Goal: Transaction & Acquisition: Purchase product/service

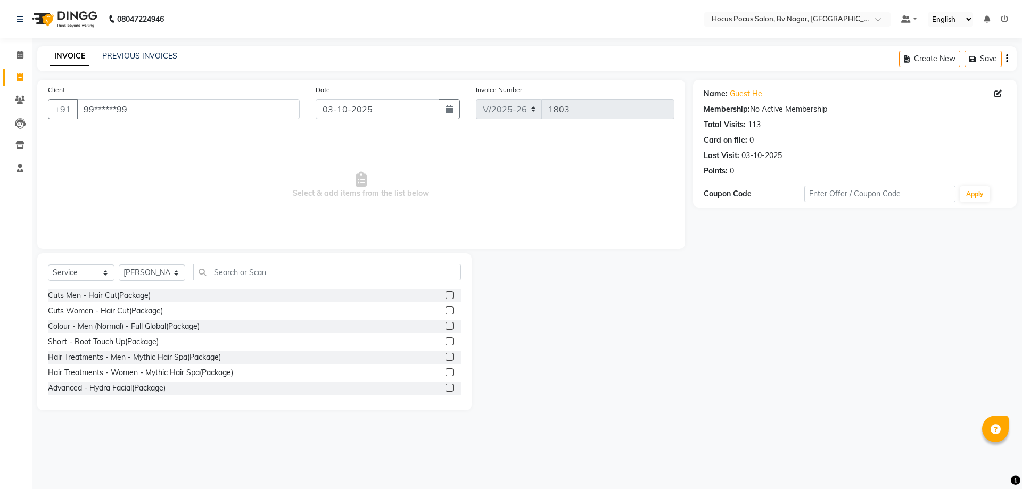
select select "6056"
select select "service"
select select "43708"
click at [175, 93] on div "Client +91 99******99" at bounding box center [174, 106] width 268 height 44
click at [189, 99] on input "99******99" at bounding box center [188, 109] width 223 height 20
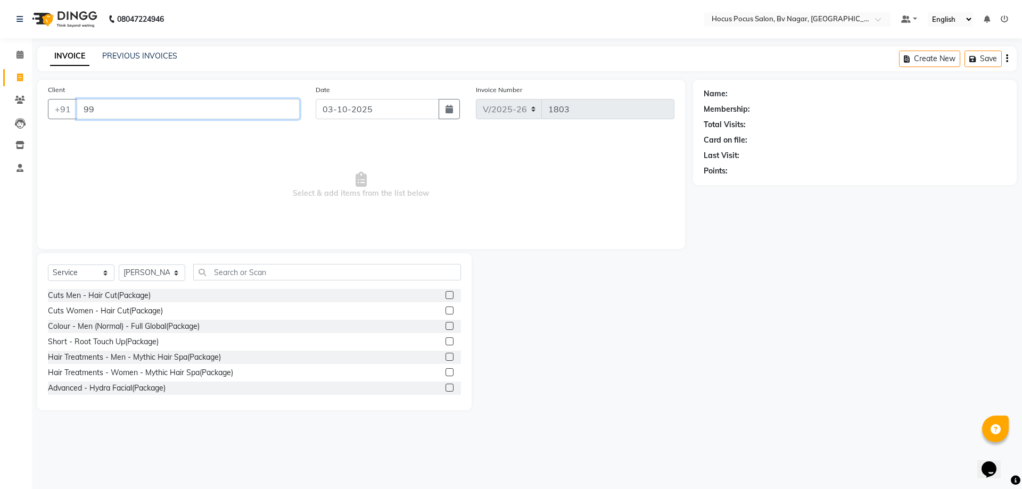
type input "9"
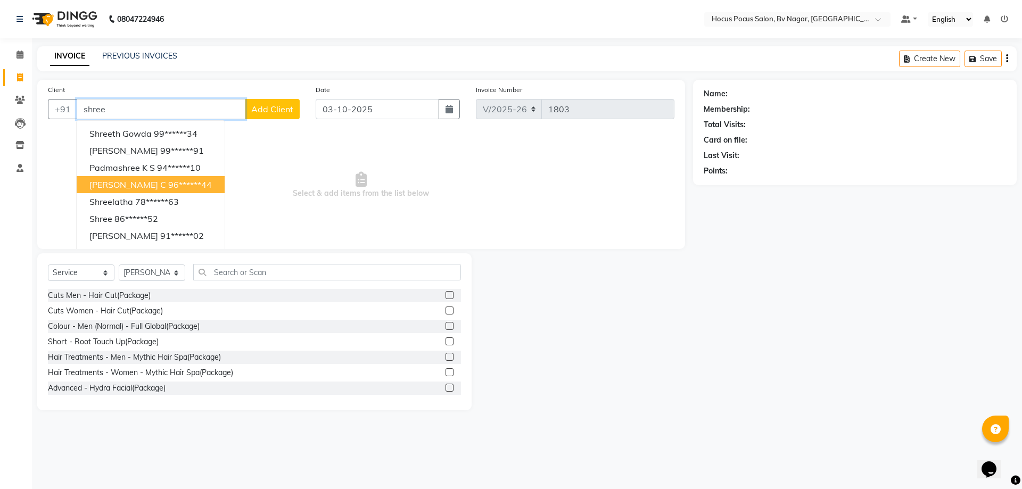
click at [168, 186] on ngb-highlight "96******44" at bounding box center [190, 184] width 44 height 11
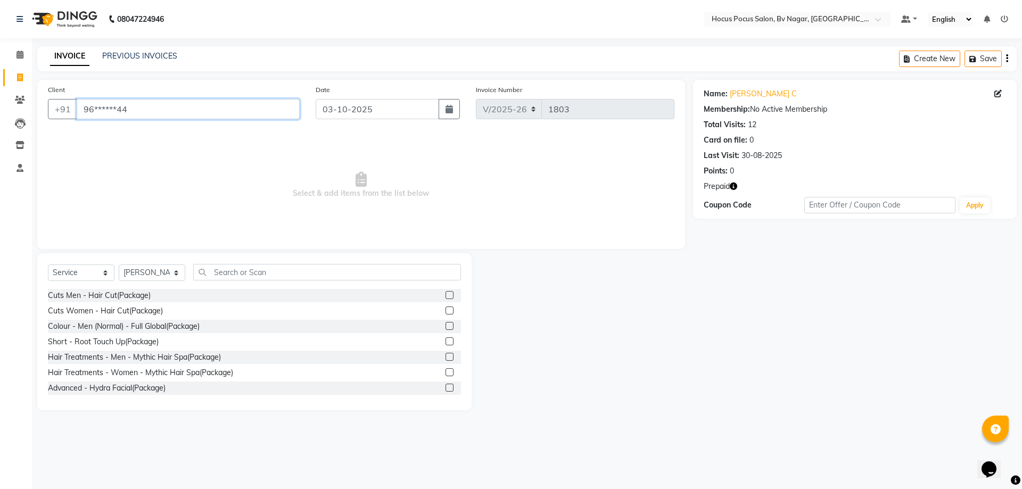
click at [255, 112] on input "96******44" at bounding box center [188, 109] width 223 height 20
type input "9"
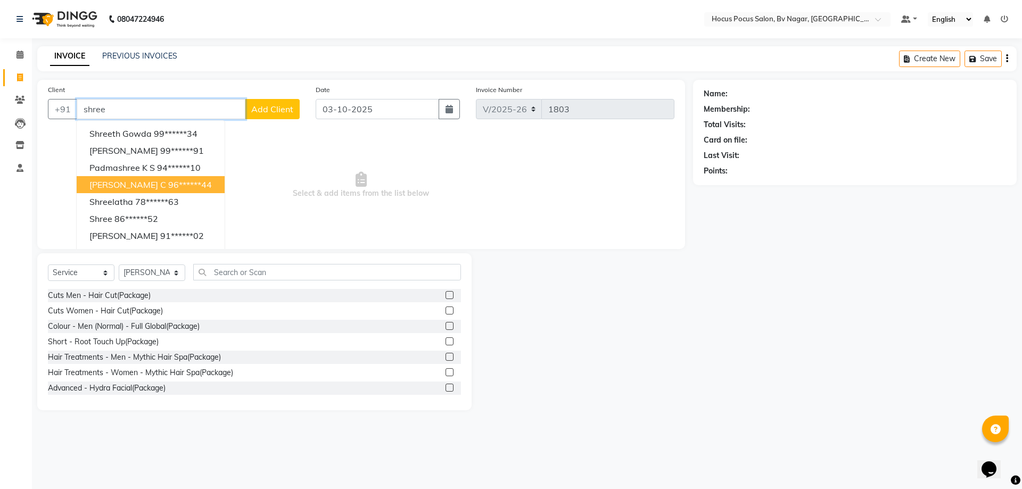
click at [168, 190] on ngb-highlight "96******44" at bounding box center [190, 184] width 44 height 11
type input "96******44"
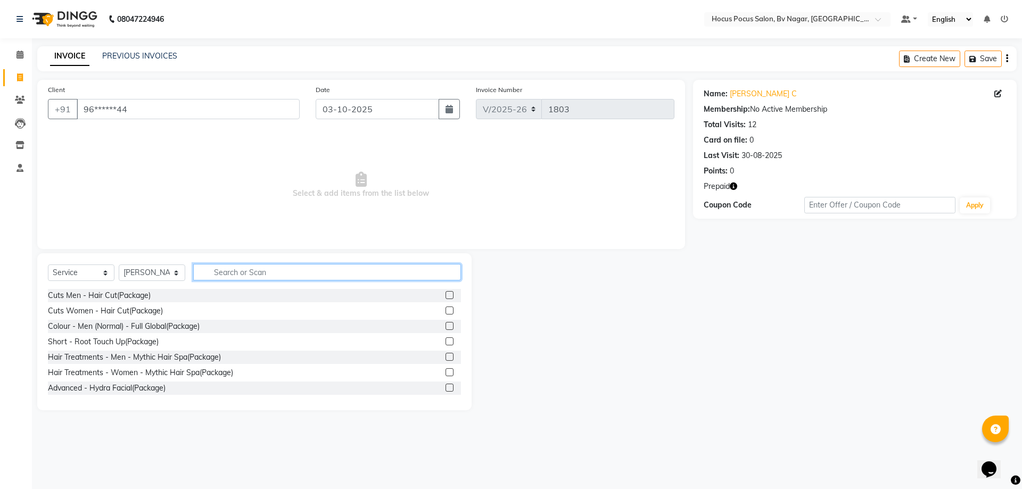
click at [247, 274] on input "text" at bounding box center [327, 272] width 268 height 17
type input "c"
type input "s"
type input "d"
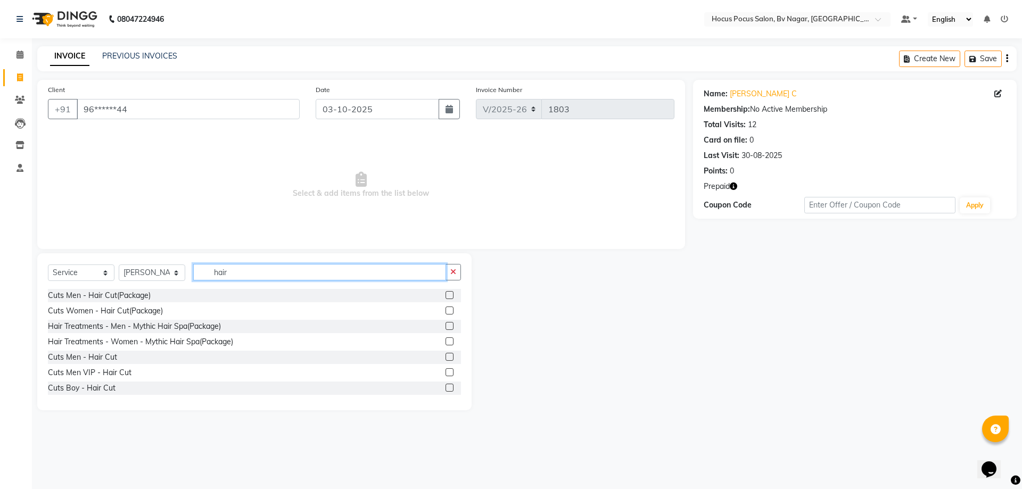
type input "hair"
click at [446, 372] on label at bounding box center [450, 372] width 8 height 8
click at [446, 372] on input "checkbox" at bounding box center [449, 372] width 7 height 7
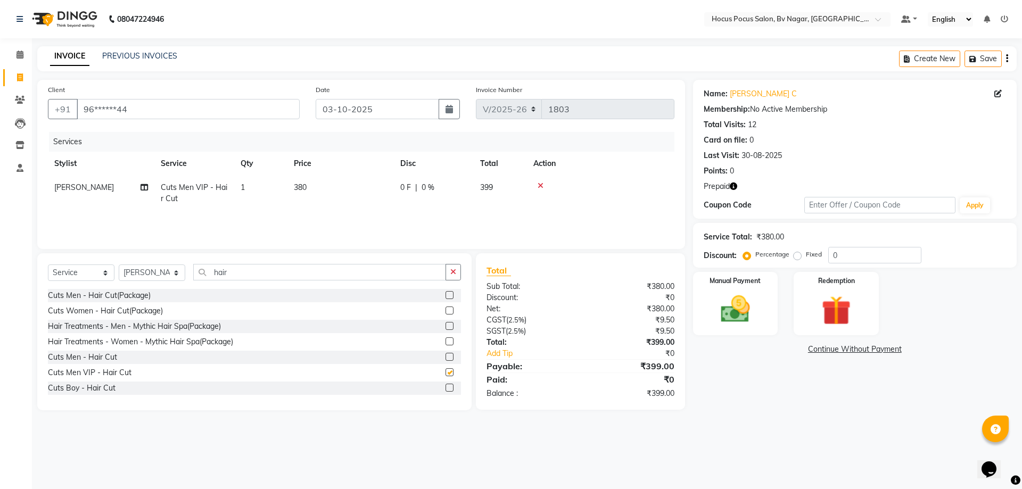
checkbox input "false"
click at [540, 188] on icon at bounding box center [541, 185] width 6 height 7
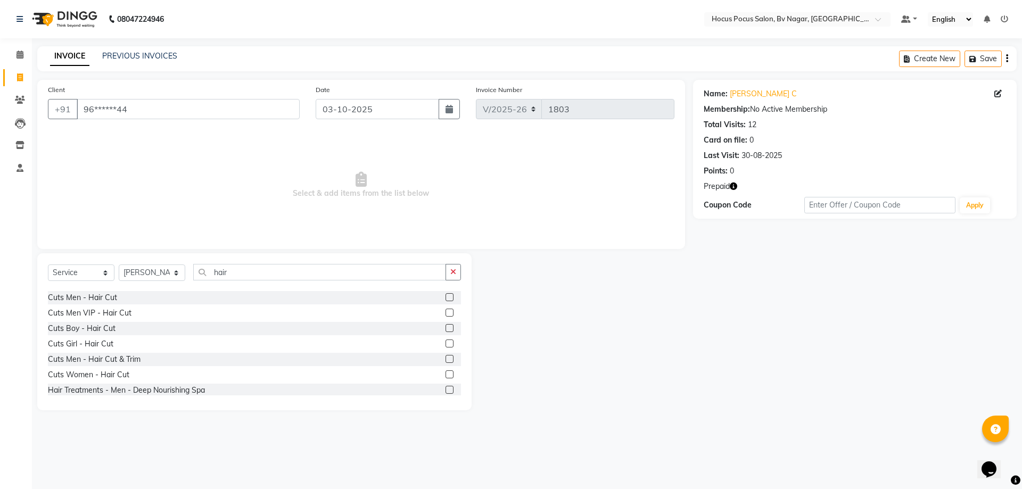
scroll to position [53, 0]
click at [446, 365] on label at bounding box center [450, 365] width 8 height 8
click at [446, 365] on input "checkbox" at bounding box center [449, 366] width 7 height 7
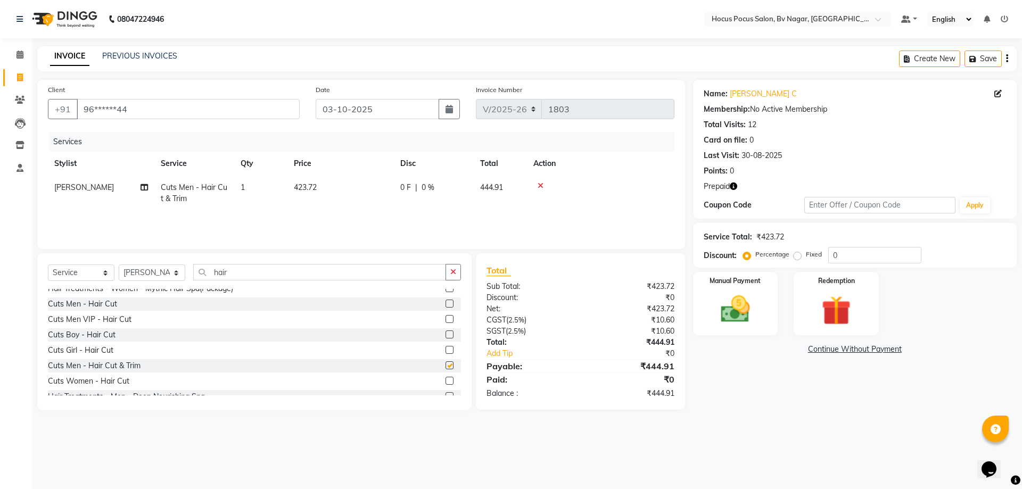
checkbox input "false"
click at [297, 183] on span "423.72" at bounding box center [305, 188] width 23 height 10
select select "43708"
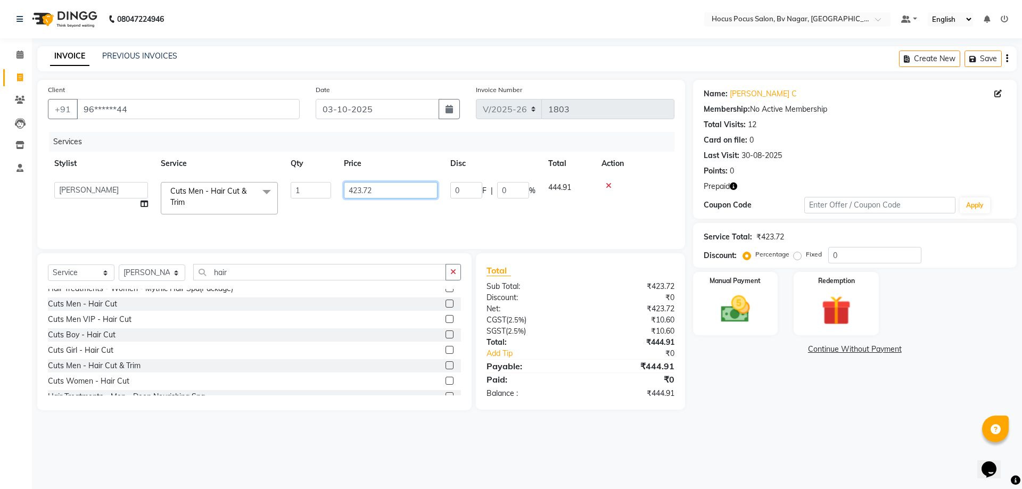
click at [397, 183] on input "423.72" at bounding box center [391, 190] width 94 height 17
type input "4"
type input "1250"
click at [466, 207] on td "0 F | 0 %" at bounding box center [493, 198] width 98 height 45
select select "43708"
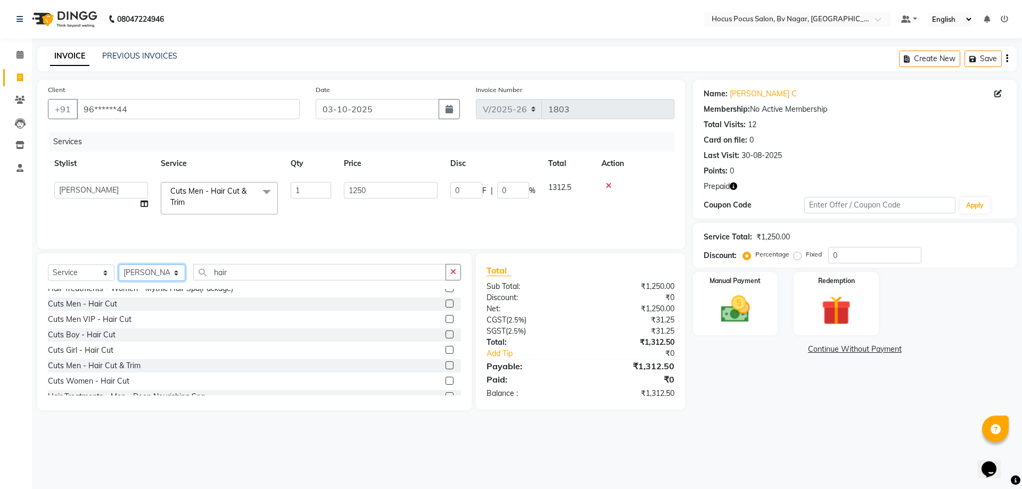
click at [133, 273] on select "Select Stylist [PERSON_NAME] [PERSON_NAME] hocus pocus [PERSON_NAME] Sashy" at bounding box center [152, 273] width 67 height 17
select select "62622"
click at [119, 265] on select "Select Stylist [PERSON_NAME] [PERSON_NAME] hocus pocus [PERSON_NAME] Sashy" at bounding box center [152, 273] width 67 height 17
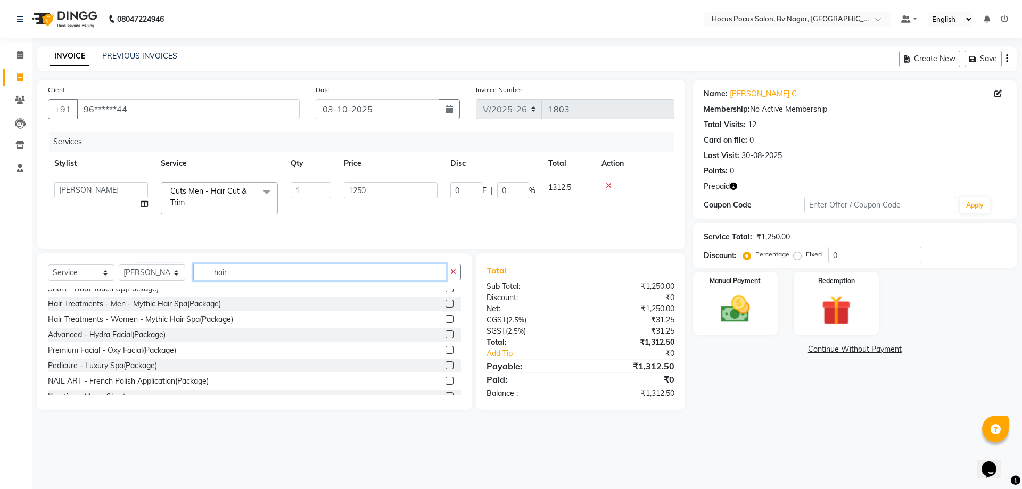
click at [245, 271] on input "hair" at bounding box center [319, 272] width 253 height 17
type input "h"
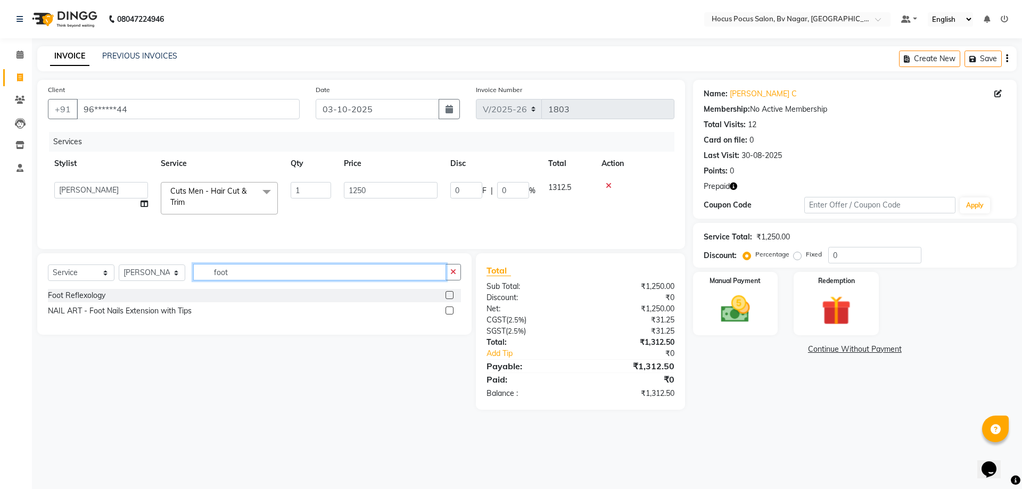
type input "foot"
click at [452, 297] on label at bounding box center [450, 295] width 8 height 8
click at [452, 297] on input "checkbox" at bounding box center [449, 295] width 7 height 7
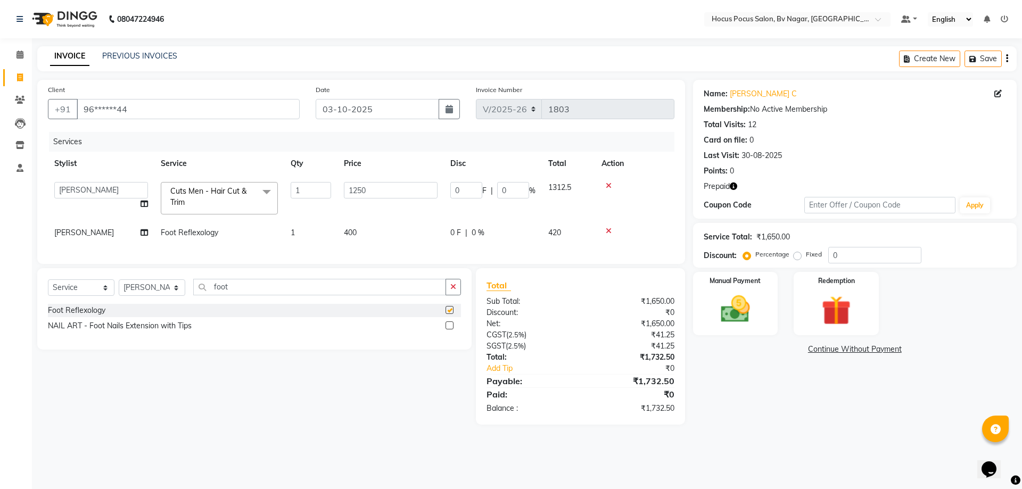
checkbox input "false"
click at [347, 228] on span "400" at bounding box center [350, 233] width 13 height 10
select select "62622"
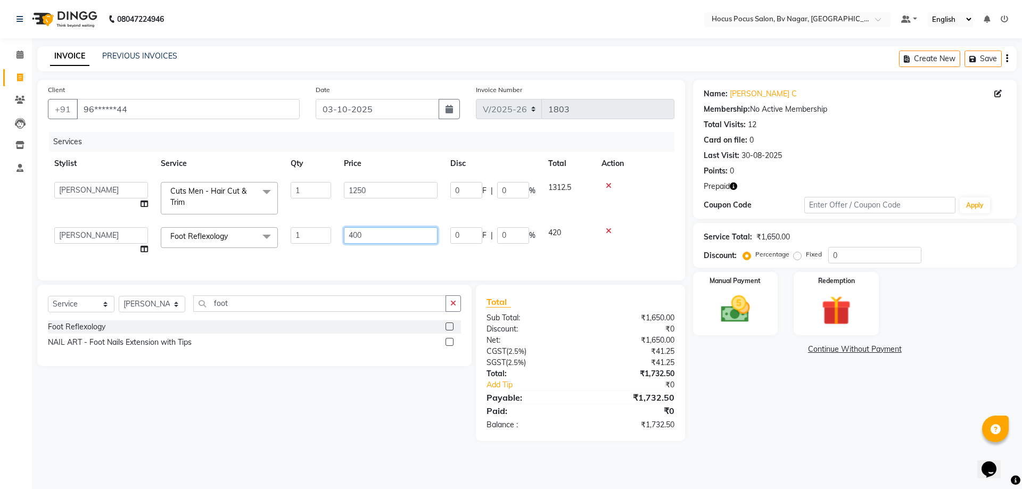
click at [399, 235] on input "400" at bounding box center [391, 235] width 94 height 17
type input "4"
type input "500"
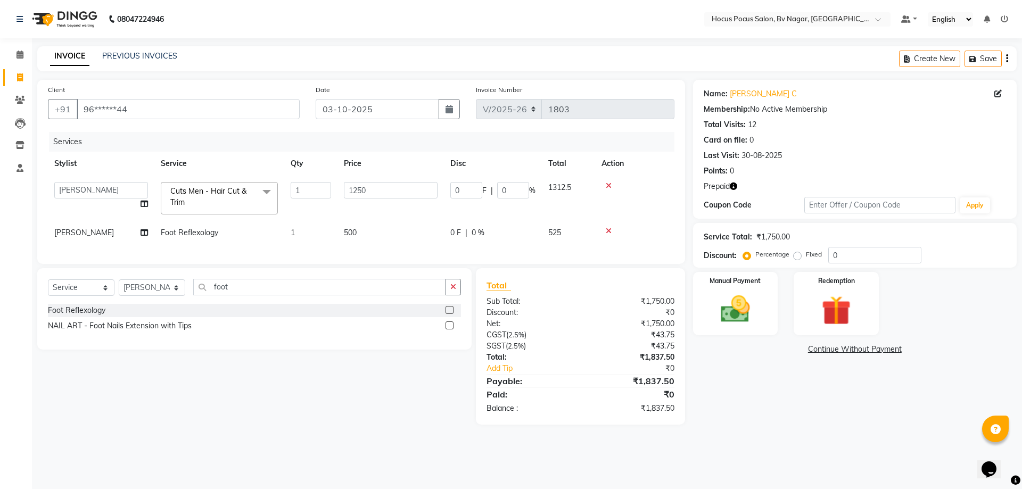
click at [745, 406] on div "Name: Shreesh C Membership: No Active Membership Total Visits: 12 Card on file:…" at bounding box center [859, 252] width 332 height 345
click at [289, 290] on input "foot" at bounding box center [319, 287] width 253 height 17
click at [87, 236] on td "[PERSON_NAME]" at bounding box center [101, 233] width 106 height 24
select select "62622"
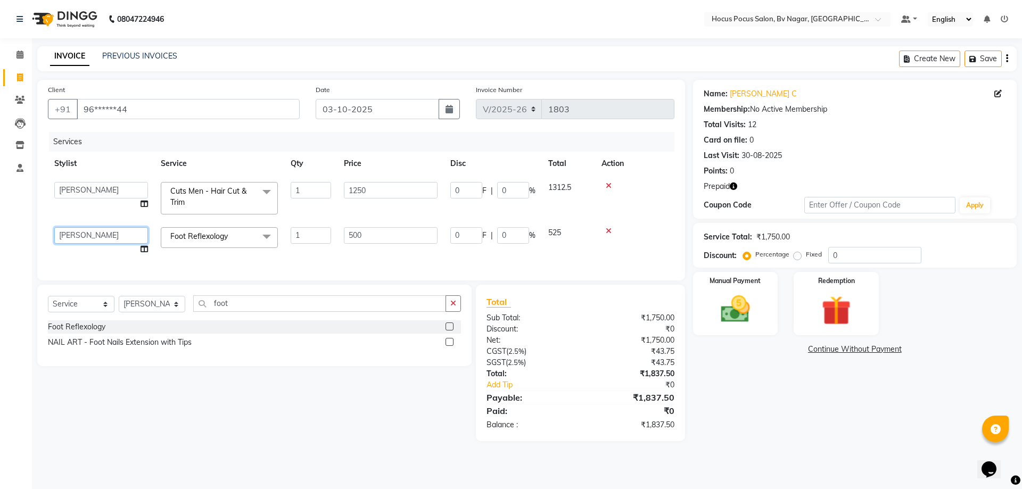
click at [95, 240] on select "Ashwin Bryan Diksha Hemanth hocus pocus Muskan Saroj Sashy" at bounding box center [101, 235] width 94 height 17
select select "43711"
click at [136, 312] on select "Select Stylist [PERSON_NAME] [PERSON_NAME] hocus pocus [PERSON_NAME] Sashy" at bounding box center [152, 304] width 67 height 17
select select "43708"
click at [119, 304] on select "Select Stylist [PERSON_NAME] [PERSON_NAME] hocus pocus [PERSON_NAME] Sashy" at bounding box center [152, 304] width 67 height 17
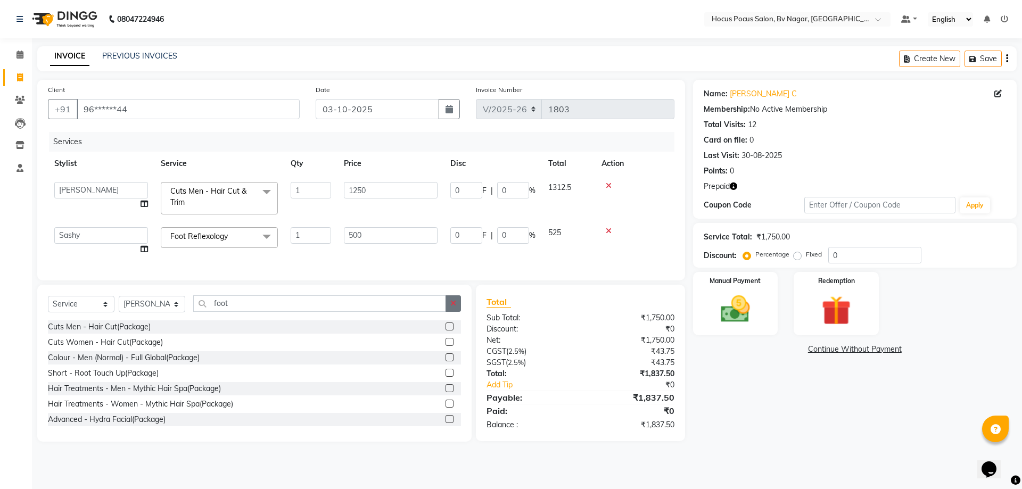
drag, startPoint x: 447, startPoint y: 311, endPoint x: 423, endPoint y: 308, distance: 24.6
click at [447, 311] on button "button" at bounding box center [453, 303] width 15 height 17
click at [423, 308] on input "text" at bounding box center [327, 303] width 268 height 17
click at [422, 307] on input "text" at bounding box center [327, 303] width 268 height 17
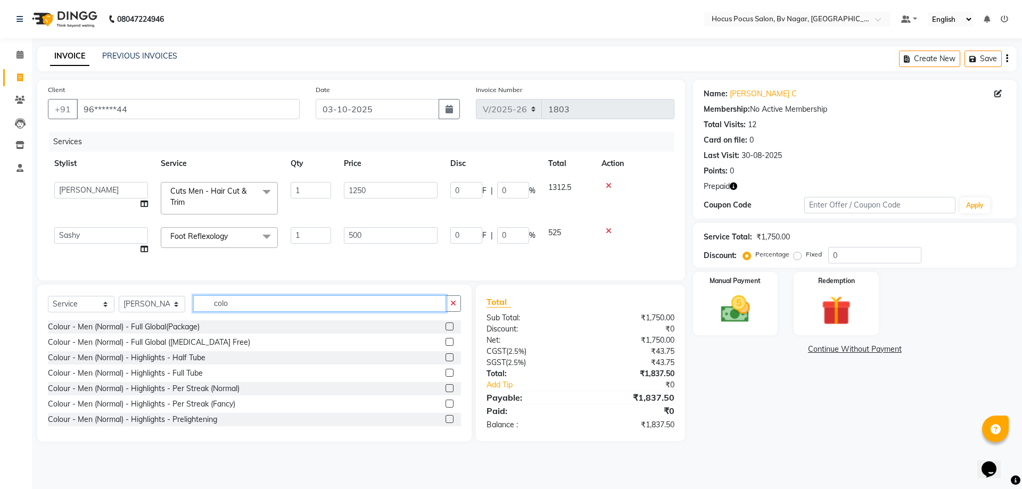
type input "colo"
click at [446, 346] on label at bounding box center [450, 342] width 8 height 8
click at [446, 346] on input "checkbox" at bounding box center [449, 342] width 7 height 7
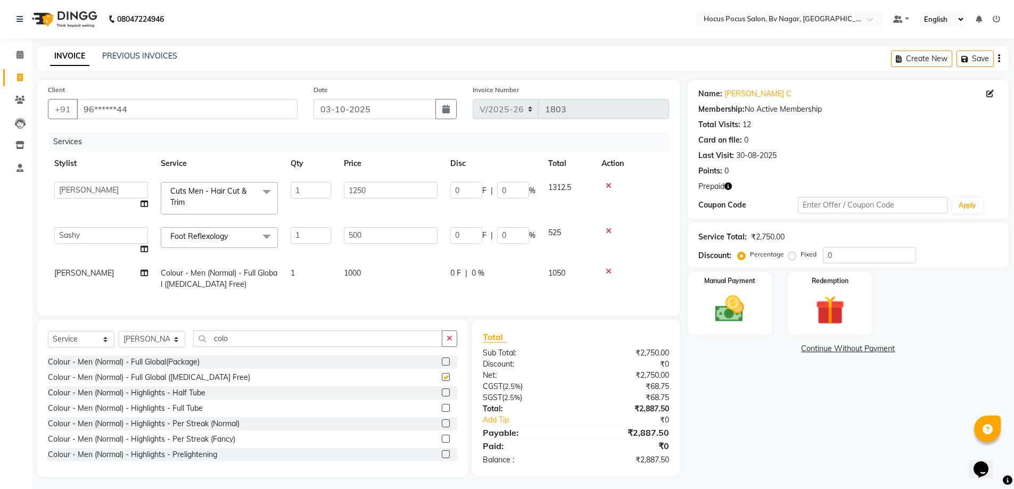
checkbox input "false"
drag, startPoint x: 359, startPoint y: 279, endPoint x: 366, endPoint y: 278, distance: 7.0
click at [366, 278] on td "1000" at bounding box center [391, 278] width 106 height 35
select select "43708"
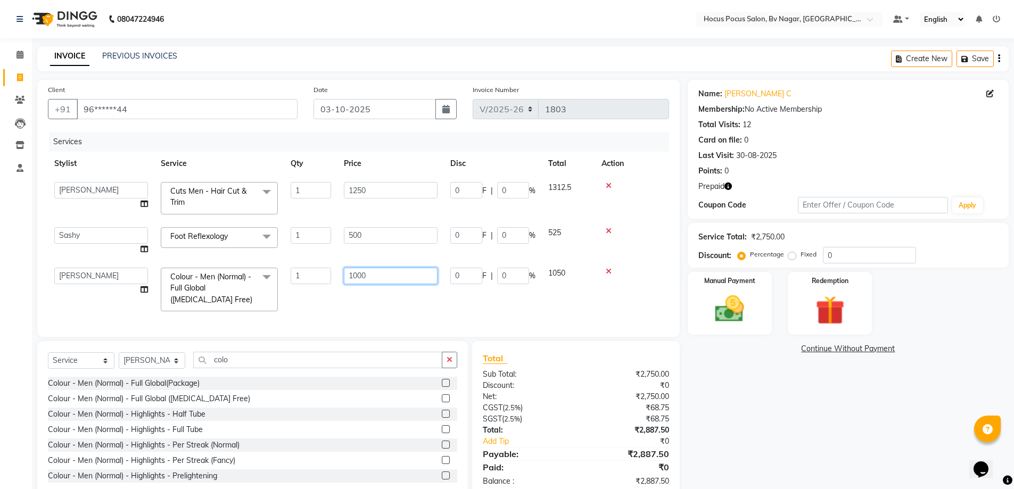
click at [420, 272] on input "1000" at bounding box center [391, 276] width 94 height 17
type input "1"
type input "1500"
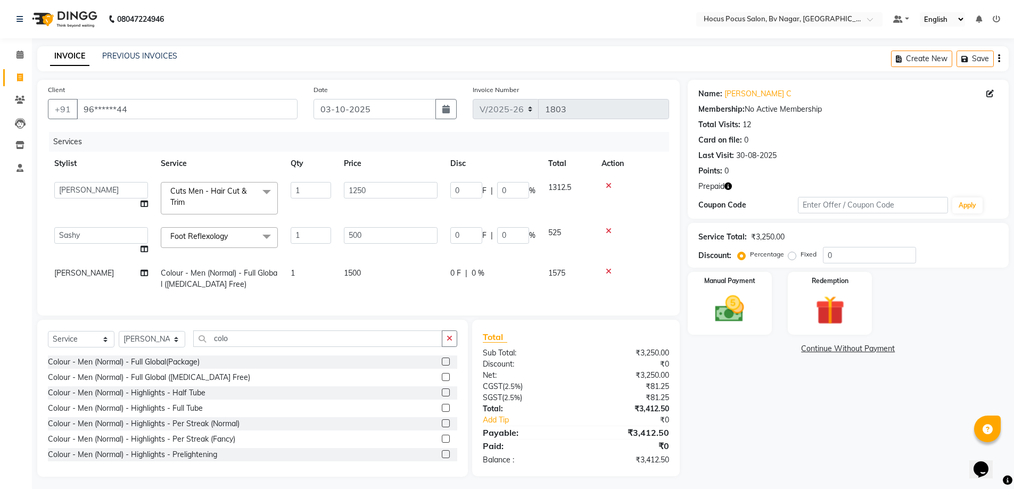
click at [445, 299] on div "Services Stylist Service Qty Price Disc Total Action Ashwin Bryan Diksha Hemant…" at bounding box center [358, 218] width 621 height 173
click at [841, 310] on img at bounding box center [829, 311] width 49 height 38
click at [821, 350] on span "Prepaid 1" at bounding box center [814, 350] width 35 height 12
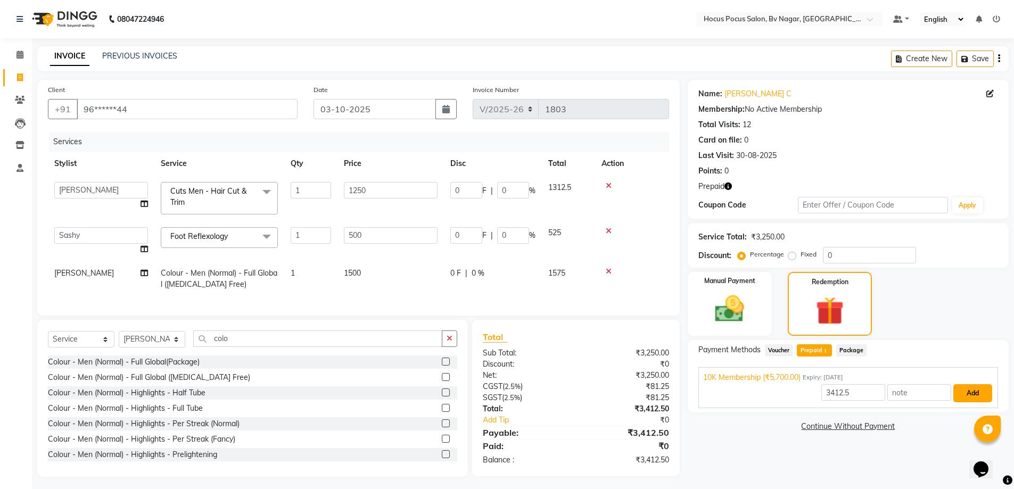
drag, startPoint x: 972, startPoint y: 392, endPoint x: 956, endPoint y: 393, distance: 16.5
click at [970, 392] on button "Add" at bounding box center [972, 393] width 39 height 18
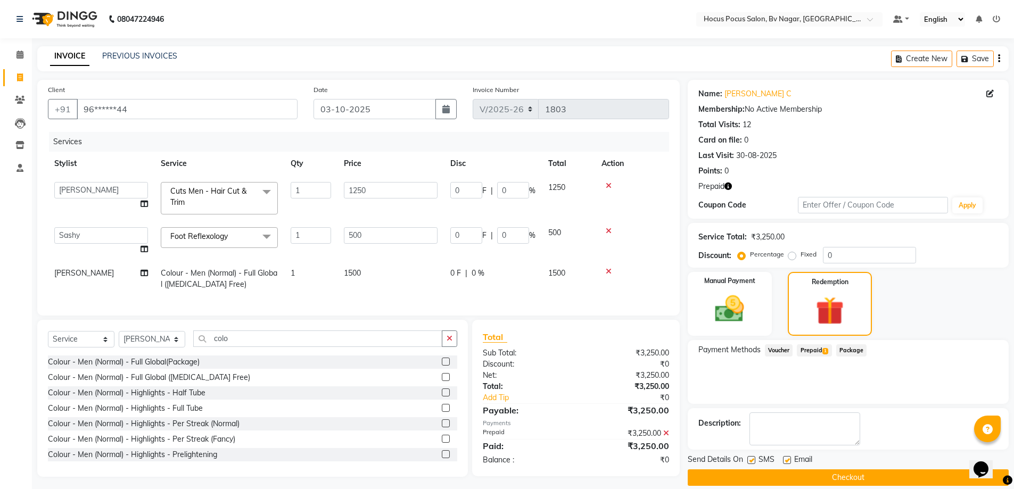
click at [748, 460] on label at bounding box center [751, 460] width 8 height 8
click at [748, 460] on input "checkbox" at bounding box center [750, 460] width 7 height 7
checkbox input "false"
click at [742, 476] on button "Checkout" at bounding box center [848, 478] width 321 height 17
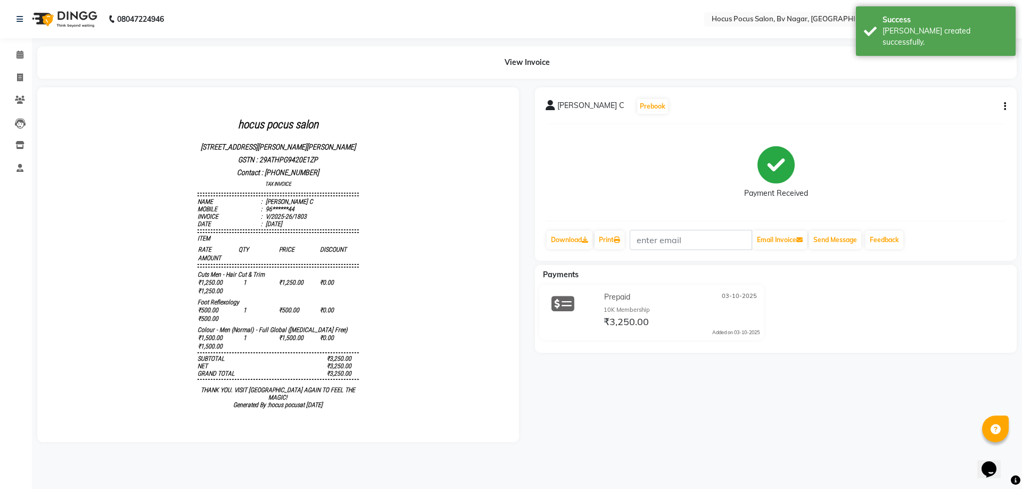
click at [70, 15] on img at bounding box center [63, 19] width 73 height 30
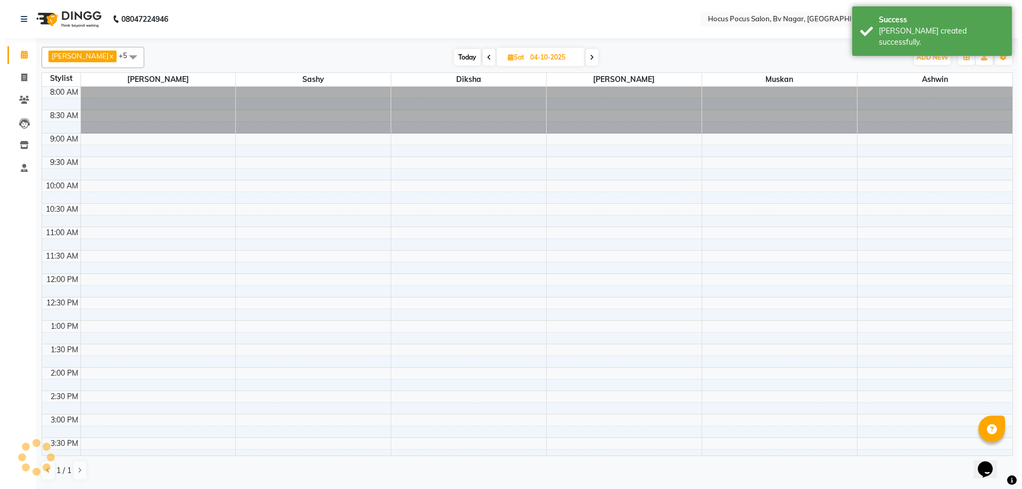
scroll to position [219, 0]
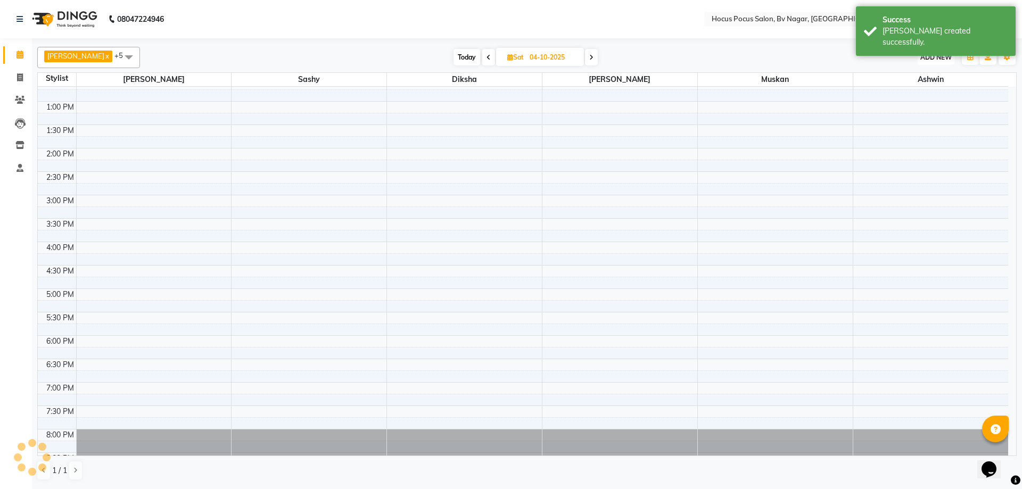
click at [926, 57] on span "ADD NEW" at bounding box center [935, 57] width 31 height 8
click at [918, 89] on link "Add Invoice" at bounding box center [912, 92] width 84 height 14
select select "6056"
select select "service"
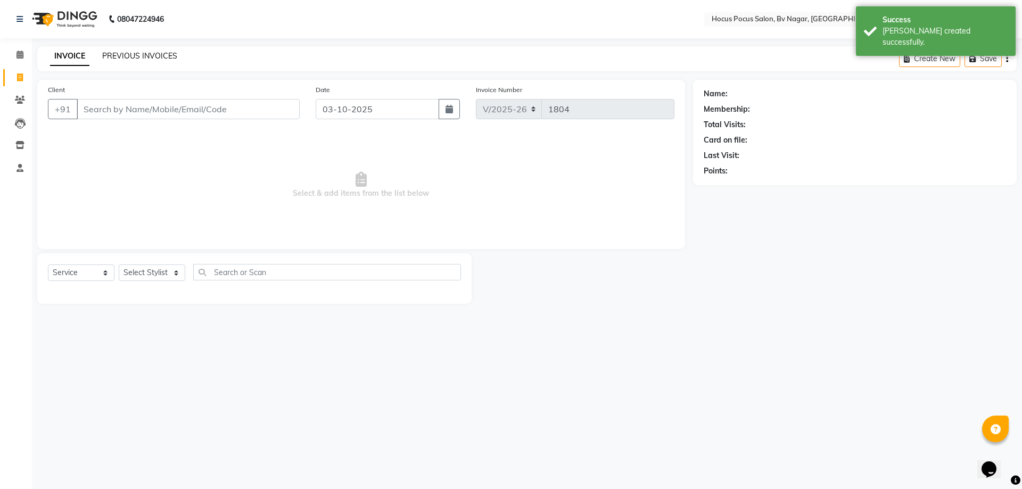
click at [147, 57] on link "PREVIOUS INVOICES" at bounding box center [139, 56] width 75 height 10
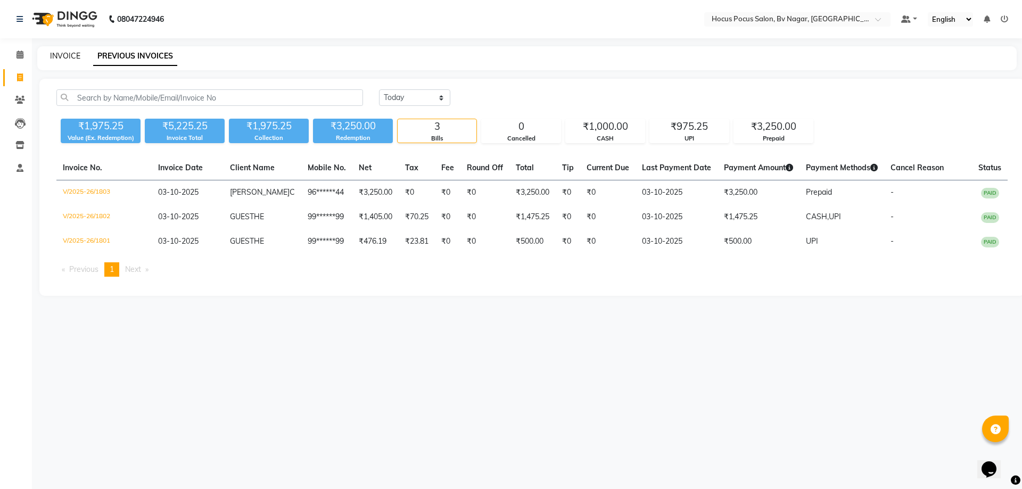
click at [79, 57] on link "INVOICE" at bounding box center [65, 56] width 30 height 10
select select "service"
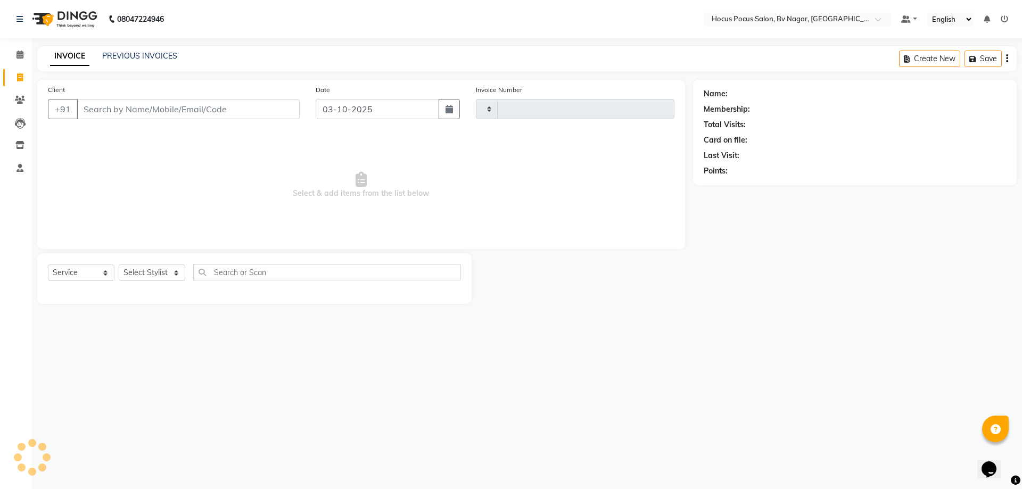
type input "1804"
select select "6056"
click at [141, 109] on input "Client" at bounding box center [188, 109] width 223 height 20
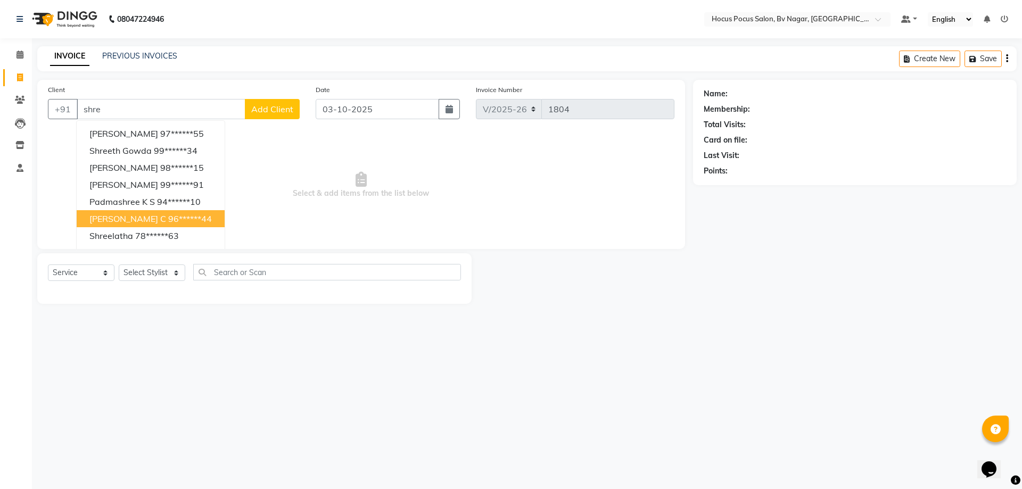
click at [193, 213] on button "Shreesh C 96******44" at bounding box center [151, 218] width 148 height 17
type input "96******44"
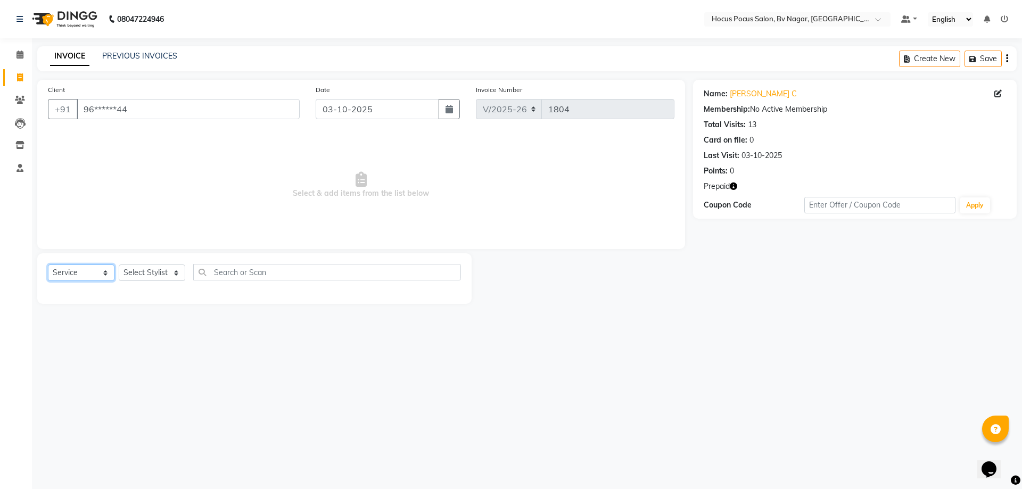
click at [89, 276] on select "Select Service Product Membership Package Voucher Prepaid Gift Card" at bounding box center [81, 273] width 67 height 17
select select "product"
click at [48, 265] on select "Select Service Product Membership Package Voucher Prepaid Gift Card" at bounding box center [81, 273] width 67 height 17
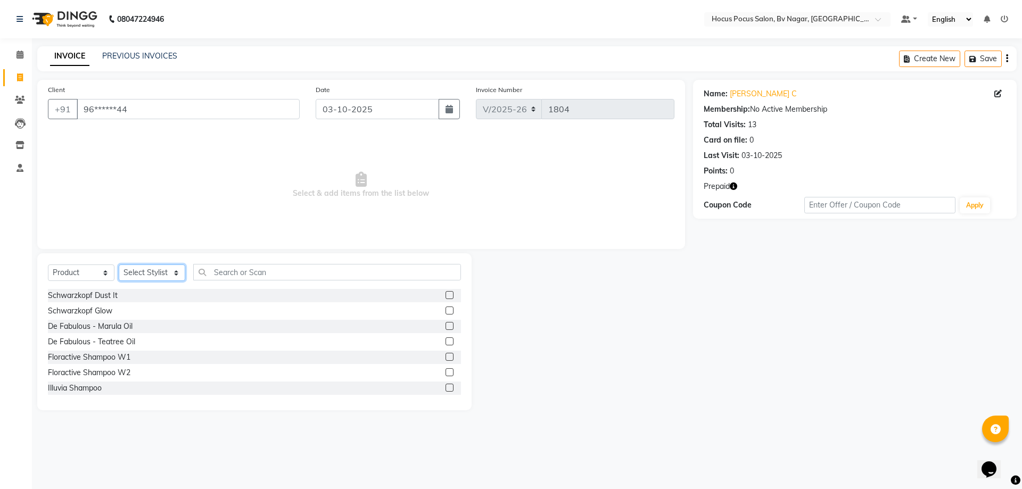
click at [145, 272] on select "Select Stylist [PERSON_NAME] [PERSON_NAME] hocus pocus [PERSON_NAME] Sashy" at bounding box center [152, 273] width 67 height 17
select select "43708"
click at [119, 265] on select "Select Stylist [PERSON_NAME] [PERSON_NAME] hocus pocus [PERSON_NAME] Sashy" at bounding box center [152, 273] width 67 height 17
click at [371, 272] on input "text" at bounding box center [327, 272] width 268 height 17
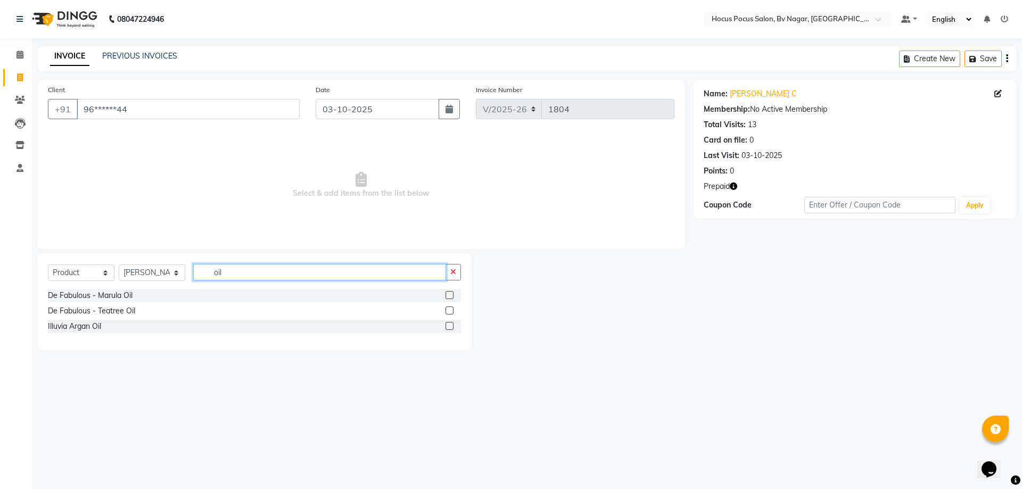
type input "oil"
click at [450, 327] on label at bounding box center [450, 326] width 8 height 8
click at [450, 327] on input "checkbox" at bounding box center [449, 326] width 7 height 7
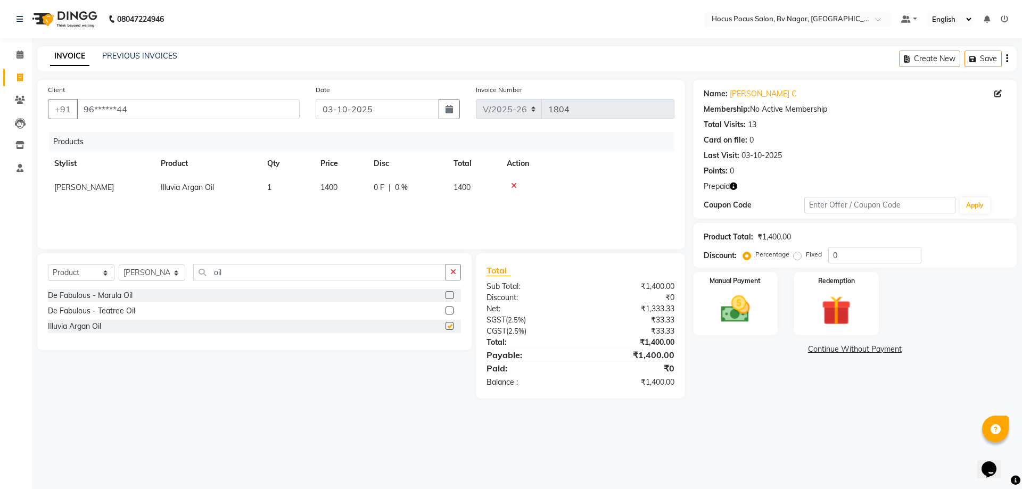
checkbox input "false"
click at [338, 186] on span "1400" at bounding box center [328, 188] width 17 height 10
select select "43708"
click at [385, 188] on input "0" at bounding box center [390, 190] width 32 height 17
click at [334, 186] on span "1400" at bounding box center [328, 188] width 17 height 10
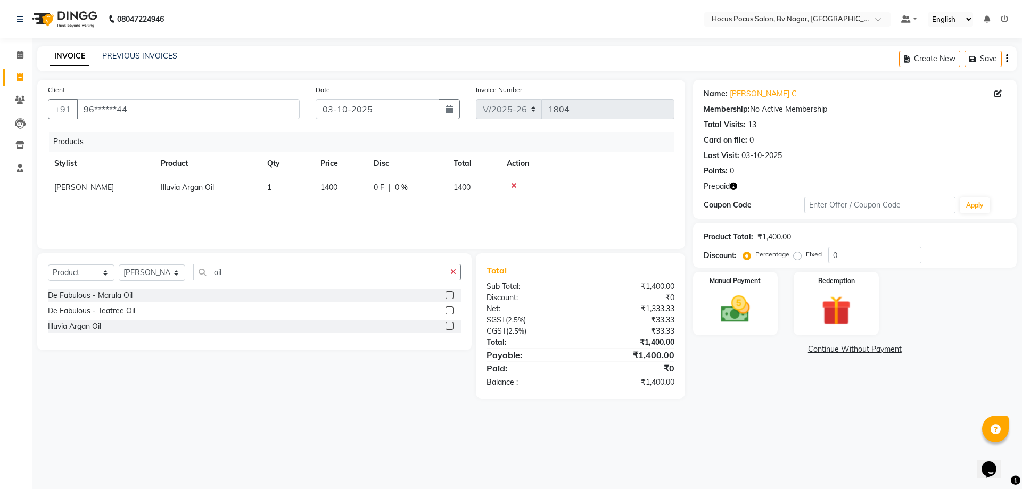
select select "43708"
click at [355, 190] on input "1400" at bounding box center [340, 190] width 40 height 17
type input "1"
type input "1750"
drag, startPoint x: 609, startPoint y: 177, endPoint x: 745, endPoint y: 330, distance: 204.4
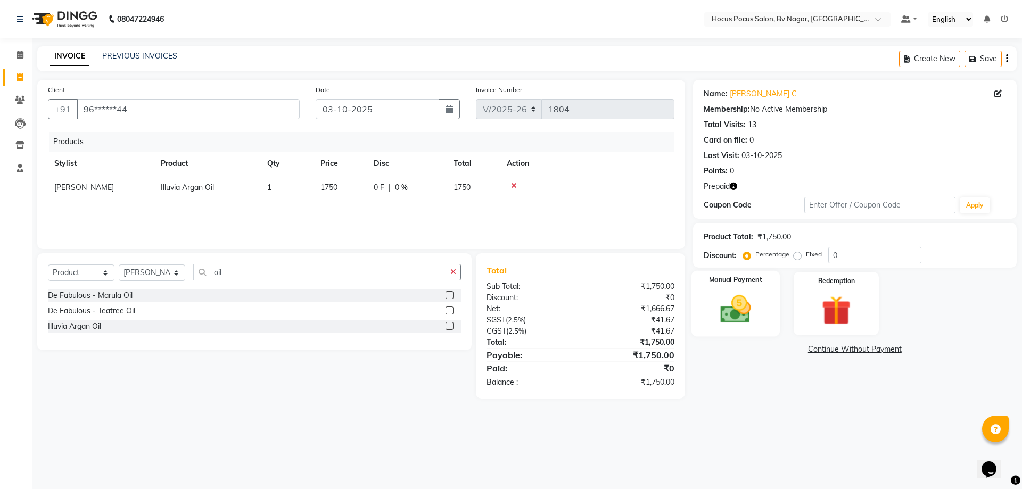
click at [608, 194] on td at bounding box center [587, 188] width 174 height 24
click at [808, 311] on div "Redemption" at bounding box center [836, 303] width 88 height 65
click at [772, 297] on div "Manual Payment" at bounding box center [735, 304] width 88 height 67
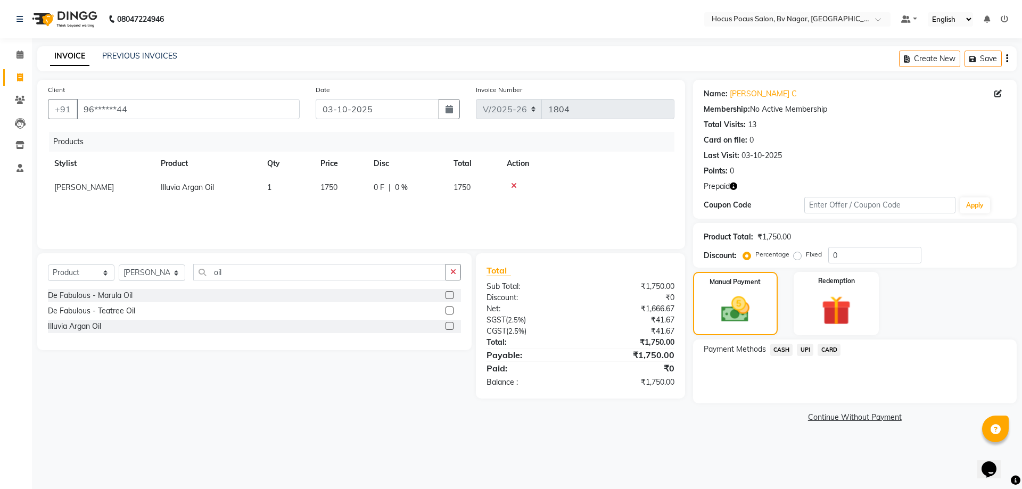
drag, startPoint x: 804, startPoint y: 351, endPoint x: 804, endPoint y: 358, distance: 6.9
click at [804, 351] on span "UPI" at bounding box center [805, 350] width 17 height 12
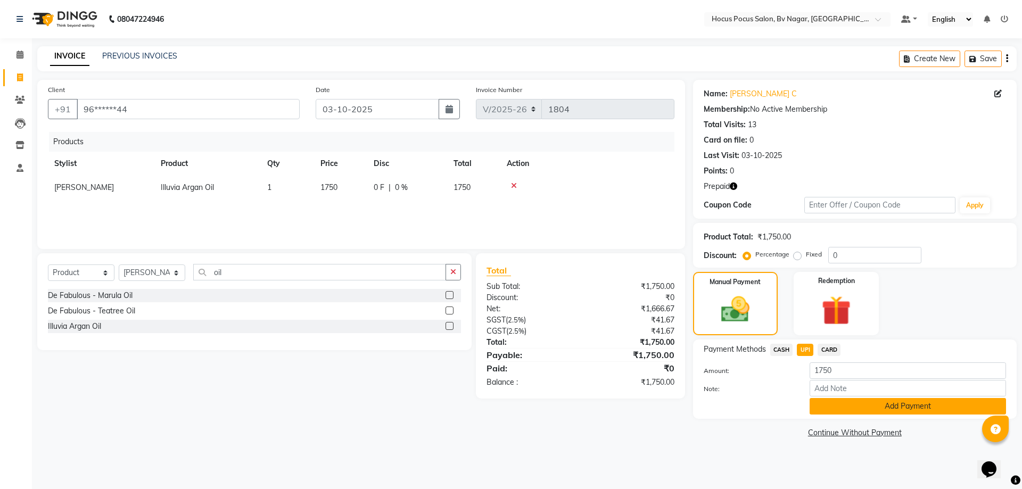
click at [827, 404] on button "Add Payment" at bounding box center [908, 406] width 196 height 17
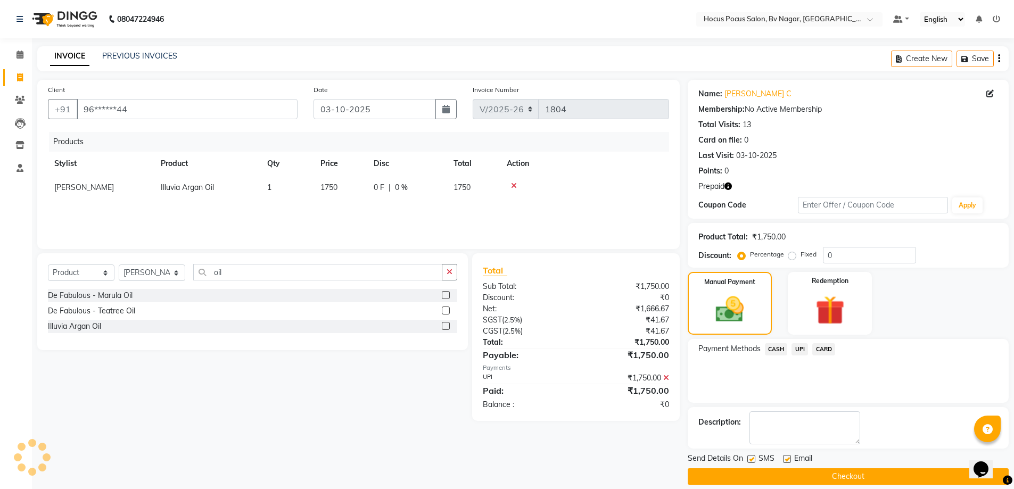
click at [750, 458] on label at bounding box center [751, 459] width 8 height 8
click at [750, 458] on input "checkbox" at bounding box center [750, 459] width 7 height 7
checkbox input "false"
click at [752, 476] on button "Checkout" at bounding box center [848, 476] width 321 height 17
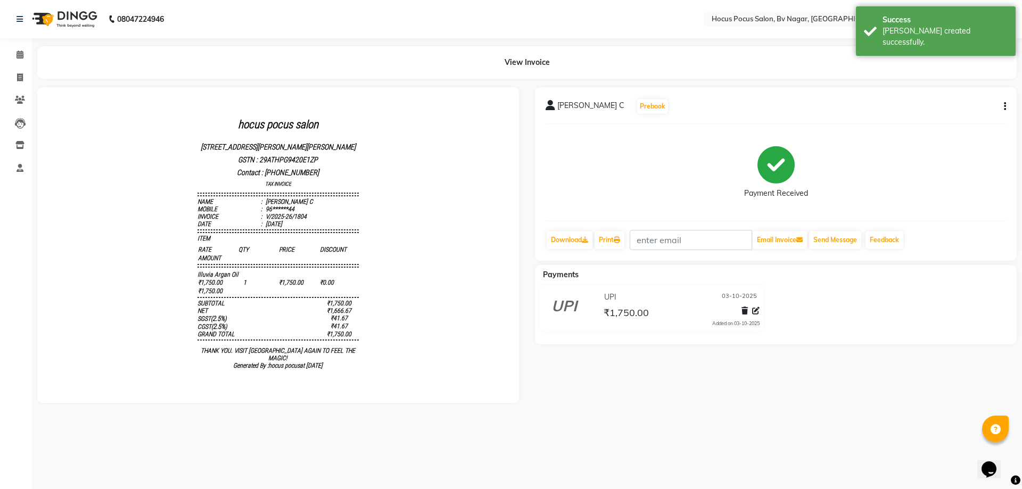
click at [59, 19] on img at bounding box center [63, 19] width 73 height 30
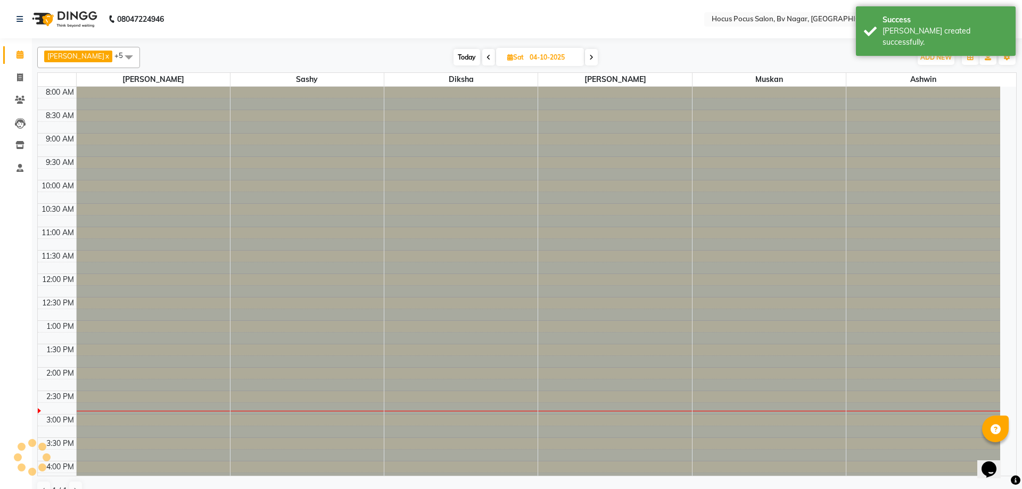
click at [59, 19] on img at bounding box center [63, 19] width 73 height 30
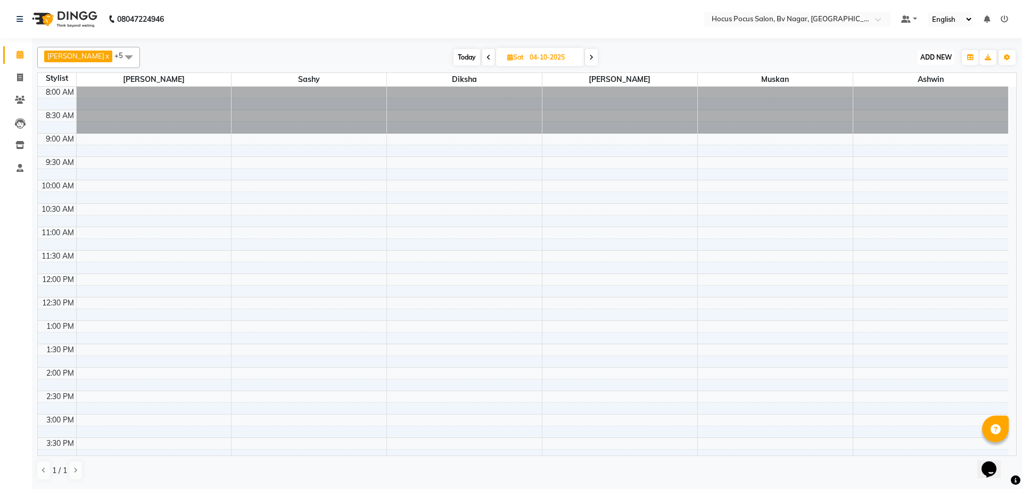
click at [933, 57] on span "ADD NEW" at bounding box center [935, 57] width 31 height 8
click at [900, 93] on link "Add Invoice" at bounding box center [912, 92] width 84 height 14
select select "service"
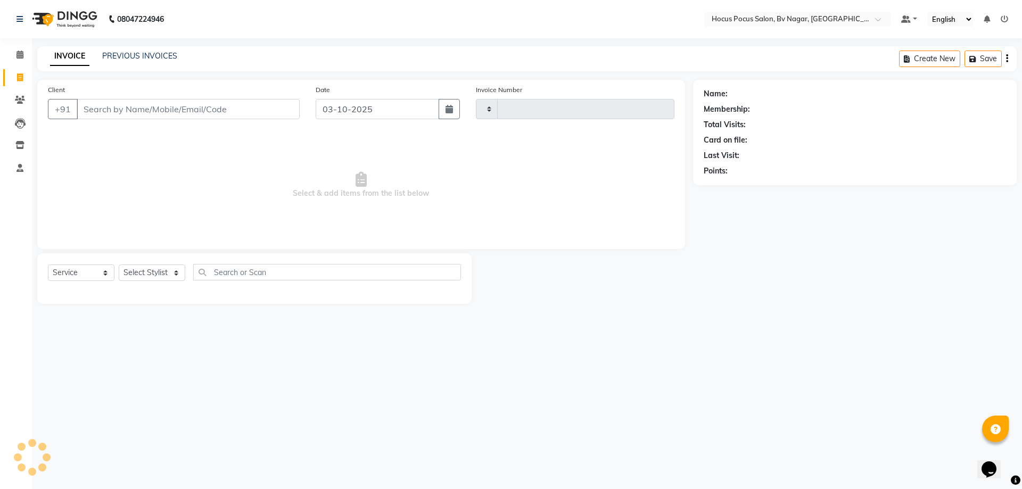
type input "1805"
select select "6056"
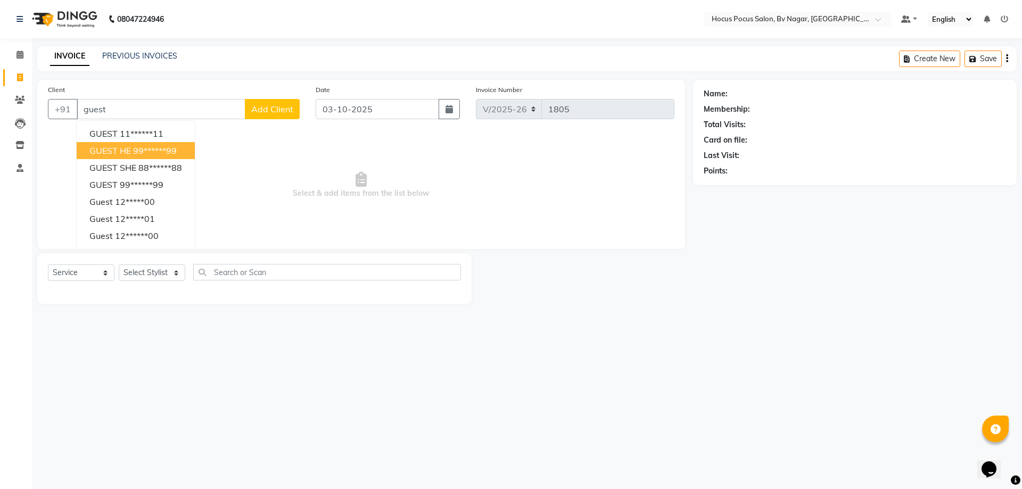
click at [176, 151] on ngb-highlight "99******99" at bounding box center [155, 150] width 44 height 11
type input "99******99"
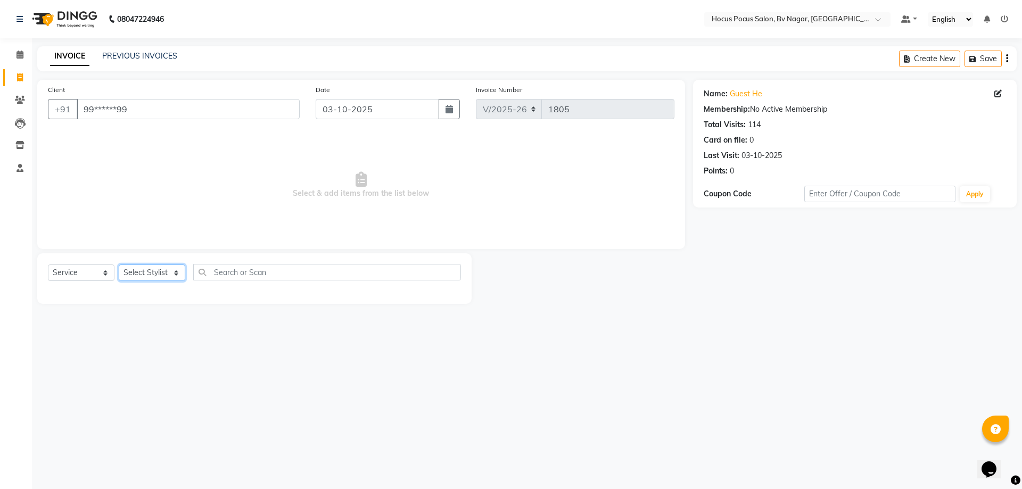
click at [159, 278] on select "Select Stylist [PERSON_NAME] [PERSON_NAME] hocus pocus [PERSON_NAME] Sashy" at bounding box center [152, 273] width 67 height 17
select select "86022"
click at [119, 265] on select "Select Stylist [PERSON_NAME] [PERSON_NAME] hocus pocus [PERSON_NAME] Sashy" at bounding box center [152, 273] width 67 height 17
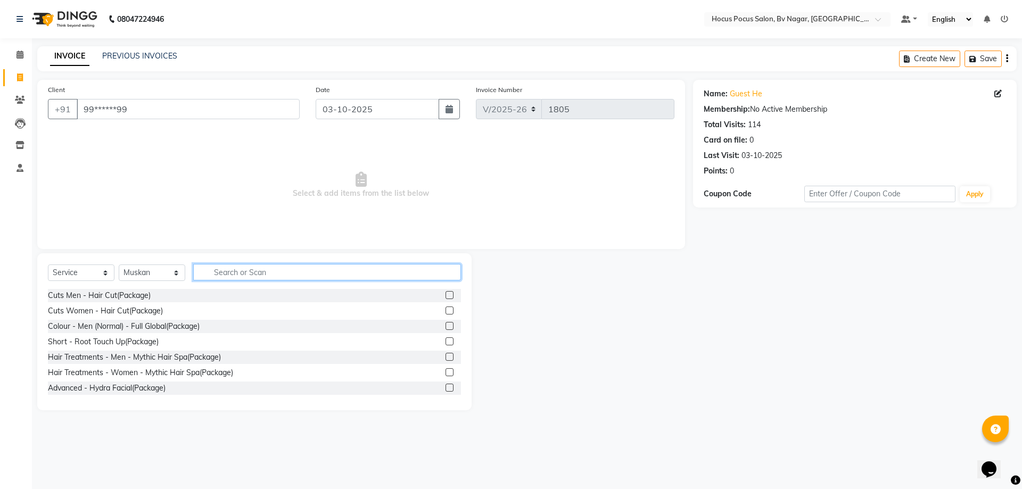
click at [217, 272] on input "text" at bounding box center [327, 272] width 268 height 17
click at [219, 271] on input "text" at bounding box center [327, 272] width 268 height 17
type input "cut"
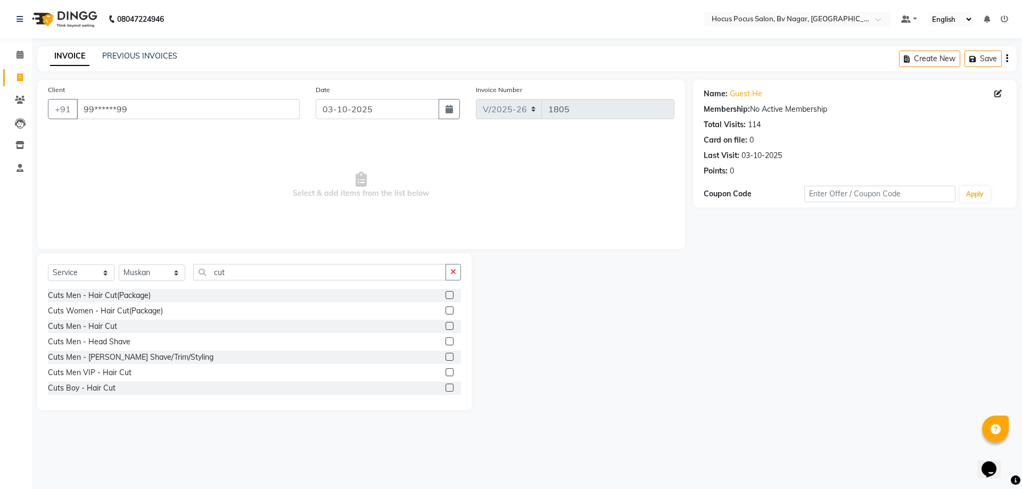
click at [446, 296] on label at bounding box center [450, 295] width 8 height 8
click at [446, 296] on input "checkbox" at bounding box center [449, 295] width 7 height 7
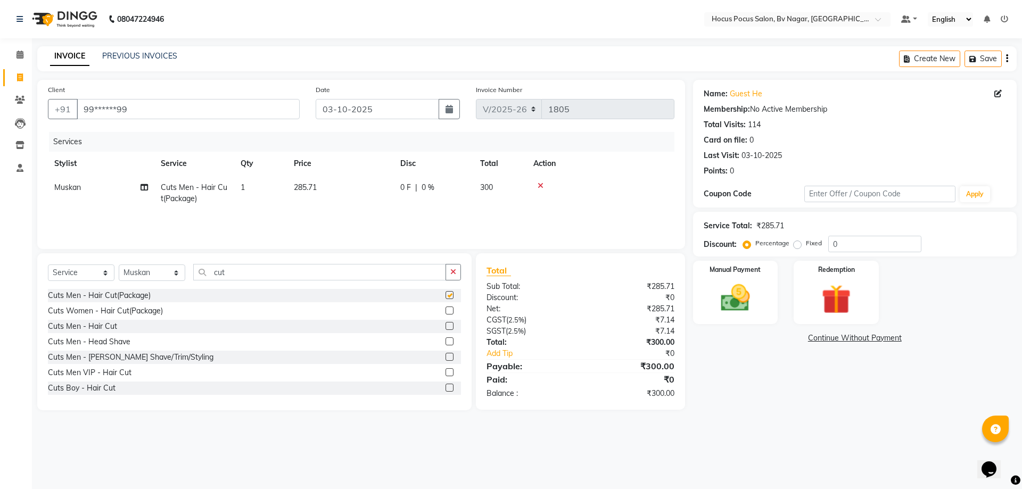
checkbox input "false"
click at [543, 186] on div at bounding box center [600, 185] width 135 height 7
click at [446, 371] on label at bounding box center [450, 372] width 8 height 8
click at [446, 371] on input "checkbox" at bounding box center [449, 372] width 7 height 7
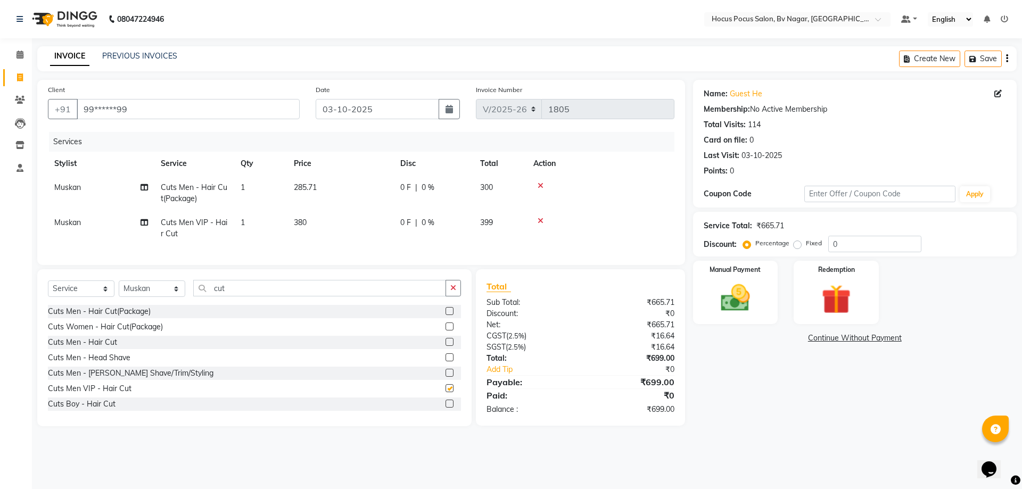
checkbox input "false"
click at [538, 187] on icon at bounding box center [541, 185] width 6 height 7
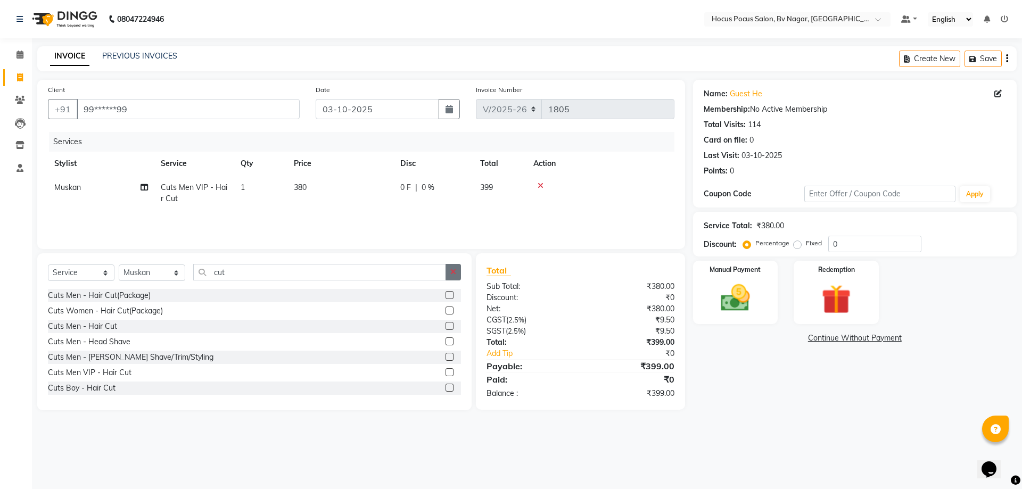
click at [460, 274] on button "button" at bounding box center [453, 272] width 15 height 17
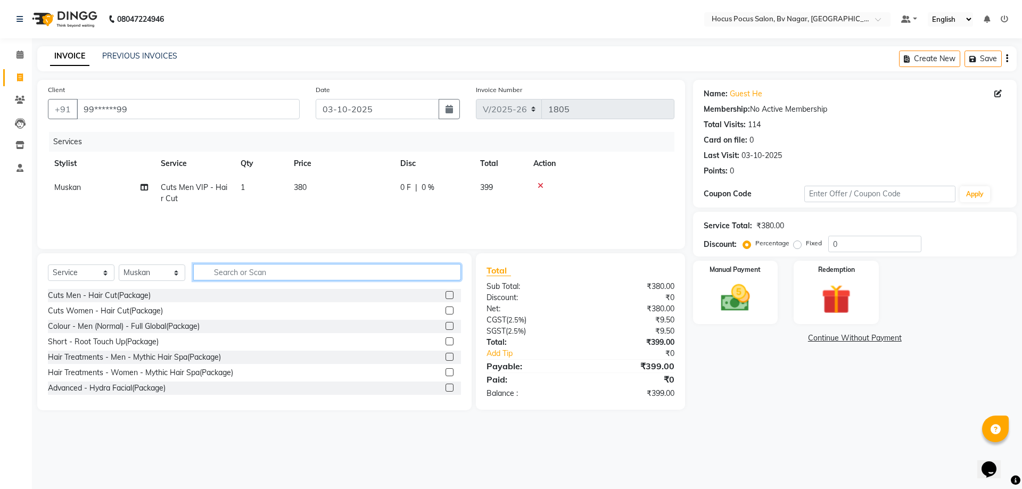
click at [451, 272] on input "text" at bounding box center [327, 272] width 268 height 17
click at [451, 271] on input "text" at bounding box center [327, 272] width 268 height 17
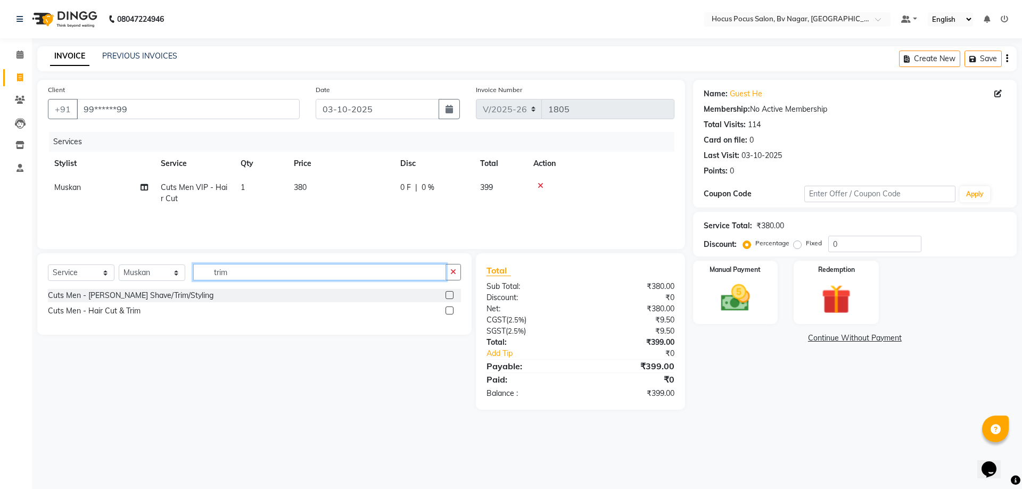
type input "trim"
click at [450, 295] on label at bounding box center [450, 295] width 8 height 8
click at [450, 295] on input "checkbox" at bounding box center [449, 295] width 7 height 7
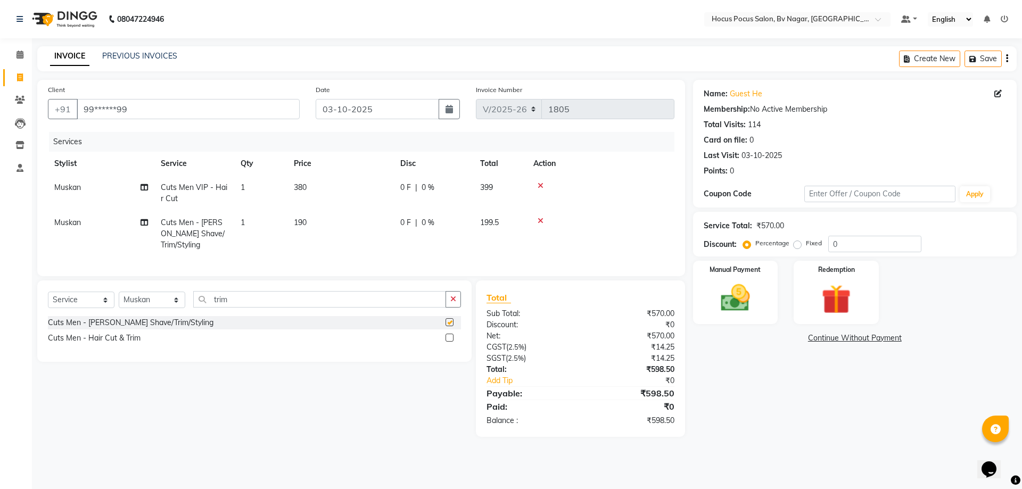
checkbox input "false"
click at [787, 398] on div "Name: Guest He Membership: No Active Membership Total Visits: 114 Card on file:…" at bounding box center [859, 258] width 332 height 357
click at [989, 63] on button "Save" at bounding box center [983, 59] width 37 height 17
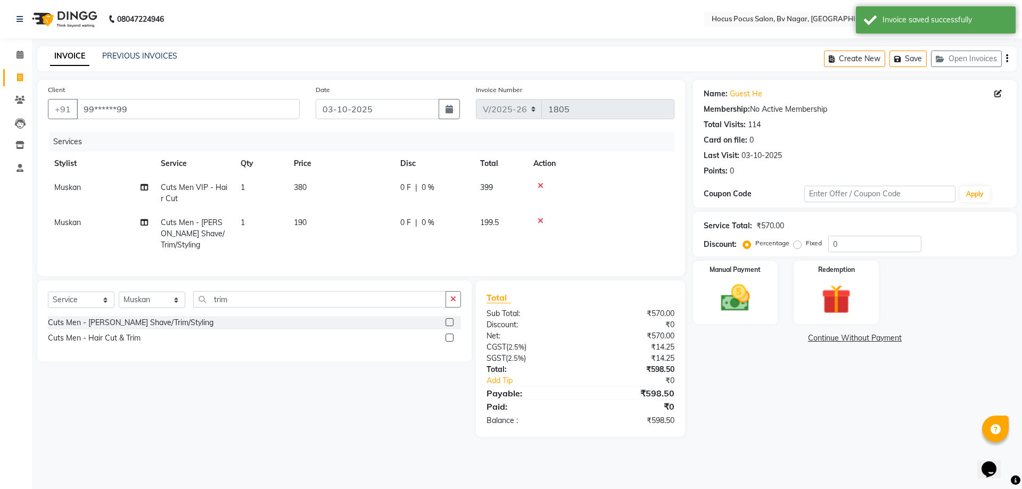
click at [97, 20] on img at bounding box center [63, 19] width 73 height 30
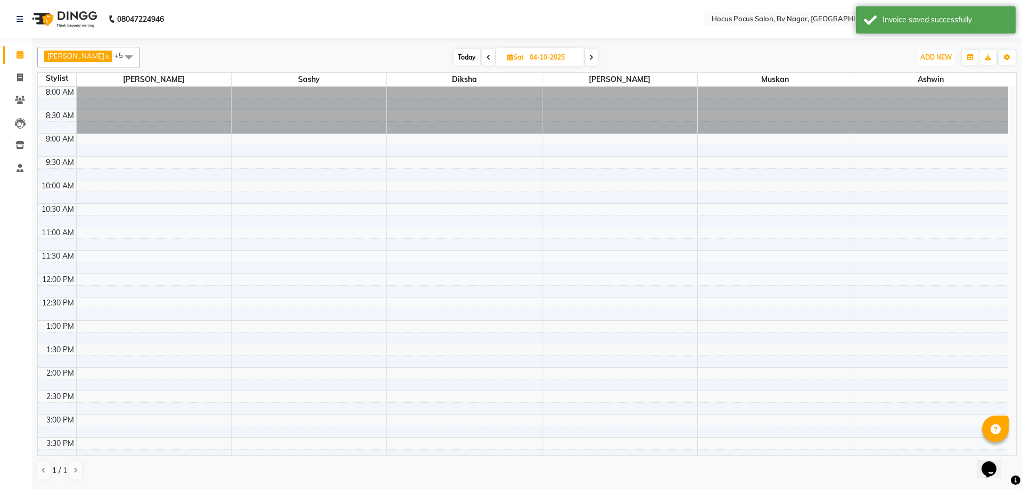
drag, startPoint x: 947, startPoint y: 58, endPoint x: 933, endPoint y: 74, distance: 21.5
click at [947, 59] on span "ADD NEW" at bounding box center [935, 57] width 31 height 8
click at [915, 93] on link "Add Invoice" at bounding box center [912, 92] width 84 height 14
select select "service"
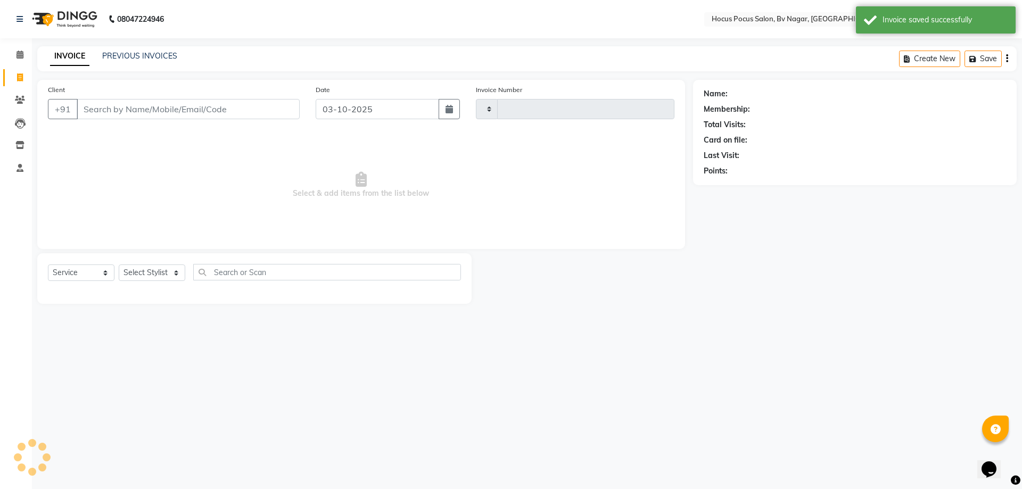
type input "1805"
select select "6056"
click at [143, 99] on input "Client" at bounding box center [188, 109] width 223 height 20
click at [140, 109] on input "Client" at bounding box center [188, 109] width 223 height 20
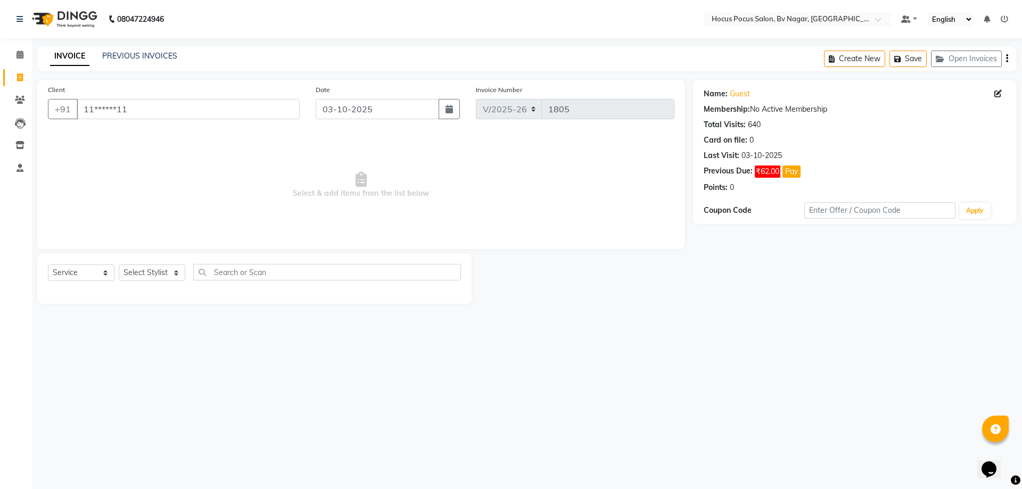
click at [247, 97] on div "Client +91 11******11" at bounding box center [174, 106] width 268 height 44
drag, startPoint x: 249, startPoint y: 110, endPoint x: 241, endPoint y: 100, distance: 13.3
click at [242, 101] on input "11******11" at bounding box center [188, 109] width 223 height 20
type input "1"
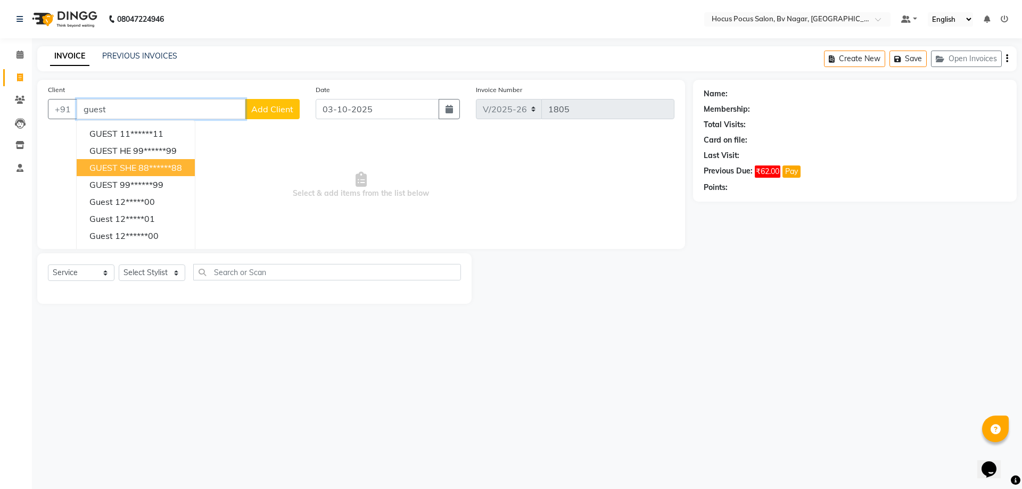
click at [142, 168] on ngb-highlight "88******88" at bounding box center [160, 167] width 44 height 11
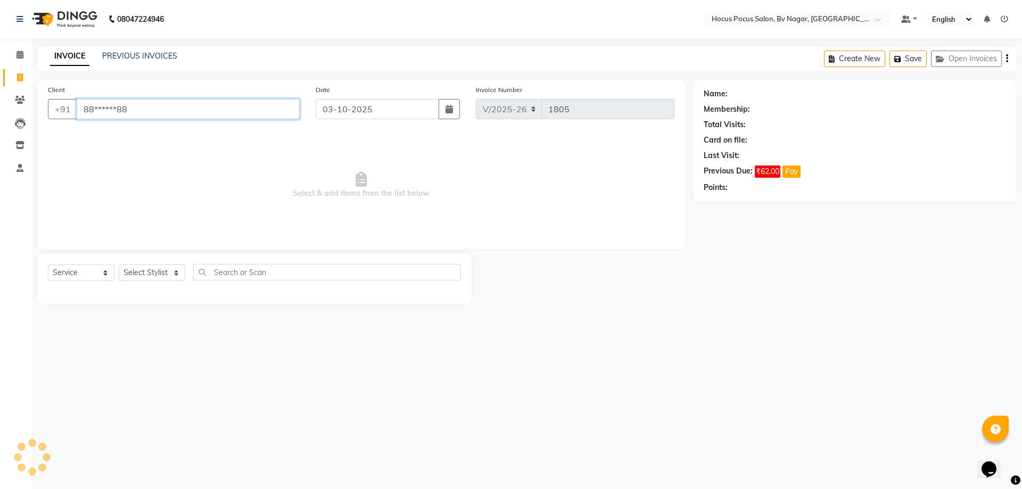
type input "88******88"
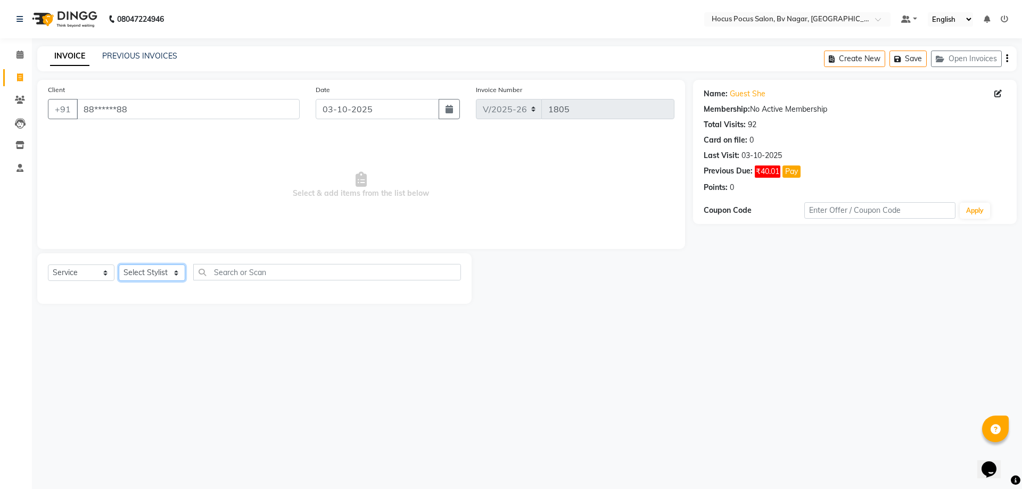
click at [154, 276] on select "Select Stylist [PERSON_NAME] [PERSON_NAME] hocus pocus [PERSON_NAME] Sashy" at bounding box center [152, 273] width 67 height 17
select select "43713"
click at [119, 265] on select "Select Stylist [PERSON_NAME] [PERSON_NAME] hocus pocus [PERSON_NAME] Sashy" at bounding box center [152, 273] width 67 height 17
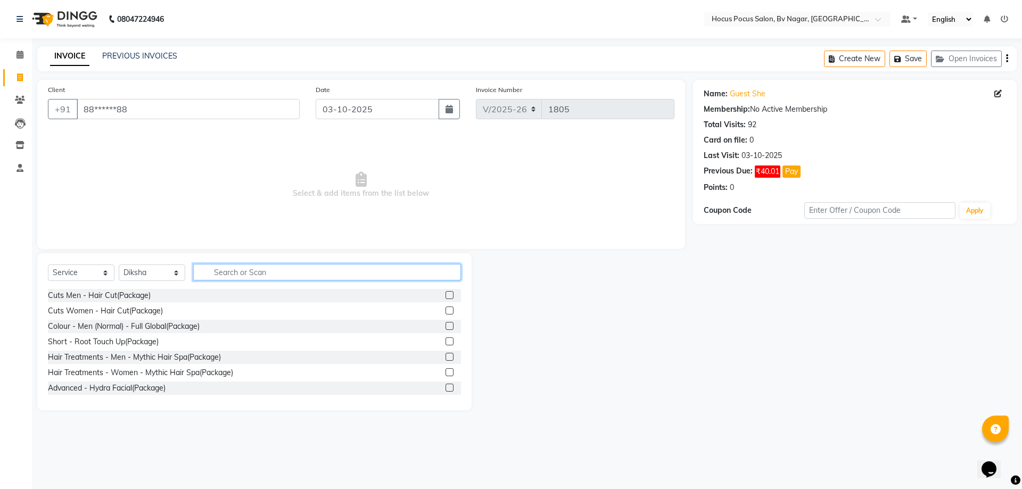
click at [282, 270] on input "text" at bounding box center [327, 272] width 268 height 17
drag, startPoint x: 282, startPoint y: 270, endPoint x: 288, endPoint y: 267, distance: 6.4
click at [288, 267] on input "text" at bounding box center [327, 272] width 268 height 17
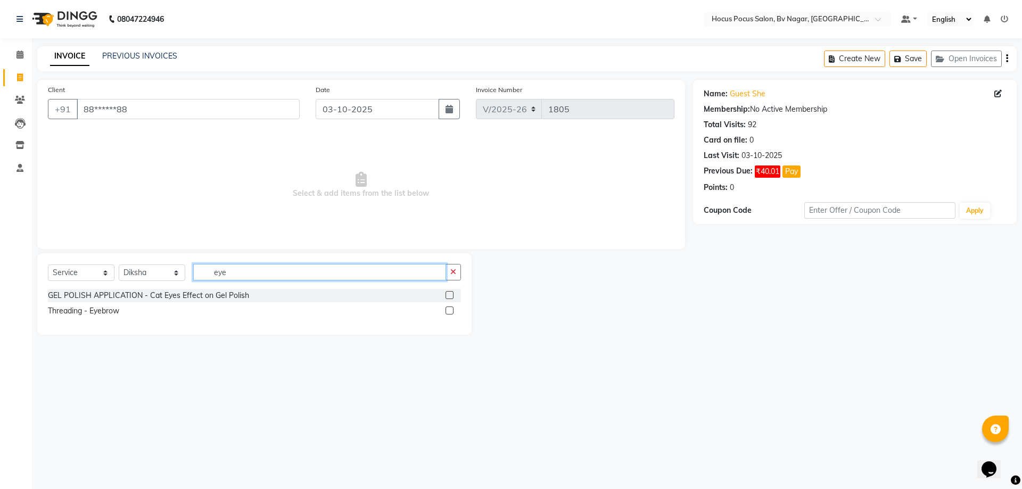
type input "eye"
click at [444, 311] on div "Threading - Eyebrow" at bounding box center [254, 310] width 413 height 13
click at [450, 308] on label at bounding box center [450, 311] width 8 height 8
click at [450, 308] on input "checkbox" at bounding box center [449, 311] width 7 height 7
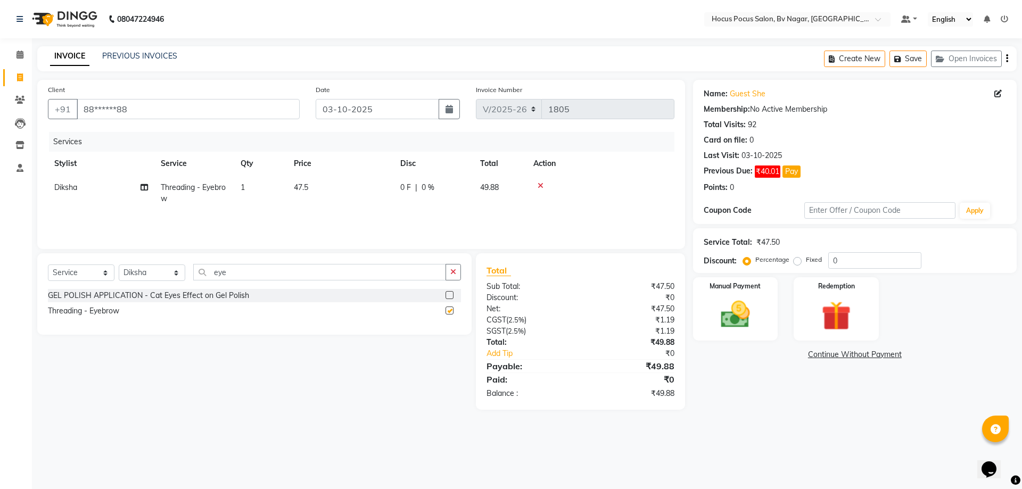
checkbox input "false"
click at [757, 320] on img at bounding box center [736, 314] width 50 height 35
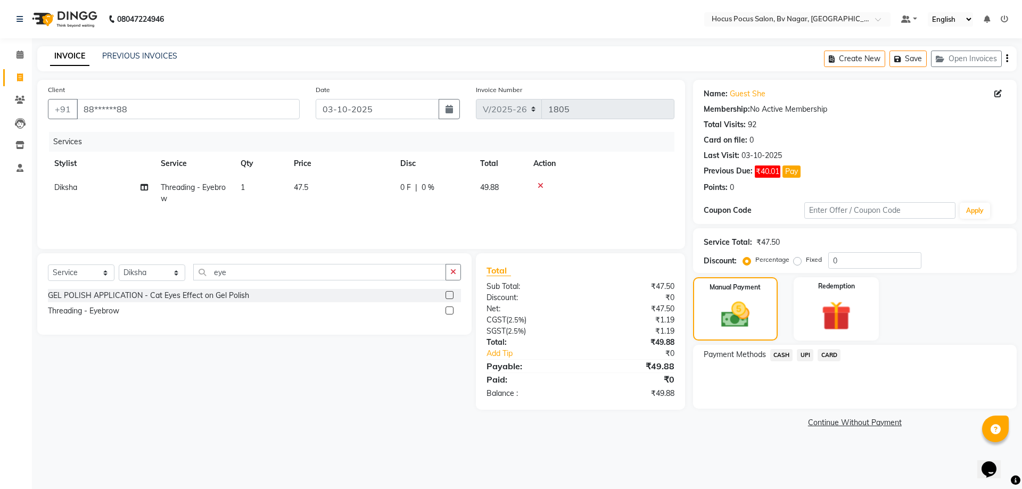
click at [806, 353] on span "UPI" at bounding box center [805, 355] width 17 height 12
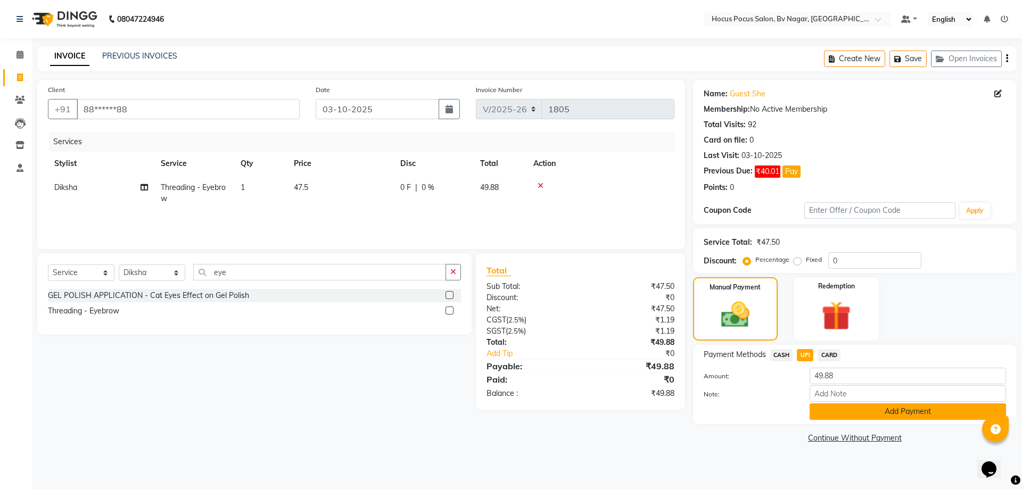
click at [845, 407] on button "Add Payment" at bounding box center [908, 412] width 196 height 17
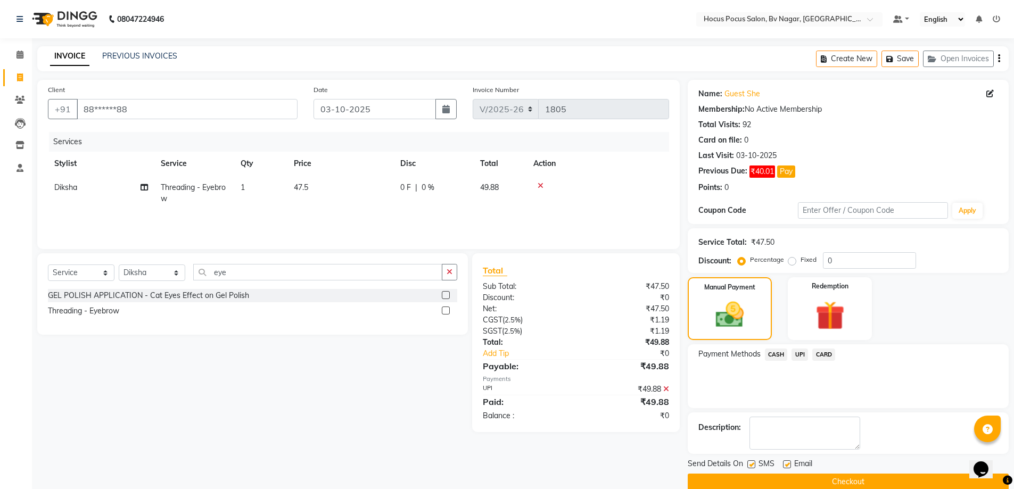
click at [751, 460] on label at bounding box center [751, 464] width 8 height 8
click at [751, 462] on input "checkbox" at bounding box center [750, 465] width 7 height 7
checkbox input "false"
click at [762, 478] on button "Checkout" at bounding box center [848, 482] width 321 height 17
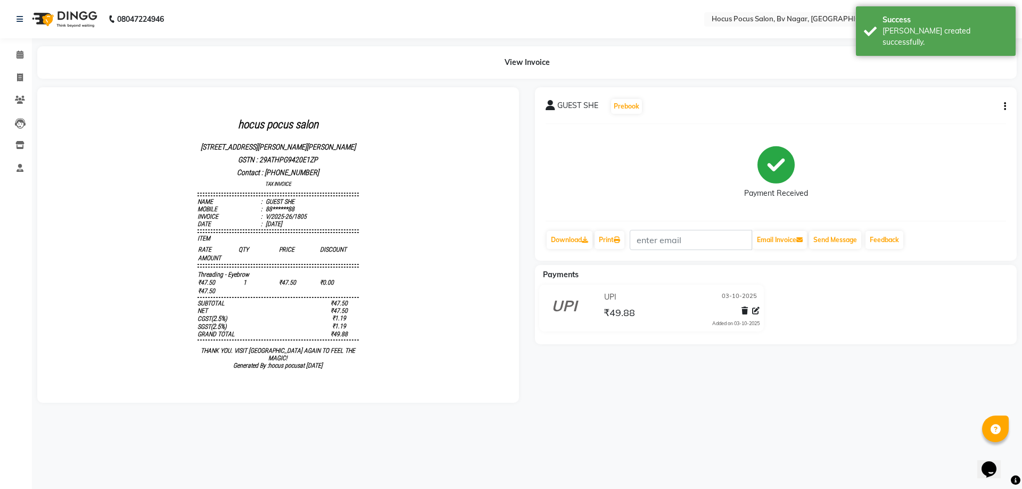
click at [77, 20] on img at bounding box center [63, 19] width 73 height 30
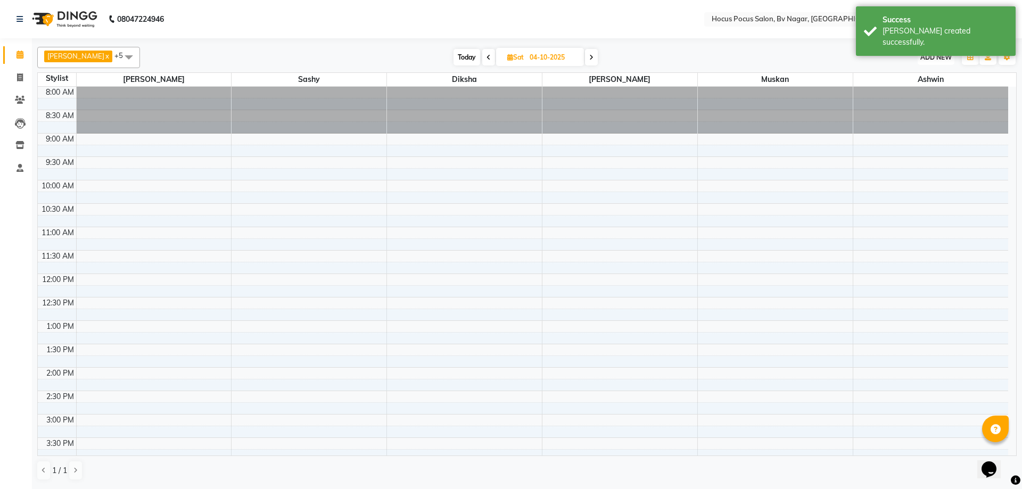
click at [925, 63] on button "ADD NEW Toggle Dropdown" at bounding box center [936, 57] width 37 height 15
click at [909, 93] on link "Add Invoice" at bounding box center [912, 92] width 84 height 14
select select "6056"
select select "service"
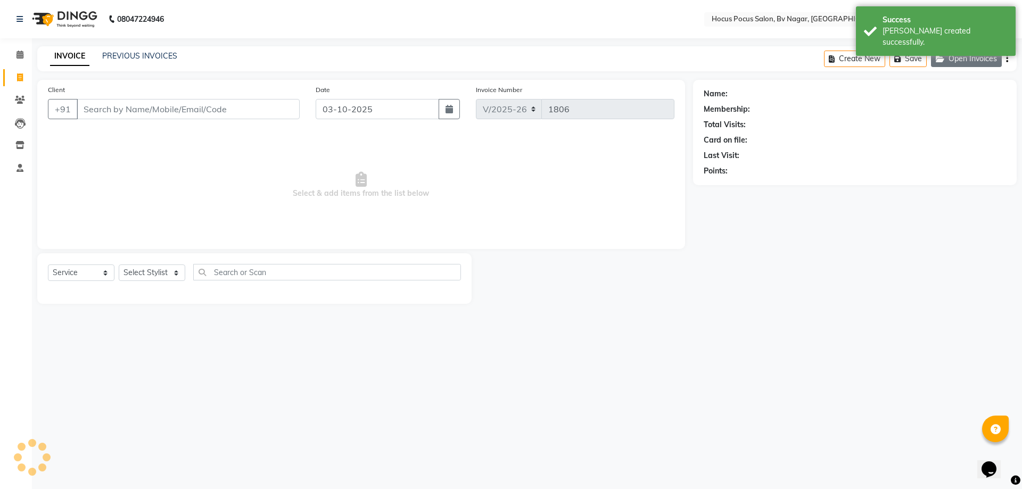
click at [958, 60] on button "Open Invoices" at bounding box center [966, 59] width 71 height 17
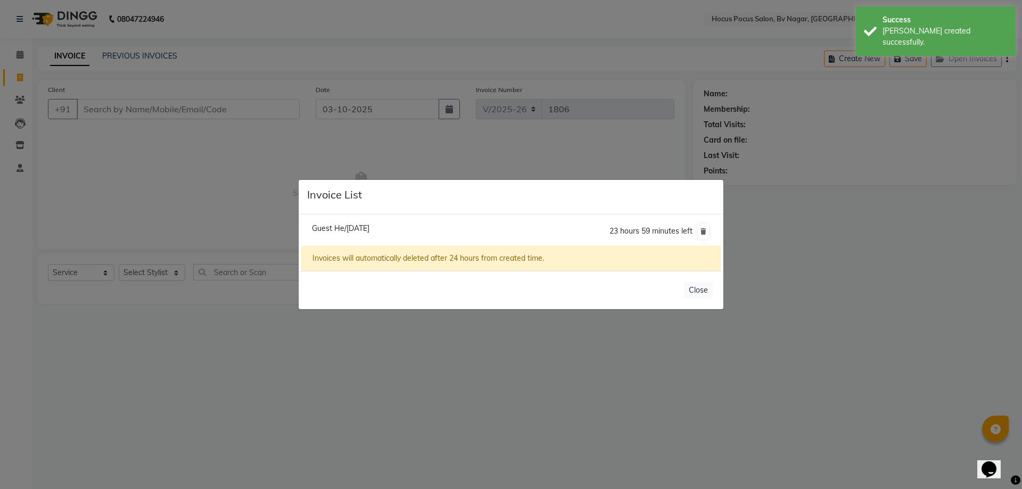
click at [369, 227] on span "Guest He/[DATE]" at bounding box center [340, 229] width 57 height 10
type input "99******99"
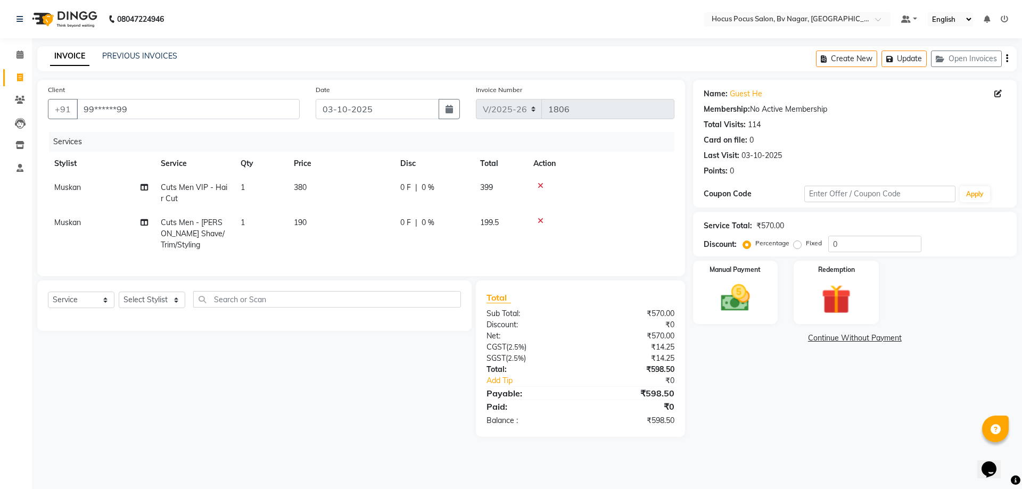
click at [309, 228] on td "190" at bounding box center [340, 234] width 106 height 46
select select "86022"
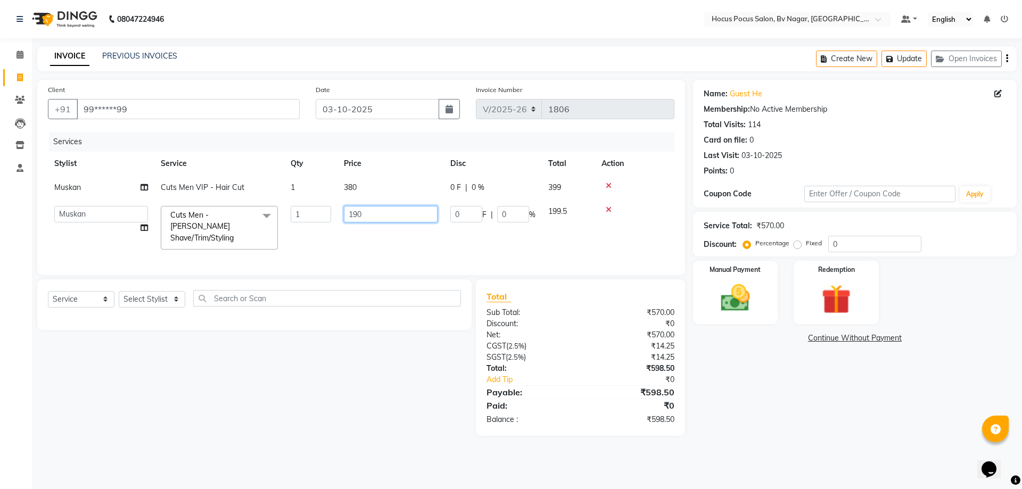
click at [376, 215] on input "190" at bounding box center [391, 214] width 94 height 17
type input "1"
type input "250"
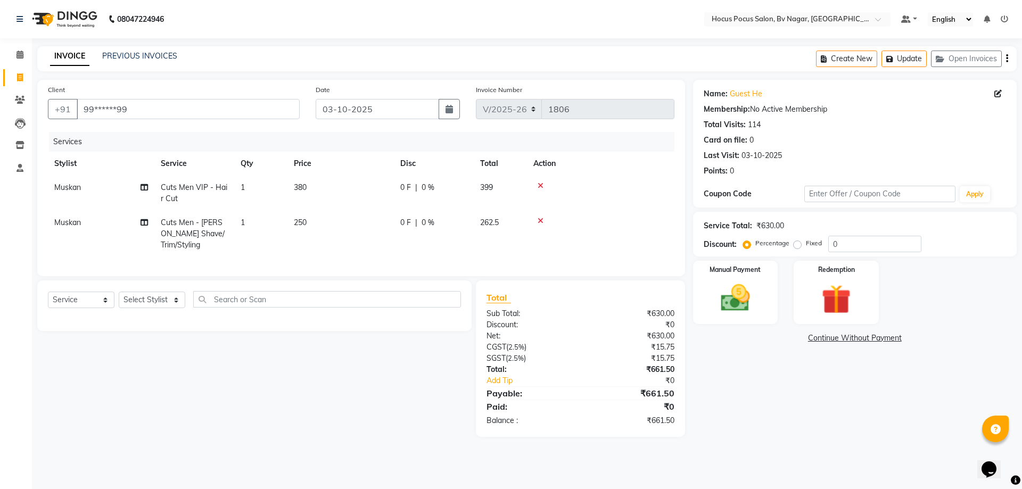
click at [796, 249] on div "Fixed" at bounding box center [809, 243] width 26 height 13
click at [806, 245] on label "Fixed" at bounding box center [814, 243] width 16 height 10
click at [796, 245] on input "Fixed" at bounding box center [799, 243] width 7 height 7
radio input "true"
click at [852, 248] on input "0" at bounding box center [874, 244] width 93 height 17
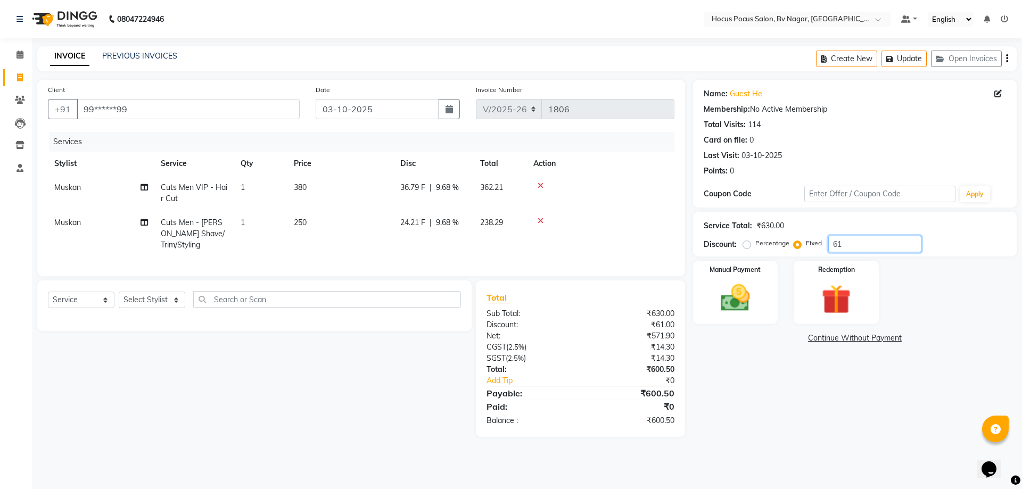
type input "6"
click at [304, 224] on span "250" at bounding box center [300, 223] width 13 height 10
select select "86022"
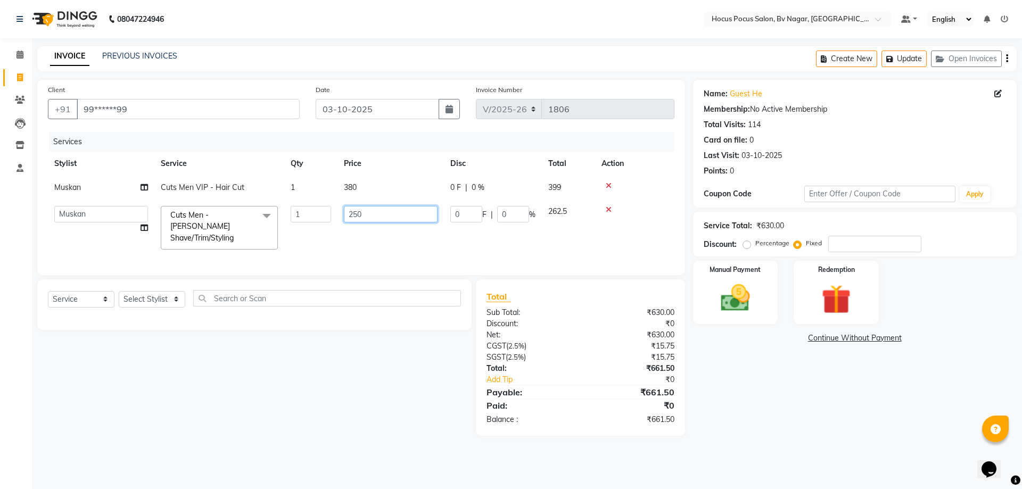
click at [378, 221] on input "250" at bounding box center [391, 214] width 94 height 17
type input "2"
type input "300"
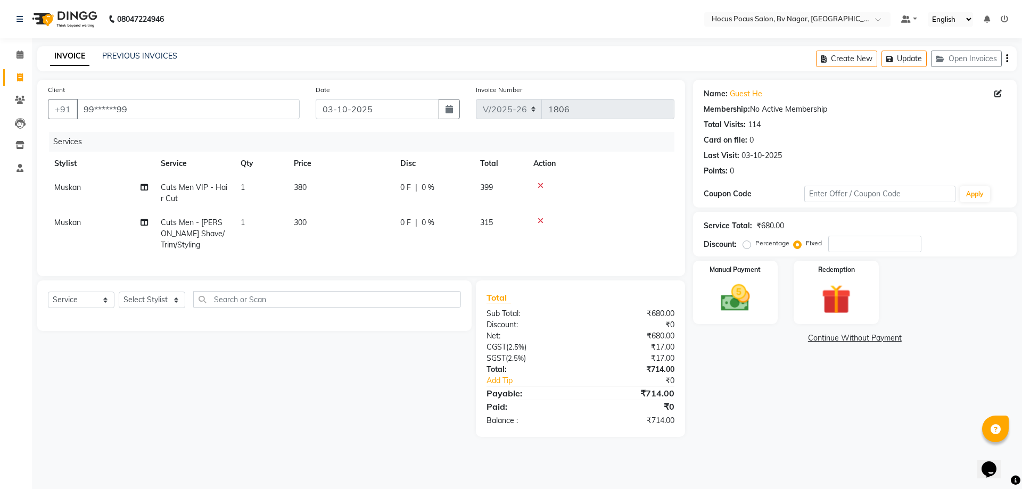
click at [412, 232] on tr "Muskan Cuts Men - Beard Shave/Trim/Styling 1 300 0 F | 0 % 315" at bounding box center [361, 234] width 627 height 46
click at [304, 224] on span "300" at bounding box center [300, 223] width 13 height 10
select select "86022"
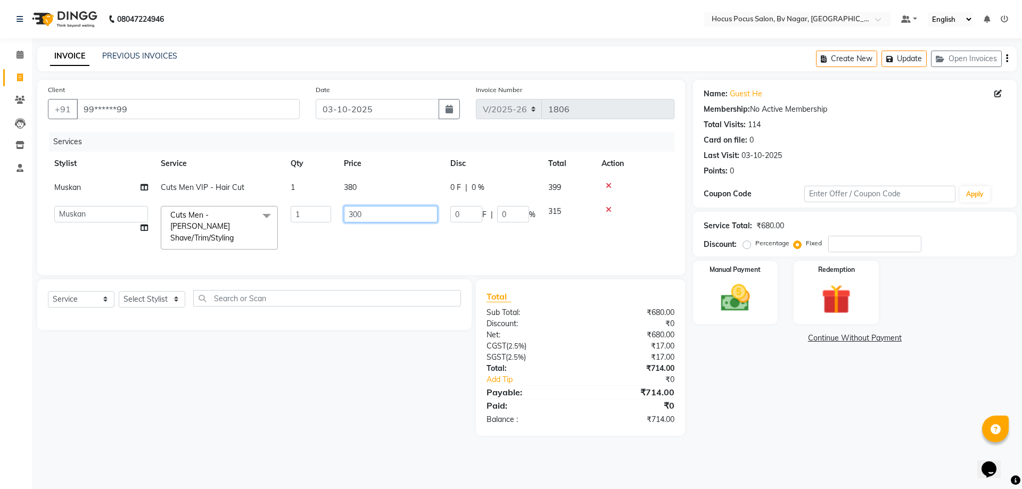
click at [375, 220] on input "300" at bounding box center [391, 214] width 94 height 17
type input "3"
type input "250"
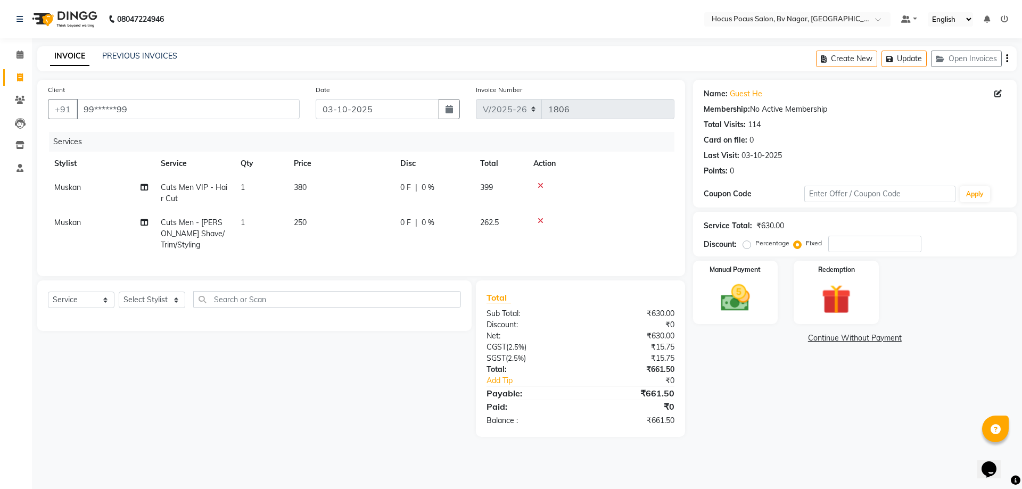
click at [384, 240] on td "250" at bounding box center [340, 234] width 106 height 46
select select "86022"
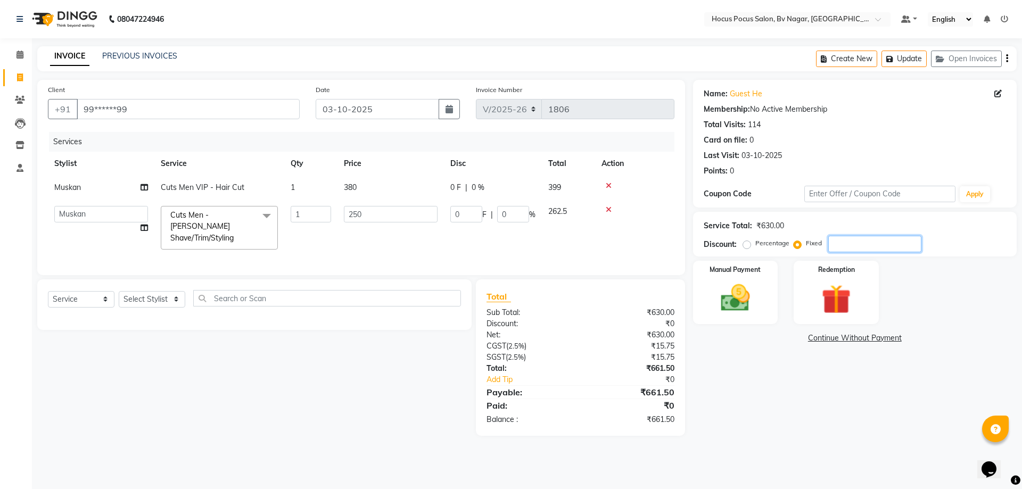
click at [850, 243] on input "number" at bounding box center [874, 244] width 93 height 17
type input "6"
type input "2.38"
type input "0.95"
type input "61"
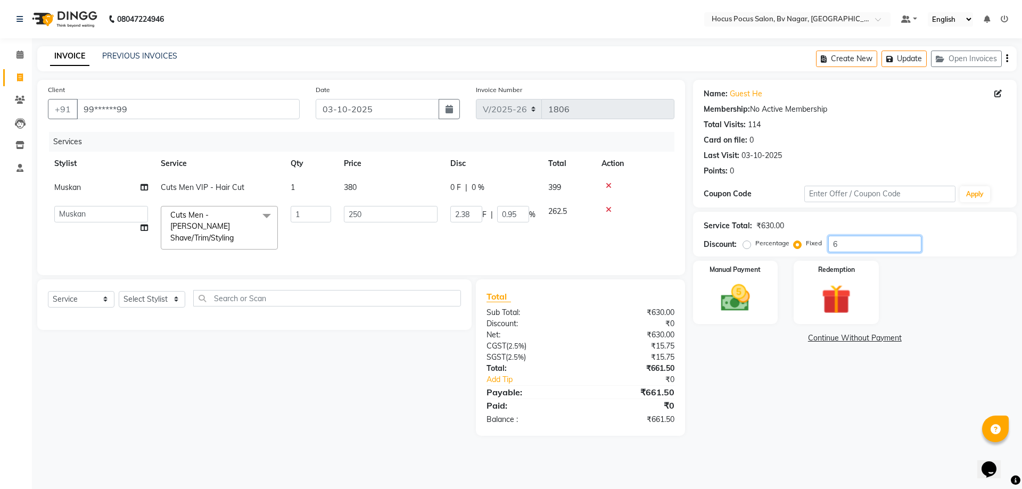
type input "24.21"
type input "9.68"
type input "6"
type input "2.38"
type input "0.95"
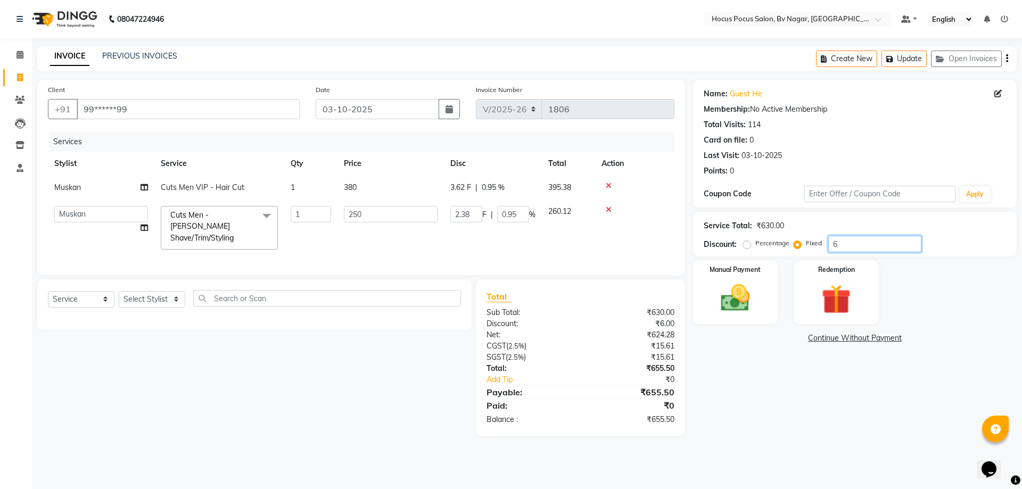
type input "0"
type input "1"
type input "0.4"
type input "0.16"
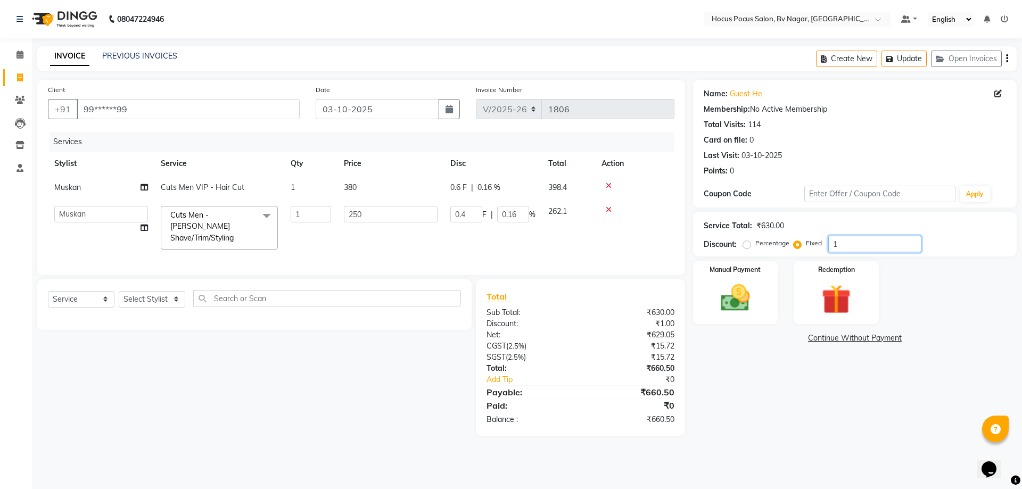
type input "15"
type input "5.95"
type input "2.38"
type input "1"
type input "0.4"
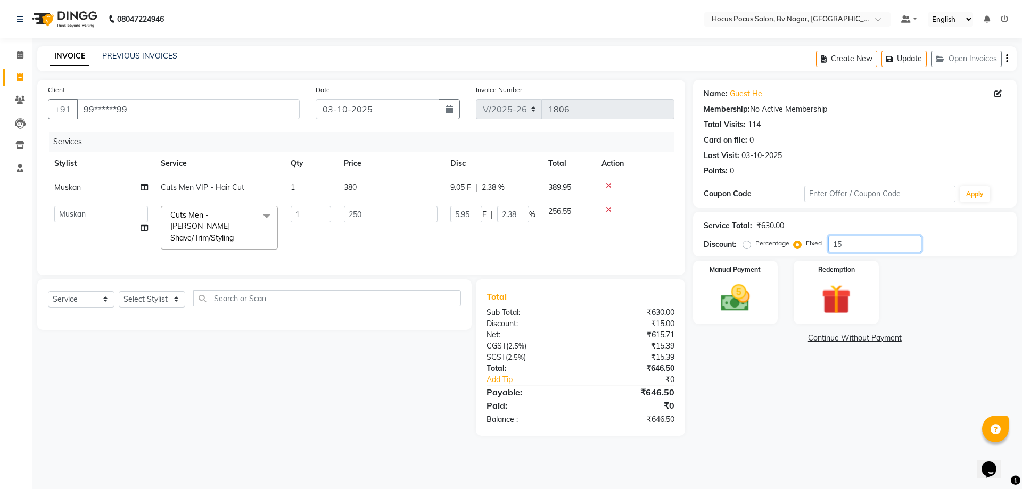
type input "0.16"
type input "10"
type input "3.97"
type input "1.59"
type input "1"
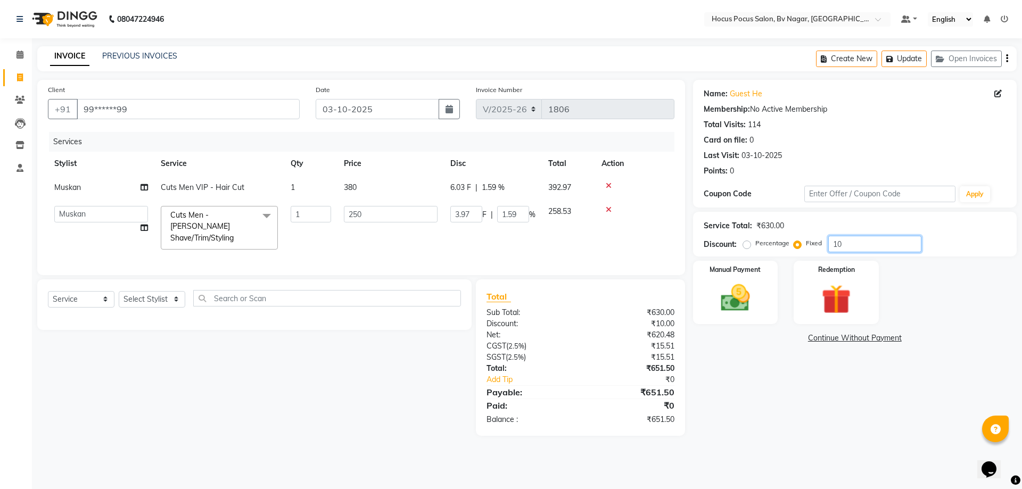
type input "0.4"
type input "0.16"
type input "11"
type input "4.37"
type input "1.75"
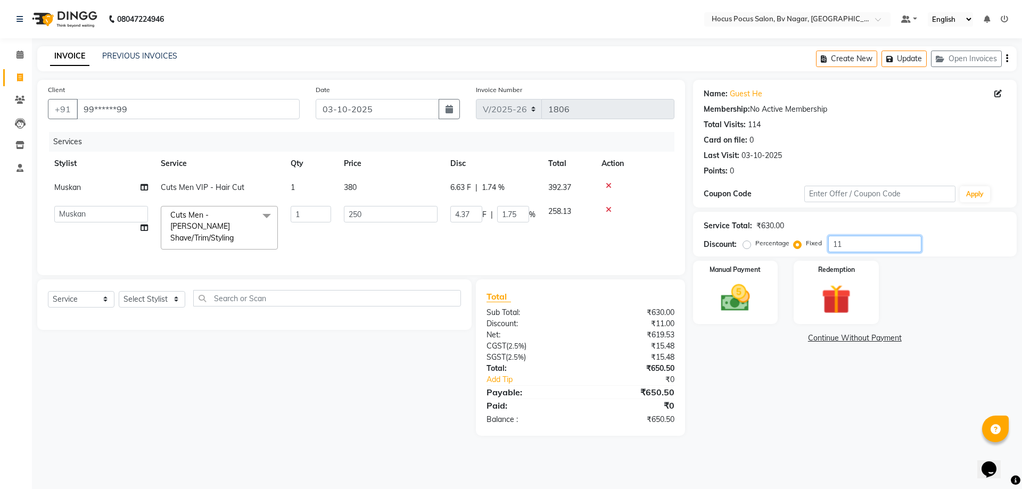
type input "11.5"
type input "4.56"
type input "1.82"
type input "11.50"
click at [1006, 271] on div "Manual Payment Redemption" at bounding box center [855, 292] width 340 height 63
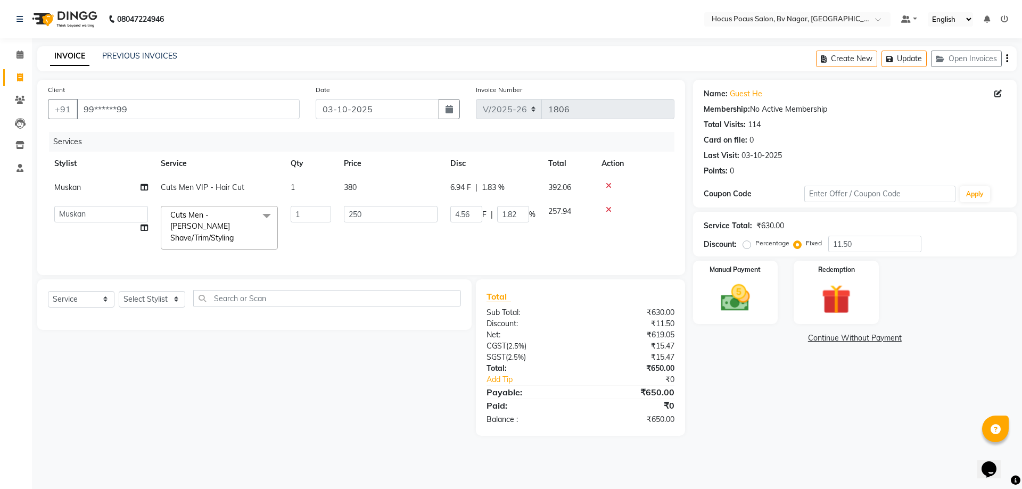
click at [968, 295] on div "Manual Payment Redemption" at bounding box center [855, 292] width 340 height 63
drag, startPoint x: 426, startPoint y: 208, endPoint x: 421, endPoint y: 207, distance: 5.9
click at [421, 207] on input "250" at bounding box center [391, 214] width 94 height 17
drag, startPoint x: 967, startPoint y: 307, endPoint x: 961, endPoint y: 306, distance: 6.0
click at [961, 306] on div "Manual Payment Redemption" at bounding box center [855, 292] width 340 height 63
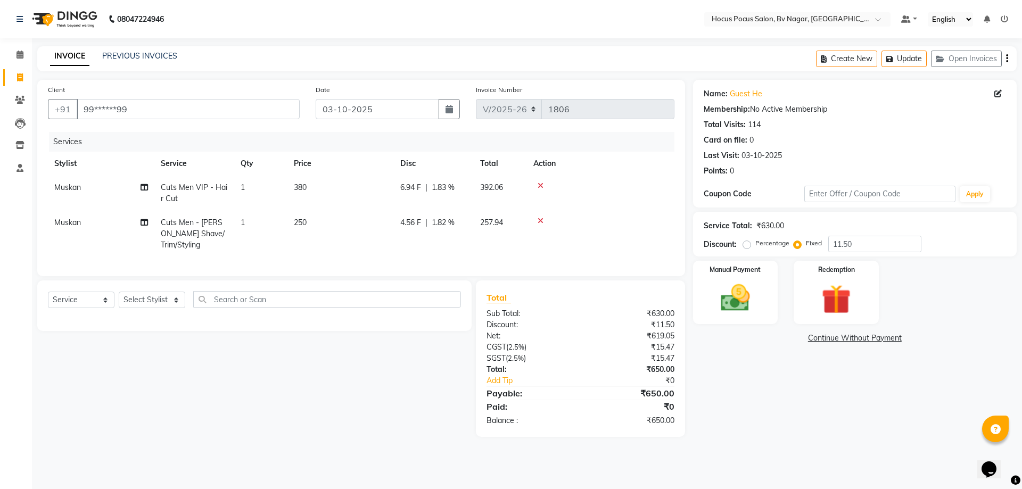
drag, startPoint x: 961, startPoint y: 306, endPoint x: 953, endPoint y: 306, distance: 7.5
click at [958, 306] on div "Manual Payment Redemption" at bounding box center [855, 292] width 340 height 63
drag, startPoint x: 859, startPoint y: 244, endPoint x: 844, endPoint y: 248, distance: 15.4
click at [847, 247] on input "11.50" at bounding box center [874, 244] width 93 height 17
click at [322, 227] on td "250" at bounding box center [340, 234] width 106 height 46
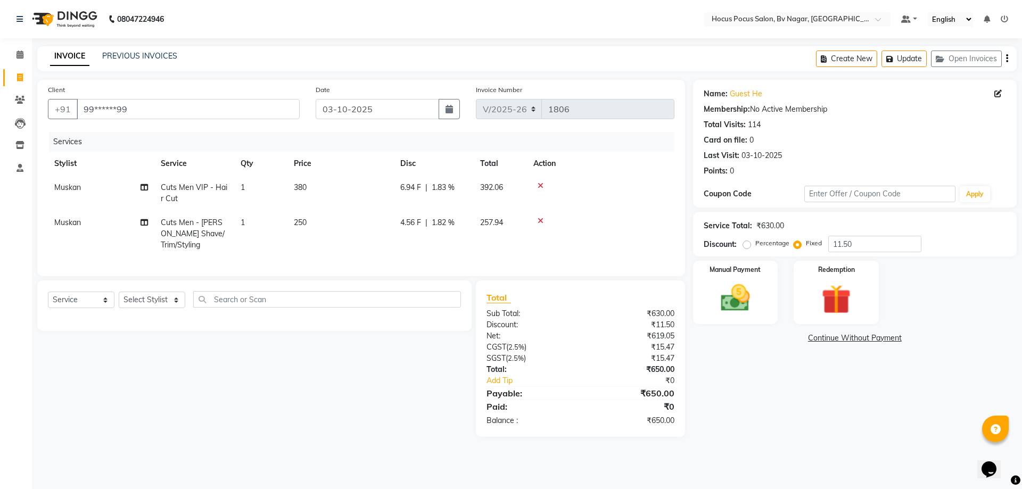
select select "86022"
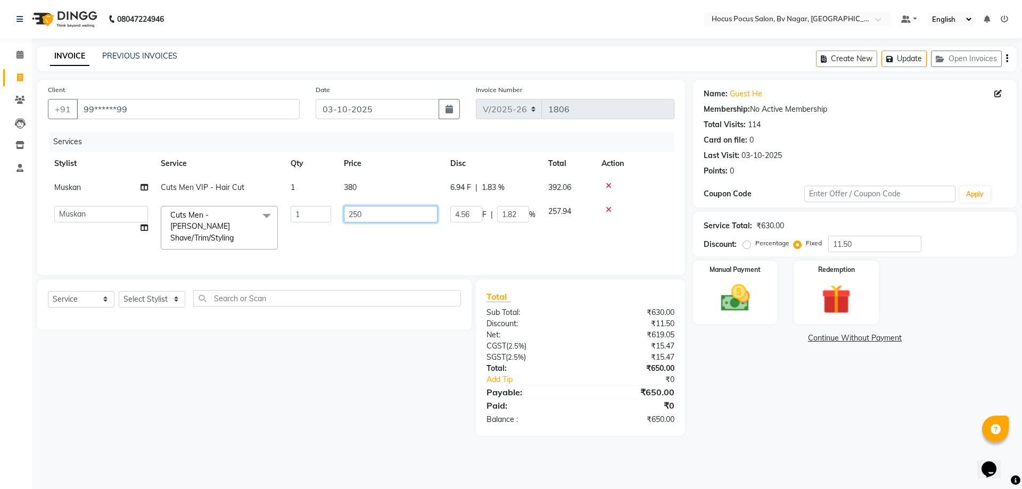
click at [406, 219] on input "250" at bounding box center [391, 214] width 94 height 17
type input "2"
type input "200"
click at [859, 382] on div "Name: Guest He Membership: No Active Membership Total Visits: 114 Card on file:…" at bounding box center [859, 258] width 332 height 356
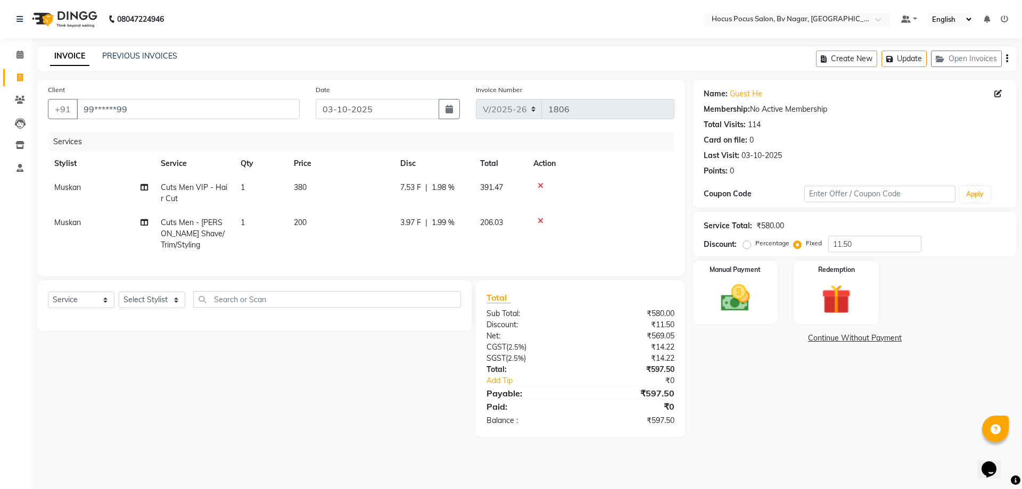
click at [319, 223] on td "200" at bounding box center [340, 234] width 106 height 46
select select "86022"
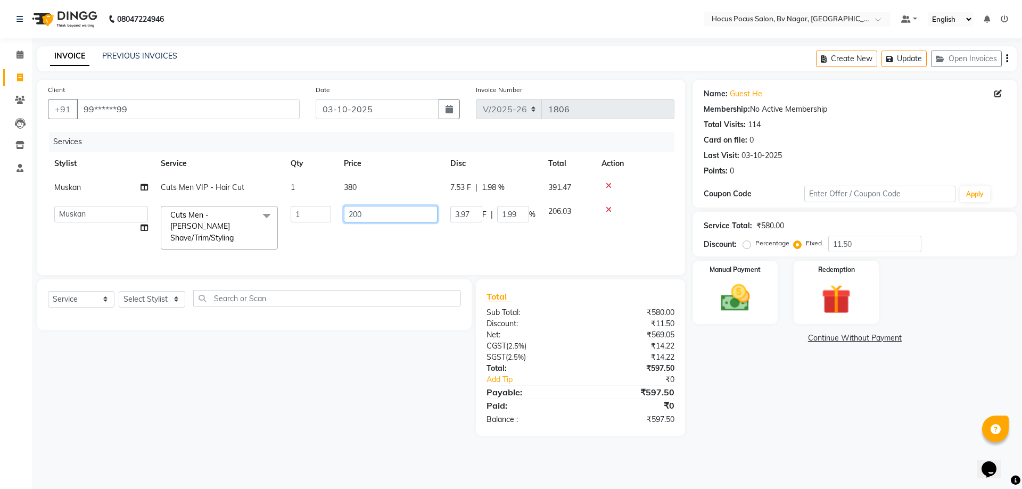
click at [393, 213] on input "200" at bounding box center [391, 214] width 94 height 17
type input "210"
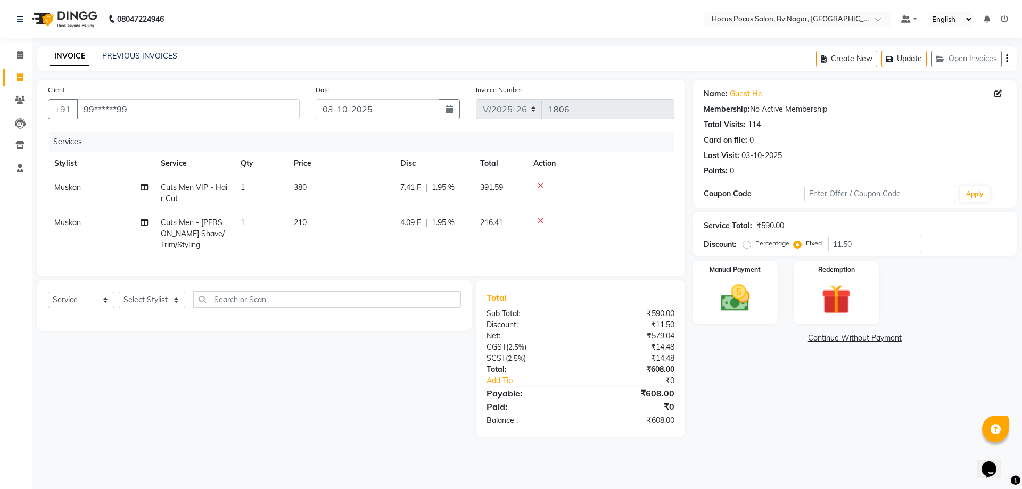
drag, startPoint x: 794, startPoint y: 380, endPoint x: 795, endPoint y: 375, distance: 5.4
click at [795, 375] on div "Name: Guest He Membership: No Active Membership Total Visits: 114 Card on file:…" at bounding box center [859, 258] width 332 height 357
click at [330, 217] on td "210" at bounding box center [340, 234] width 106 height 46
select select "86022"
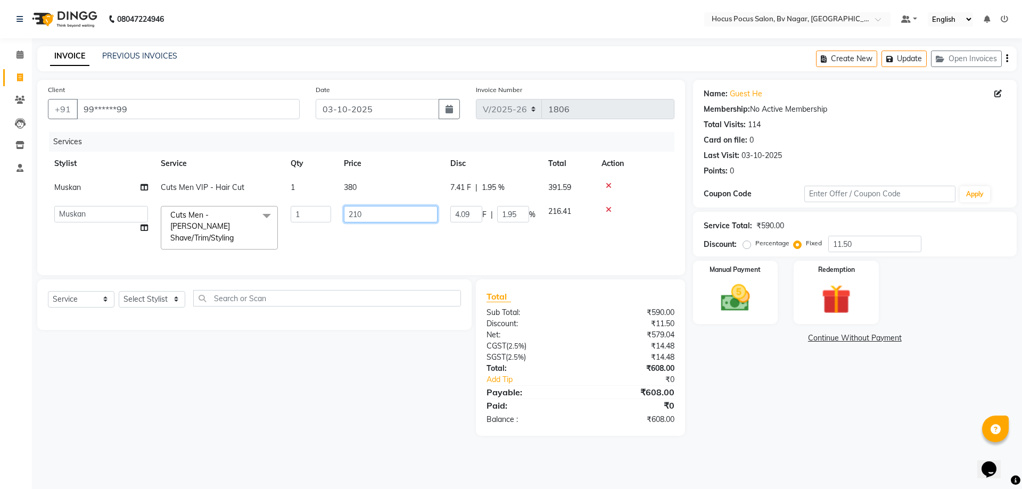
click at [392, 218] on input "210" at bounding box center [391, 214] width 94 height 17
type input "205"
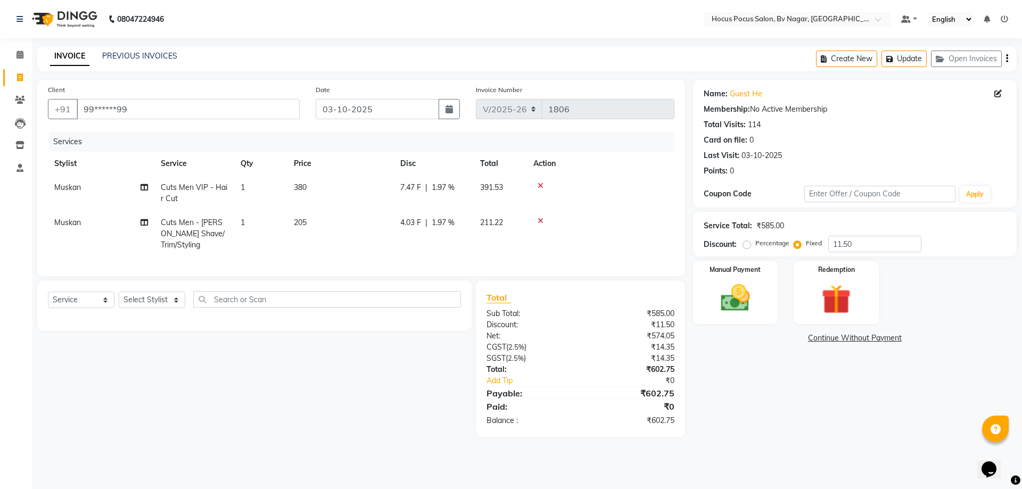
click at [752, 377] on div "Name: Guest He Membership: No Active Membership Total Visits: 114 Card on file:…" at bounding box center [859, 258] width 332 height 357
drag, startPoint x: 323, startPoint y: 225, endPoint x: 338, endPoint y: 222, distance: 15.1
click at [323, 225] on td "205" at bounding box center [340, 234] width 106 height 46
select select "86022"
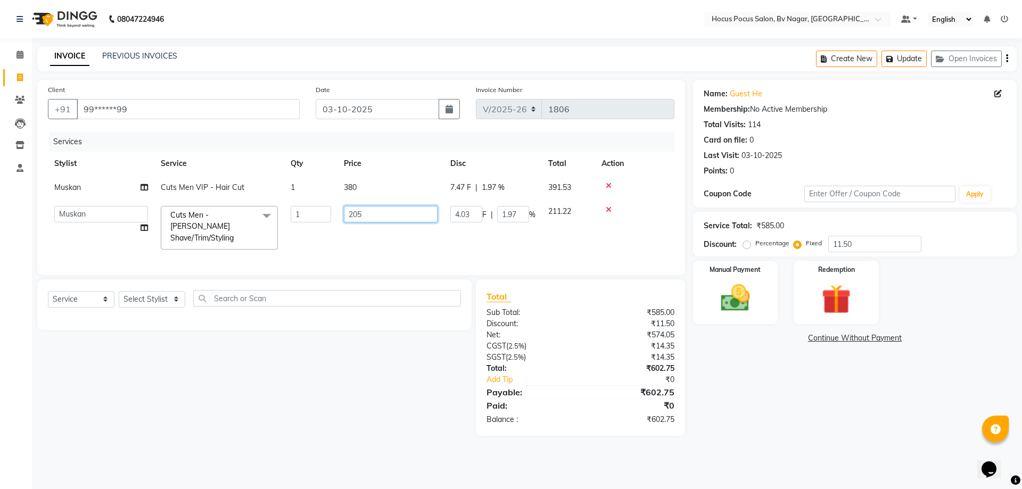
click at [383, 220] on input "205" at bounding box center [391, 214] width 94 height 17
type input "204"
click at [829, 379] on div "Name: Guest He Membership: No Active Membership Total Visits: 114 Card on file:…" at bounding box center [859, 258] width 332 height 356
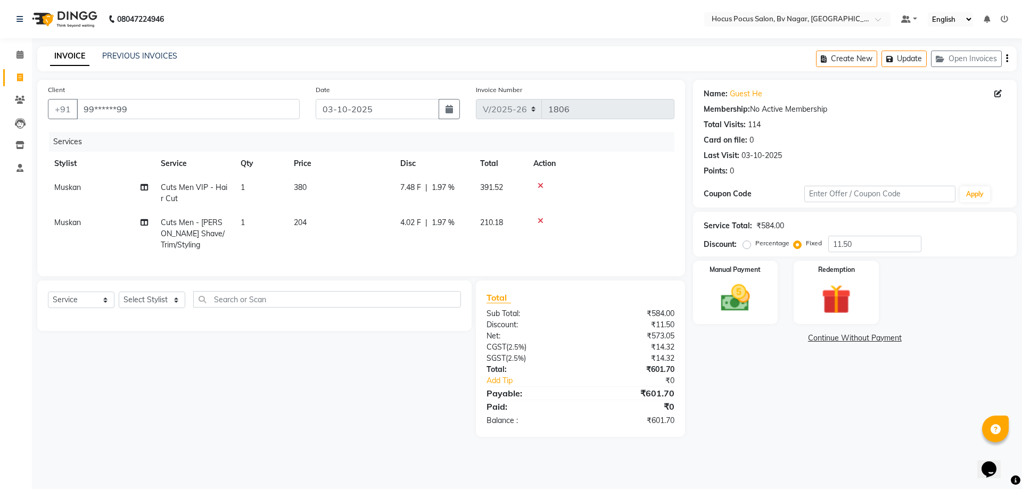
click at [315, 219] on td "204" at bounding box center [340, 234] width 106 height 46
select select "86022"
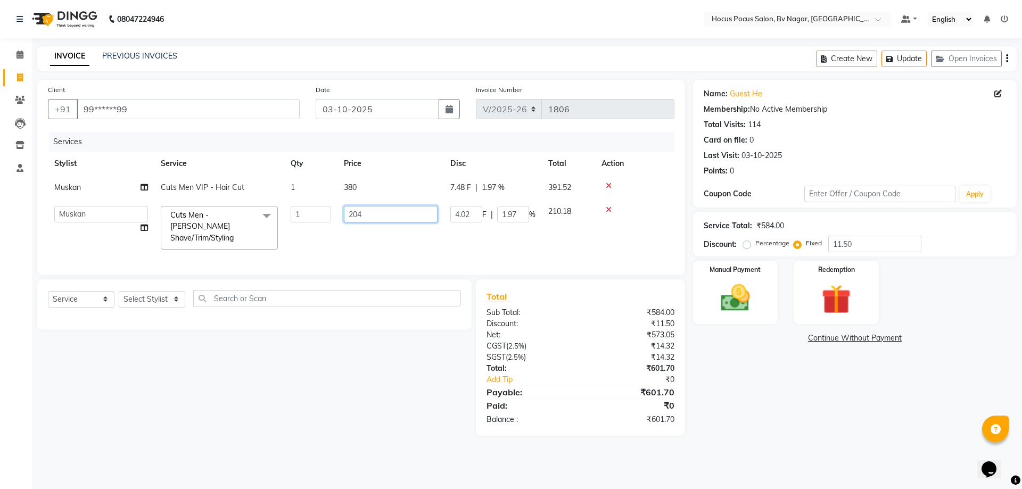
click at [373, 217] on input "204" at bounding box center [391, 214] width 94 height 17
type input "203"
click at [747, 372] on div "Name: Guest He Membership: No Active Membership Total Visits: 114 Card on file:…" at bounding box center [859, 258] width 332 height 356
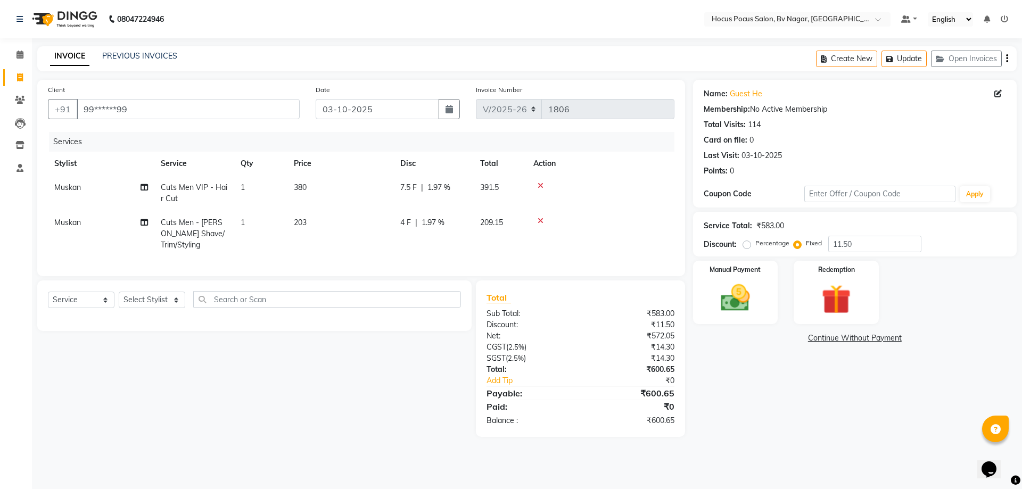
drag, startPoint x: 331, startPoint y: 214, endPoint x: 340, endPoint y: 215, distance: 9.1
click at [331, 212] on td "203" at bounding box center [340, 234] width 106 height 46
select select "86022"
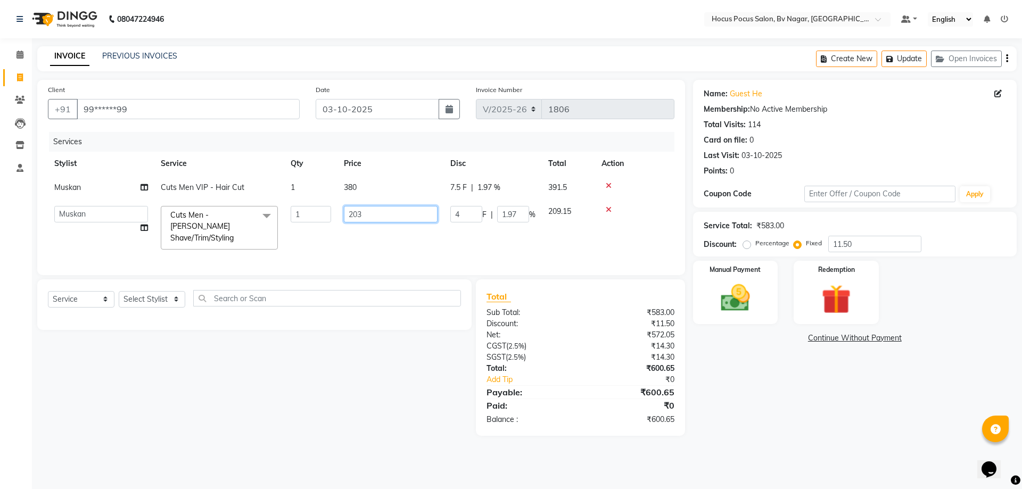
click at [392, 224] on td "203" at bounding box center [391, 228] width 106 height 56
type input "202.50"
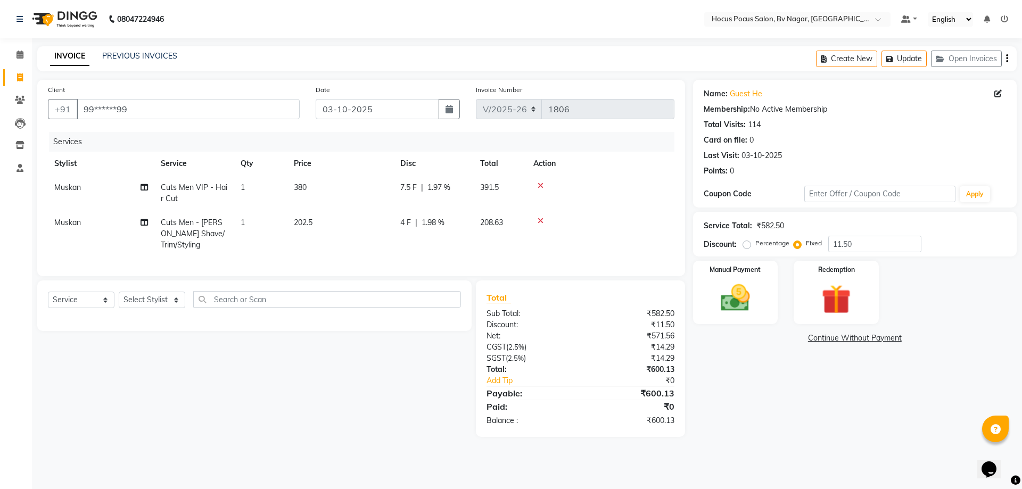
click at [773, 411] on div "Name: Guest He Membership: No Active Membership Total Visits: 114 Card on file:…" at bounding box center [859, 258] width 332 height 357
click at [324, 220] on td "202.5" at bounding box center [340, 234] width 106 height 46
select select "86022"
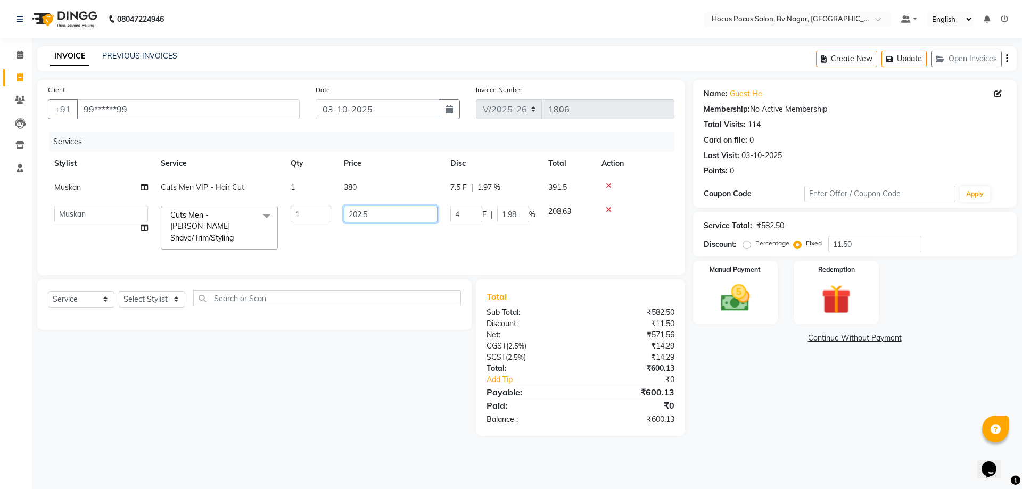
click at [384, 218] on input "202.5" at bounding box center [391, 214] width 94 height 17
type input "202.6"
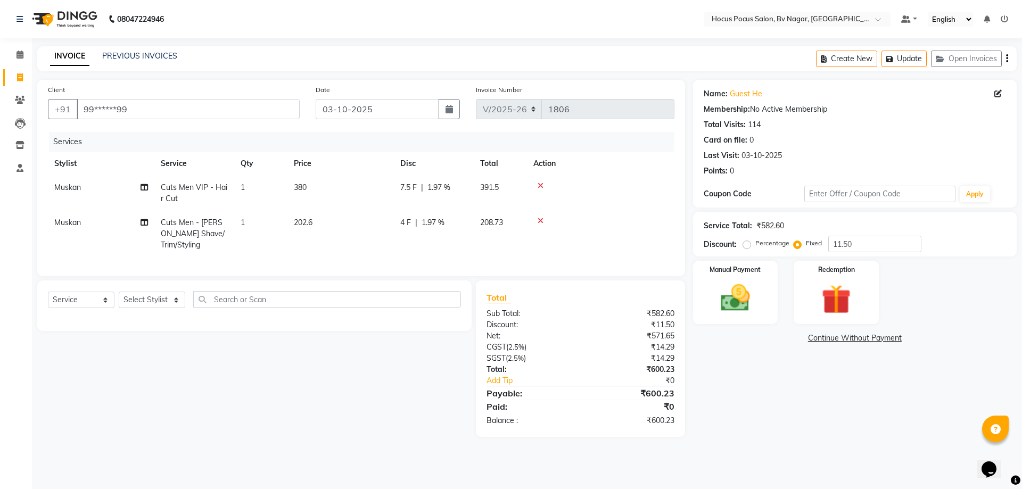
click at [796, 399] on div "Name: Guest He Membership: No Active Membership Total Visits: 114 Card on file:…" at bounding box center [859, 258] width 332 height 357
click at [314, 227] on td "202.6" at bounding box center [340, 234] width 106 height 46
select select "86022"
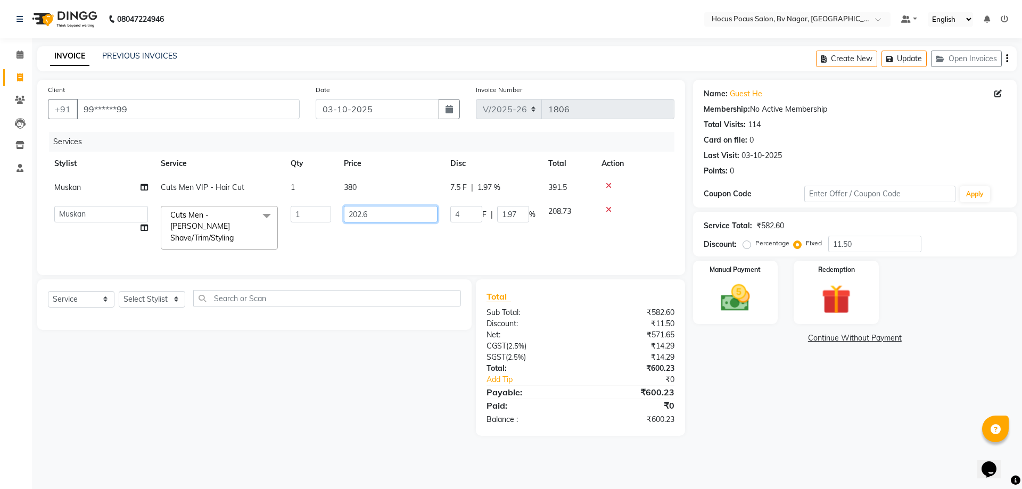
click at [383, 217] on input "202.6" at bounding box center [391, 214] width 94 height 17
type input "202.2"
click at [803, 425] on div "Name: Guest He Membership: No Active Membership Total Visits: 114 Card on file:…" at bounding box center [859, 258] width 332 height 356
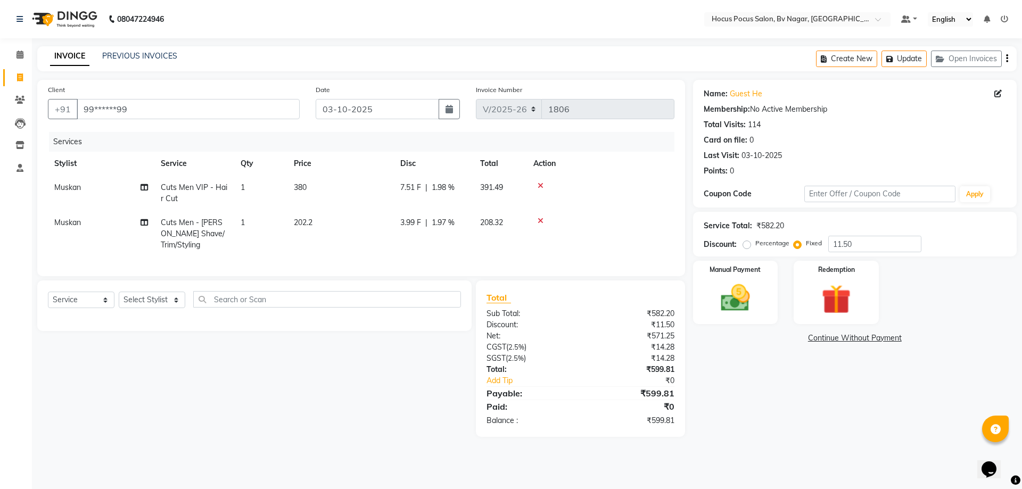
click at [312, 221] on span "202.2" at bounding box center [303, 223] width 19 height 10
select select "86022"
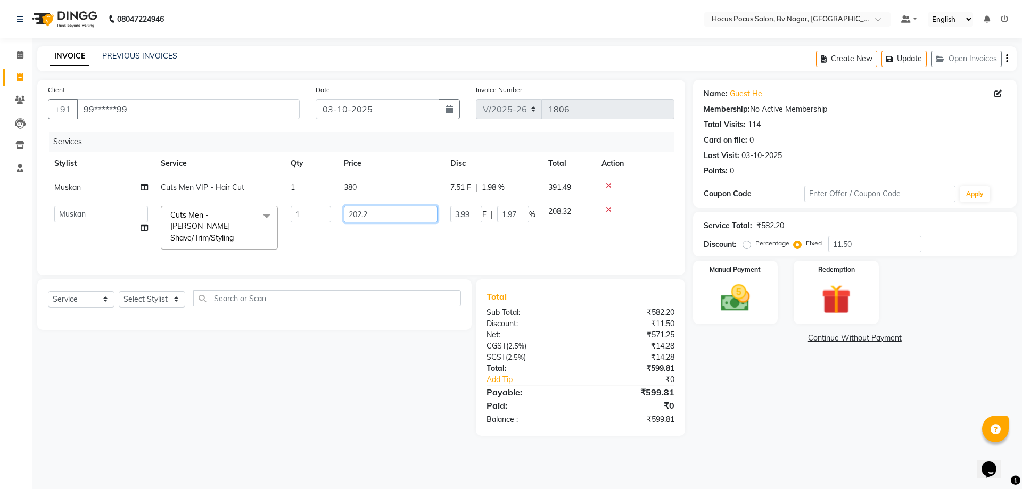
click at [376, 218] on input "202.2" at bounding box center [391, 214] width 94 height 17
type input "202.3"
click at [788, 399] on div "Name: Guest He Membership: No Active Membership Total Visits: 114 Card on file:…" at bounding box center [859, 258] width 332 height 356
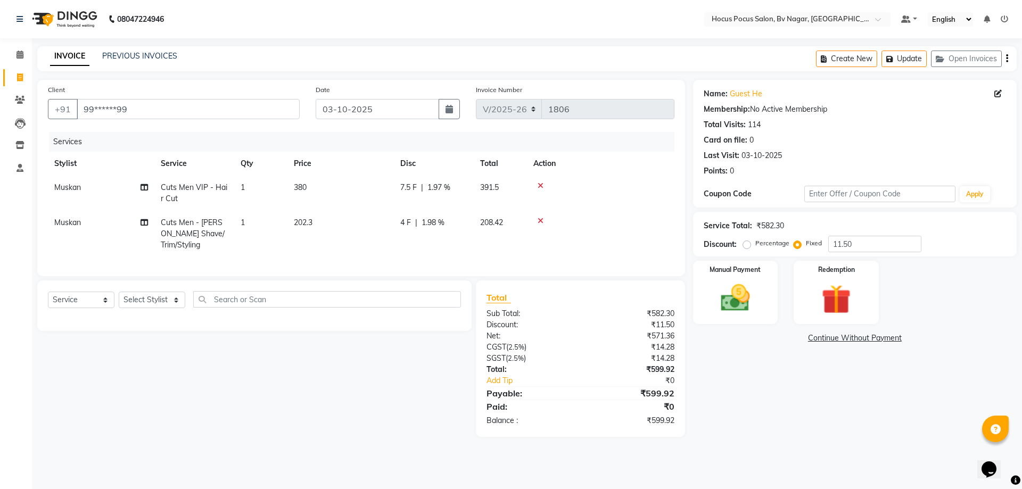
click at [315, 220] on td "202.3" at bounding box center [340, 234] width 106 height 46
select select "86022"
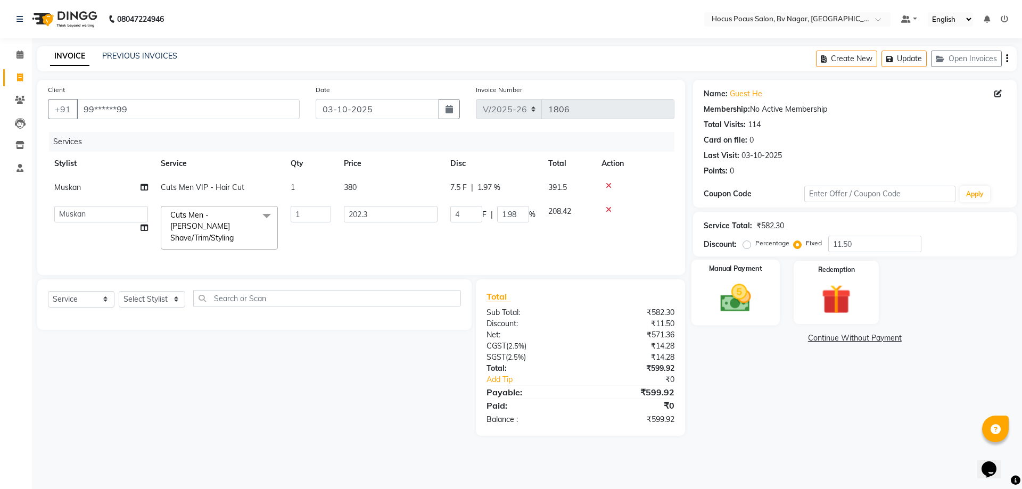
click at [759, 307] on img at bounding box center [736, 298] width 50 height 35
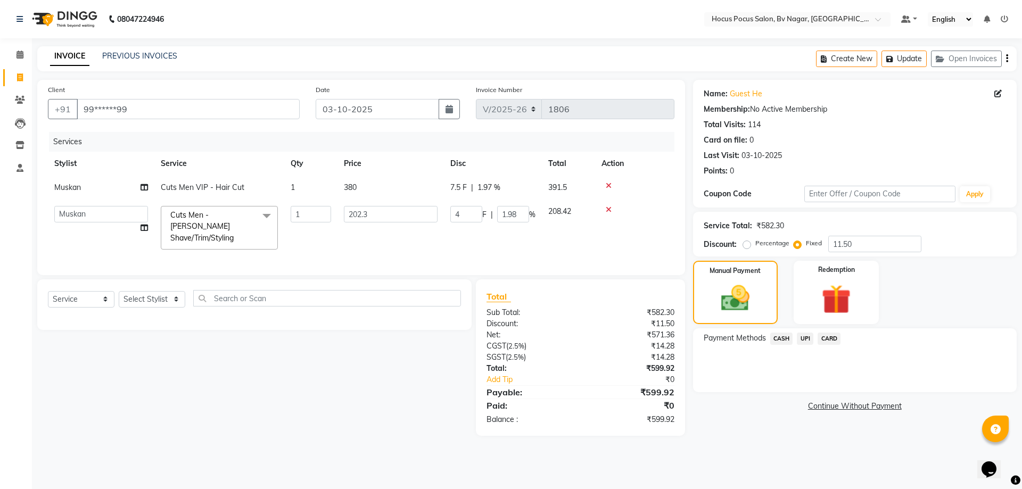
click at [800, 342] on span "UPI" at bounding box center [805, 339] width 17 height 12
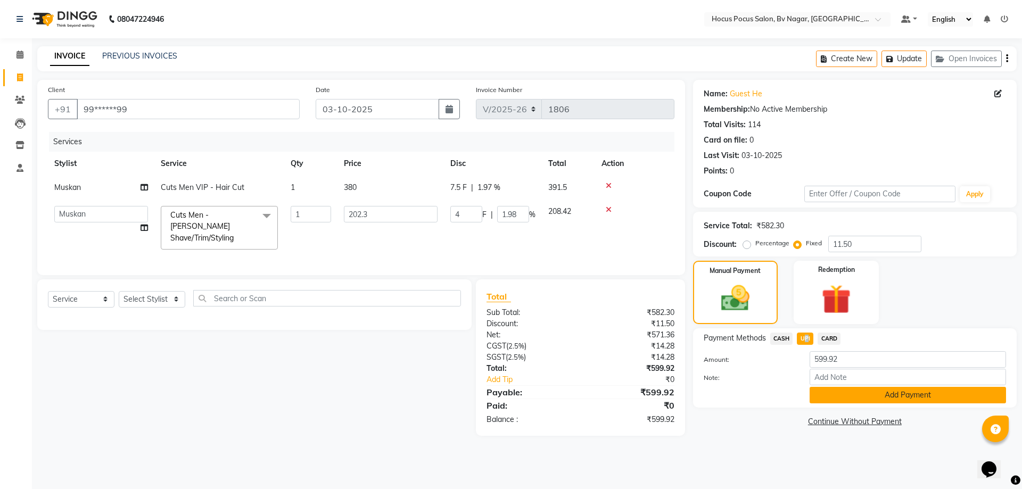
click at [870, 397] on button "Add Payment" at bounding box center [908, 395] width 196 height 17
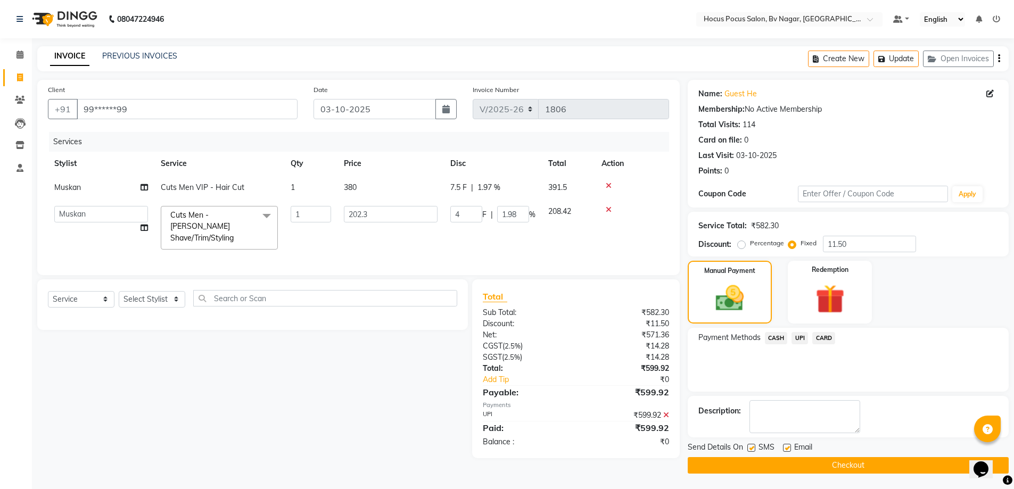
click at [753, 448] on label at bounding box center [751, 448] width 8 height 8
click at [753, 448] on input "checkbox" at bounding box center [750, 448] width 7 height 7
checkbox input "false"
click at [748, 461] on button "Checkout" at bounding box center [848, 465] width 321 height 17
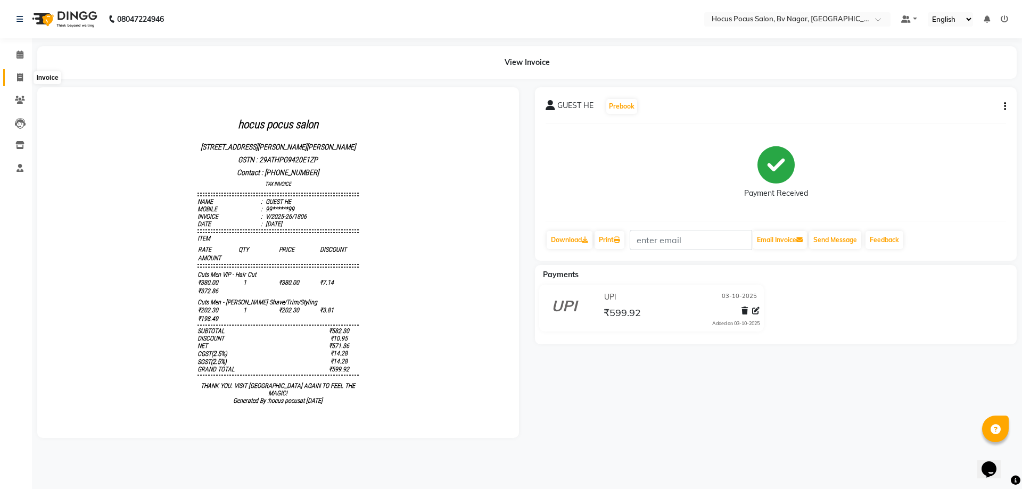
click at [18, 76] on icon at bounding box center [20, 77] width 6 height 8
select select "6056"
select select "service"
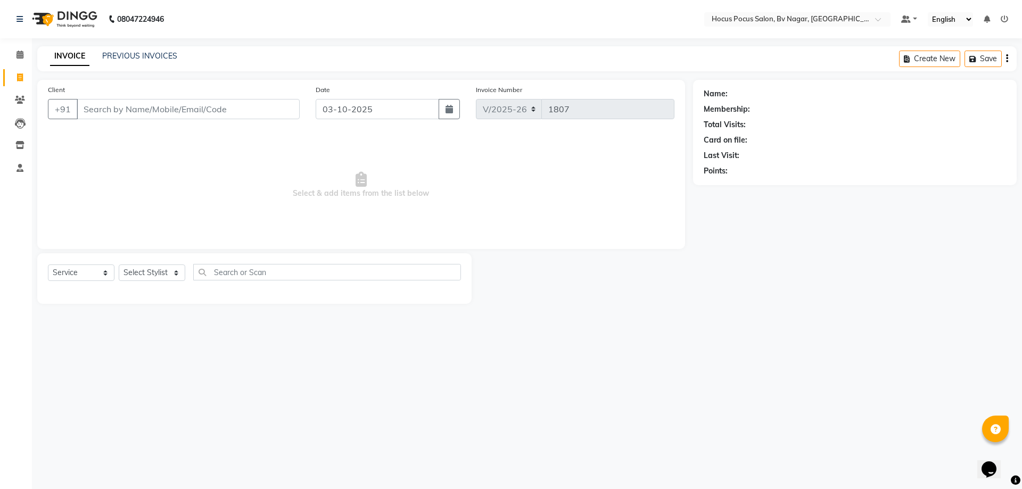
click at [196, 107] on input "Client" at bounding box center [188, 109] width 223 height 20
type input "M"
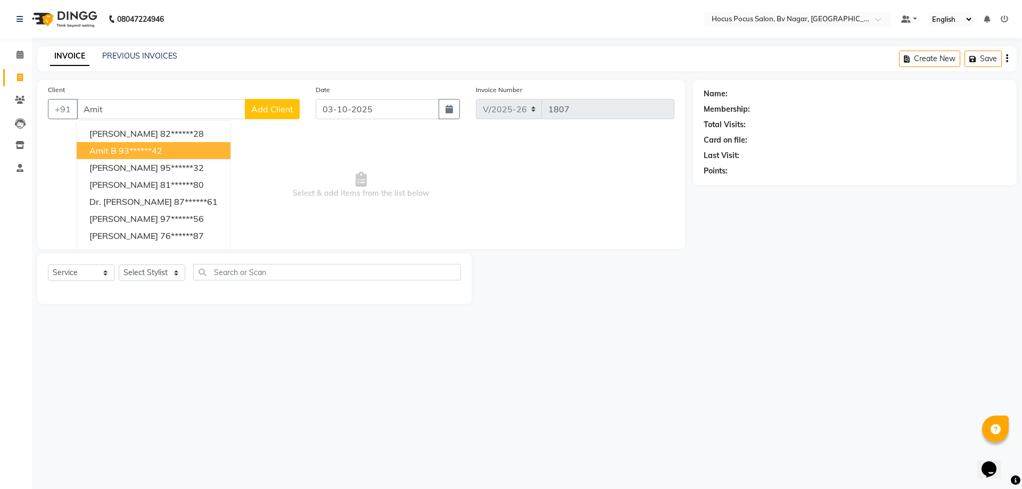
click at [188, 153] on button "Amit B 93******42" at bounding box center [154, 150] width 154 height 17
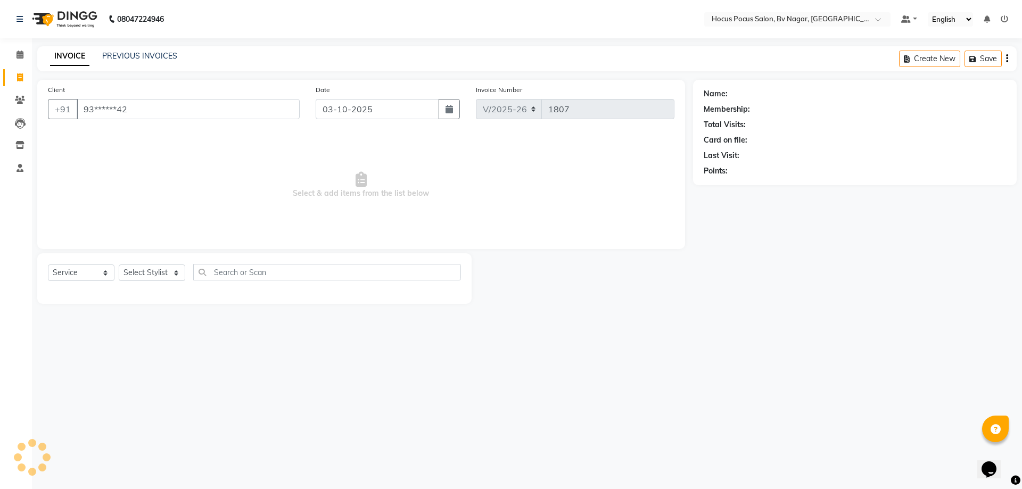
type input "93******42"
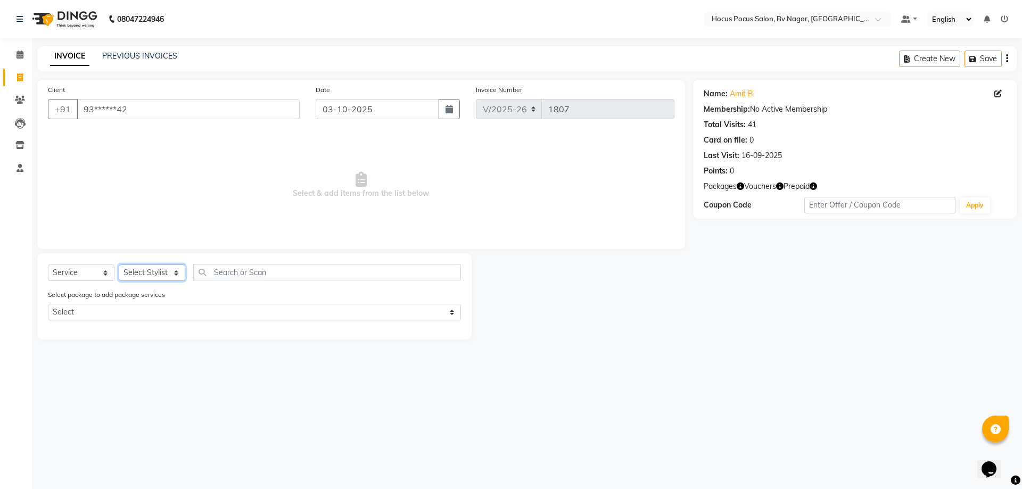
click at [166, 269] on select "Select Stylist [PERSON_NAME] [PERSON_NAME] hocus pocus [PERSON_NAME] Sashy" at bounding box center [152, 273] width 67 height 17
select select "43708"
click at [119, 265] on select "Select Stylist [PERSON_NAME] [PERSON_NAME] hocus pocus [PERSON_NAME] Sashy" at bounding box center [152, 273] width 67 height 17
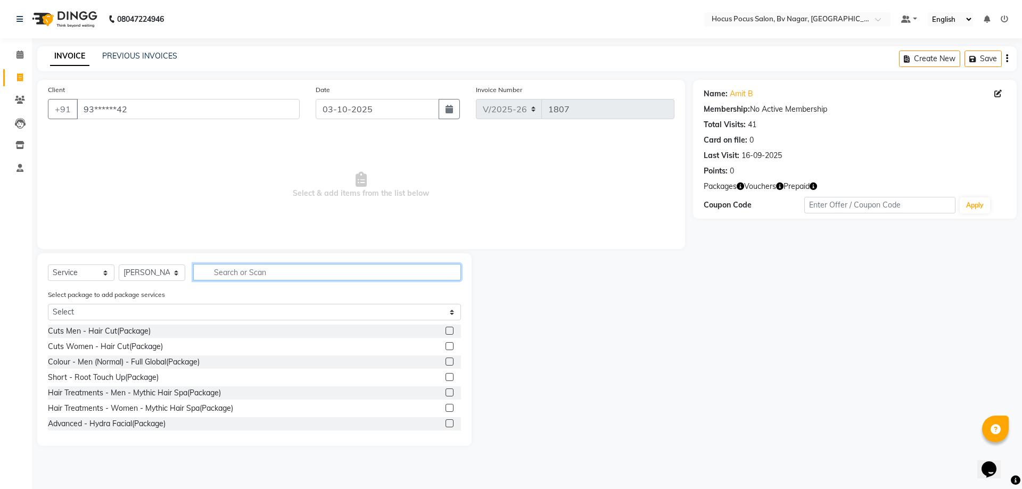
click at [221, 272] on input "text" at bounding box center [327, 272] width 268 height 17
type input "hair"
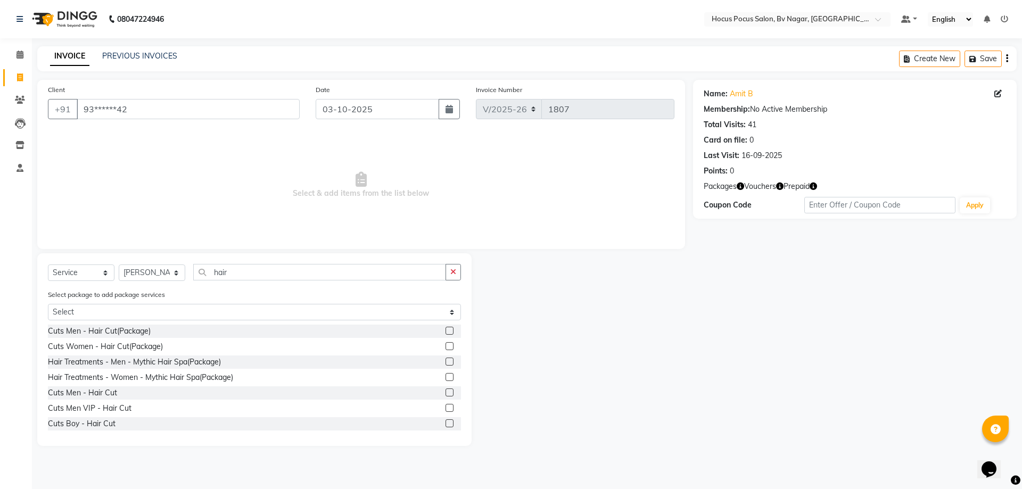
click at [446, 407] on label at bounding box center [450, 408] width 8 height 8
click at [446, 407] on input "checkbox" at bounding box center [449, 408] width 7 height 7
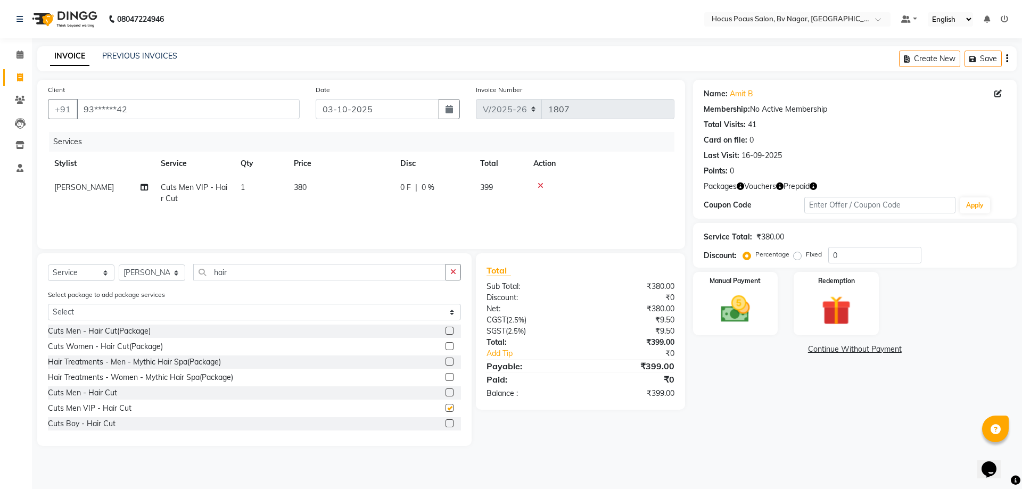
checkbox input "false"
drag, startPoint x: 312, startPoint y: 175, endPoint x: 311, endPoint y: 185, distance: 9.6
click at [311, 180] on table "Stylist Service Qty Price Disc Total Action Bryan Cuts Men VIP - Hair Cut 1 380…" at bounding box center [361, 181] width 627 height 59
click at [321, 183] on td "380" at bounding box center [340, 193] width 106 height 35
select select "43708"
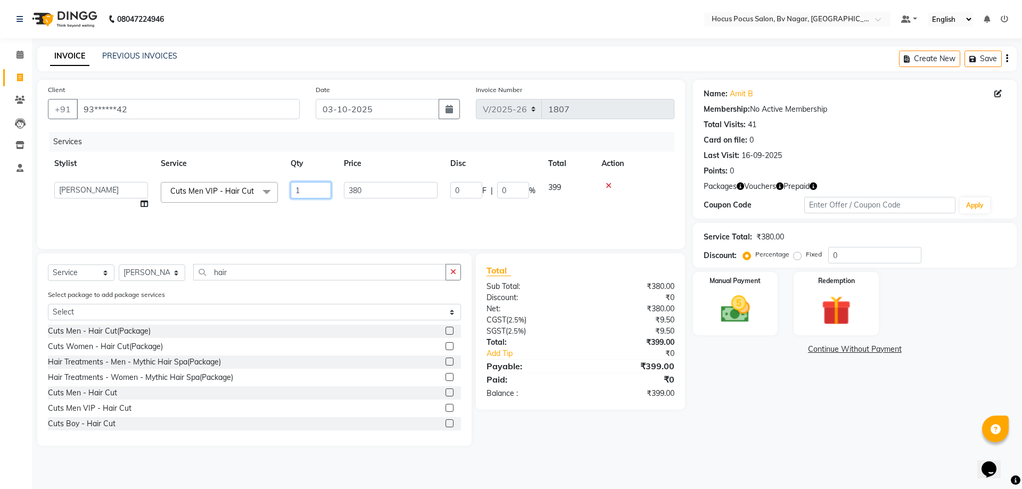
click at [321, 183] on input "1" at bounding box center [311, 190] width 40 height 17
click at [333, 179] on td "380" at bounding box center [340, 193] width 106 height 35
select select "43708"
click at [411, 194] on input "380" at bounding box center [391, 190] width 94 height 17
type input "3"
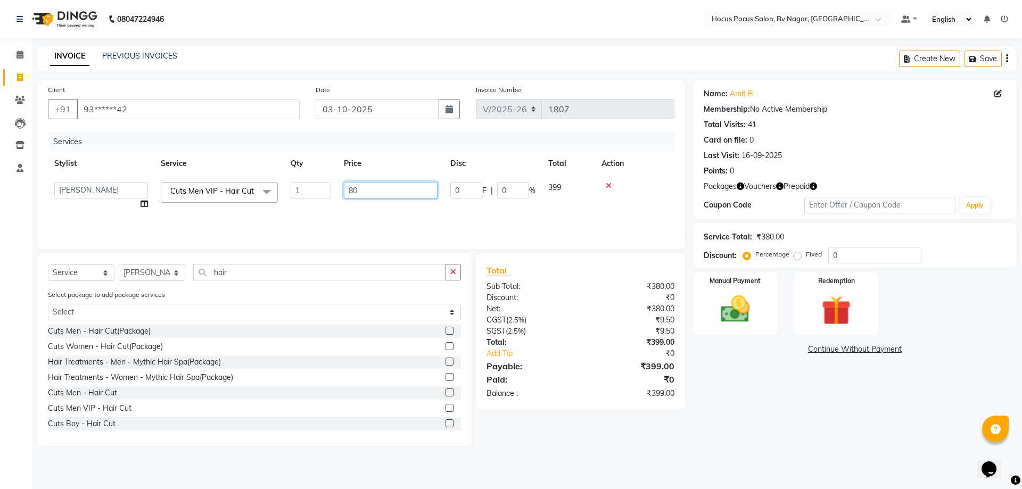
type input "800"
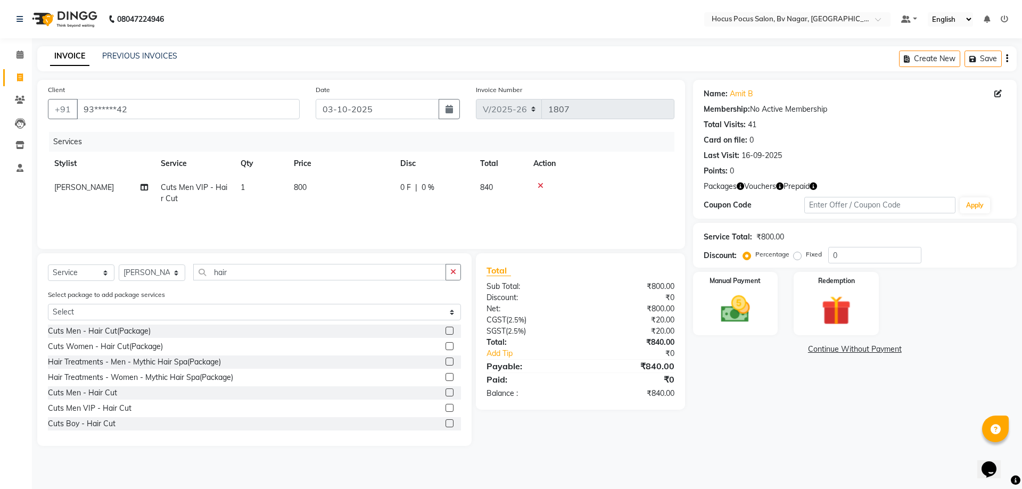
click at [495, 215] on div "Services Stylist Service Qty Price Disc Total Action Bryan Cuts Men VIP - Hair …" at bounding box center [361, 185] width 627 height 106
click at [175, 269] on select "Select Stylist [PERSON_NAME] [PERSON_NAME] hocus pocus [PERSON_NAME] Sashy" at bounding box center [152, 273] width 67 height 17
select select "43713"
click at [119, 265] on select "Select Stylist [PERSON_NAME] [PERSON_NAME] hocus pocus [PERSON_NAME] Sashy" at bounding box center [152, 273] width 67 height 17
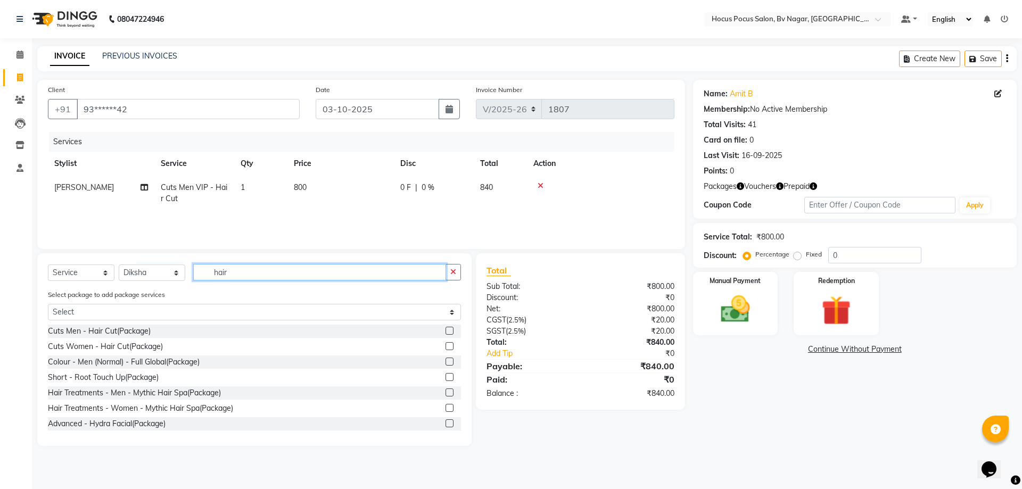
click at [236, 275] on input "hair" at bounding box center [319, 272] width 253 height 17
type input "h"
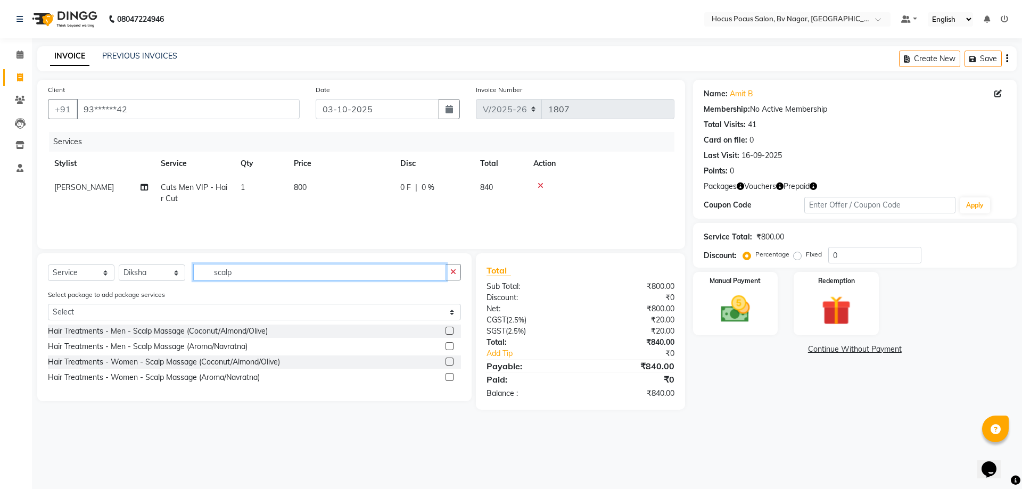
type input "scalp"
click at [452, 328] on label at bounding box center [450, 331] width 8 height 8
click at [452, 328] on input "checkbox" at bounding box center [449, 331] width 7 height 7
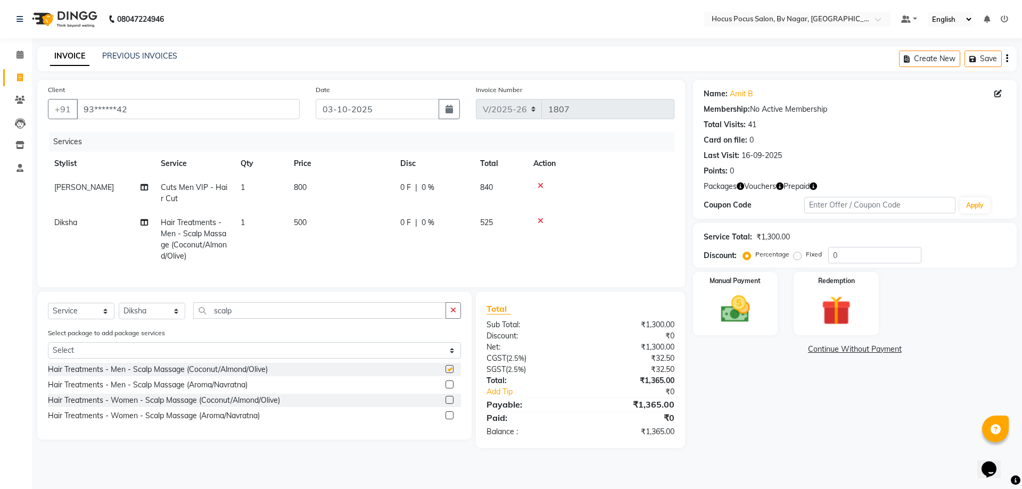
checkbox input "false"
click at [835, 285] on label "Redemption" at bounding box center [836, 280] width 38 height 10
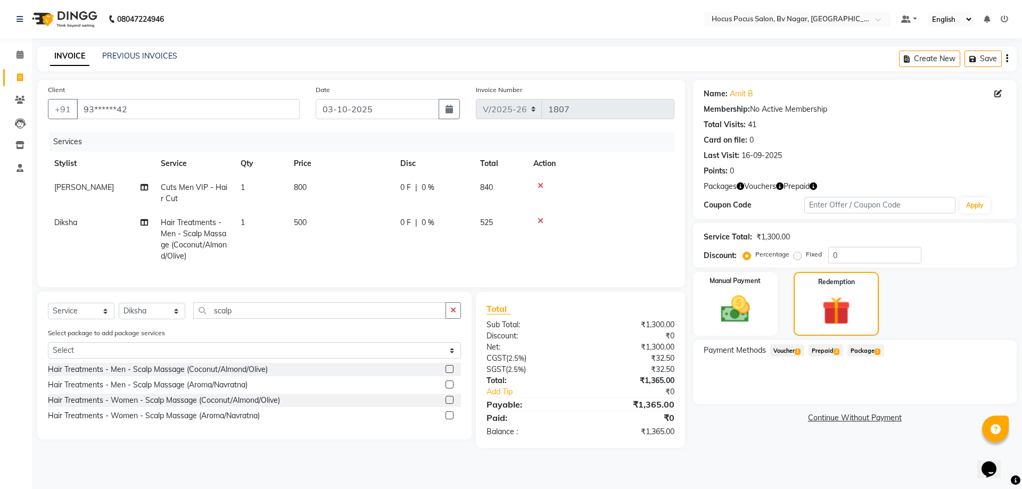
click at [825, 347] on span "Prepaid 2" at bounding box center [826, 350] width 35 height 12
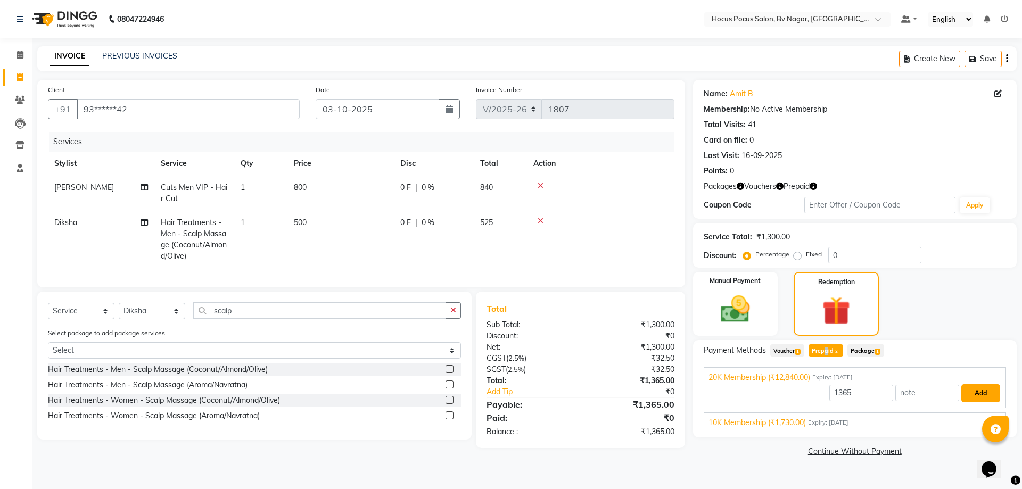
click at [981, 397] on button "Add" at bounding box center [980, 393] width 39 height 18
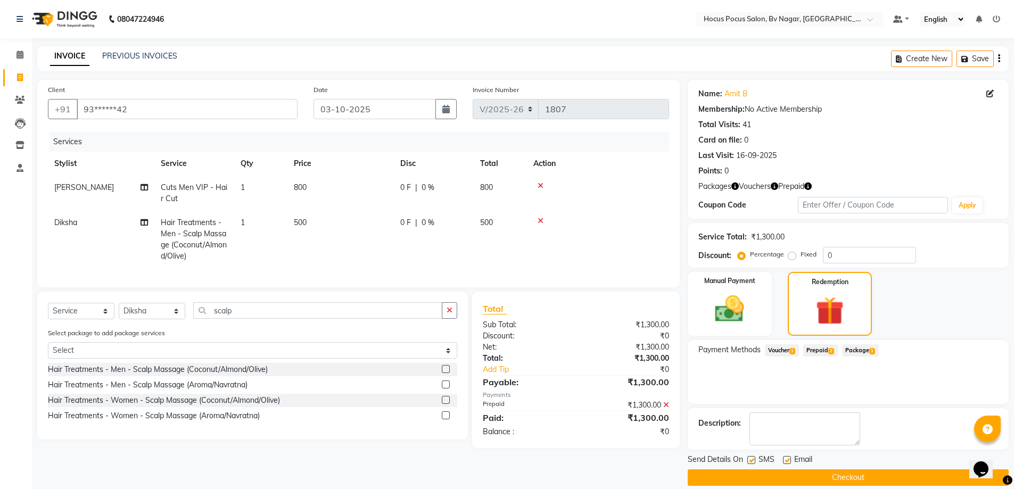
click at [748, 458] on label at bounding box center [751, 460] width 8 height 8
click at [748, 458] on input "checkbox" at bounding box center [750, 460] width 7 height 7
checkbox input "false"
click at [778, 473] on button "Checkout" at bounding box center [848, 478] width 321 height 17
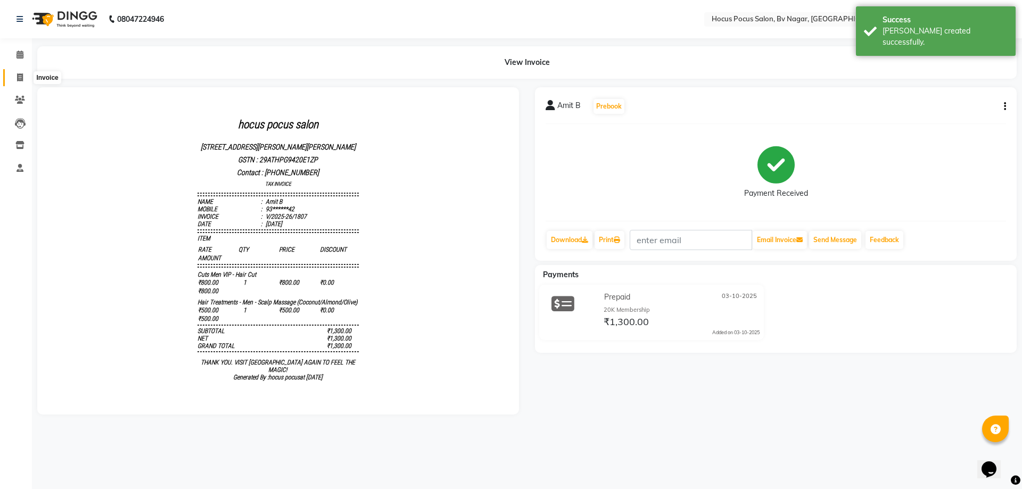
click at [18, 77] on icon at bounding box center [20, 77] width 6 height 8
select select "6056"
select select "service"
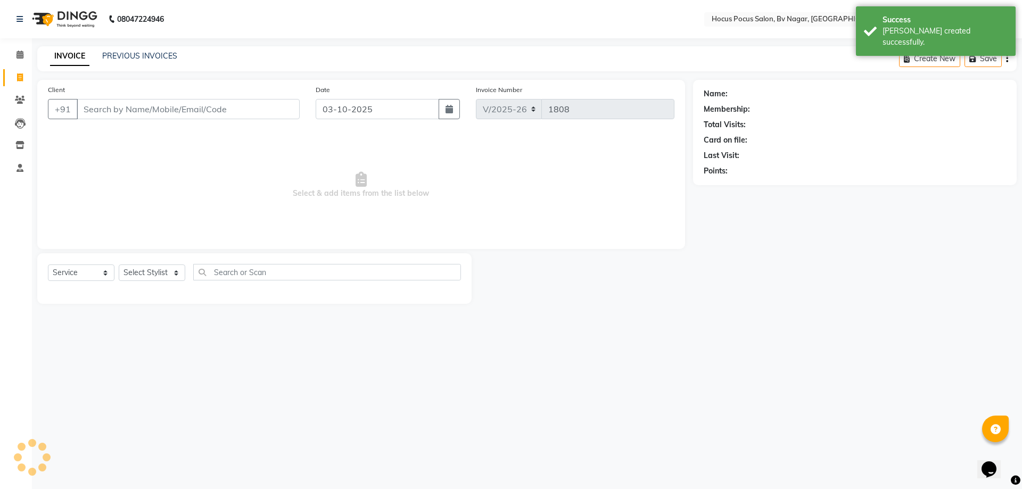
click at [91, 109] on input "Client" at bounding box center [188, 109] width 223 height 20
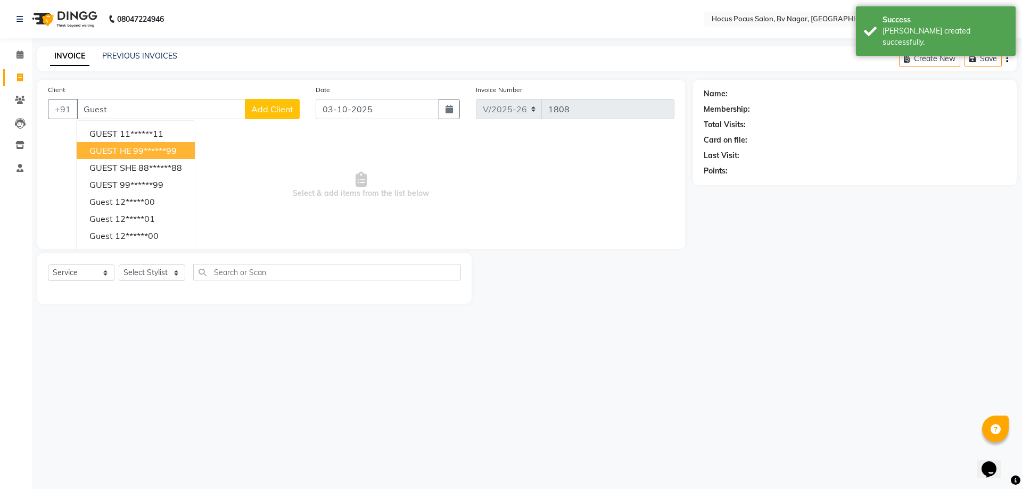
click at [114, 146] on span "GUEST HE" at bounding box center [110, 150] width 42 height 11
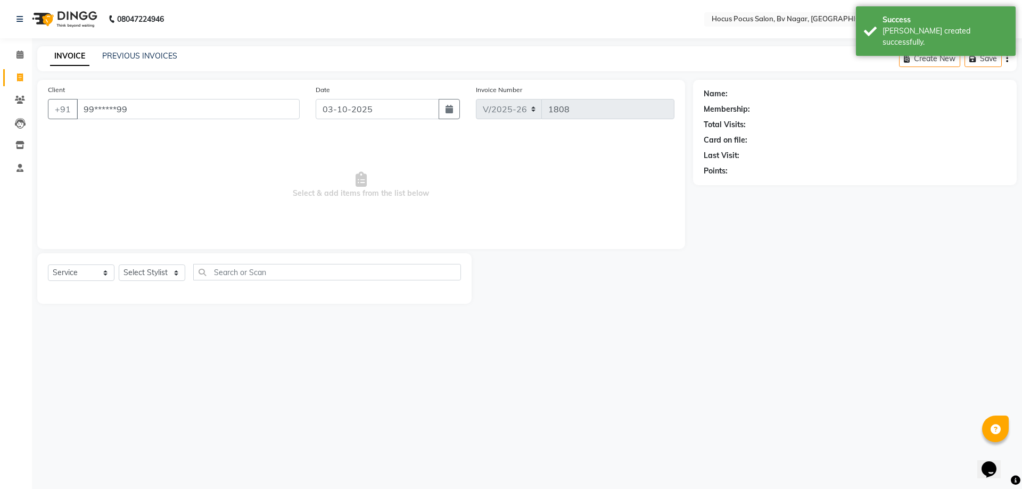
type input "99******99"
click at [145, 275] on select "Select Stylist [PERSON_NAME] [PERSON_NAME] hocus pocus [PERSON_NAME] Sashy" at bounding box center [152, 273] width 67 height 17
select select "88248"
click at [119, 265] on select "Select Stylist [PERSON_NAME] [PERSON_NAME] hocus pocus [PERSON_NAME] Sashy" at bounding box center [152, 273] width 67 height 17
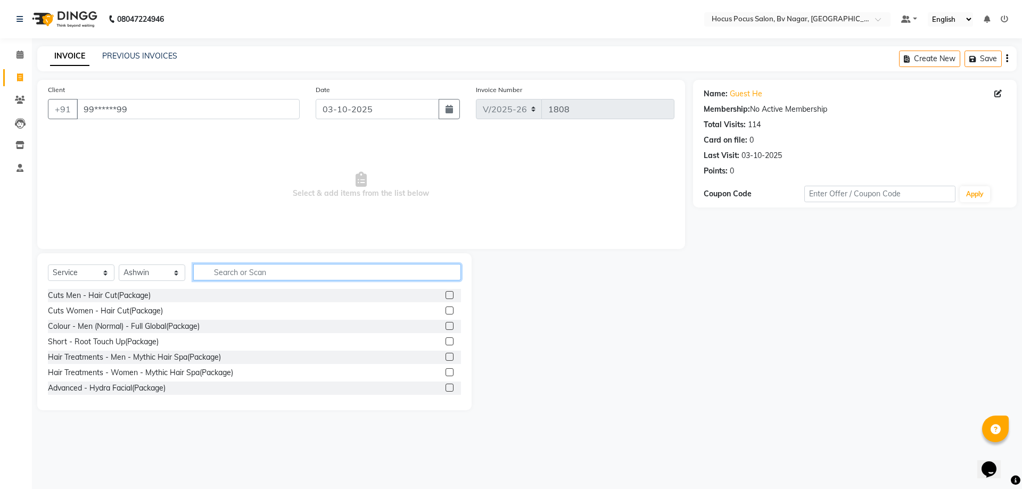
click at [235, 266] on input "text" at bounding box center [327, 272] width 268 height 17
type input "ha"
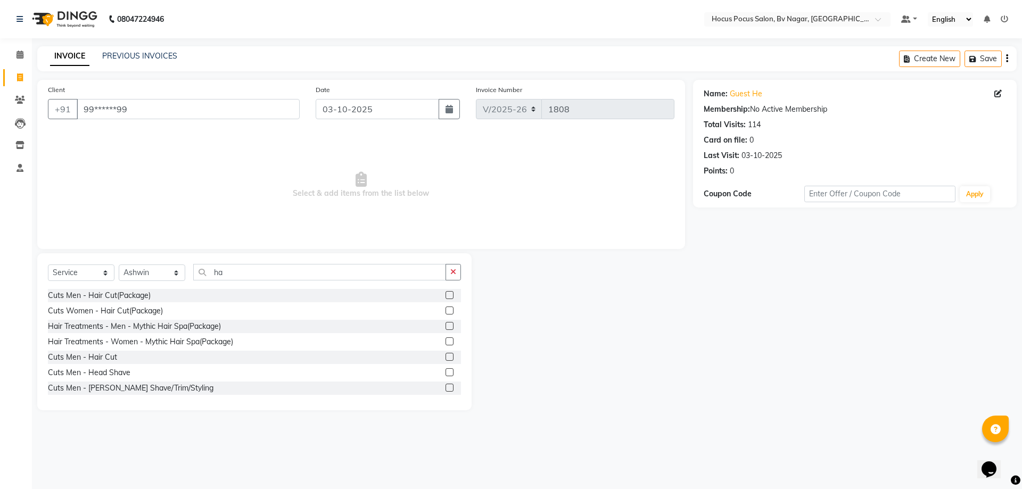
click at [446, 293] on label at bounding box center [450, 295] width 8 height 8
click at [446, 293] on input "checkbox" at bounding box center [449, 295] width 7 height 7
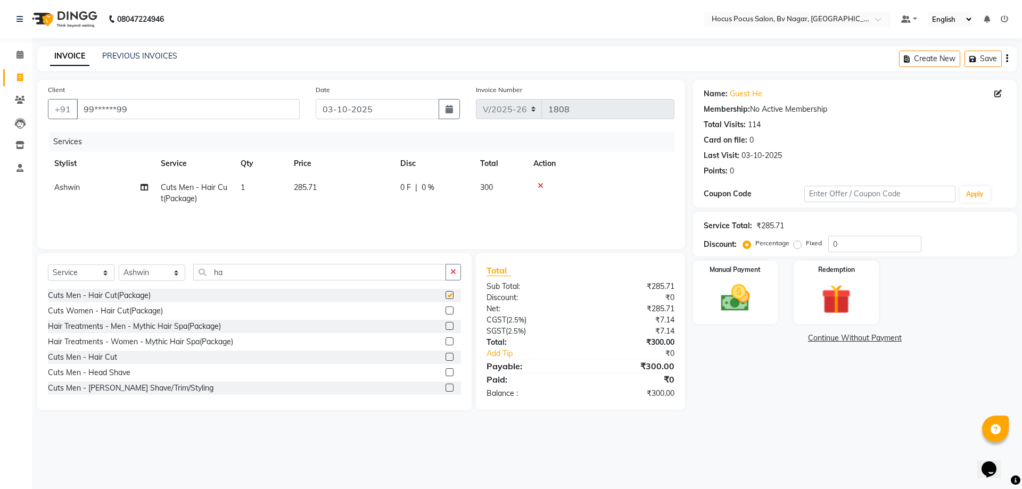
checkbox input "false"
click at [541, 186] on icon at bounding box center [541, 185] width 6 height 7
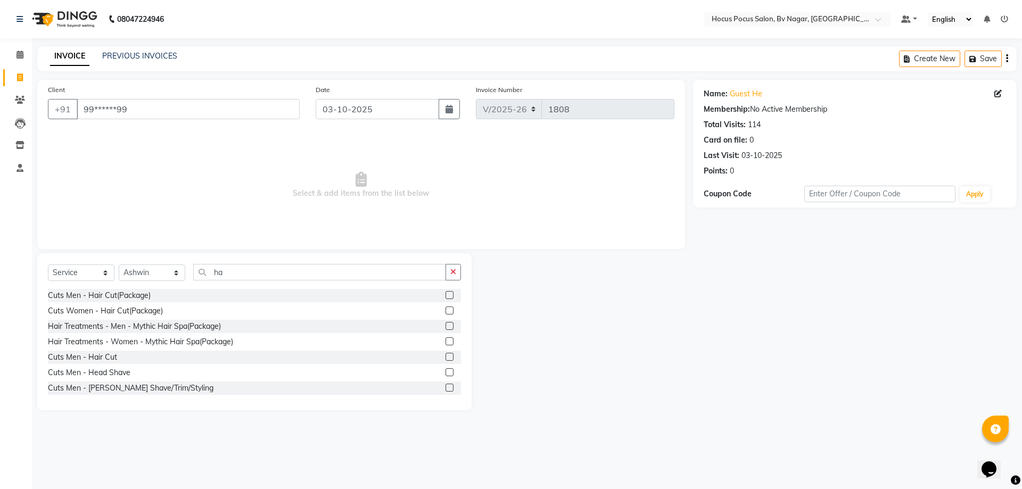
click at [446, 357] on label at bounding box center [450, 357] width 8 height 8
click at [446, 357] on input "checkbox" at bounding box center [449, 357] width 7 height 7
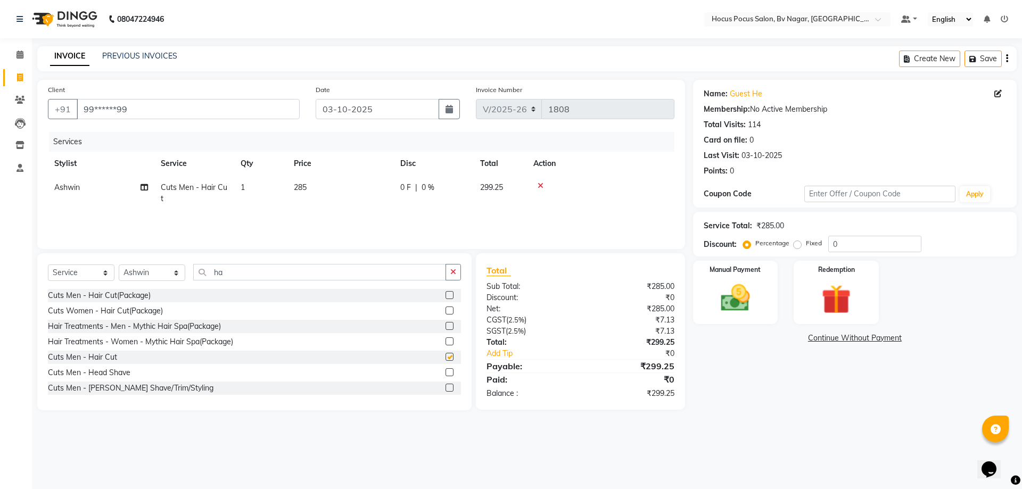
checkbox input "false"
click at [315, 186] on td "285" at bounding box center [340, 193] width 106 height 35
click at [389, 197] on input "285" at bounding box center [391, 190] width 94 height 17
type input "2"
type input "350"
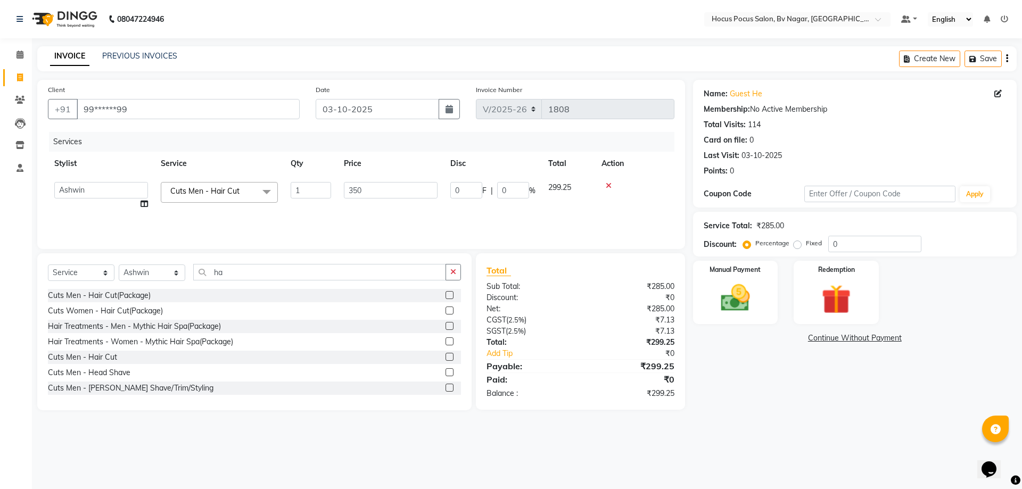
click at [423, 219] on div "Services Stylist Service Qty Price Disc Total Action Ashwin Bryan Diksha Hemant…" at bounding box center [361, 185] width 627 height 106
click at [321, 182] on td "350" at bounding box center [340, 193] width 106 height 35
click at [372, 189] on input "350" at bounding box center [391, 190] width 94 height 17
type input "381"
click at [440, 216] on div "Services Stylist Service Qty Price Disc Total Action Ashwin Bryan Diksha Hemant…" at bounding box center [361, 185] width 627 height 106
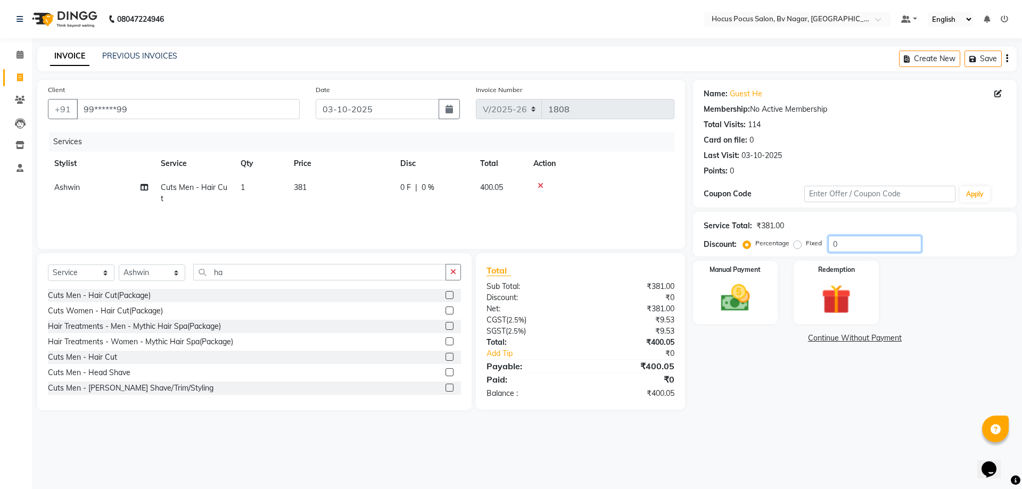
click at [836, 243] on input "0" at bounding box center [874, 244] width 93 height 17
click at [837, 248] on input "0" at bounding box center [874, 244] width 93 height 17
type input ".5"
click at [758, 367] on div "Name: Guest He Membership: No Active Membership Total Visits: 114 Card on file:…" at bounding box center [859, 245] width 332 height 331
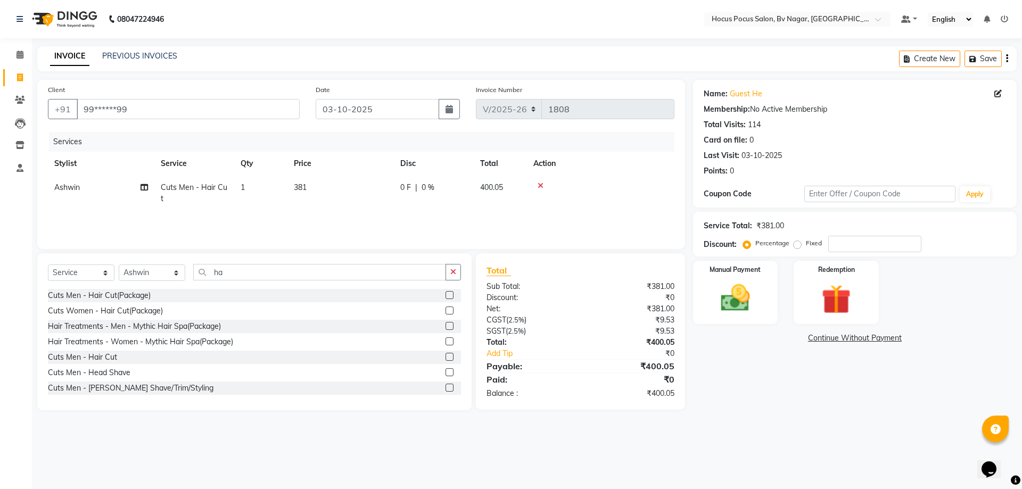
click at [561, 201] on td at bounding box center [600, 193] width 147 height 35
click at [746, 298] on img at bounding box center [736, 298] width 50 height 35
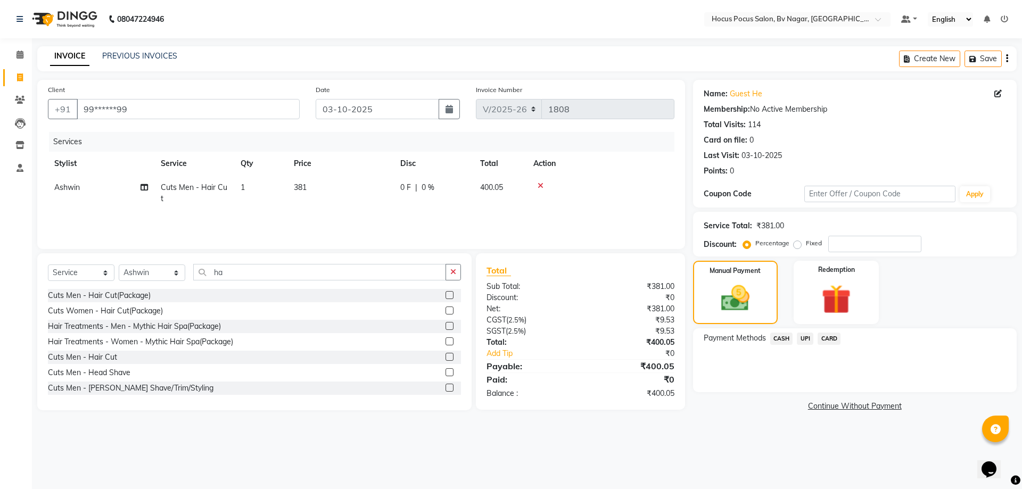
click at [785, 341] on span "CASH" at bounding box center [781, 339] width 23 height 12
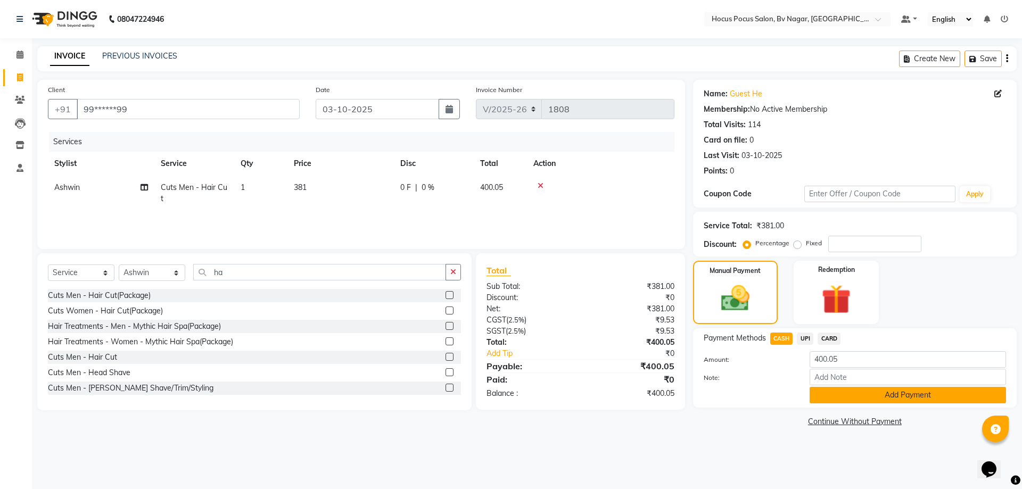
click at [837, 395] on button "Add Payment" at bounding box center [908, 395] width 196 height 17
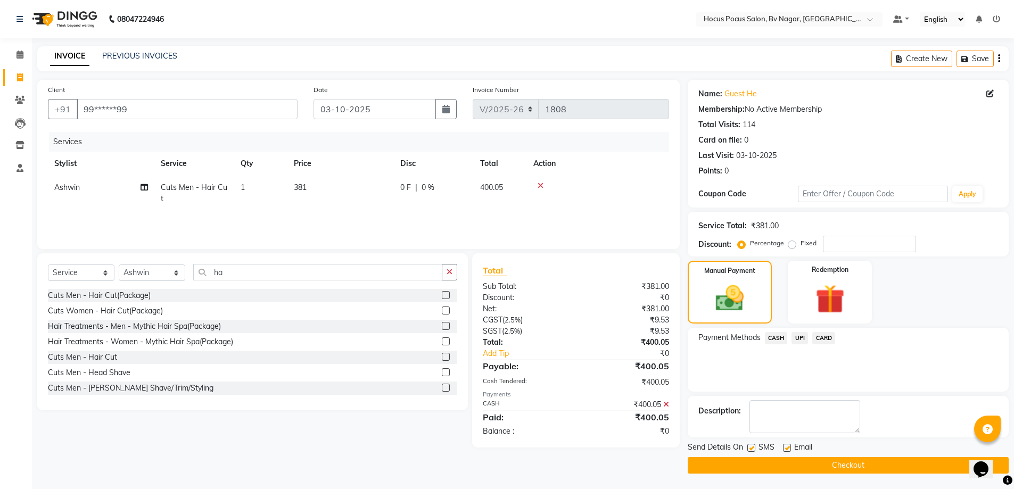
drag, startPoint x: 749, startPoint y: 446, endPoint x: 743, endPoint y: 459, distance: 14.8
click at [747, 449] on label at bounding box center [751, 448] width 8 height 8
click at [747, 449] on input "checkbox" at bounding box center [750, 448] width 7 height 7
checkbox input "false"
drag, startPoint x: 742, startPoint y: 460, endPoint x: 737, endPoint y: 456, distance: 7.2
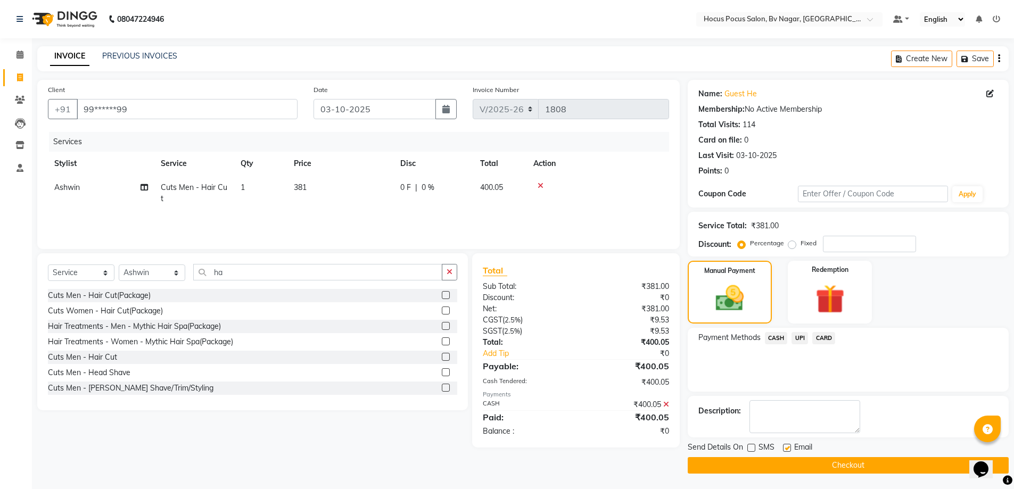
click at [742, 461] on button "Checkout" at bounding box center [848, 465] width 321 height 17
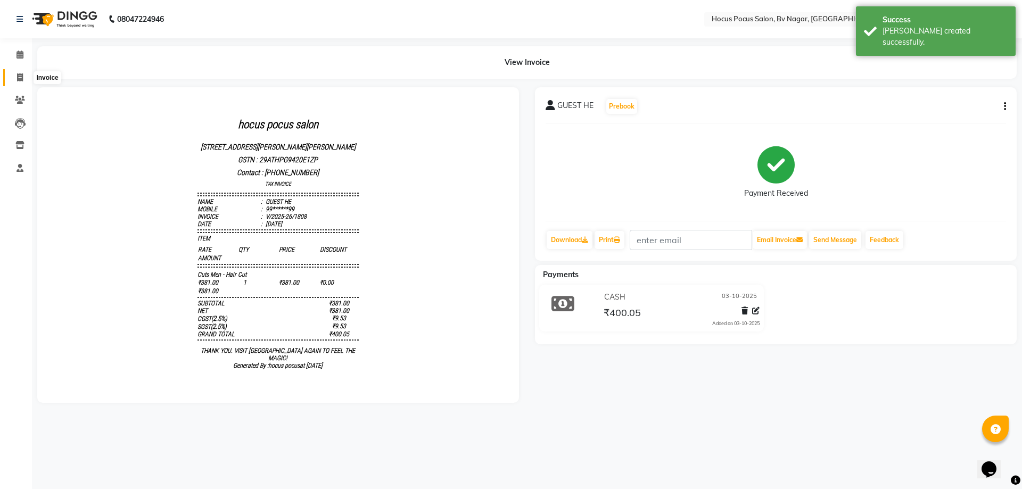
click at [17, 74] on icon at bounding box center [20, 77] width 6 height 8
select select "6056"
select select "service"
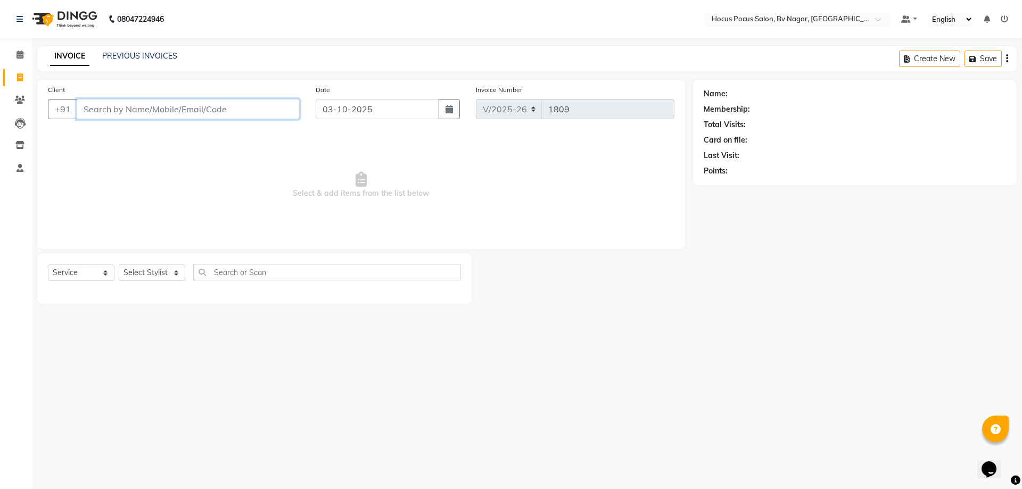
click at [175, 112] on input "Client" at bounding box center [188, 109] width 223 height 20
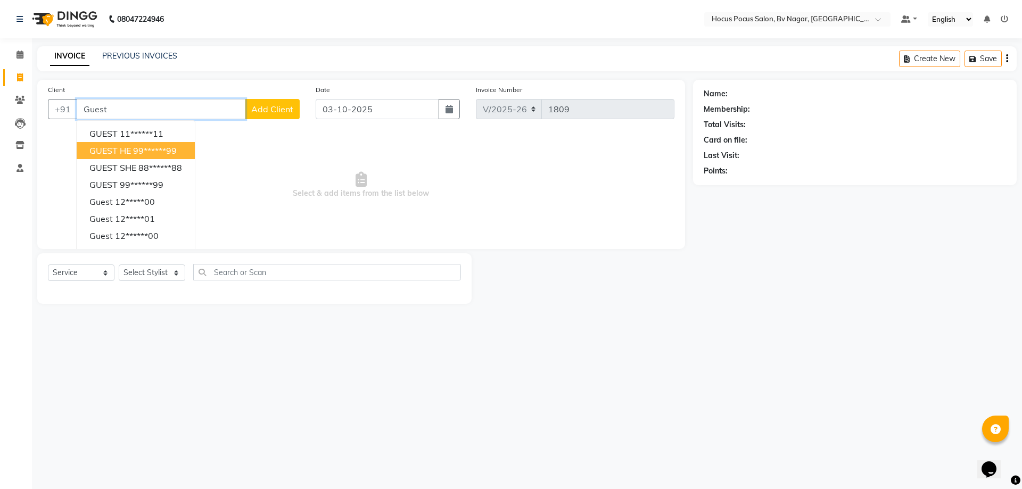
click at [142, 152] on ngb-highlight "99******99" at bounding box center [155, 150] width 44 height 11
type input "99******99"
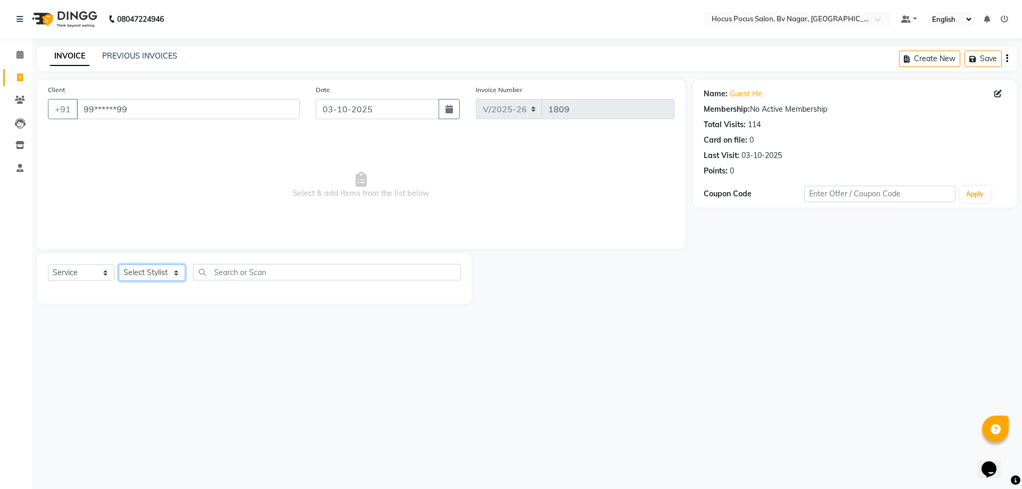
click at [156, 272] on select "Select Stylist [PERSON_NAME] [PERSON_NAME] hocus pocus [PERSON_NAME] Sashy" at bounding box center [152, 273] width 67 height 17
select select "43708"
click at [119, 265] on select "Select Stylist [PERSON_NAME] [PERSON_NAME] hocus pocus [PERSON_NAME] Sashy" at bounding box center [152, 273] width 67 height 17
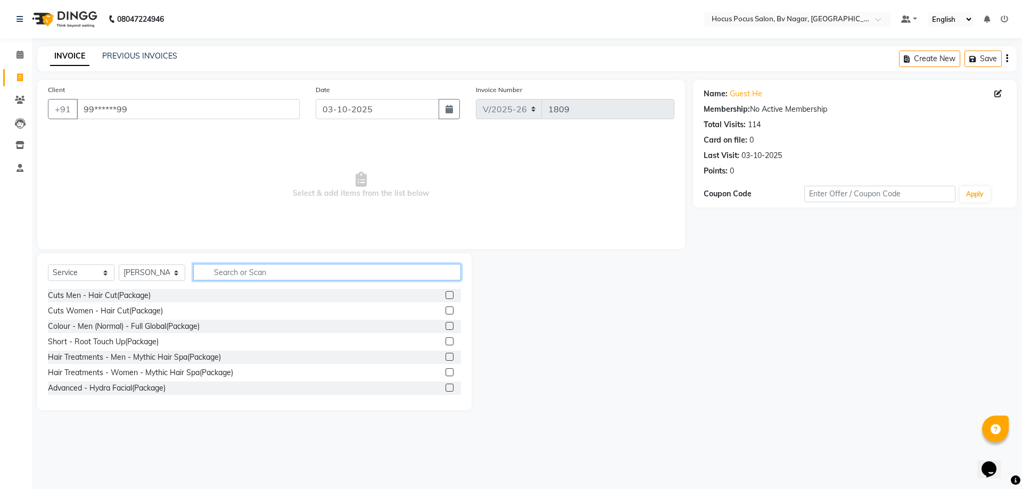
click at [224, 275] on input "text" at bounding box center [327, 272] width 268 height 17
type input "Hair"
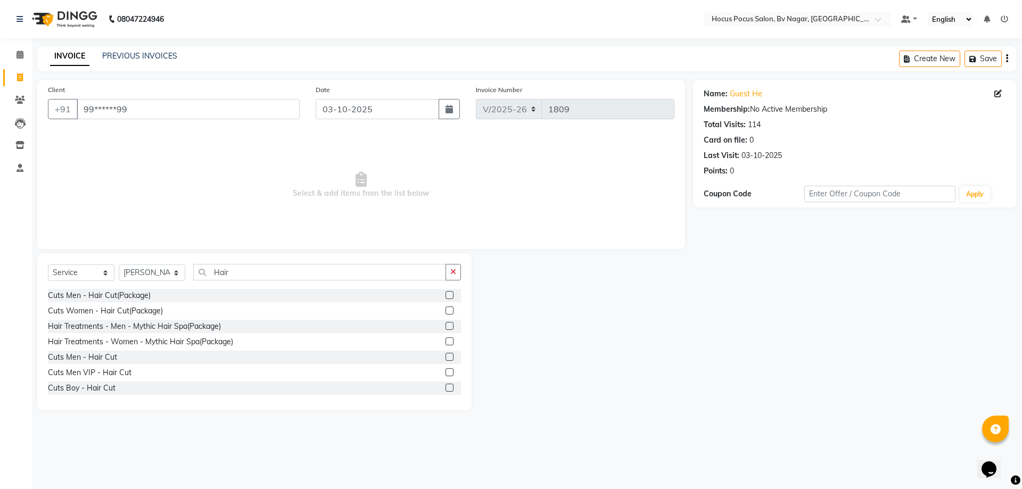
click at [446, 373] on label at bounding box center [450, 372] width 8 height 8
click at [446, 373] on input "checkbox" at bounding box center [449, 372] width 7 height 7
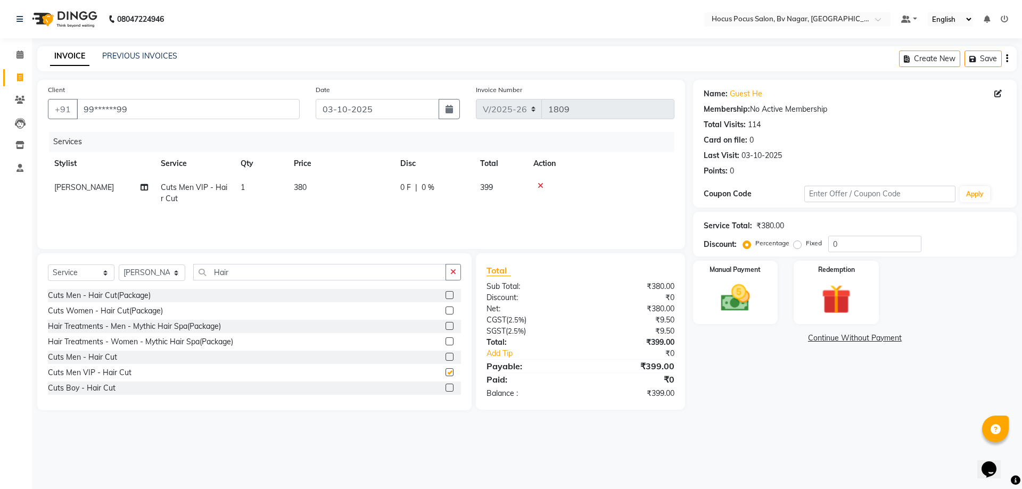
checkbox input "false"
click at [322, 185] on td "380" at bounding box center [340, 193] width 106 height 35
select select "43708"
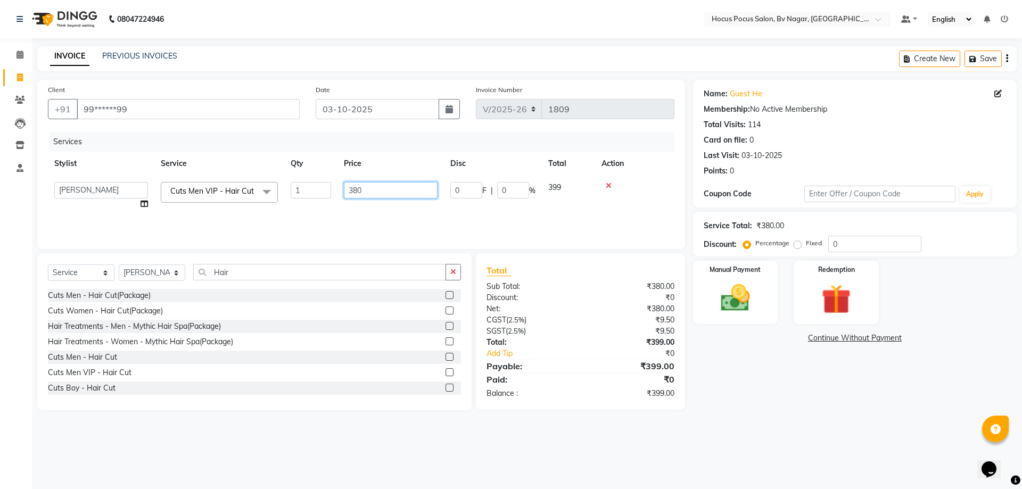
click at [382, 191] on input "380" at bounding box center [391, 190] width 94 height 17
type input "3"
type input "800"
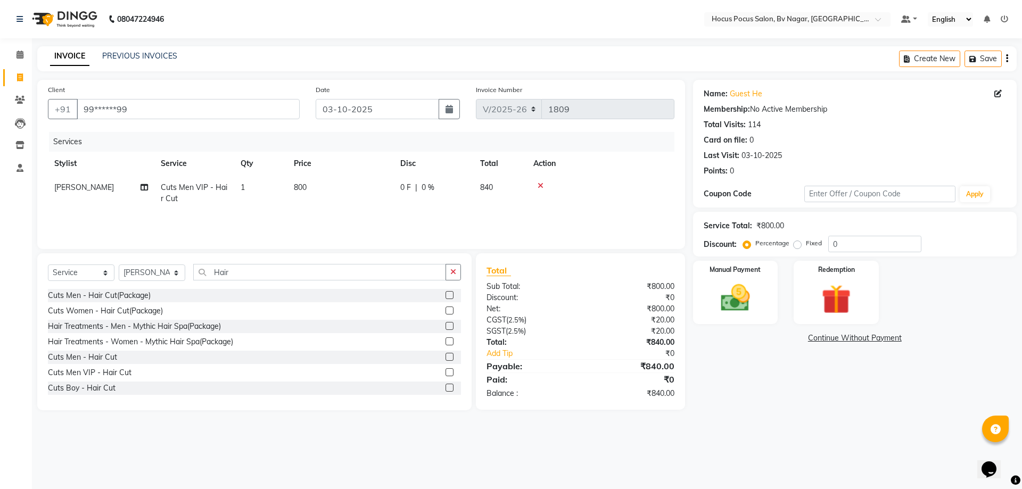
click at [479, 218] on div "Services Stylist Service Qty Price Disc Total Action Bryan Cuts Men VIP - Hair …" at bounding box center [361, 185] width 627 height 106
click at [180, 269] on select "Select Stylist [PERSON_NAME] [PERSON_NAME] hocus pocus [PERSON_NAME] Sashy" at bounding box center [152, 273] width 67 height 17
select select "43713"
click at [119, 265] on select "Select Stylist [PERSON_NAME] [PERSON_NAME] hocus pocus [PERSON_NAME] Sashy" at bounding box center [152, 273] width 67 height 17
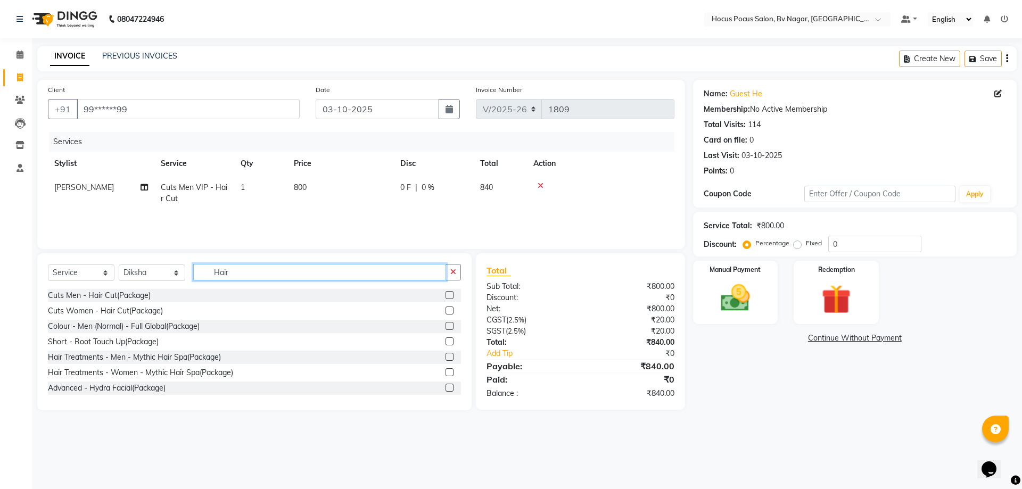
click at [234, 269] on input "Hair" at bounding box center [319, 272] width 253 height 17
type input "H"
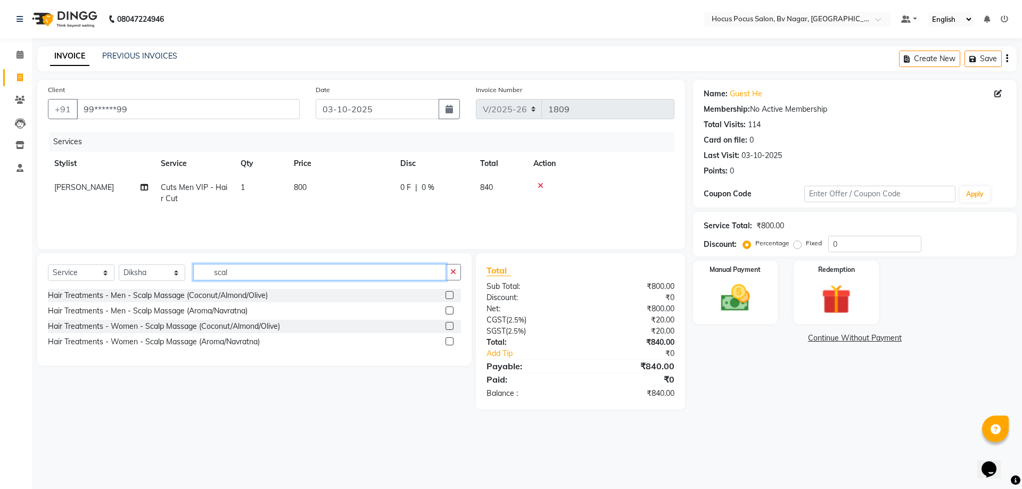
type input "scal"
click at [450, 293] on label at bounding box center [450, 295] width 8 height 8
click at [450, 293] on input "checkbox" at bounding box center [449, 295] width 7 height 7
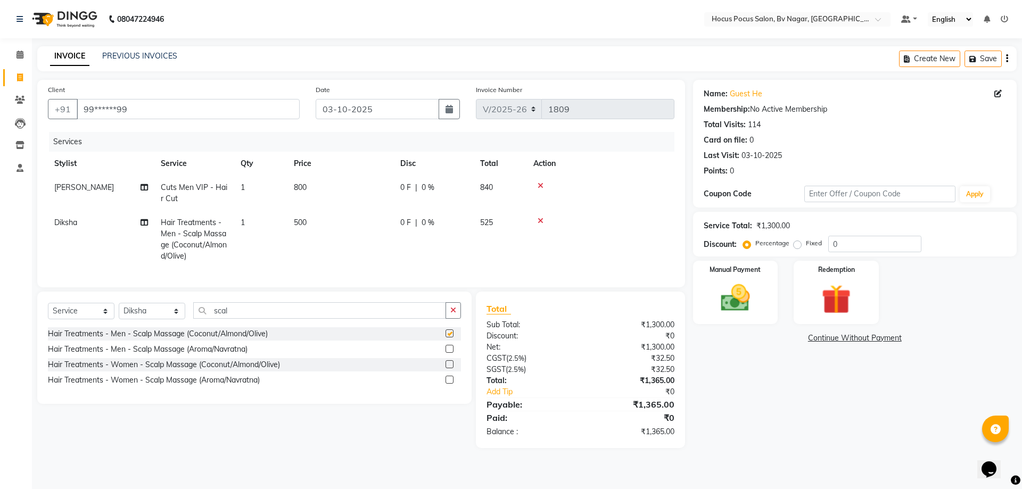
checkbox input "false"
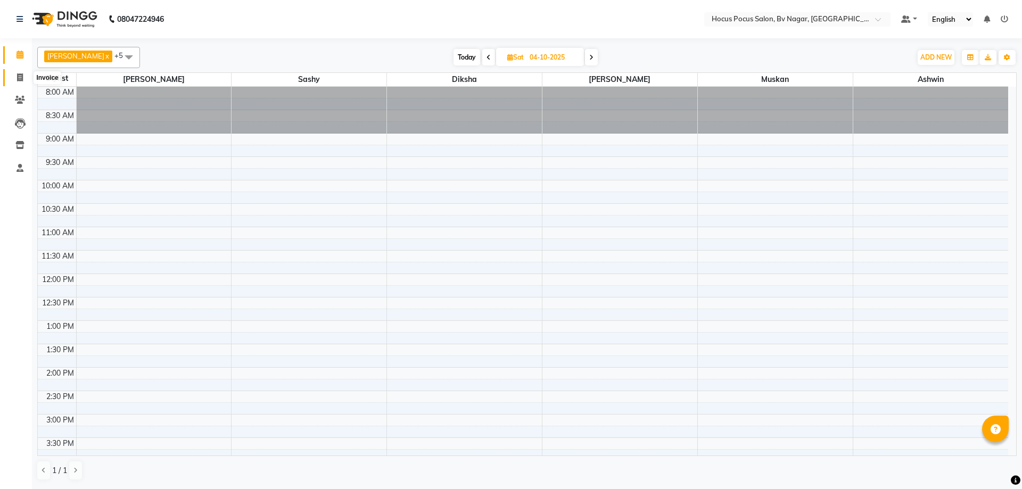
click at [20, 77] on icon at bounding box center [20, 77] width 6 height 8
select select "service"
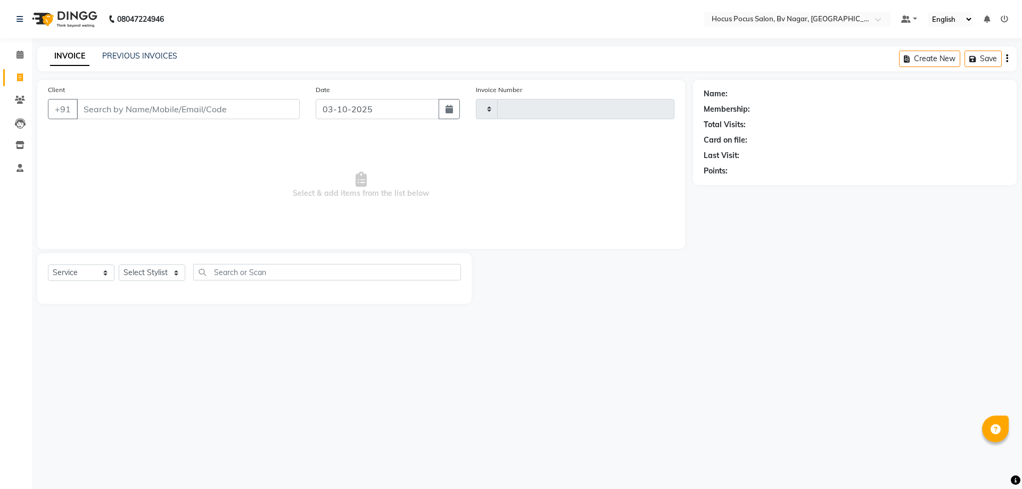
type input "1809"
select select "6056"
click at [106, 109] on input "Client" at bounding box center [188, 109] width 223 height 20
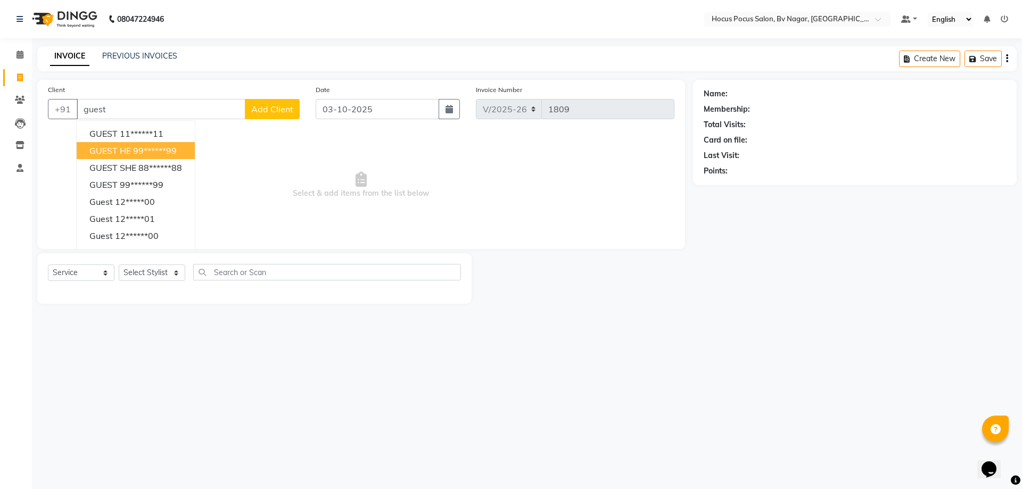
click at [126, 150] on span "GUEST HE" at bounding box center [110, 150] width 42 height 11
type input "99******99"
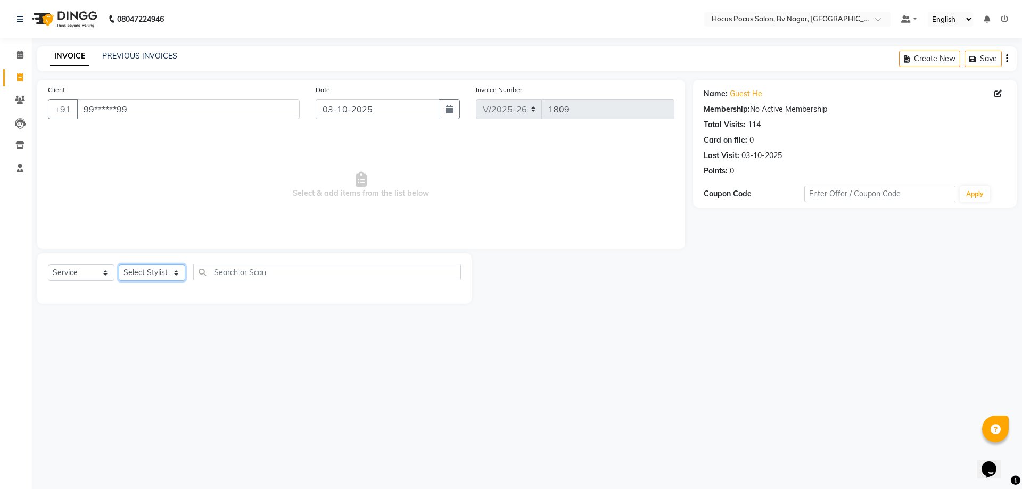
click at [149, 268] on select "Select Stylist [PERSON_NAME] [PERSON_NAME] hocus pocus [PERSON_NAME] Sashy" at bounding box center [152, 273] width 67 height 17
select select "43708"
click at [119, 265] on select "Select Stylist [PERSON_NAME] [PERSON_NAME] hocus pocus [PERSON_NAME] Sashy" at bounding box center [152, 273] width 67 height 17
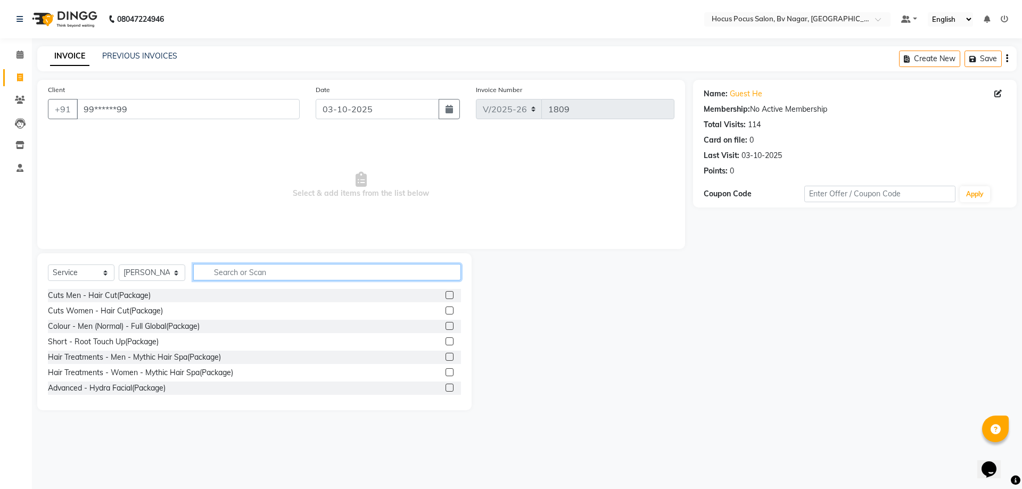
click at [217, 276] on input "text" at bounding box center [327, 272] width 268 height 17
click at [230, 274] on input "text" at bounding box center [327, 272] width 268 height 17
click at [229, 270] on input "hair" at bounding box center [319, 272] width 253 height 17
click at [229, 274] on input "hair" at bounding box center [319, 272] width 253 height 17
type input "h"
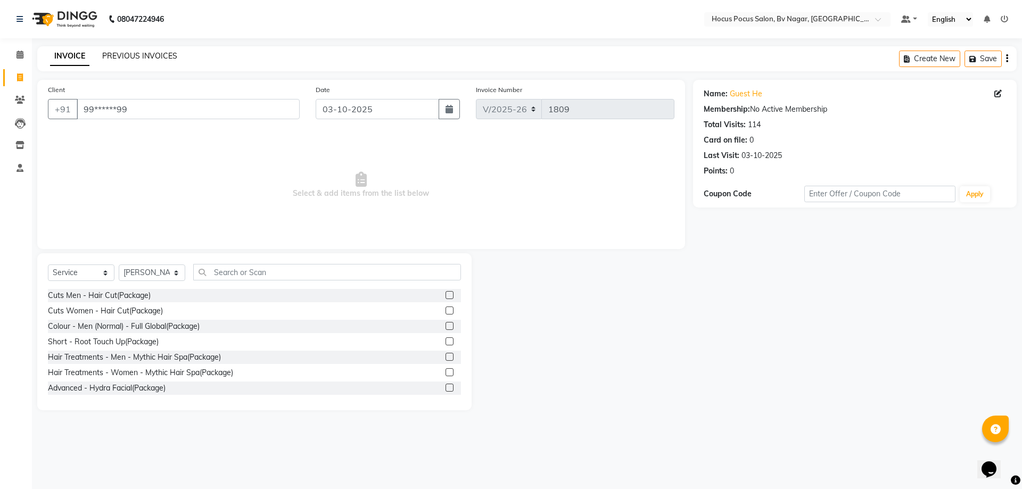
click at [142, 52] on link "PREVIOUS INVOICES" at bounding box center [139, 56] width 75 height 10
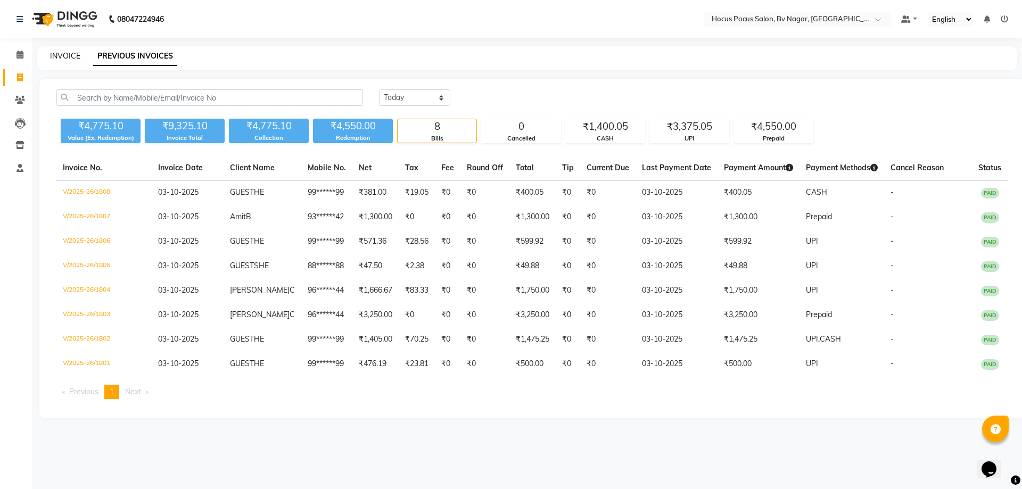
click at [69, 54] on link "INVOICE" at bounding box center [65, 56] width 30 height 10
select select "service"
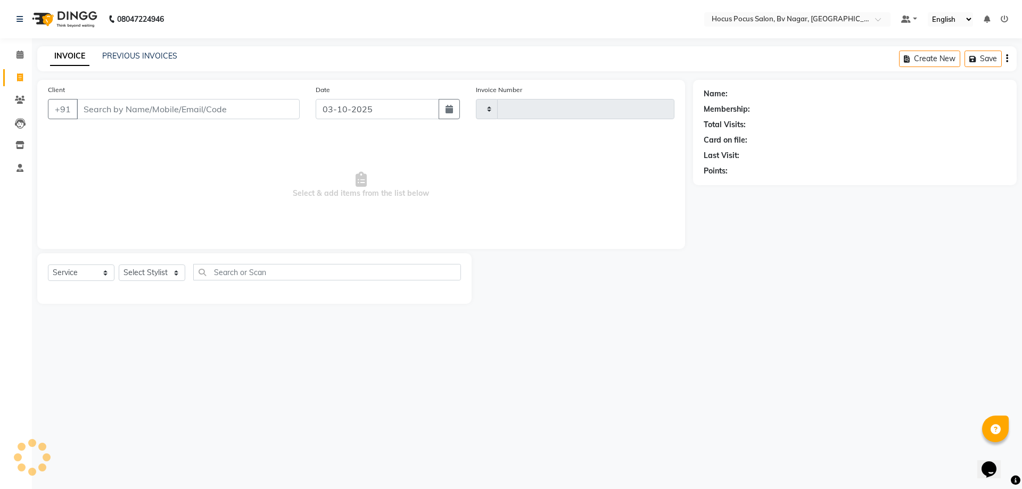
type input "1809"
select select "6056"
click at [112, 101] on input "Client" at bounding box center [188, 109] width 223 height 20
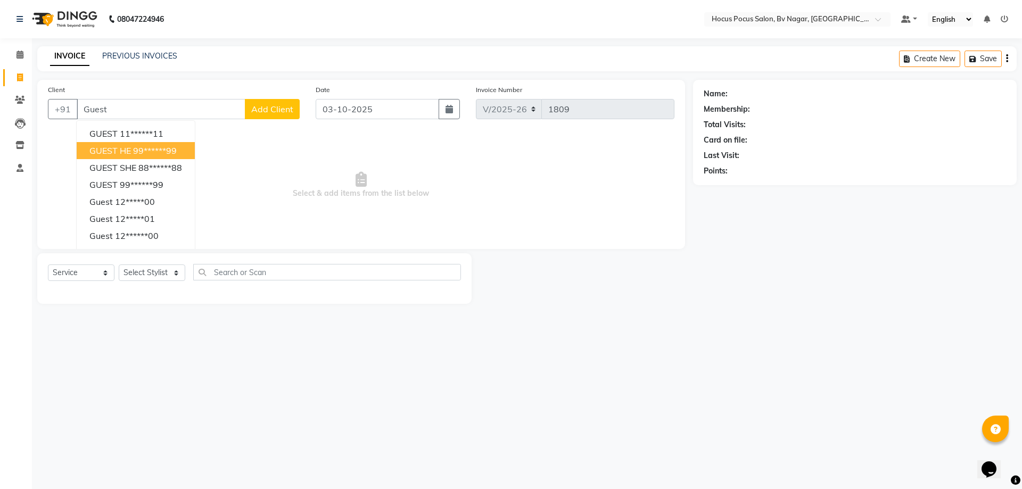
click at [152, 146] on ngb-highlight "99******99" at bounding box center [155, 150] width 44 height 11
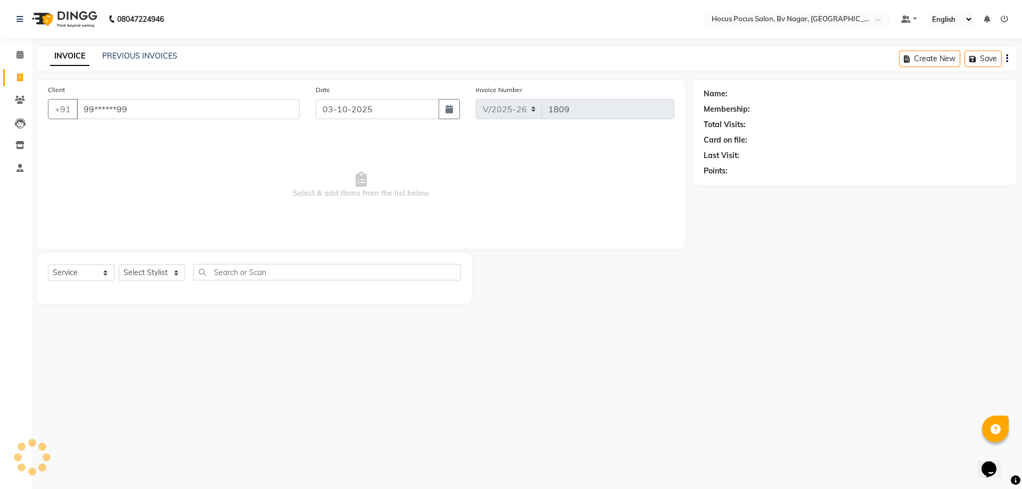
type input "99******99"
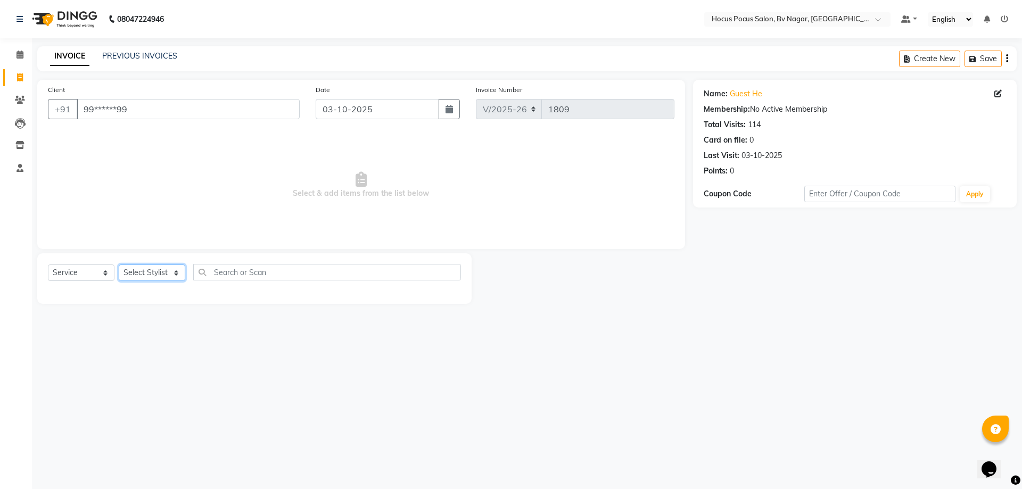
click at [154, 273] on select "Select Stylist [PERSON_NAME] [PERSON_NAME] hocus pocus [PERSON_NAME] Sashy" at bounding box center [152, 273] width 67 height 17
select select "43708"
click at [119, 265] on select "Select Stylist [PERSON_NAME] [PERSON_NAME] hocus pocus [PERSON_NAME] Sashy" at bounding box center [152, 273] width 67 height 17
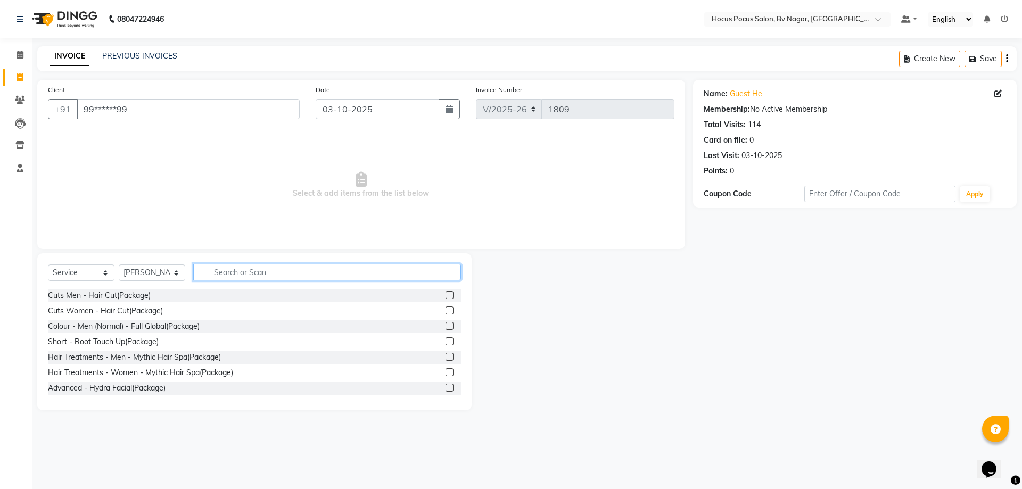
click at [246, 269] on input "text" at bounding box center [327, 272] width 268 height 17
type input "hair"
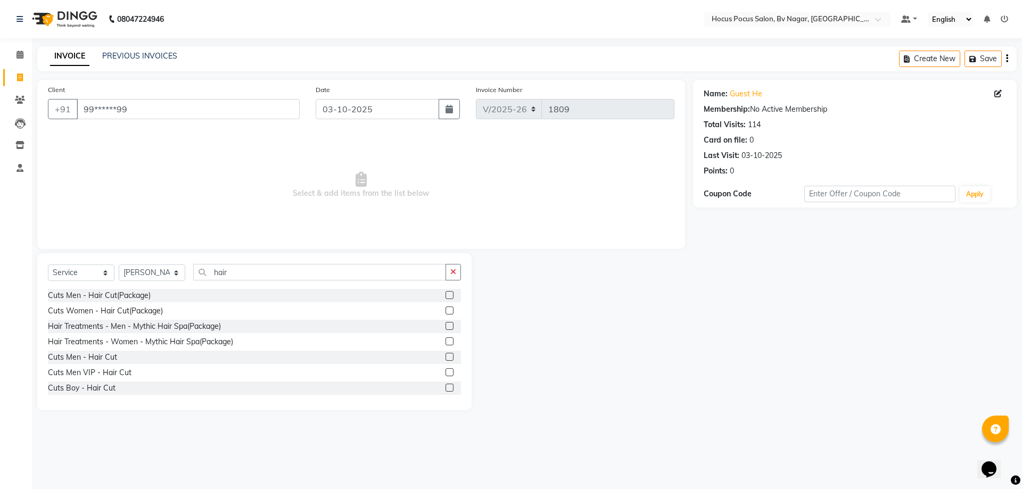
click at [446, 369] on label at bounding box center [450, 372] width 8 height 8
click at [446, 369] on input "checkbox" at bounding box center [449, 372] width 7 height 7
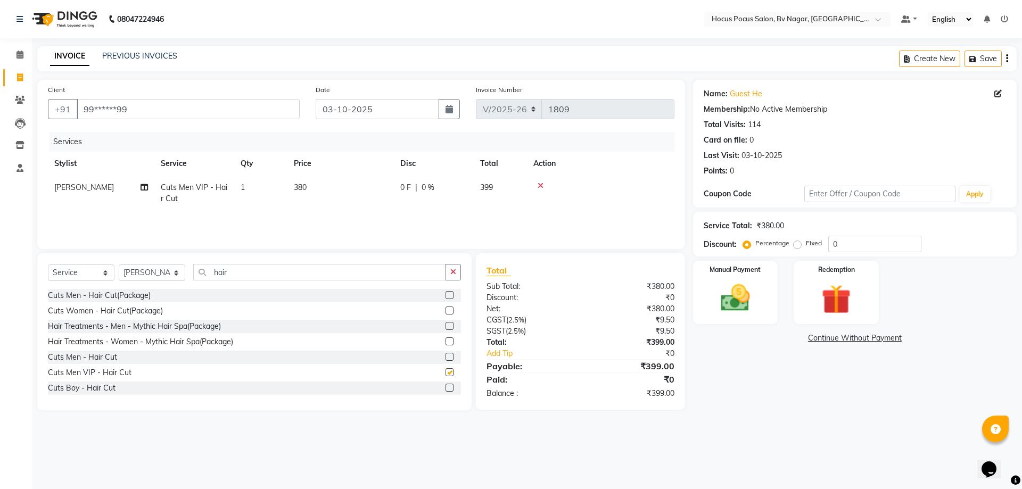
checkbox input "false"
drag, startPoint x: 308, startPoint y: 184, endPoint x: 335, endPoint y: 191, distance: 28.5
click at [318, 187] on td "380" at bounding box center [340, 193] width 106 height 35
select select "43708"
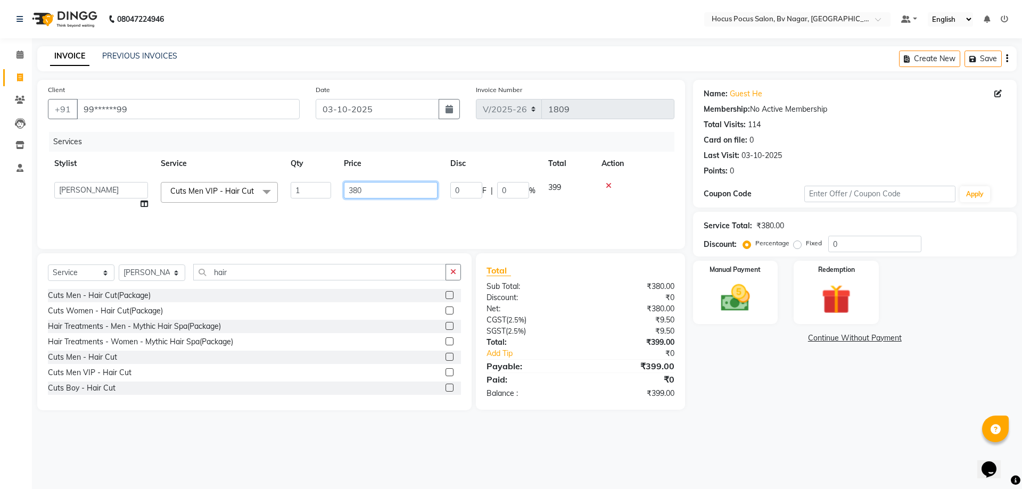
click at [406, 190] on input "380" at bounding box center [391, 190] width 94 height 17
type input "3"
type input "800"
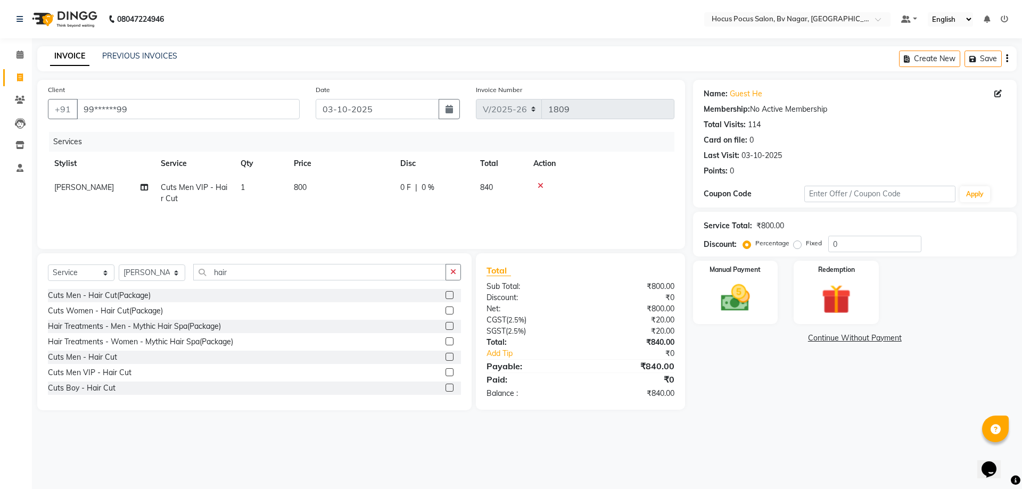
click at [577, 202] on tr "[PERSON_NAME] Cuts Men VIP - Hair Cut 1 800 0 F | 0 % 840" at bounding box center [361, 193] width 627 height 35
click at [179, 271] on select "Select Stylist [PERSON_NAME] [PERSON_NAME] hocus pocus [PERSON_NAME] Sashy" at bounding box center [152, 273] width 67 height 17
click at [119, 265] on select "Select Stylist [PERSON_NAME] [PERSON_NAME] hocus pocus [PERSON_NAME] Sashy" at bounding box center [152, 273] width 67 height 17
click at [257, 269] on input "hair" at bounding box center [319, 272] width 253 height 17
type input "h"
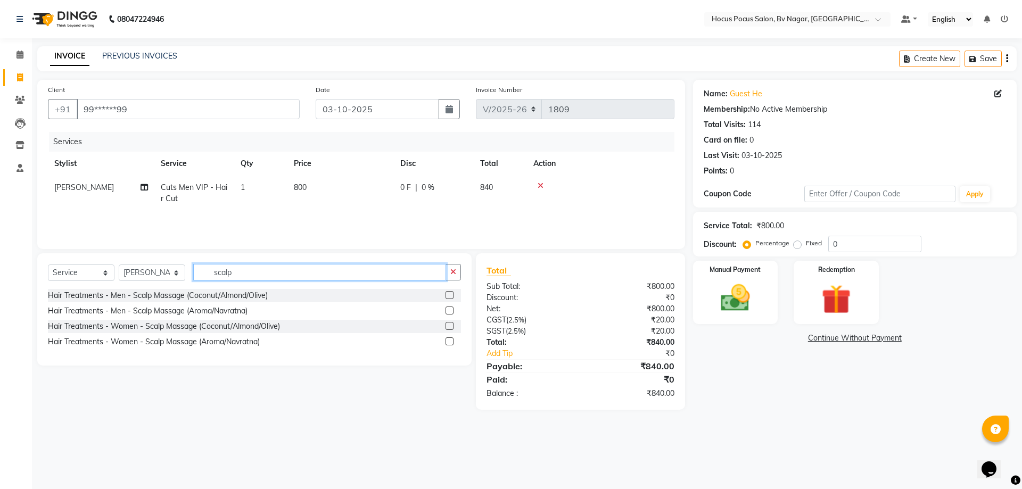
type input "scalp"
click at [450, 292] on label at bounding box center [450, 295] width 8 height 8
click at [450, 292] on input "checkbox" at bounding box center [449, 295] width 7 height 7
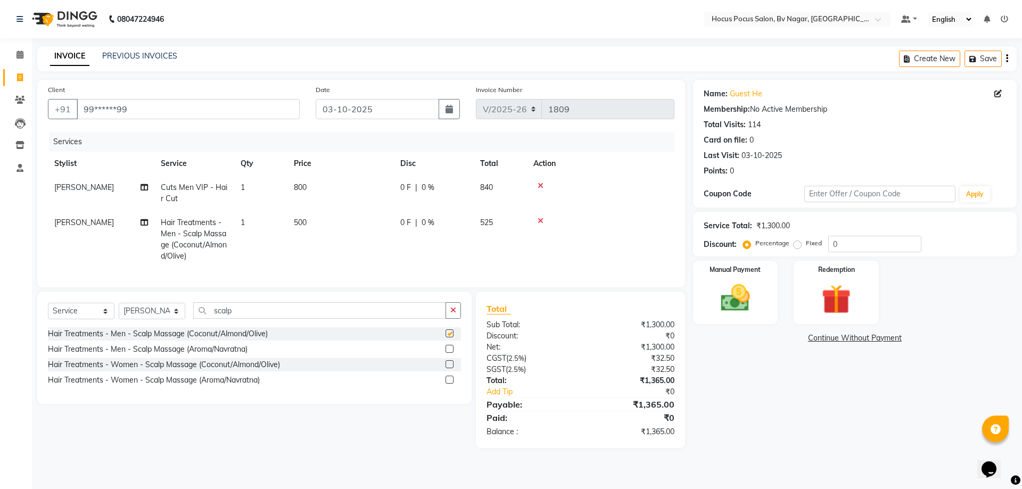
checkbox input "false"
click at [992, 54] on button "Save" at bounding box center [983, 59] width 37 height 17
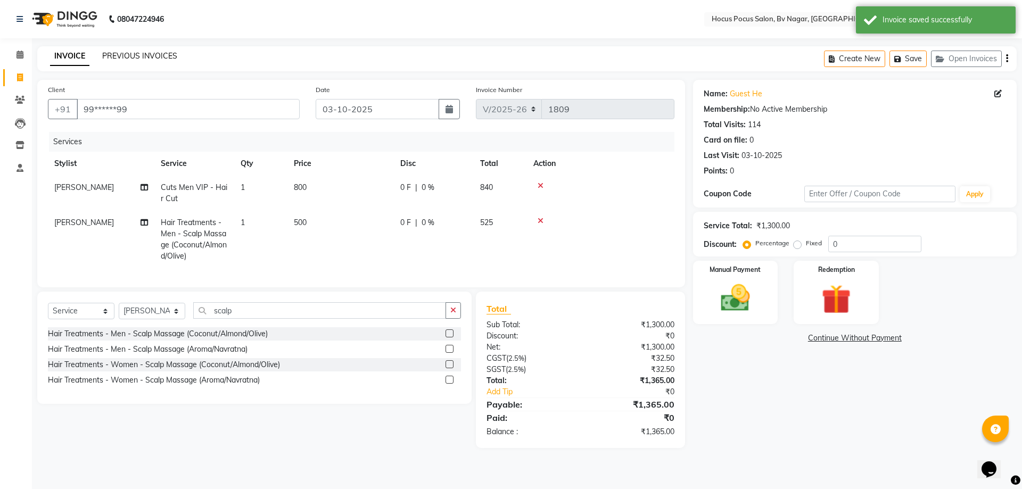
click at [129, 53] on link "PREVIOUS INVOICES" at bounding box center [139, 56] width 75 height 10
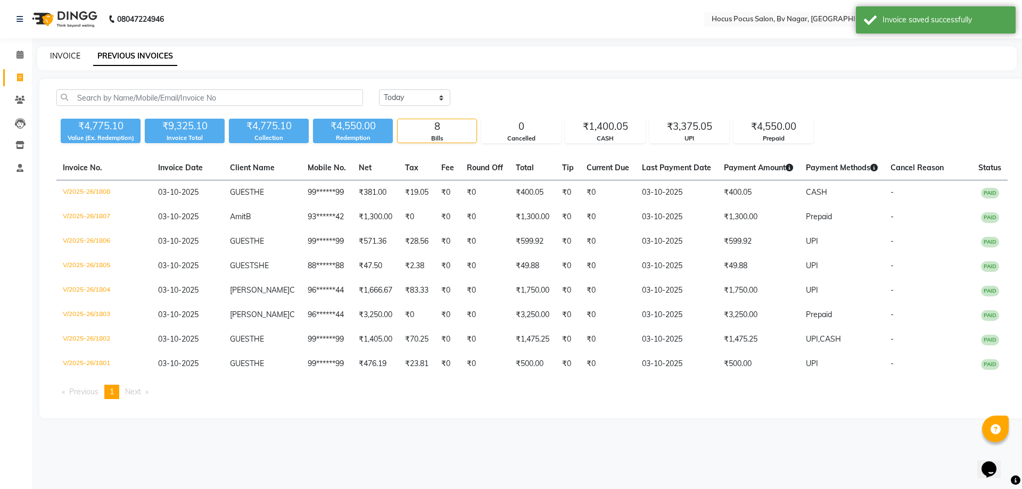
click at [74, 54] on link "INVOICE" at bounding box center [65, 56] width 30 height 10
select select "6056"
select select "service"
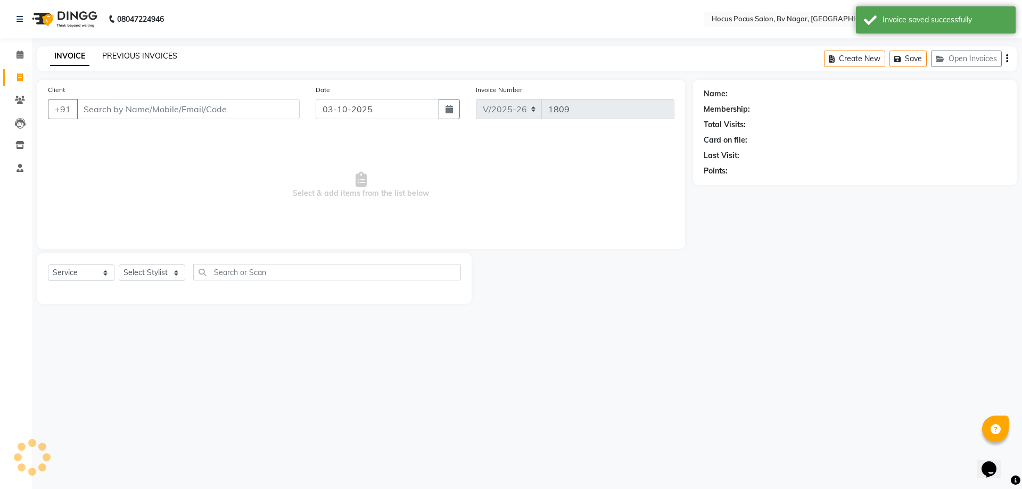
click at [119, 53] on link "PREVIOUS INVOICES" at bounding box center [139, 56] width 75 height 10
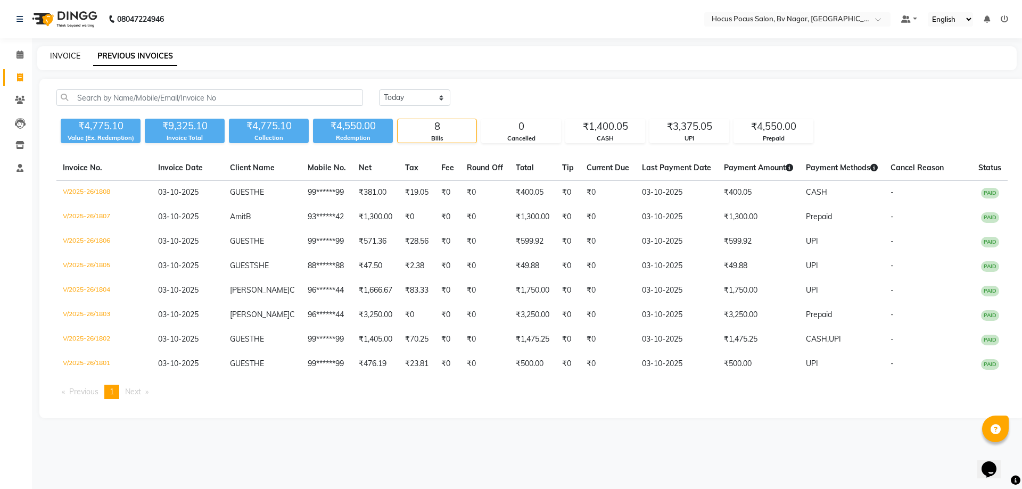
click at [60, 53] on link "INVOICE" at bounding box center [65, 56] width 30 height 10
select select "service"
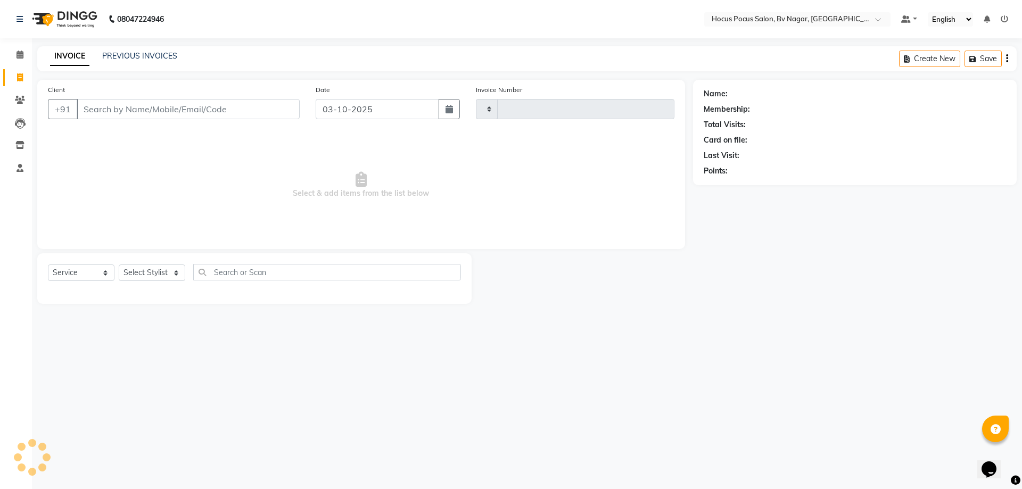
type input "1809"
select select "6056"
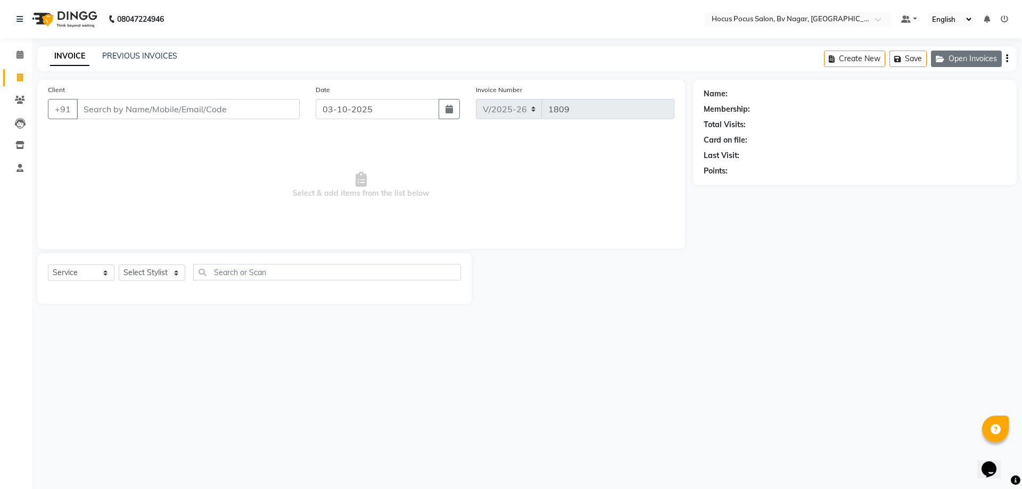
click at [948, 60] on button "Open Invoices" at bounding box center [966, 59] width 71 height 17
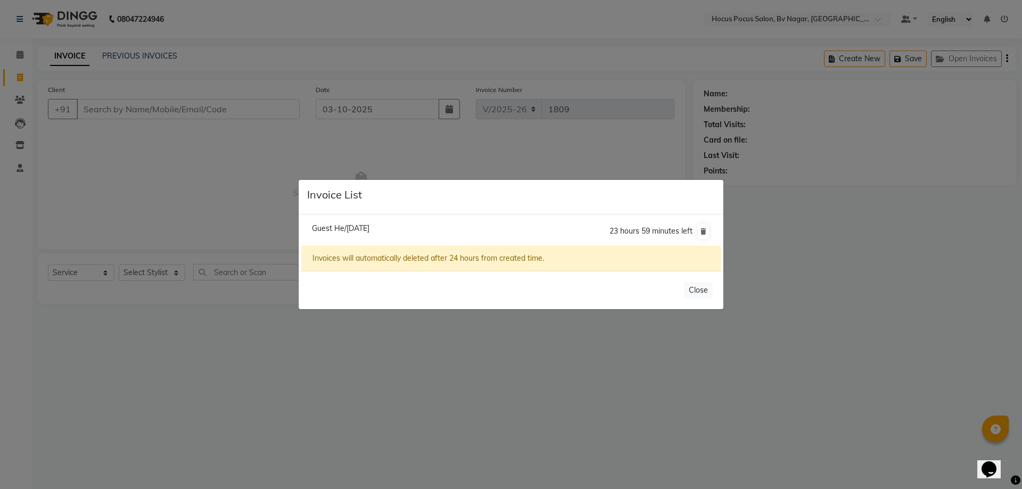
click at [335, 228] on span "Guest He/[DATE]" at bounding box center [340, 229] width 57 height 10
type input "99******99"
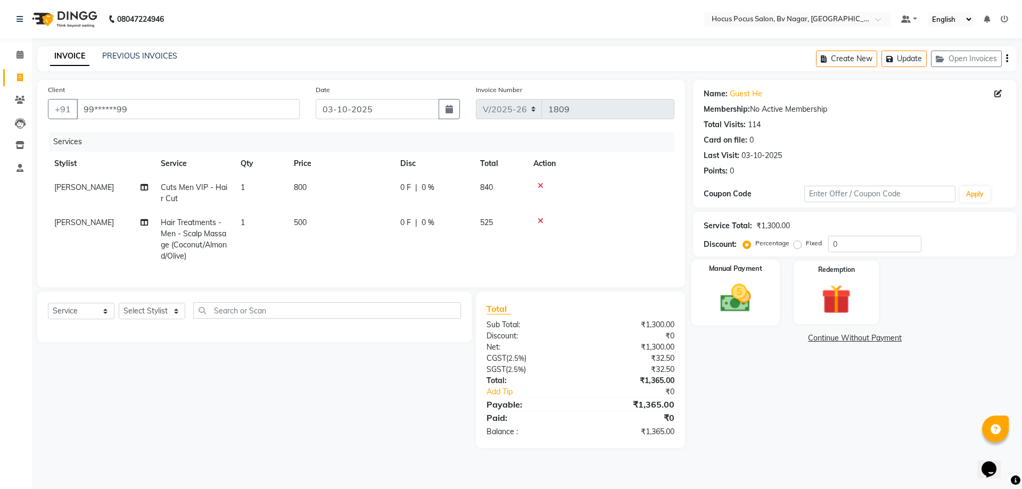
click at [737, 300] on img at bounding box center [736, 298] width 50 height 35
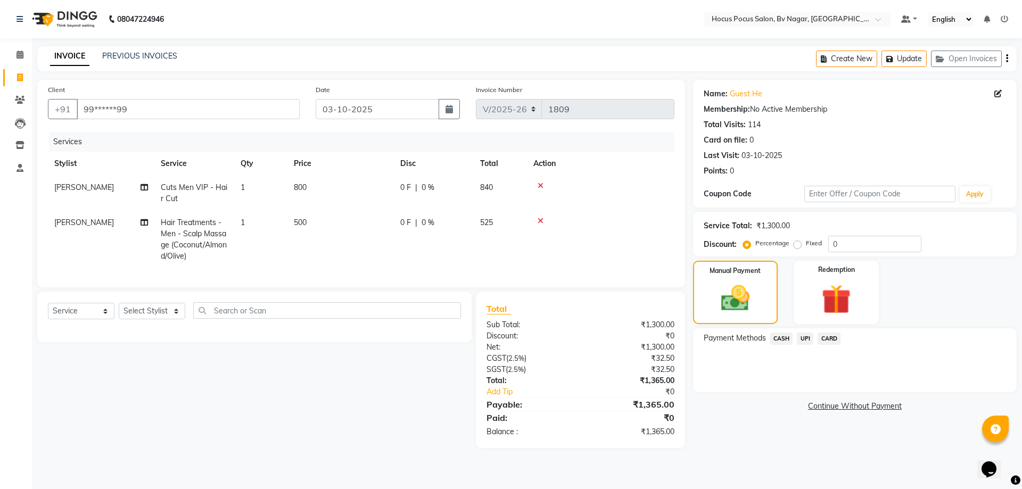
click at [804, 337] on span "UPI" at bounding box center [805, 339] width 17 height 12
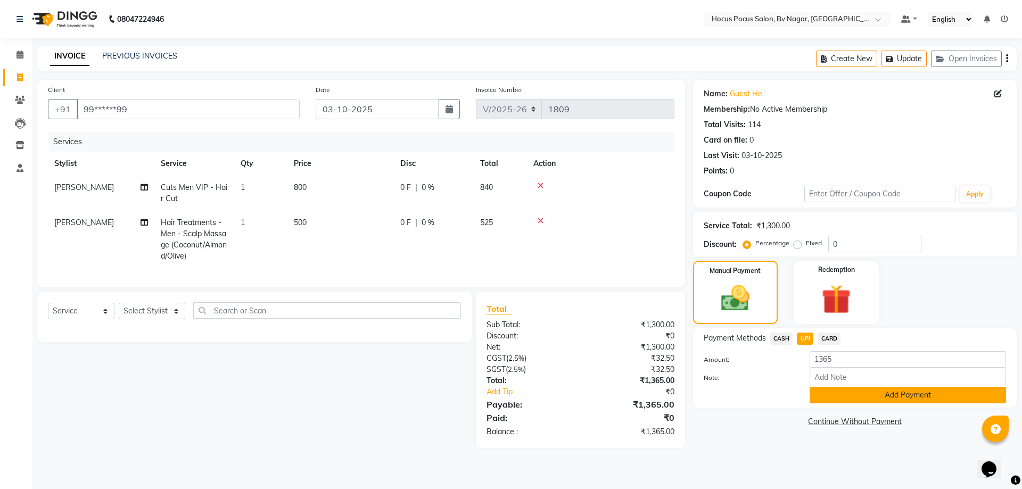
click at [833, 396] on button "Add Payment" at bounding box center [908, 395] width 196 height 17
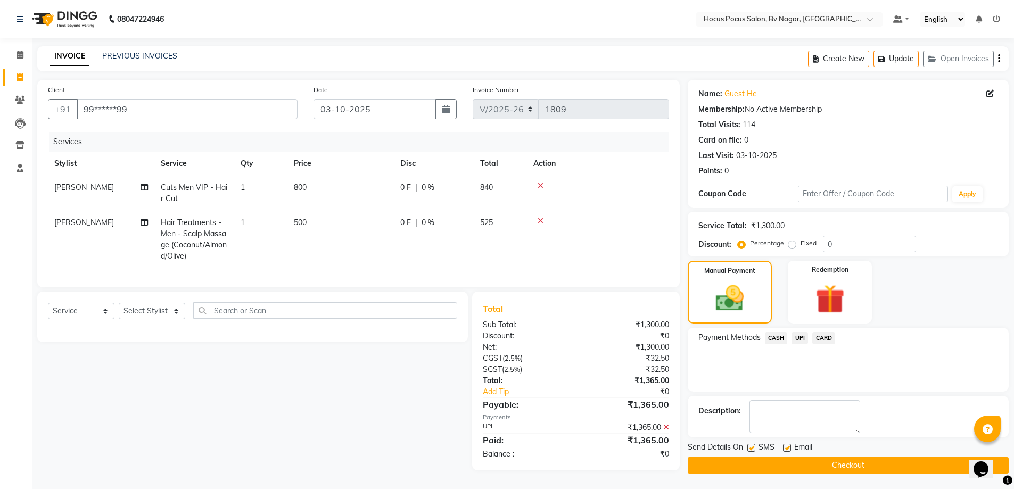
click at [751, 448] on label at bounding box center [751, 448] width 8 height 8
click at [751, 448] on input "checkbox" at bounding box center [750, 448] width 7 height 7
checkbox input "false"
click at [787, 446] on label at bounding box center [787, 448] width 8 height 8
click at [787, 446] on input "checkbox" at bounding box center [786, 448] width 7 height 7
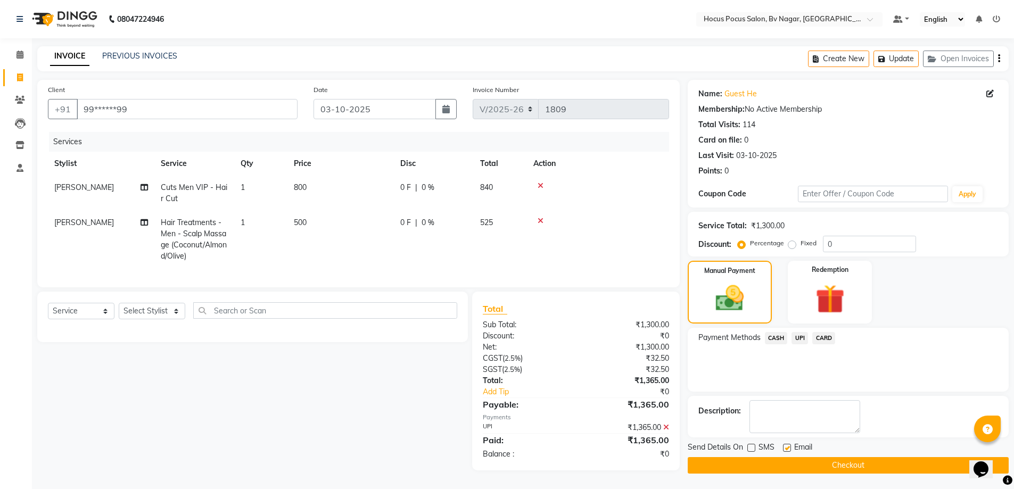
checkbox input "false"
click at [777, 463] on button "Checkout" at bounding box center [848, 465] width 321 height 17
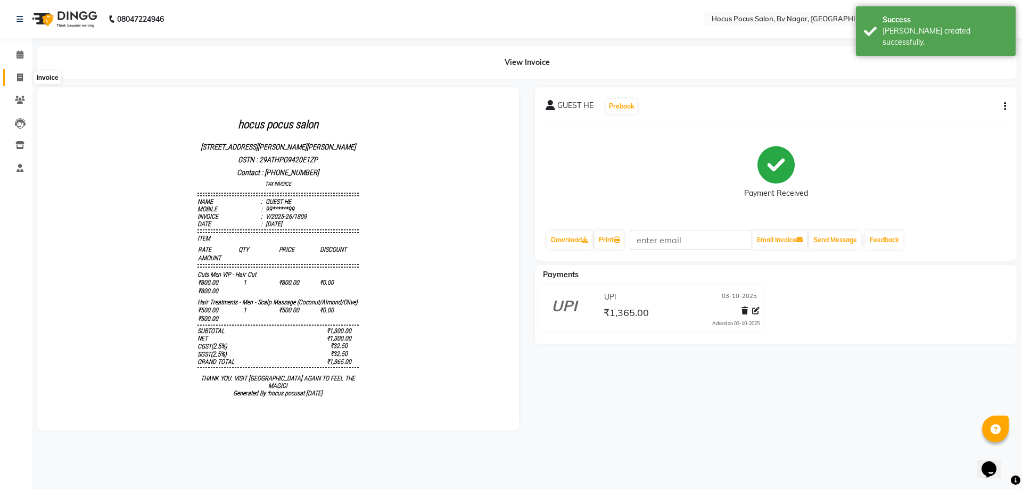
click at [17, 80] on icon at bounding box center [20, 77] width 6 height 8
select select "6056"
select select "service"
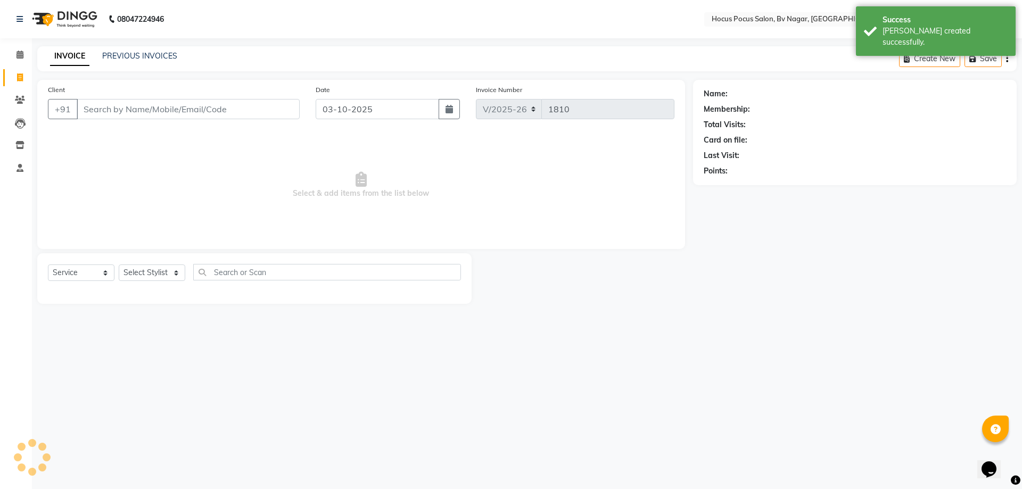
click at [105, 105] on input "Client" at bounding box center [188, 109] width 223 height 20
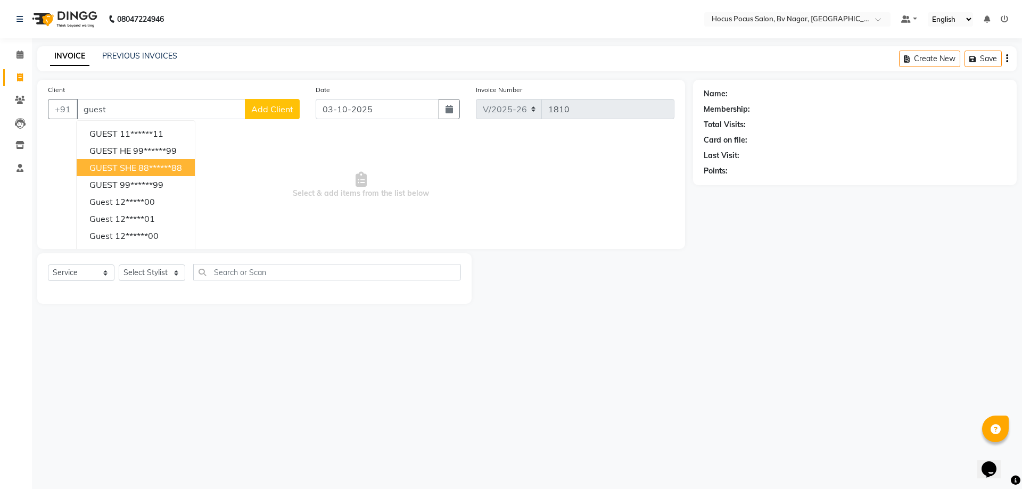
click at [120, 167] on span "GUEST SHE" at bounding box center [112, 167] width 47 height 11
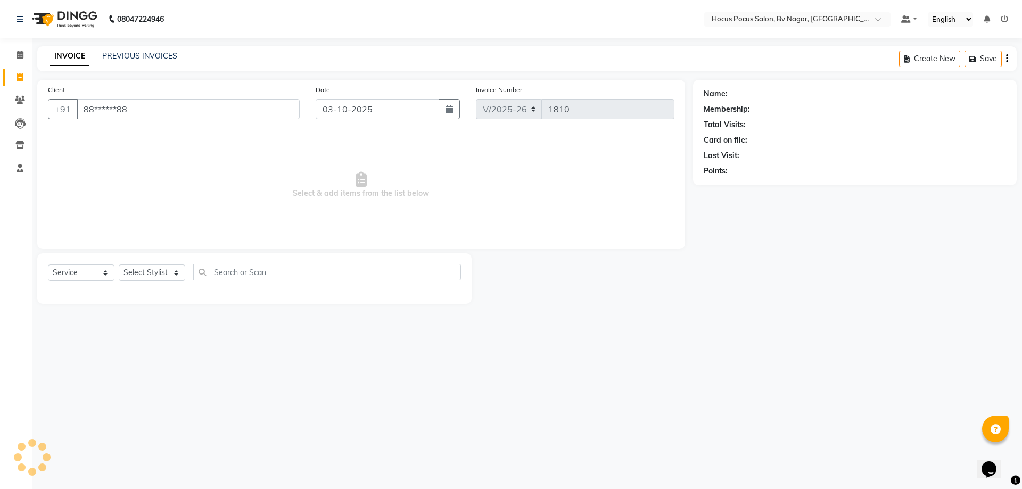
type input "88******88"
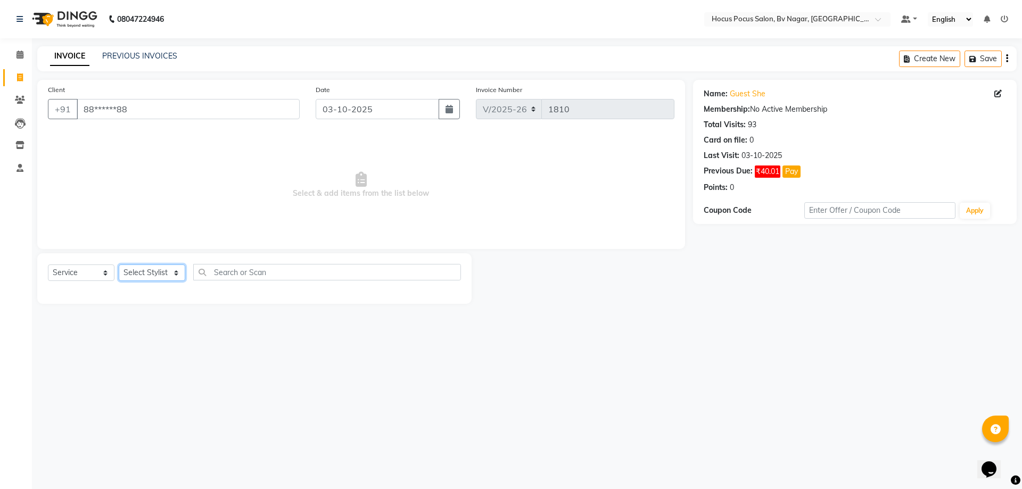
click at [137, 272] on select "Select Stylist [PERSON_NAME] [PERSON_NAME] hocus pocus [PERSON_NAME] Sashy" at bounding box center [152, 273] width 67 height 17
select select "88248"
click at [119, 265] on select "Select Stylist [PERSON_NAME] [PERSON_NAME] hocus pocus [PERSON_NAME] Sashy" at bounding box center [152, 273] width 67 height 17
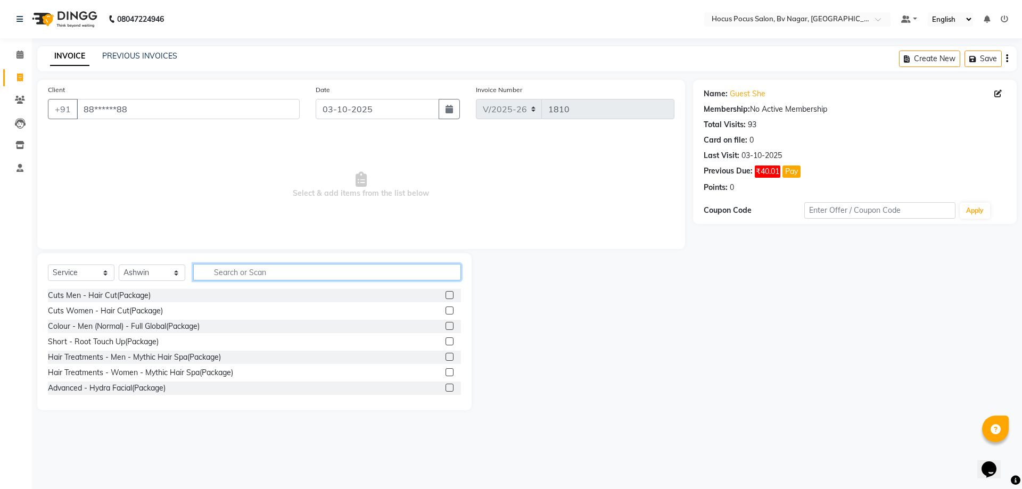
click at [215, 272] on input "text" at bounding box center [327, 272] width 268 height 17
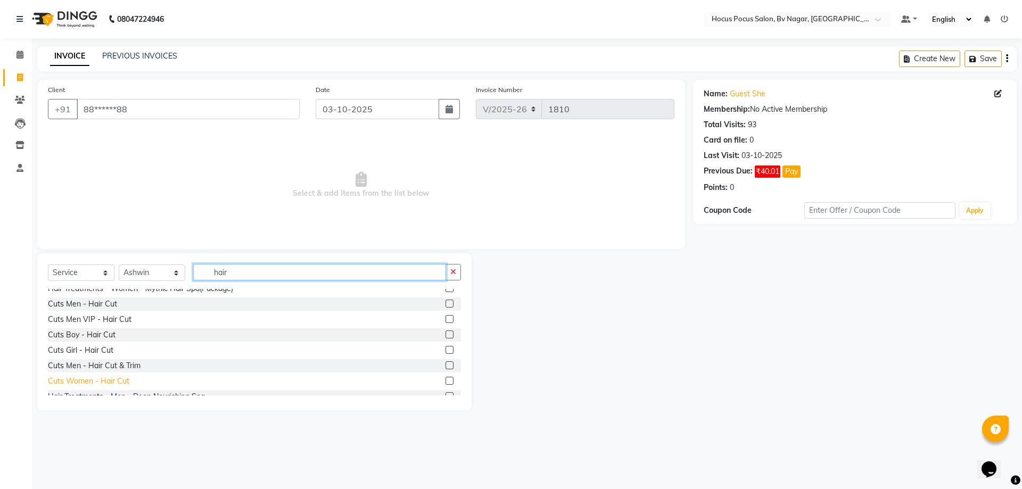
type input "hair"
click at [86, 381] on div "Cuts Women - Hair Cut" at bounding box center [88, 381] width 81 height 11
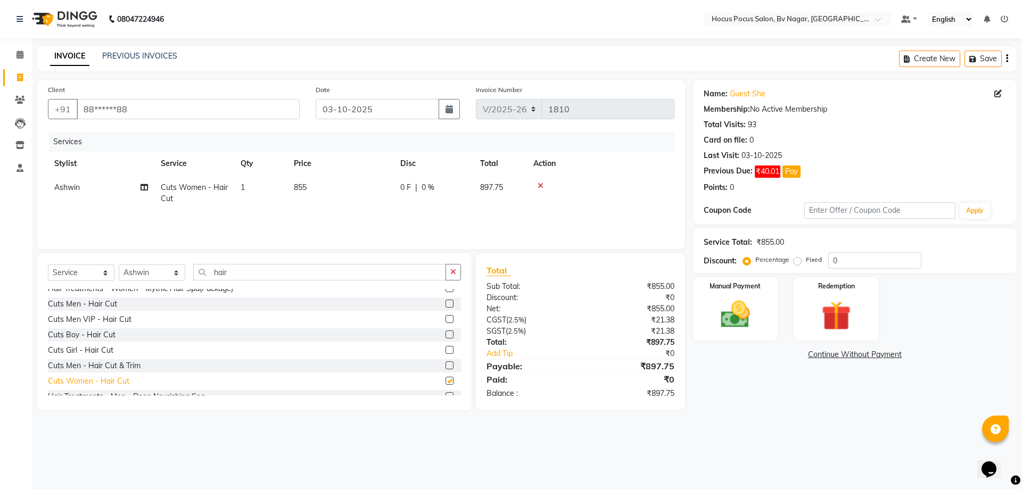
checkbox input "false"
click at [298, 186] on span "855" at bounding box center [300, 188] width 13 height 10
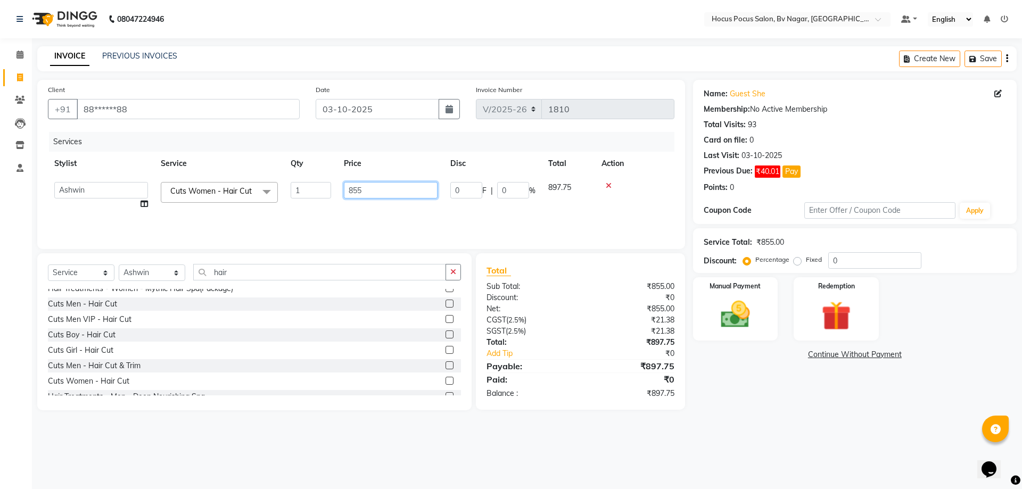
click at [380, 192] on input "855" at bounding box center [391, 190] width 94 height 17
type input "8"
type input "600"
click at [423, 201] on tr "Ashwin Cuts Women - Hair Cut 1 600 0 F | 0 % 630" at bounding box center [361, 193] width 627 height 35
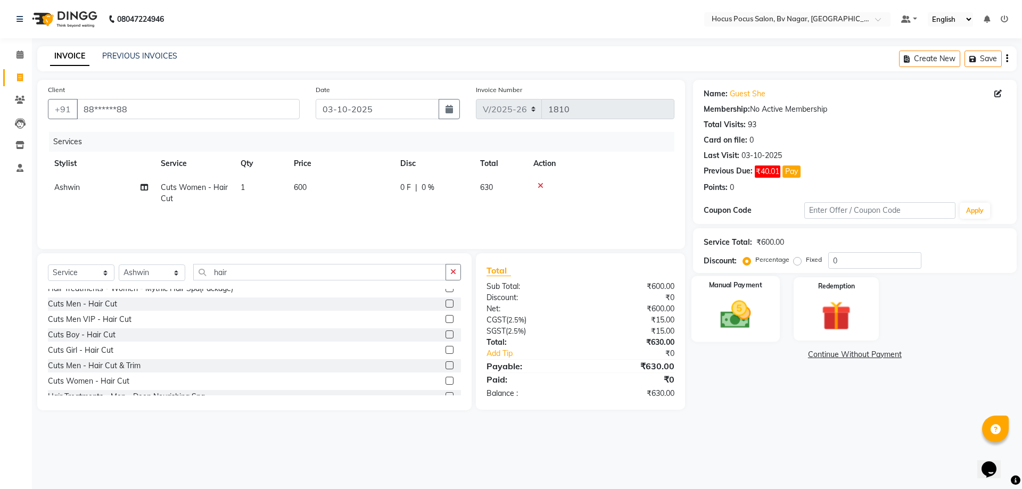
click at [725, 300] on img at bounding box center [736, 314] width 50 height 35
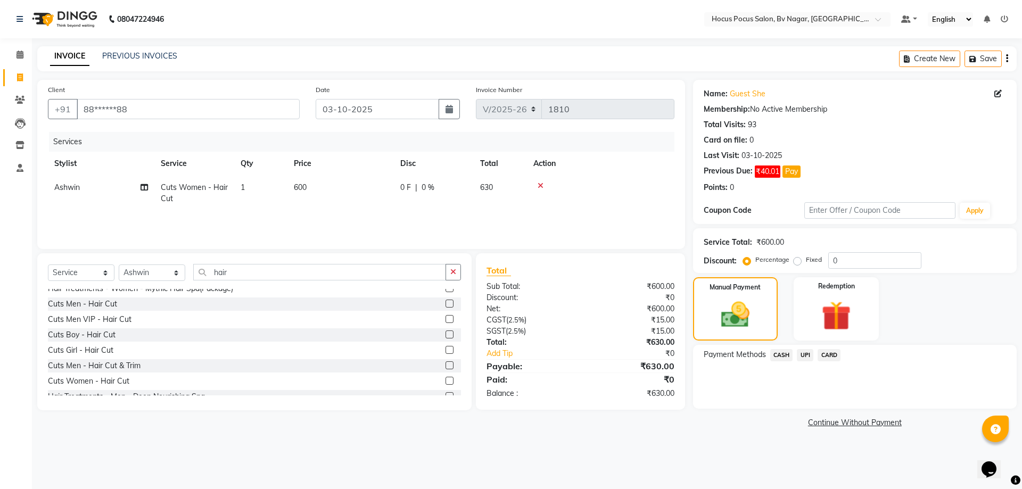
click at [777, 356] on span "CASH" at bounding box center [781, 355] width 23 height 12
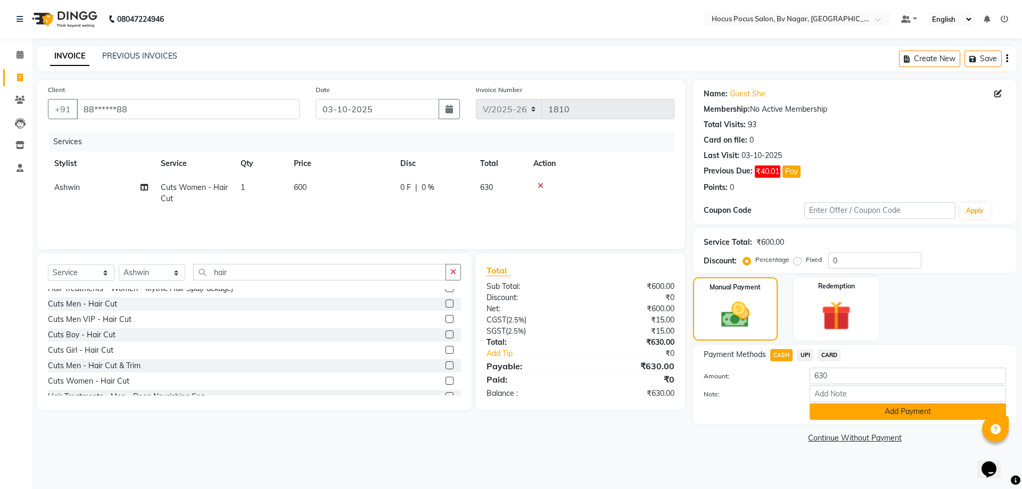
click at [857, 411] on button "Add Payment" at bounding box center [908, 412] width 196 height 17
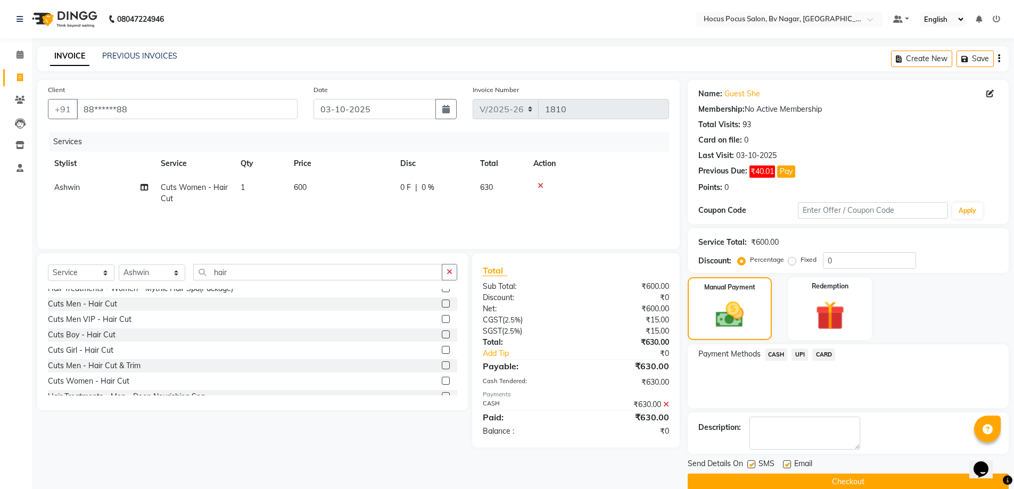
click at [753, 465] on label at bounding box center [751, 464] width 8 height 8
click at [753, 465] on input "checkbox" at bounding box center [750, 465] width 7 height 7
checkbox input "false"
click at [784, 464] on label at bounding box center [787, 464] width 8 height 8
click at [784, 464] on input "checkbox" at bounding box center [786, 465] width 7 height 7
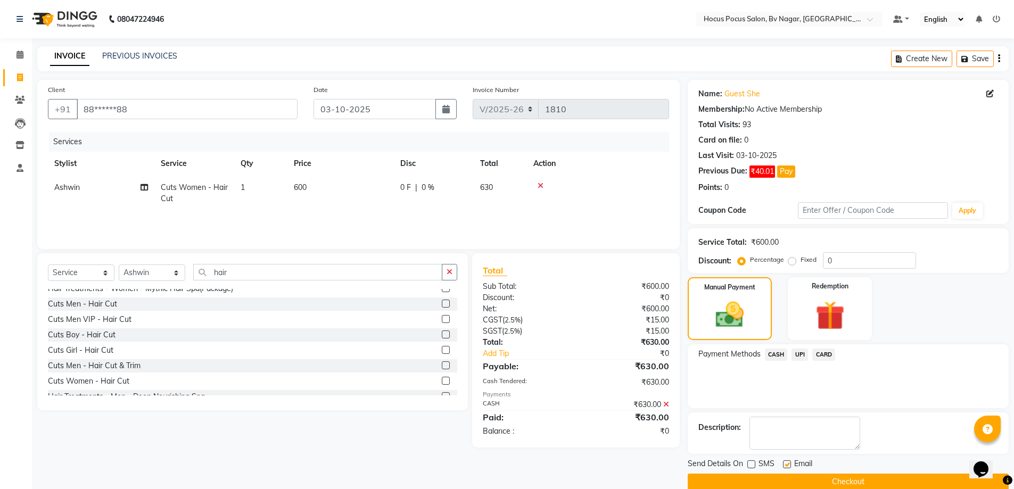
checkbox input "false"
click at [781, 479] on button "Checkout" at bounding box center [848, 482] width 321 height 17
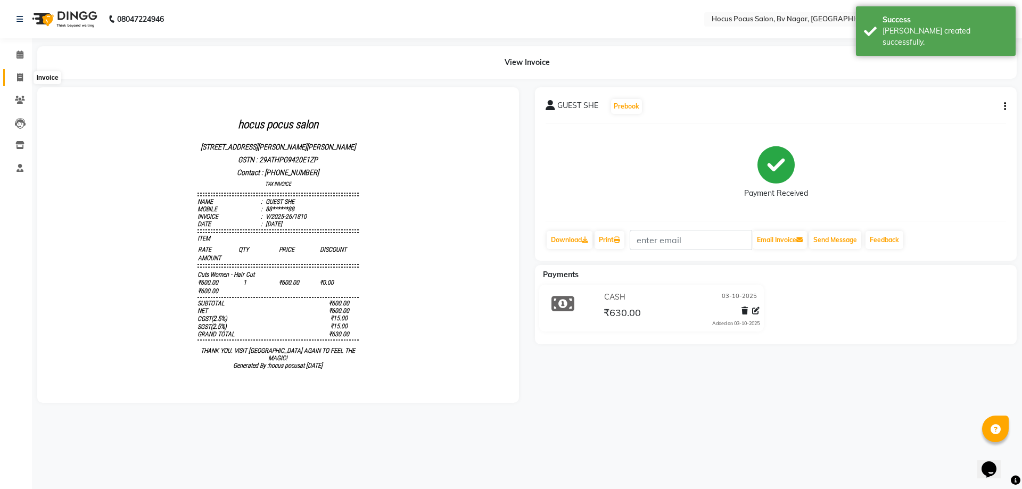
click at [17, 79] on icon at bounding box center [20, 77] width 6 height 8
select select "service"
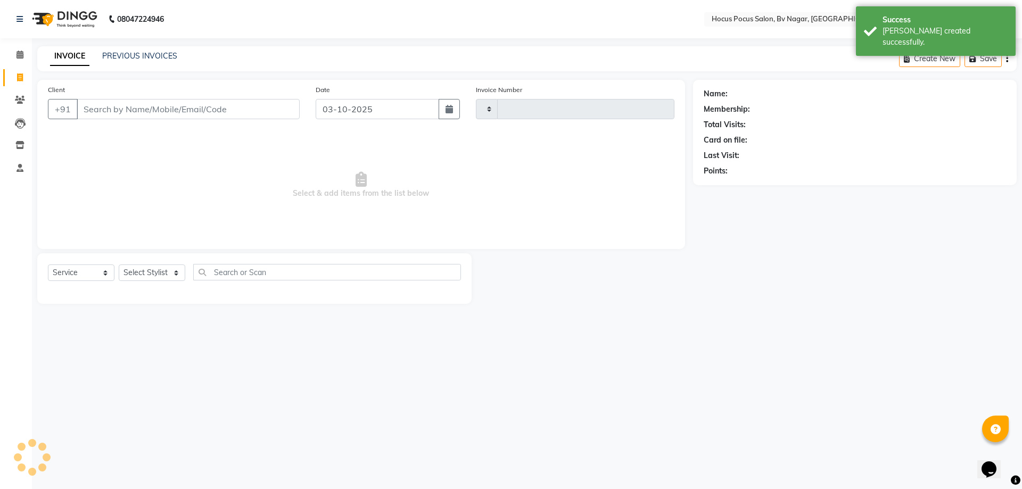
type input "1811"
select select "6056"
click at [91, 111] on input "Client" at bounding box center [188, 109] width 223 height 20
click at [72, 273] on select "Select Service Product Membership Package Voucher Prepaid Gift Card" at bounding box center [81, 273] width 67 height 17
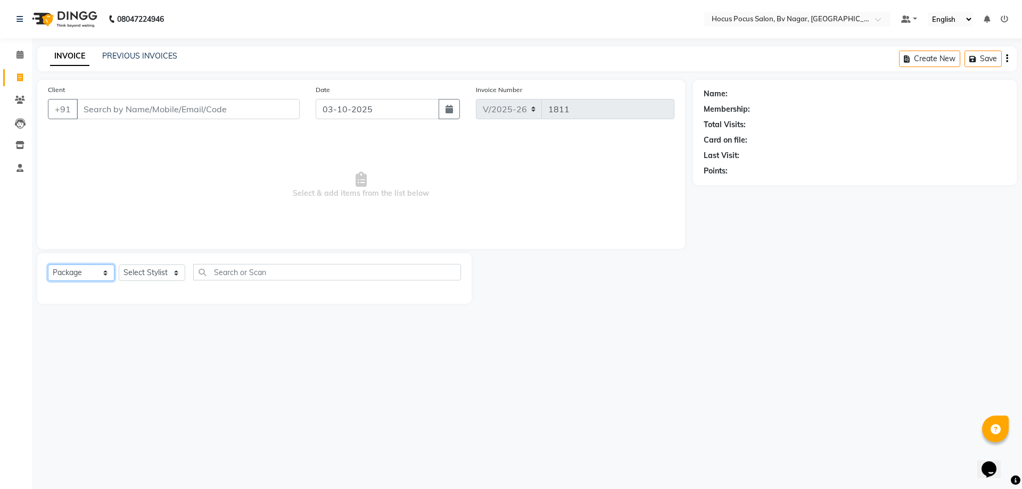
click at [48, 265] on select "Select Service Product Membership Package Voucher Prepaid Gift Card" at bounding box center [81, 273] width 67 height 17
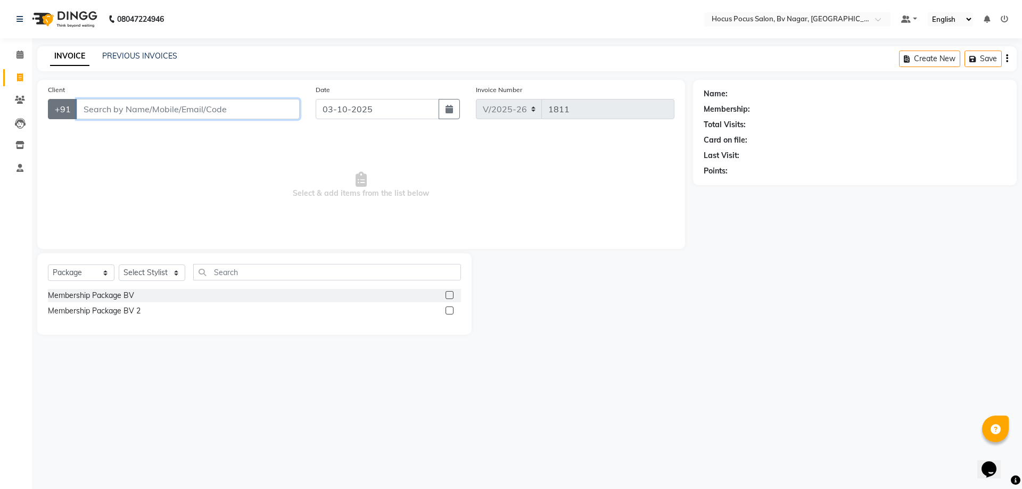
drag, startPoint x: 126, startPoint y: 111, endPoint x: 55, endPoint y: 106, distance: 71.5
click at [114, 110] on input "Client" at bounding box center [188, 109] width 223 height 20
drag, startPoint x: 19, startPoint y: 77, endPoint x: 599, endPoint y: 60, distance: 580.5
click at [18, 77] on icon at bounding box center [20, 77] width 6 height 8
click at [78, 272] on select "Select Service Product Membership Package Voucher Prepaid Gift Card" at bounding box center [81, 273] width 67 height 17
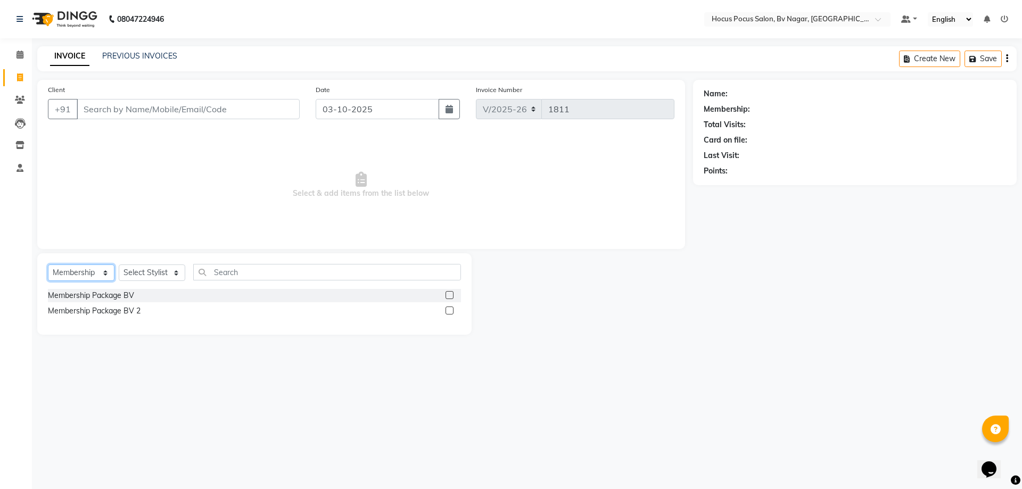
click at [48, 265] on select "Select Service Product Membership Package Voucher Prepaid Gift Card" at bounding box center [81, 273] width 67 height 17
click at [81, 274] on select "Select Service Product Membership Package Voucher Prepaid Gift Card" at bounding box center [81, 273] width 67 height 17
select select "select"
click at [48, 265] on select "Select Service Product Membership Package Voucher Prepaid Gift Card" at bounding box center [81, 273] width 67 height 17
click at [78, 272] on select "Select Service Product Membership Package Voucher Prepaid Gift Card" at bounding box center [81, 273] width 67 height 17
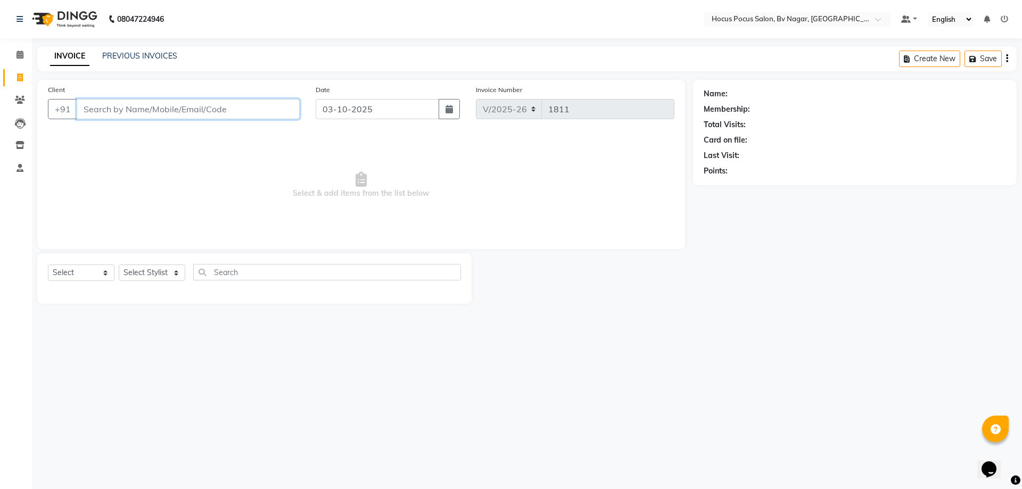
click at [85, 108] on input "Client" at bounding box center [188, 109] width 223 height 20
click at [94, 102] on input "Client" at bounding box center [188, 109] width 223 height 20
click at [89, 117] on input "Client" at bounding box center [188, 109] width 223 height 20
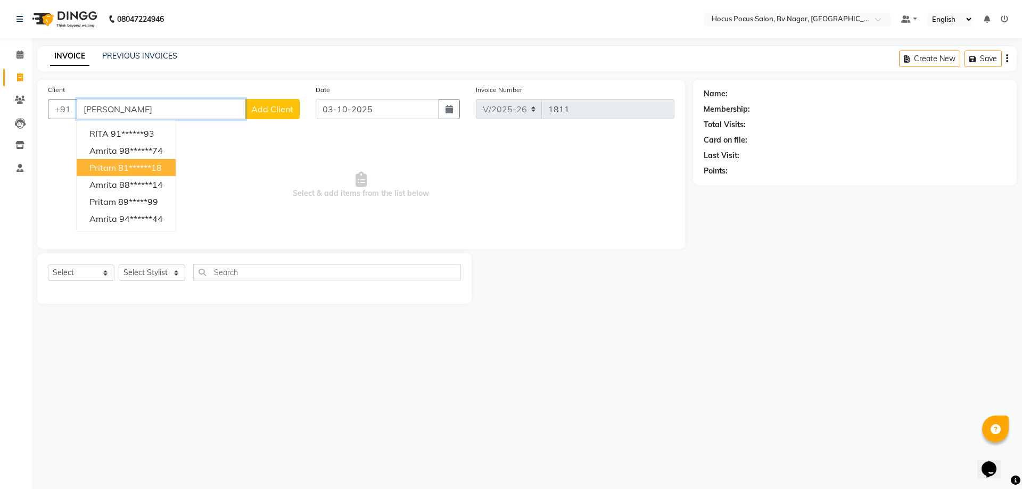
type input "[PERSON_NAME]"
click at [86, 273] on select "Select Service Product Membership Package Voucher Prepaid Gift Card" at bounding box center [81, 273] width 67 height 17
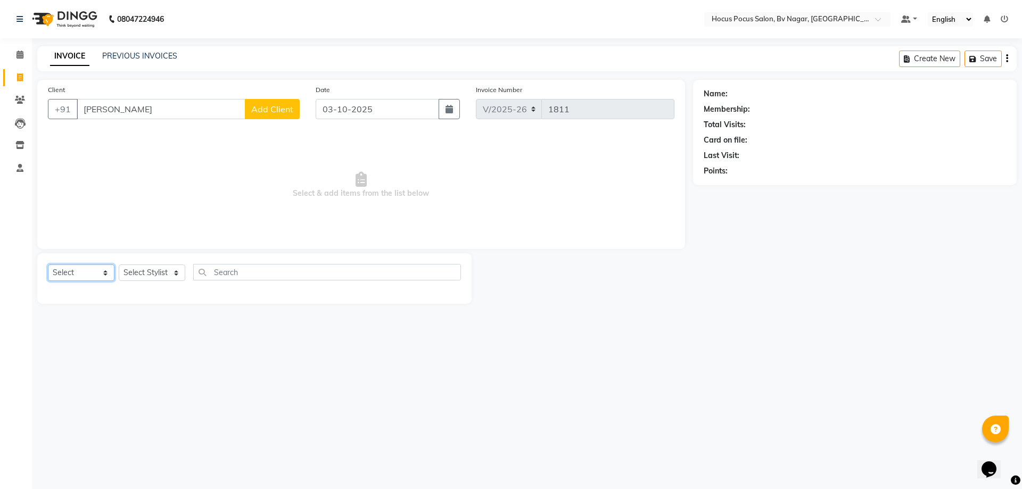
select select "package"
click at [48, 265] on select "Select Service Product Membership Package Voucher Prepaid Gift Card" at bounding box center [81, 273] width 67 height 17
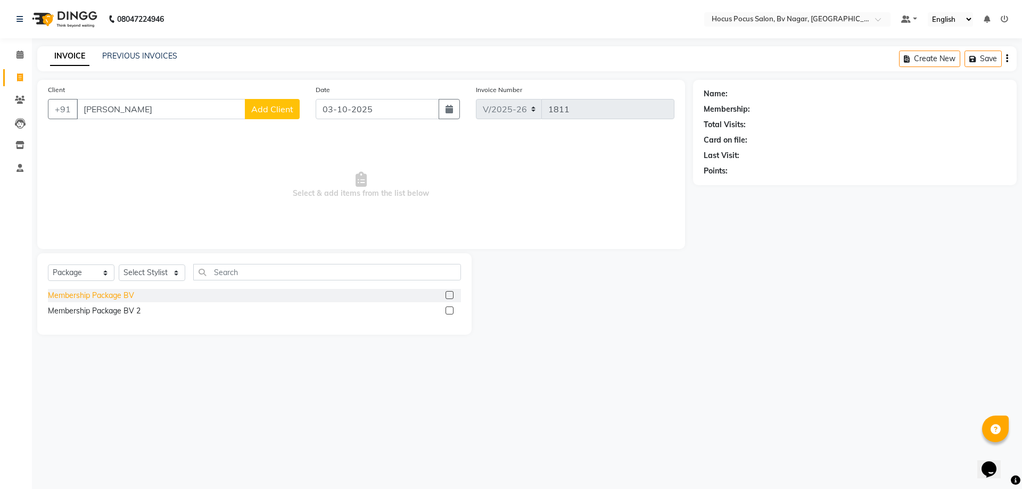
click at [84, 297] on div "Membership Package BV" at bounding box center [91, 295] width 86 height 11
checkbox input "false"
click at [141, 274] on select "Select Stylist [PERSON_NAME] [PERSON_NAME] hocus pocus [PERSON_NAME] Sashy" at bounding box center [152, 273] width 67 height 17
select select "43715"
click at [119, 265] on select "Select Stylist [PERSON_NAME] [PERSON_NAME] hocus pocus [PERSON_NAME] Sashy" at bounding box center [152, 273] width 67 height 17
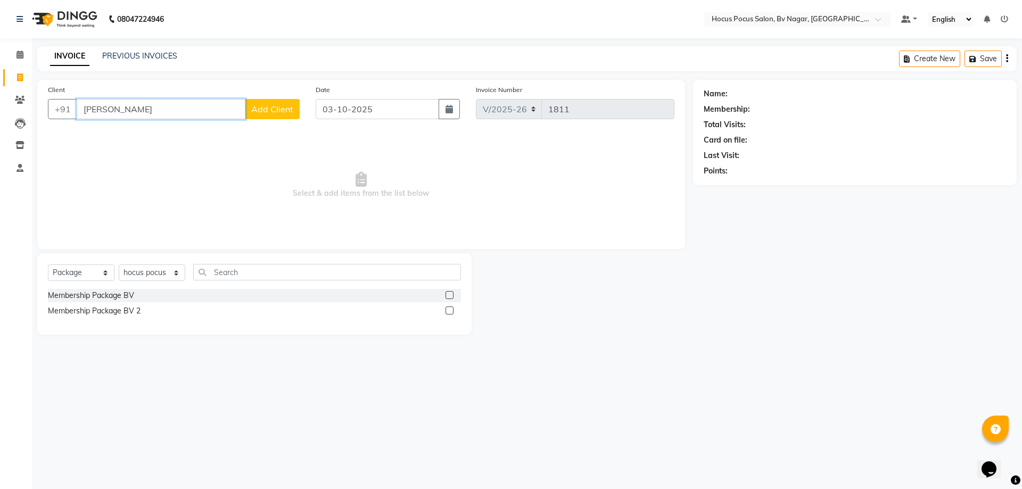
click at [110, 111] on input "[PERSON_NAME]" at bounding box center [161, 109] width 169 height 20
type input "r"
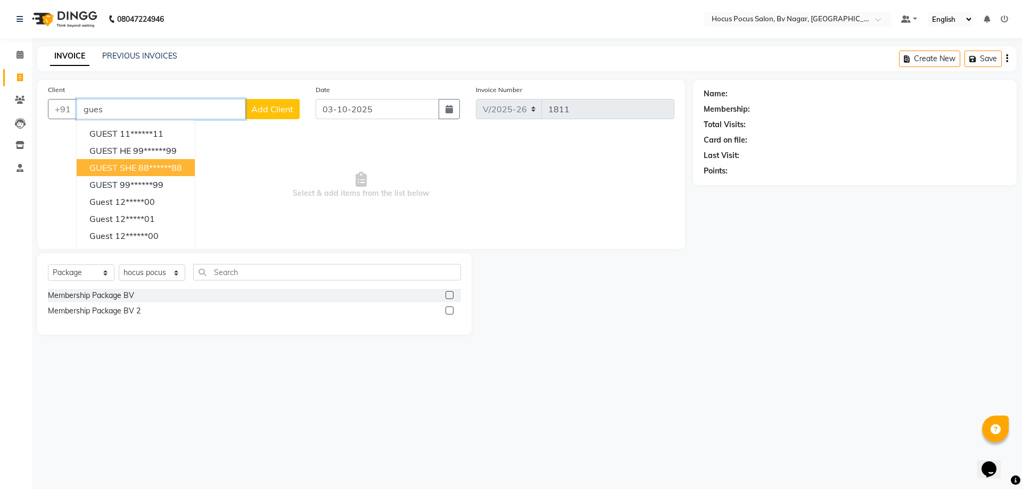
click at [121, 166] on span "GUEST SHE" at bounding box center [112, 167] width 47 height 11
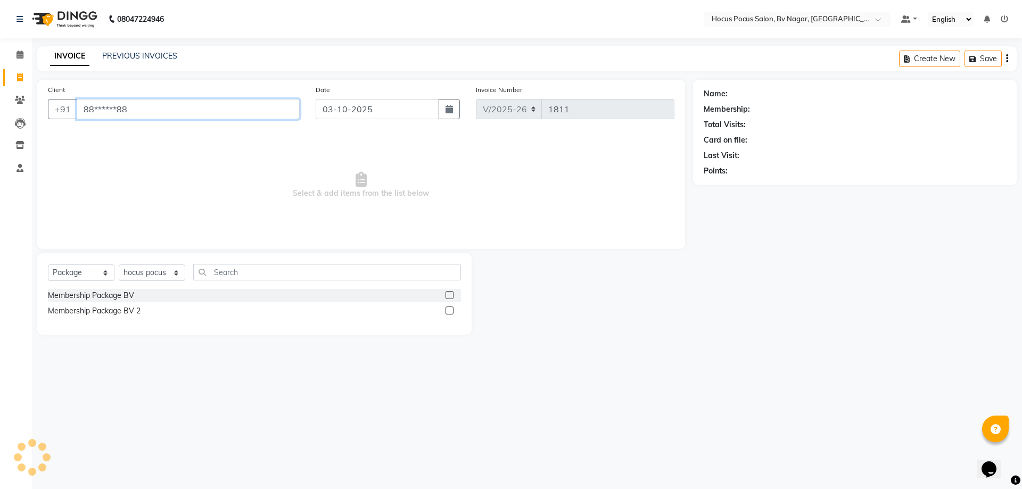
type input "88******88"
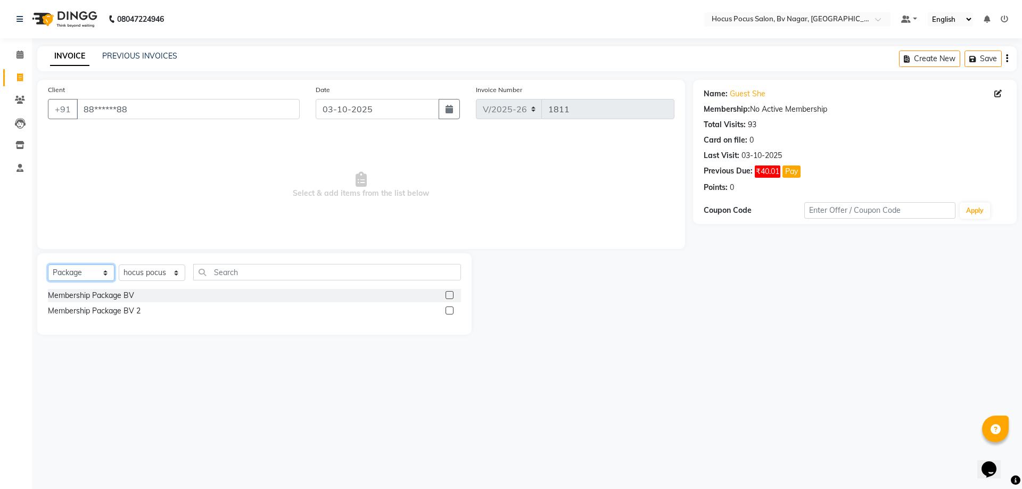
click at [91, 272] on select "Select Service Product Membership Package Voucher Prepaid Gift Card" at bounding box center [81, 273] width 67 height 17
select select "membership"
click at [48, 265] on select "Select Service Product Membership Package Voucher Prepaid Gift Card" at bounding box center [81, 273] width 67 height 17
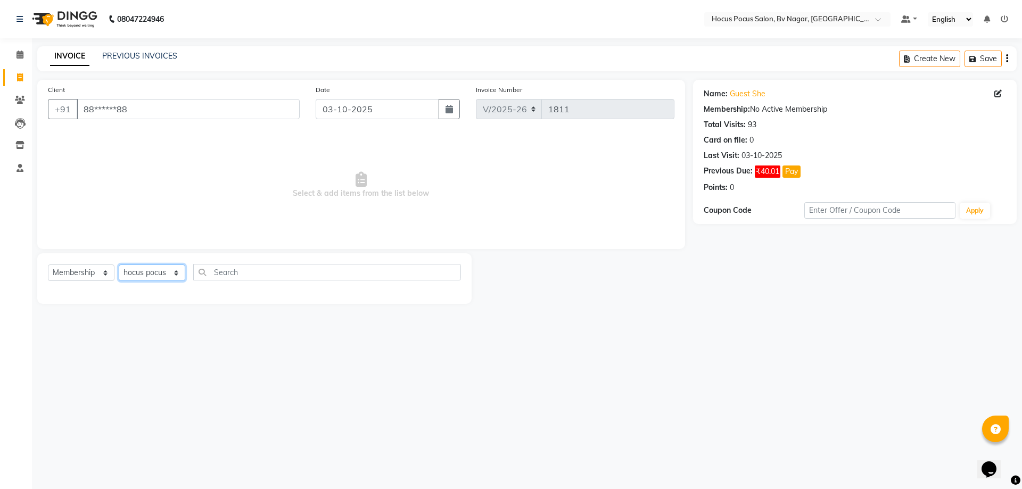
click at [170, 273] on select "Select Stylist [PERSON_NAME] [PERSON_NAME] hocus pocus [PERSON_NAME] Sashy" at bounding box center [152, 273] width 67 height 17
select select "43711"
click at [119, 265] on select "Select Stylist [PERSON_NAME] [PERSON_NAME] hocus pocus [PERSON_NAME] Sashy" at bounding box center [152, 273] width 67 height 17
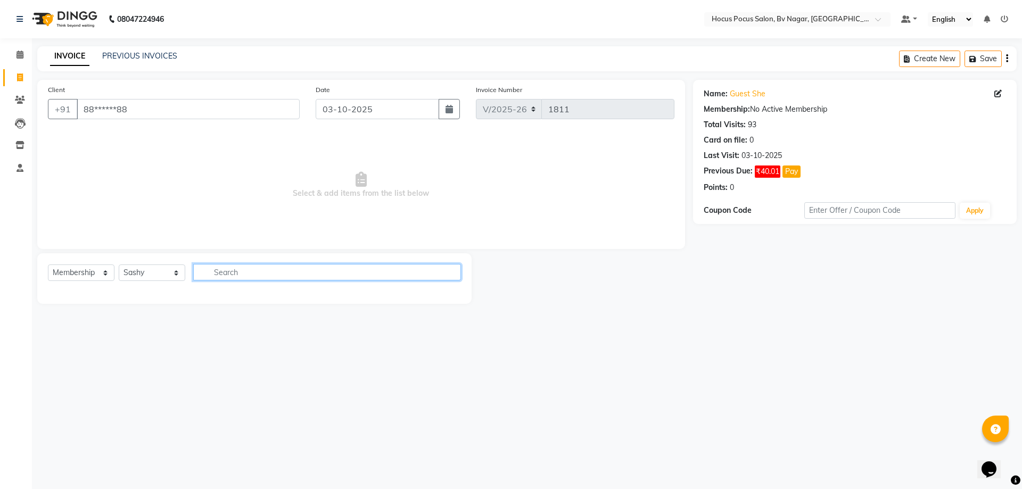
click at [218, 272] on input "text" at bounding box center [327, 272] width 268 height 17
click at [88, 271] on select "Select Service Product Membership Package Voucher Prepaid Gift Card" at bounding box center [81, 273] width 67 height 17
select select "P"
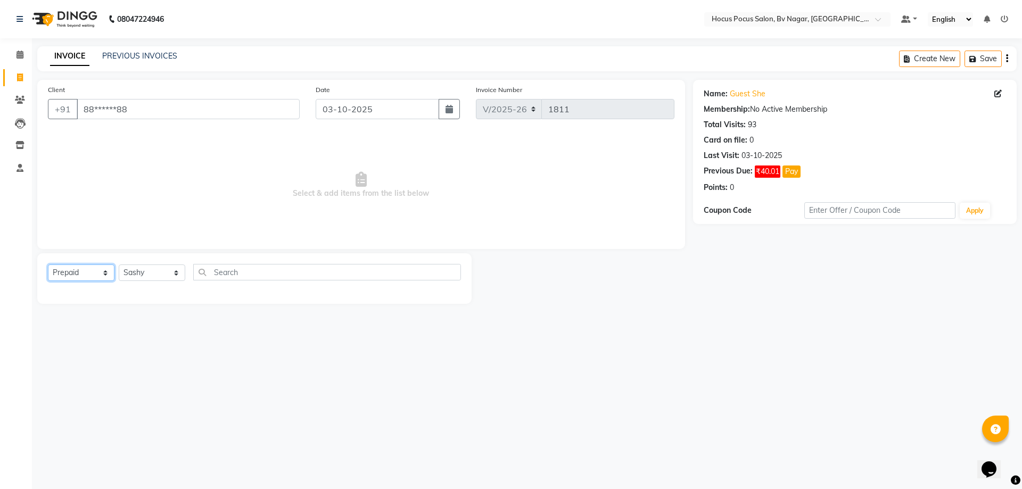
click at [48, 265] on select "Select Service Product Membership Package Voucher Prepaid Gift Card" at bounding box center [81, 273] width 67 height 17
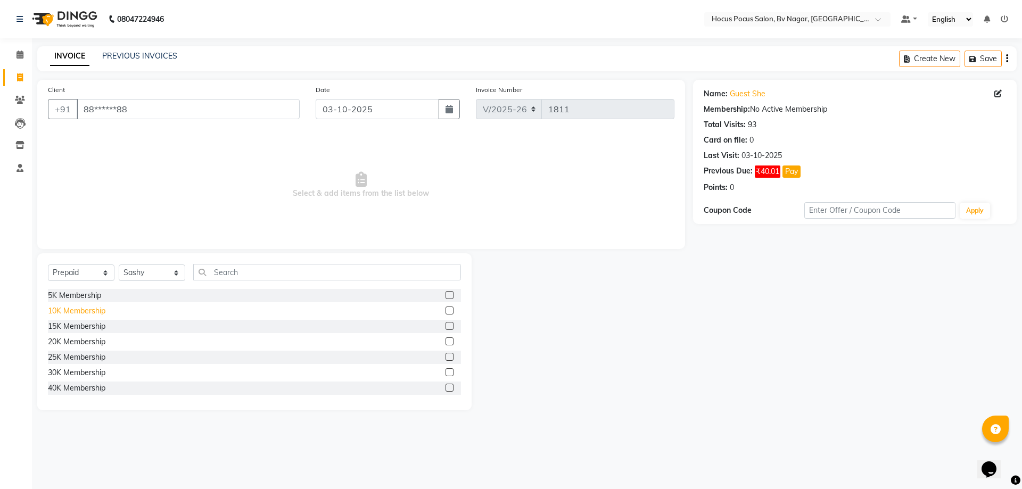
click at [64, 311] on div "10K Membership" at bounding box center [76, 311] width 57 height 11
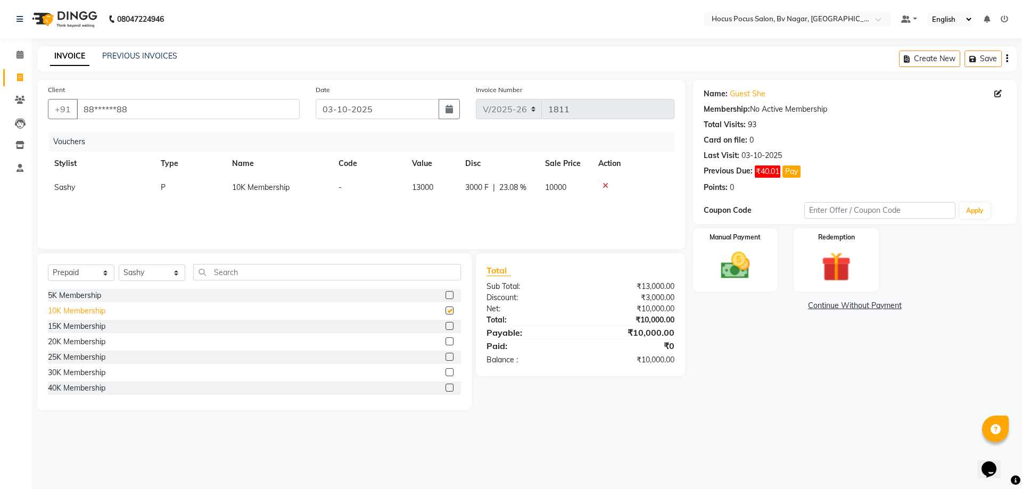
checkbox input "false"
click at [141, 113] on input "88******88" at bounding box center [188, 109] width 223 height 20
type input "8"
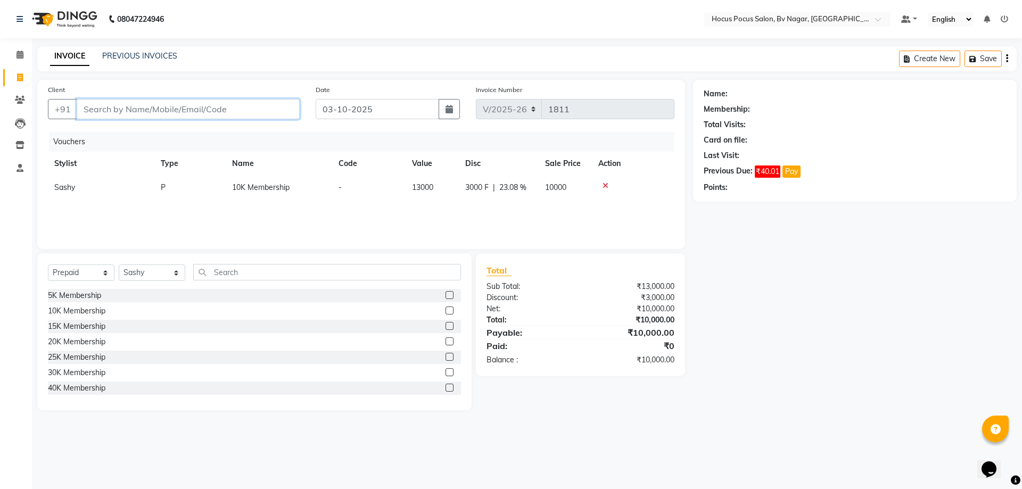
click at [81, 107] on input "Client" at bounding box center [188, 109] width 223 height 20
click at [88, 108] on input "Client" at bounding box center [188, 109] width 223 height 20
click at [88, 111] on input "Client" at bounding box center [188, 109] width 223 height 20
click at [88, 110] on input "Client" at bounding box center [188, 109] width 223 height 20
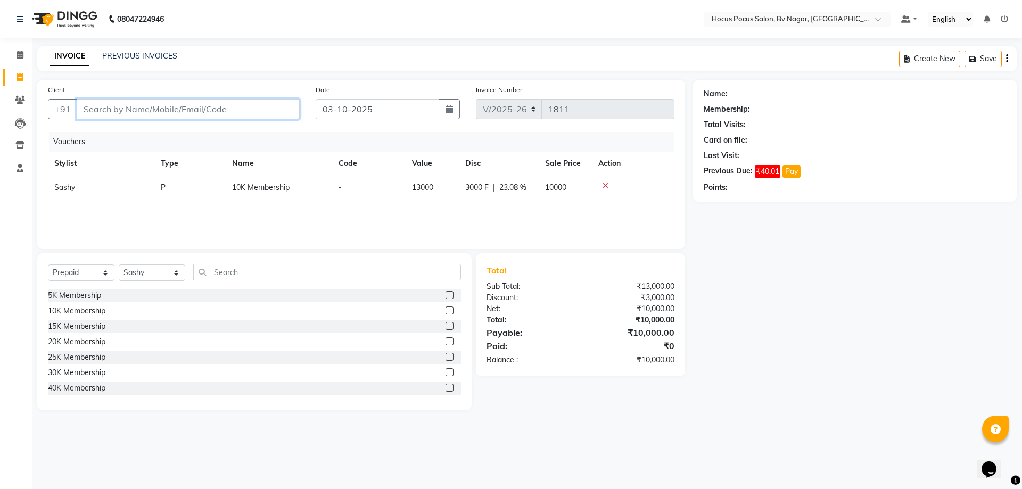
click at [88, 110] on input "Client" at bounding box center [188, 109] width 223 height 20
click at [86, 110] on input "Client" at bounding box center [188, 109] width 223 height 20
click at [85, 110] on input "Client" at bounding box center [188, 109] width 223 height 20
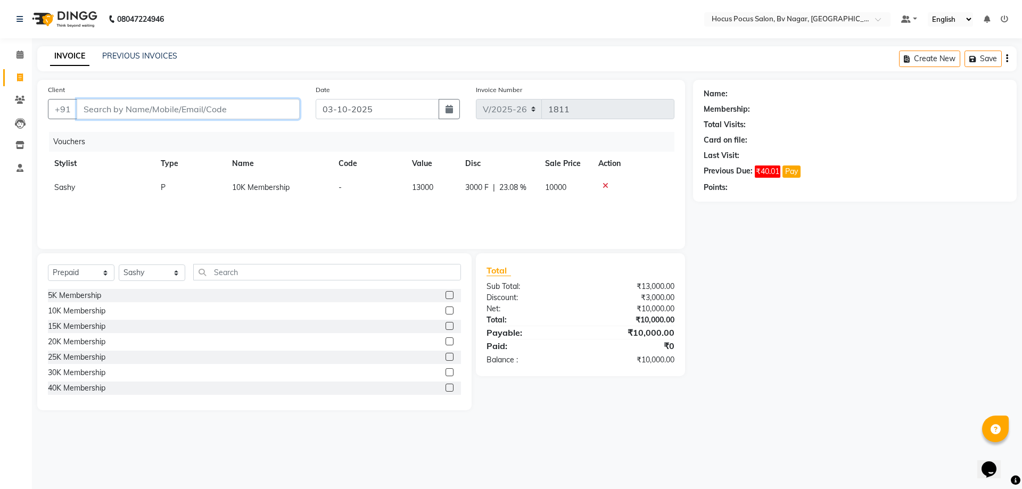
click at [81, 110] on input "Client" at bounding box center [188, 109] width 223 height 20
click at [93, 109] on input "Client" at bounding box center [188, 109] width 223 height 20
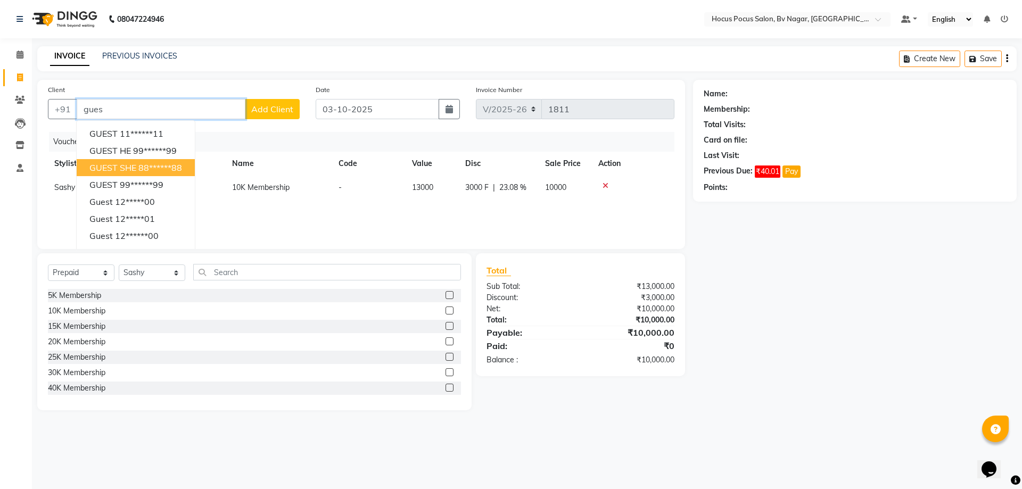
click at [103, 166] on span "GUEST SHE" at bounding box center [112, 167] width 47 height 11
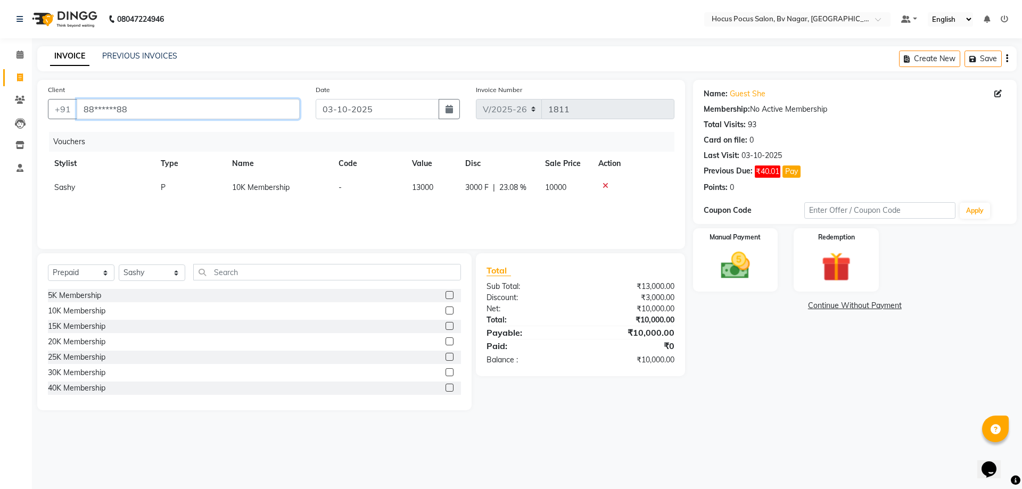
click at [132, 109] on input "88******88" at bounding box center [188, 109] width 223 height 20
drag, startPoint x: 137, startPoint y: 92, endPoint x: 137, endPoint y: 104, distance: 11.7
click at [137, 104] on div "Client +91 88******88" at bounding box center [174, 106] width 268 height 44
click at [134, 109] on input "88******88" at bounding box center [188, 109] width 223 height 20
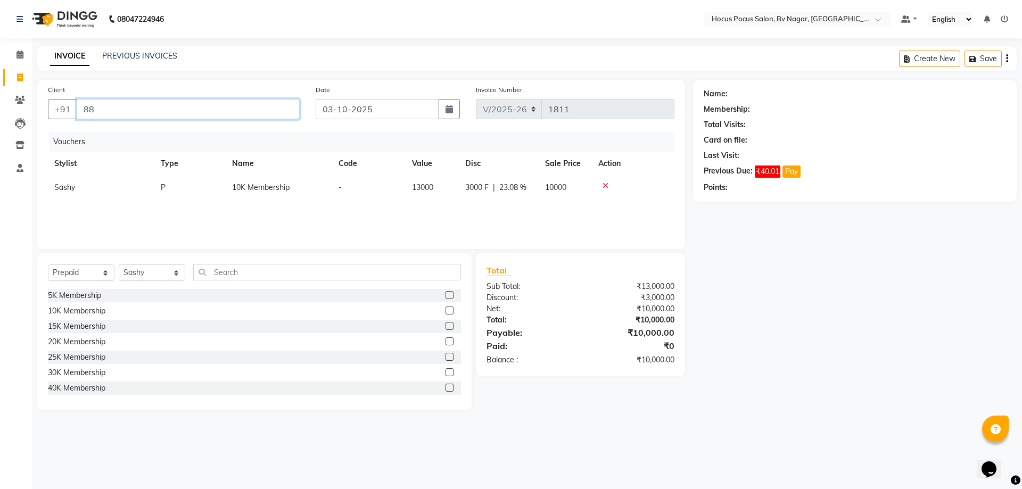
type input "8"
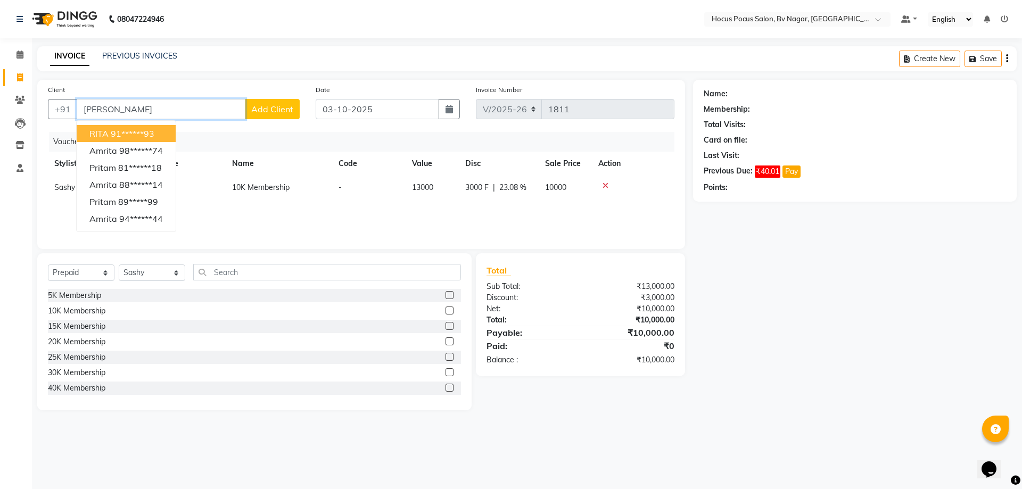
type input "[PERSON_NAME]"
click at [287, 106] on span "Add Client" at bounding box center [272, 109] width 42 height 11
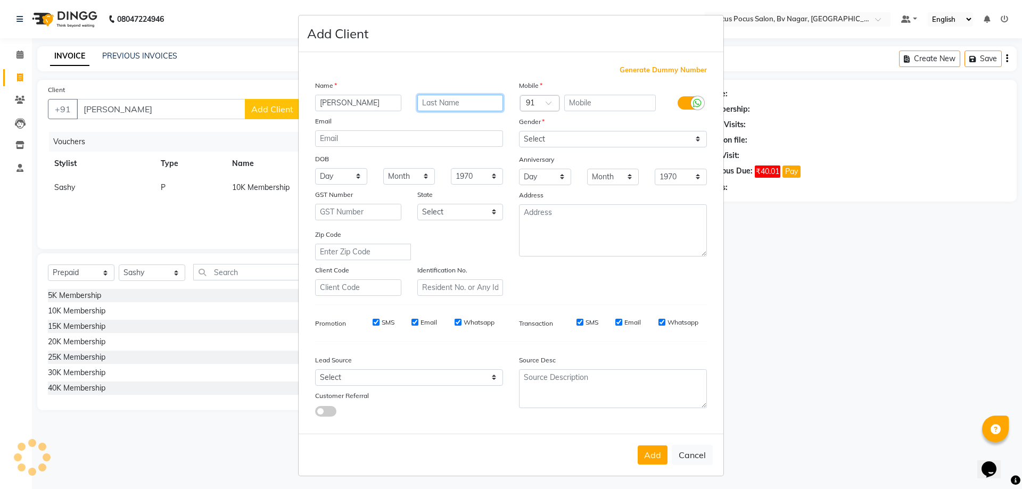
click at [432, 103] on input "text" at bounding box center [460, 103] width 86 height 17
type input "[PERSON_NAME]"
click at [583, 103] on input "text" at bounding box center [610, 103] width 92 height 17
type input "9448168595"
click at [534, 120] on label "Gender" at bounding box center [532, 122] width 26 height 10
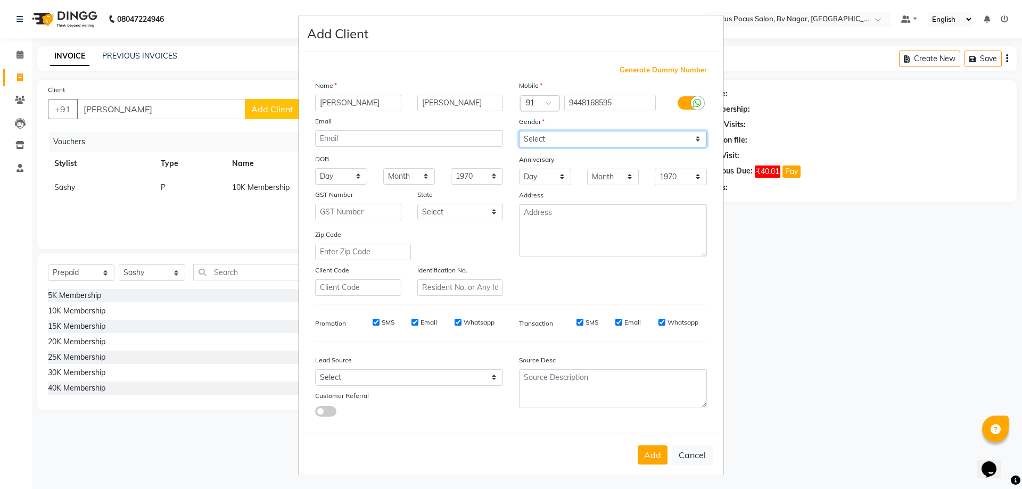
click at [693, 140] on select "Select [DEMOGRAPHIC_DATA] [DEMOGRAPHIC_DATA] Other Prefer Not To Say" at bounding box center [613, 139] width 188 height 17
select select "[DEMOGRAPHIC_DATA]"
click at [519, 131] on select "Select [DEMOGRAPHIC_DATA] [DEMOGRAPHIC_DATA] Other Prefer Not To Say" at bounding box center [613, 139] width 188 height 17
click at [106, 106] on ngb-modal-window "Add Client Generate Dummy Number Name [PERSON_NAME] Email DOB Day 01 02 03 04 0…" at bounding box center [511, 244] width 1022 height 489
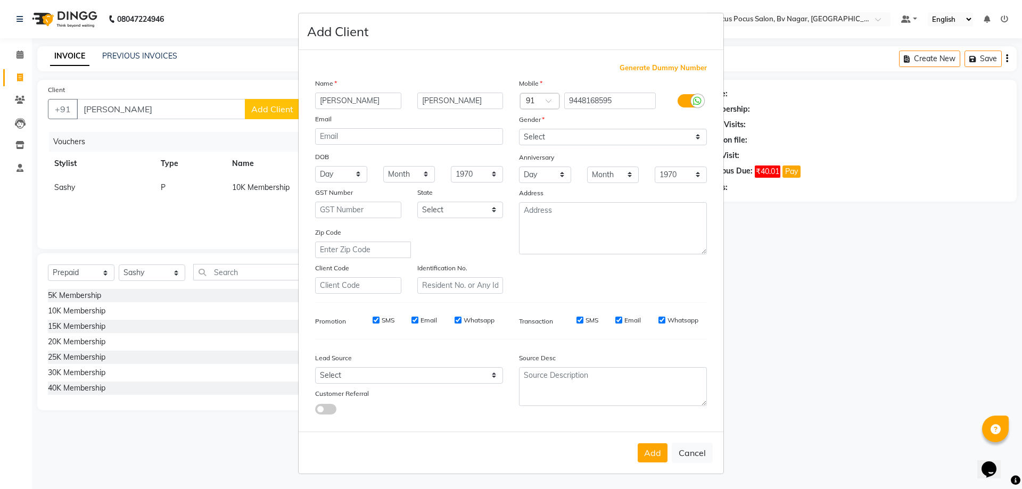
click at [983, 57] on ngb-modal-window "Add Client Generate Dummy Number Name [PERSON_NAME] Email DOB Day 01 02 03 04 0…" at bounding box center [511, 244] width 1022 height 489
click at [687, 458] on button "Cancel" at bounding box center [692, 453] width 41 height 20
select select
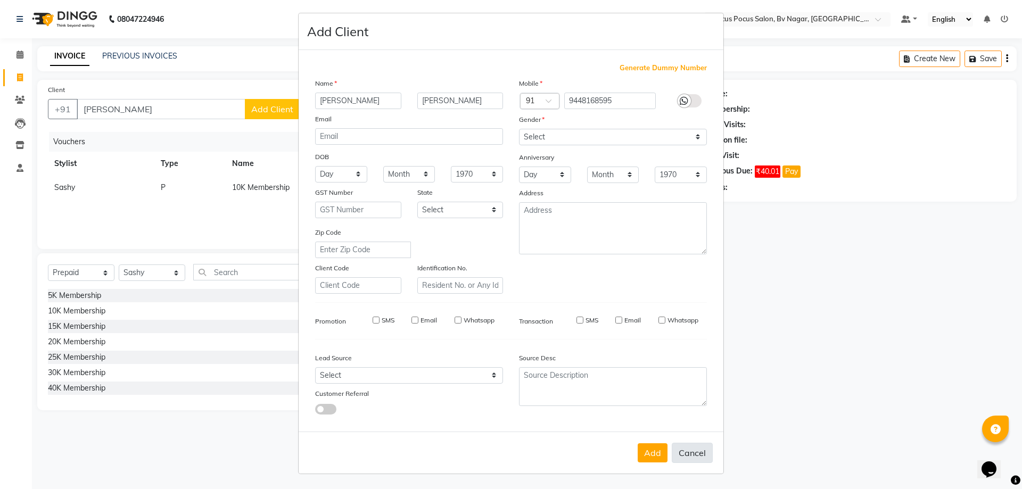
select select
checkbox input "false"
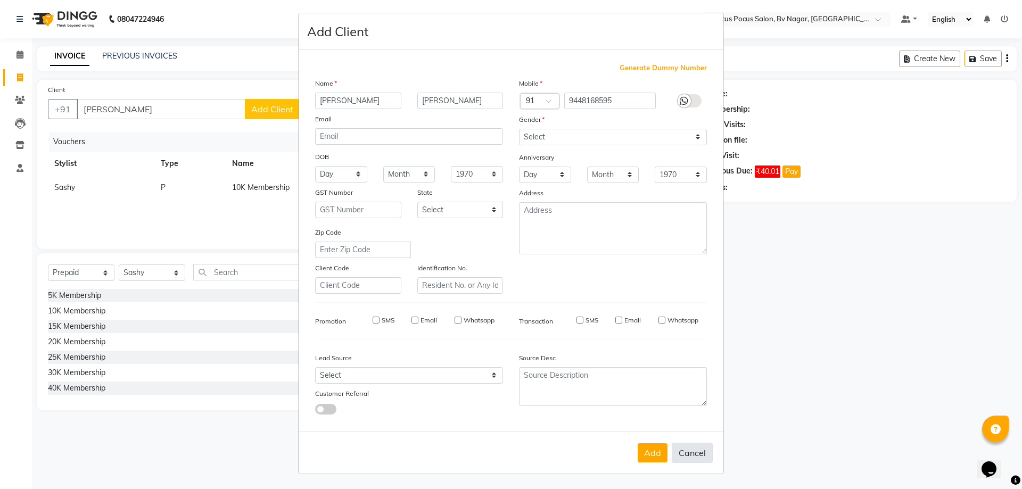
checkbox input "false"
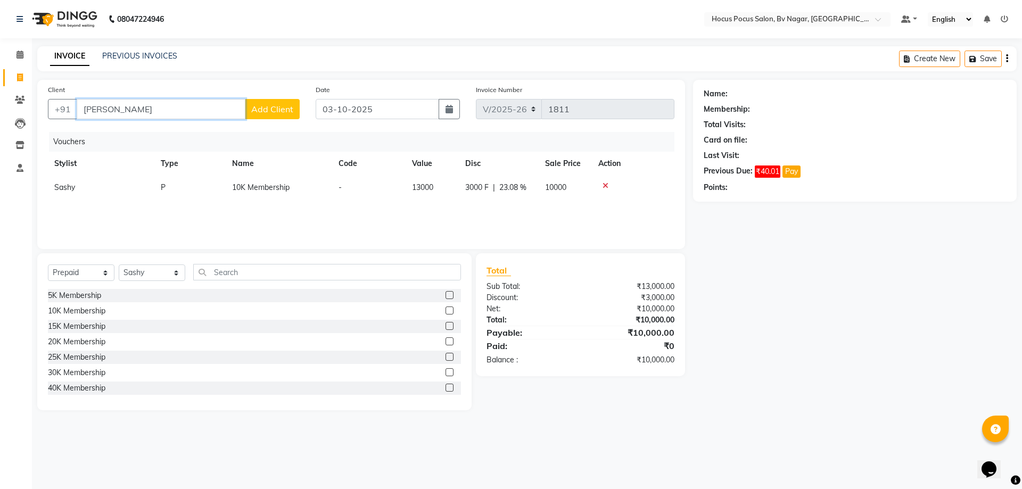
click at [113, 114] on input "[PERSON_NAME]" at bounding box center [161, 109] width 169 height 20
type input "r"
click at [603, 183] on icon at bounding box center [606, 185] width 6 height 7
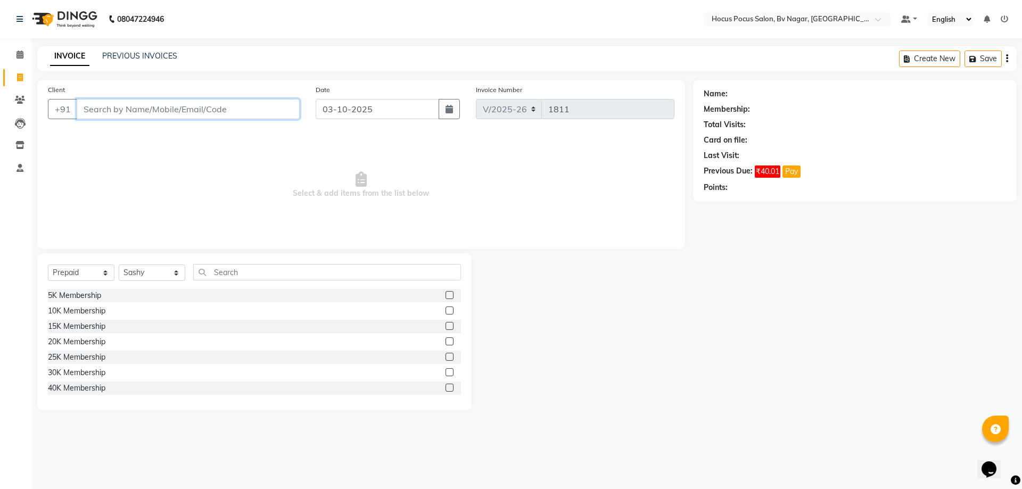
click at [100, 112] on input "Client" at bounding box center [188, 109] width 223 height 20
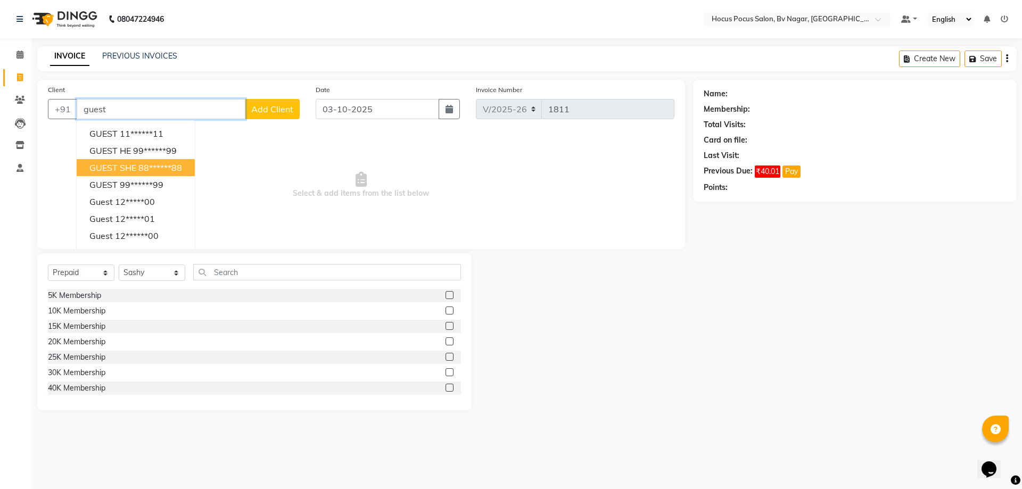
click at [116, 168] on span "GUEST SHE" at bounding box center [112, 167] width 47 height 11
type input "88******88"
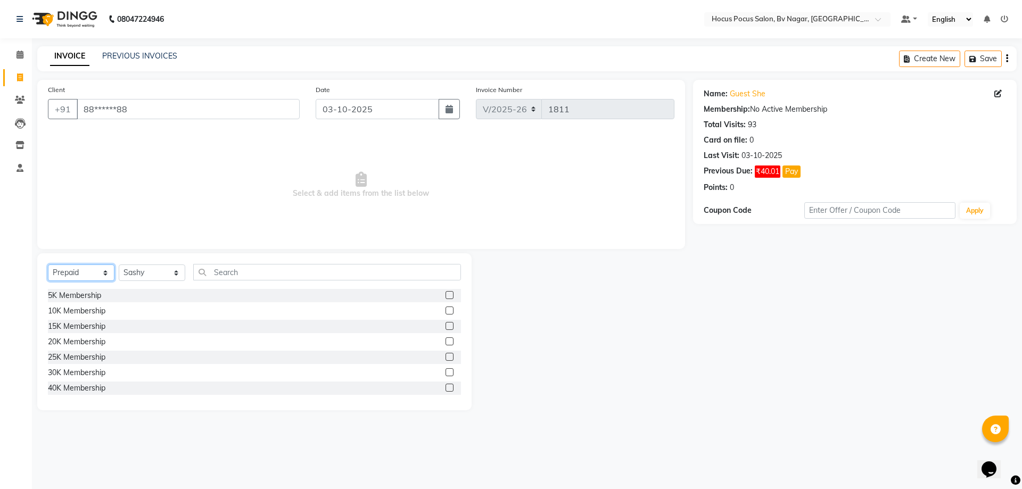
click at [75, 270] on select "Select Service Product Membership Package Voucher Prepaid Gift Card" at bounding box center [81, 273] width 67 height 17
click at [48, 265] on select "Select Service Product Membership Package Voucher Prepaid Gift Card" at bounding box center [81, 273] width 67 height 17
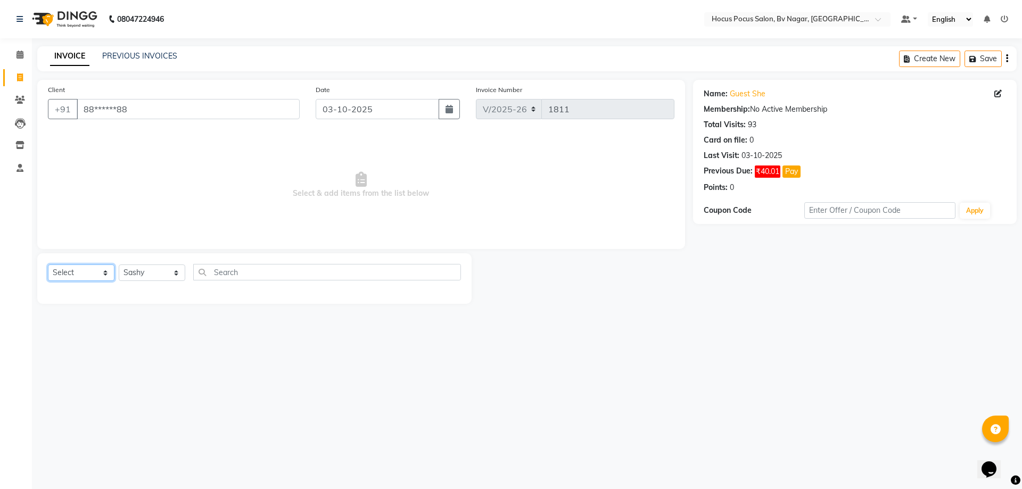
click at [81, 270] on select "Select Service Product Membership Package Voucher Prepaid Gift Card" at bounding box center [81, 273] width 67 height 17
select select "service"
click at [48, 265] on select "Select Service Product Membership Package Voucher Prepaid Gift Card" at bounding box center [81, 273] width 67 height 17
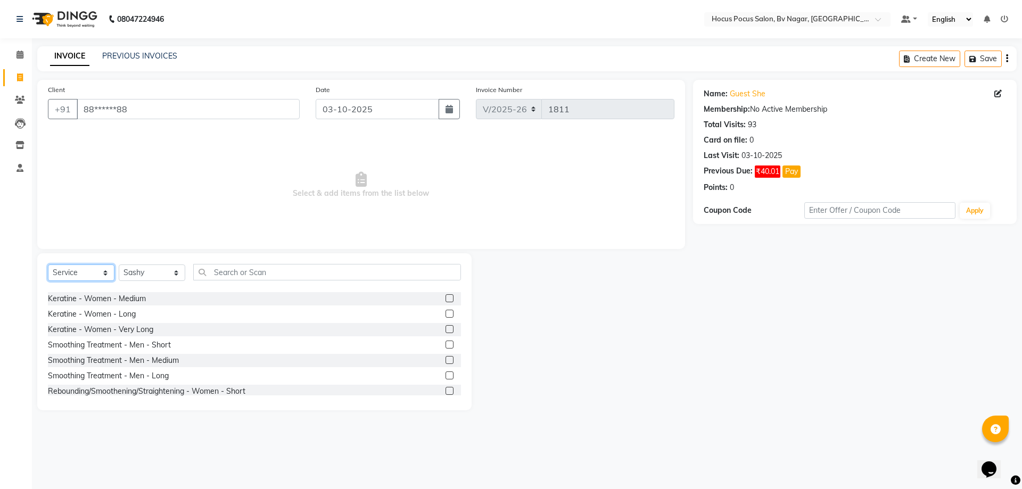
scroll to position [266, 0]
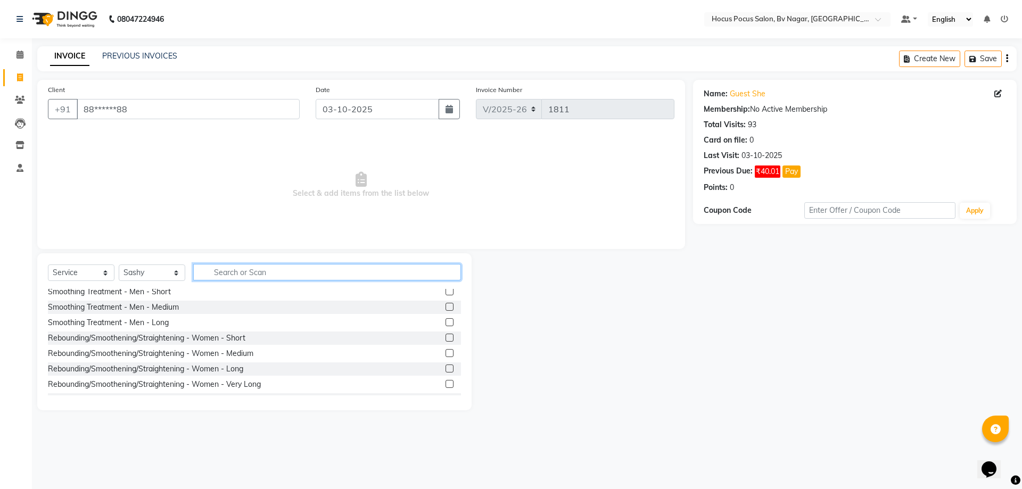
click at [213, 270] on input "text" at bounding box center [327, 272] width 268 height 17
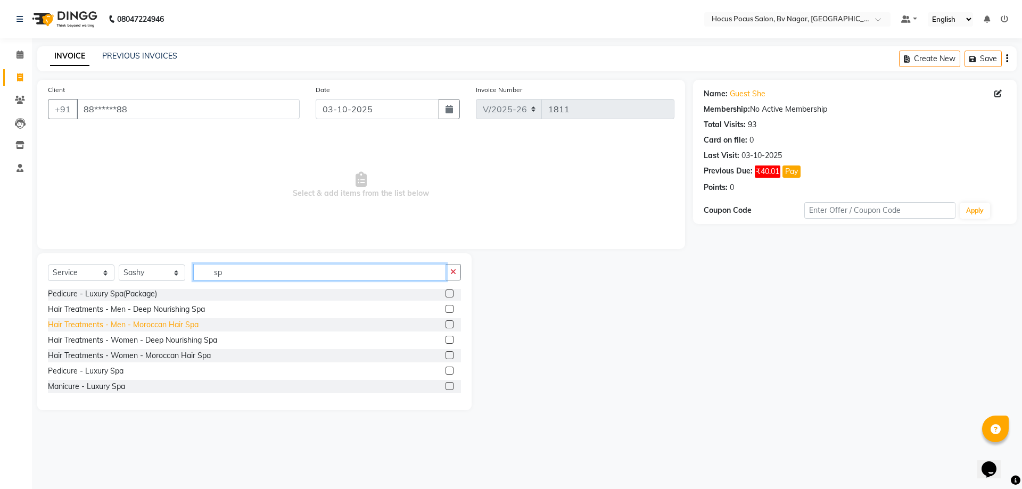
type input "sp"
click at [135, 325] on div "Hair Treatments - Men - Moroccan Hair Spa" at bounding box center [123, 324] width 151 height 11
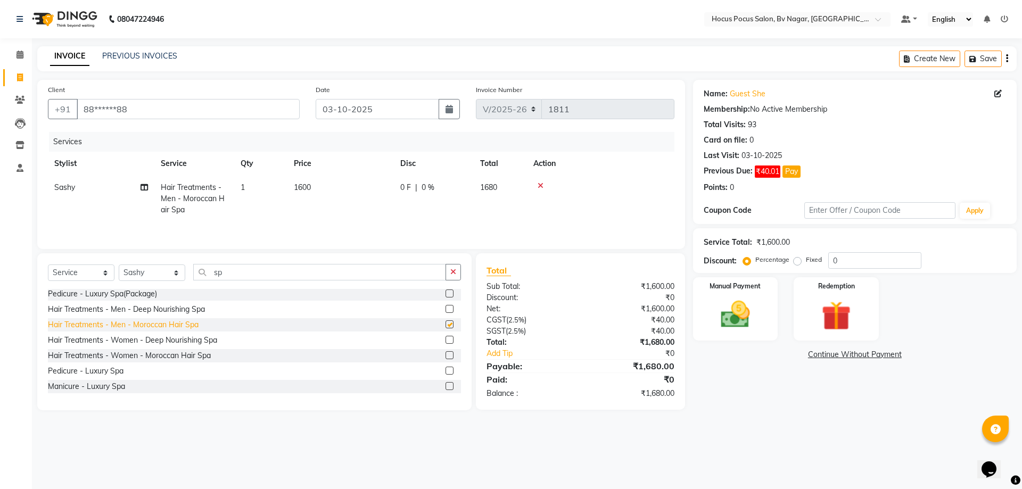
checkbox input "false"
click at [118, 340] on div "Hair Treatments - Women - Deep Nourishing Spa" at bounding box center [132, 340] width 169 height 11
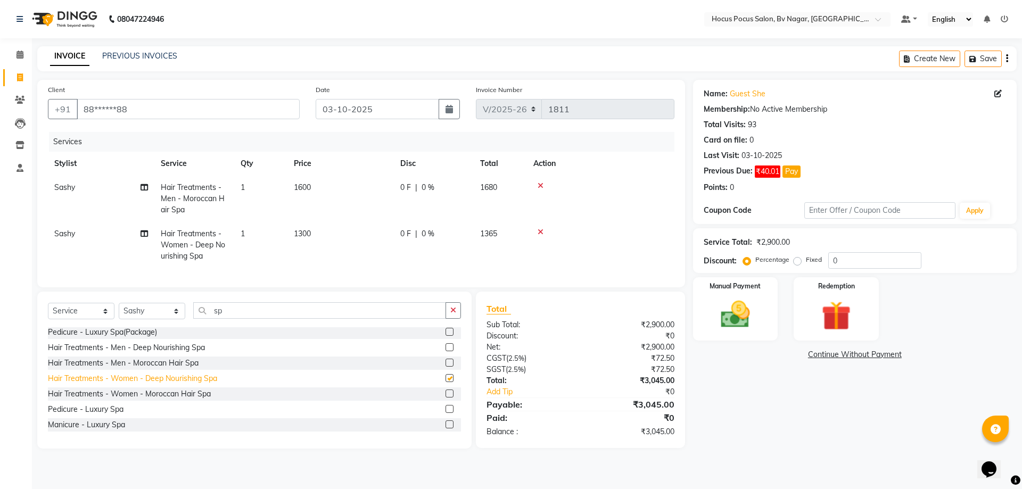
checkbox input "false"
click at [109, 400] on div "Hair Treatments - Women - Moroccan Hair Spa" at bounding box center [129, 394] width 163 height 11
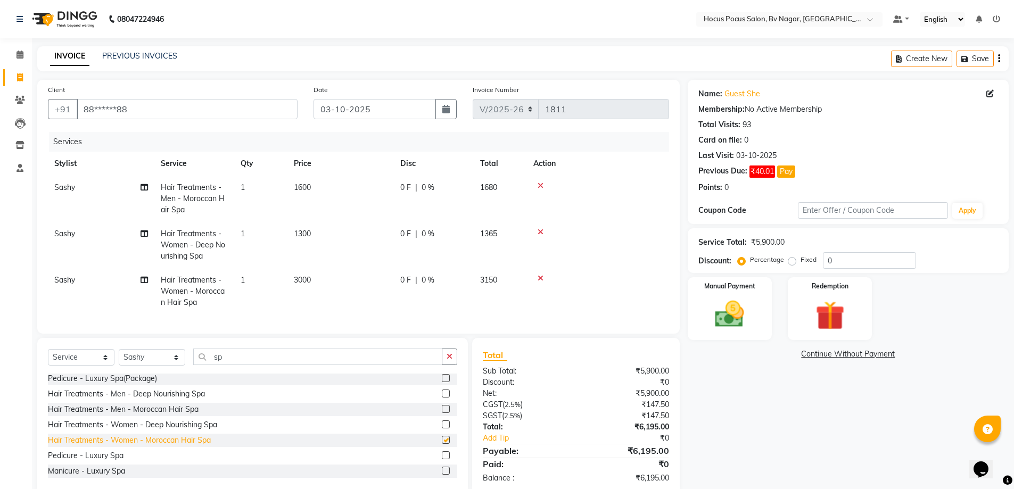
checkbox input "false"
click at [541, 234] on icon at bounding box center [541, 231] width 6 height 7
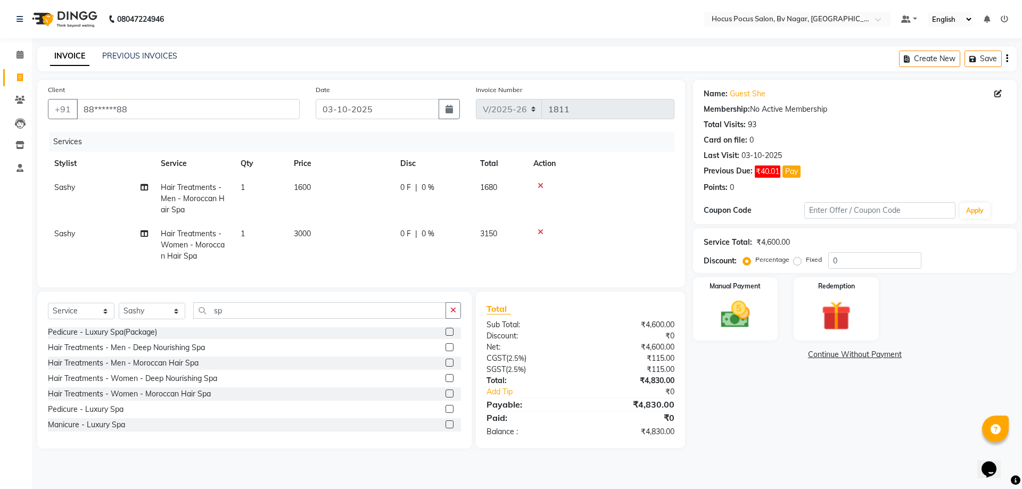
click at [540, 184] on icon at bounding box center [541, 185] width 6 height 7
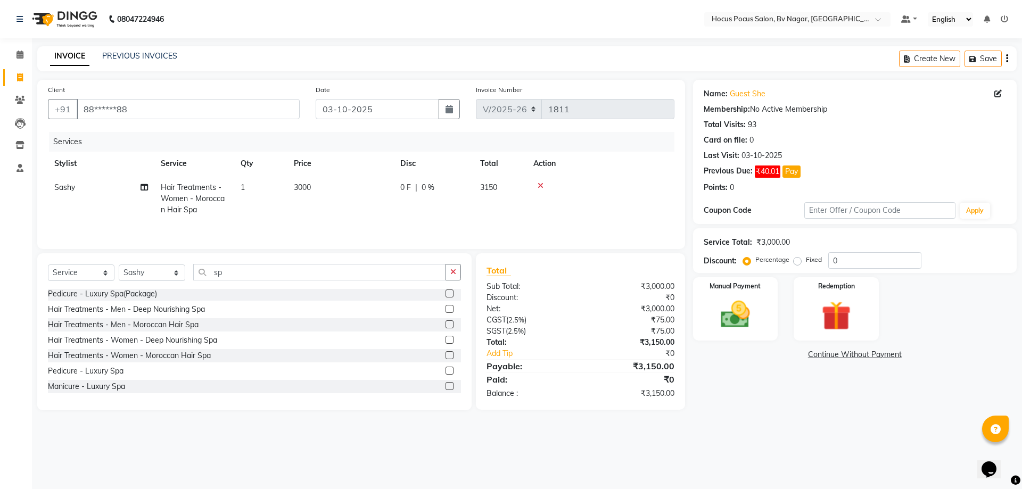
click at [304, 186] on span "3000" at bounding box center [302, 188] width 17 height 10
select select "43711"
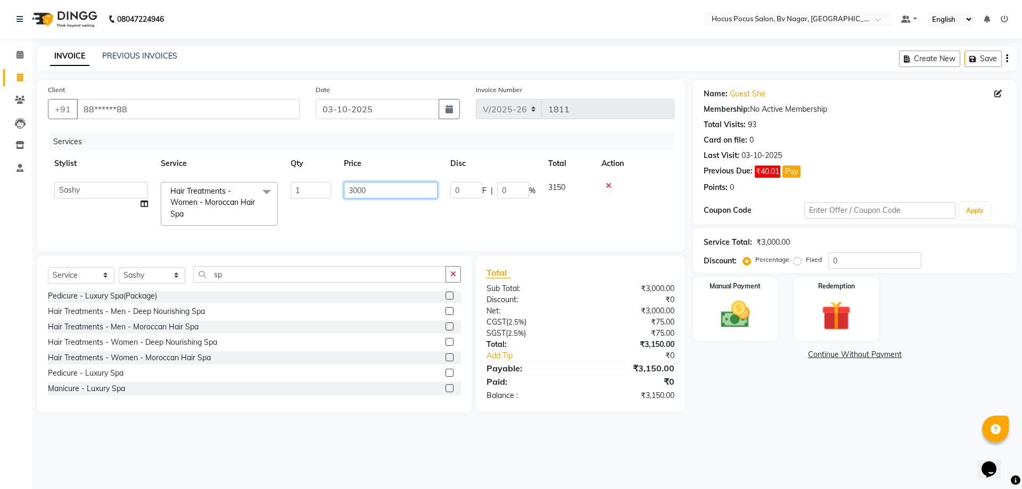
click at [373, 193] on input "3000" at bounding box center [391, 190] width 94 height 17
type input "3500"
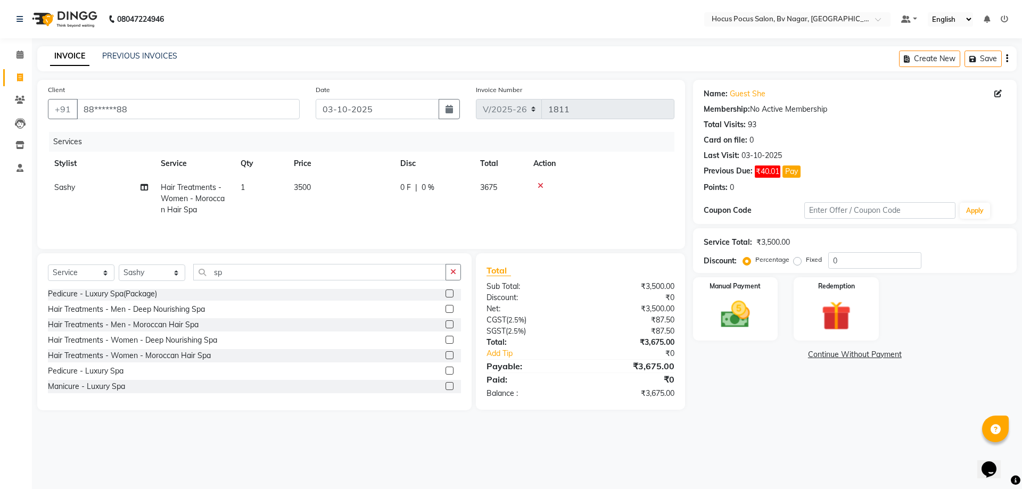
click at [298, 224] on div "Services Stylist Service Qty Price Disc Total Action Sashy Hair Treatments - Wo…" at bounding box center [361, 185] width 627 height 106
click at [145, 274] on select "Select Stylist [PERSON_NAME] [PERSON_NAME] hocus pocus [PERSON_NAME] Sashy" at bounding box center [152, 273] width 67 height 17
select select "88248"
click at [119, 265] on select "Select Stylist [PERSON_NAME] [PERSON_NAME] hocus pocus [PERSON_NAME] Sashy" at bounding box center [152, 273] width 67 height 17
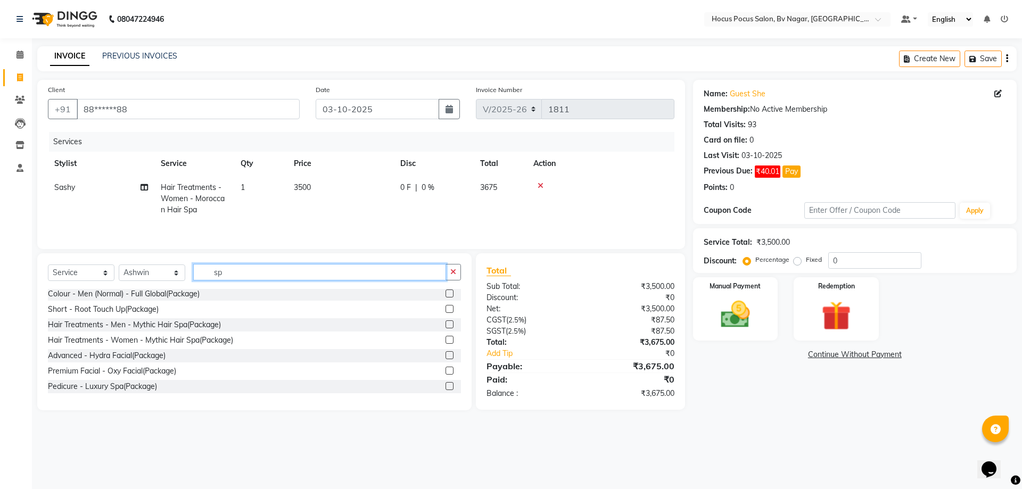
click at [221, 274] on input "sp" at bounding box center [319, 272] width 253 height 17
type input "s"
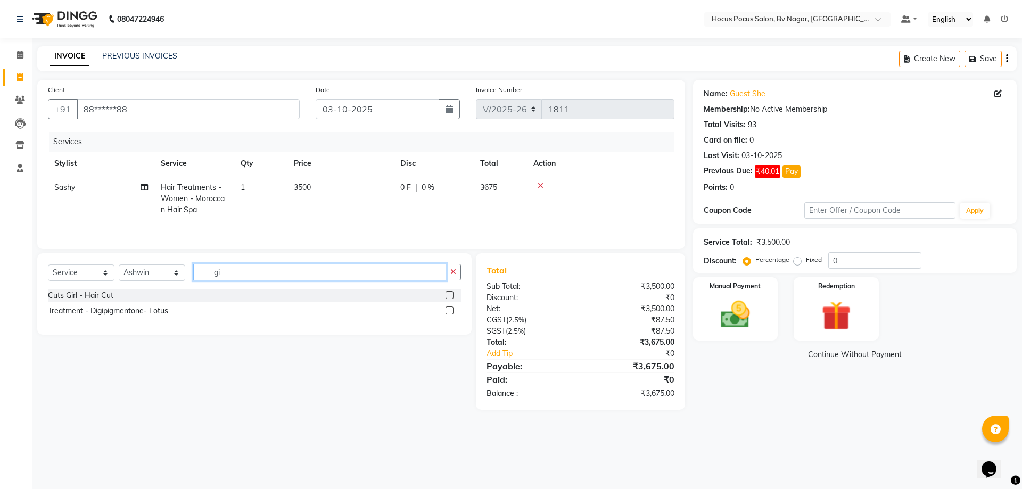
scroll to position [0, 0]
type input "girl"
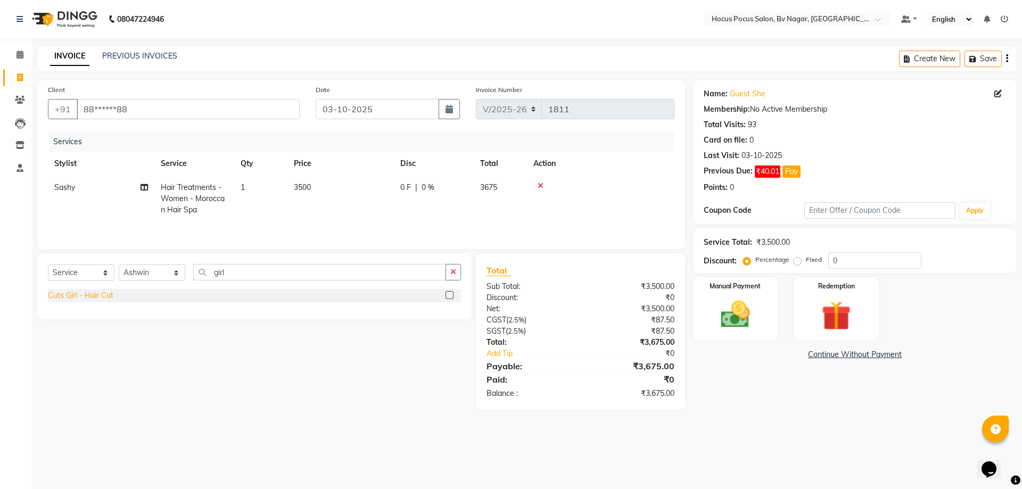
click at [89, 299] on div "Cuts Girl - Hair Cut" at bounding box center [80, 295] width 65 height 11
checkbox input "false"
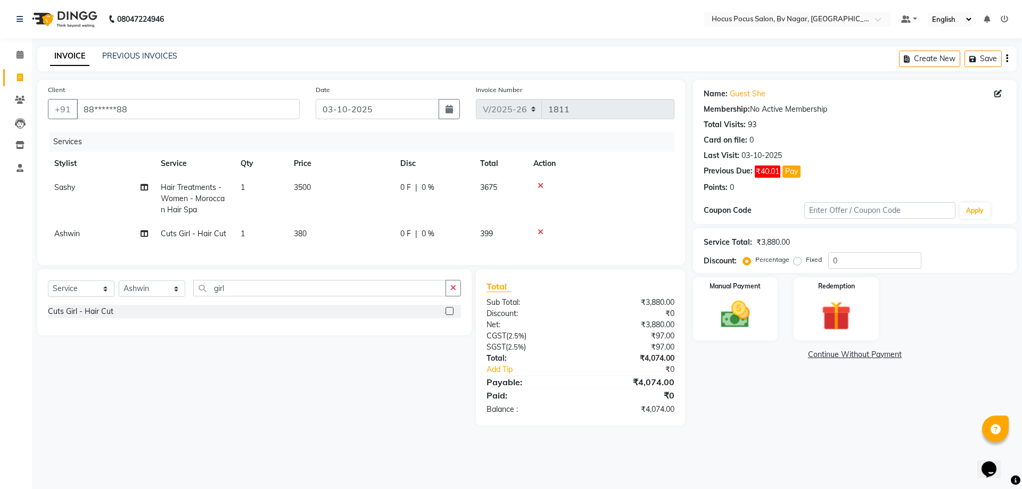
click at [300, 237] on span "380" at bounding box center [300, 234] width 13 height 10
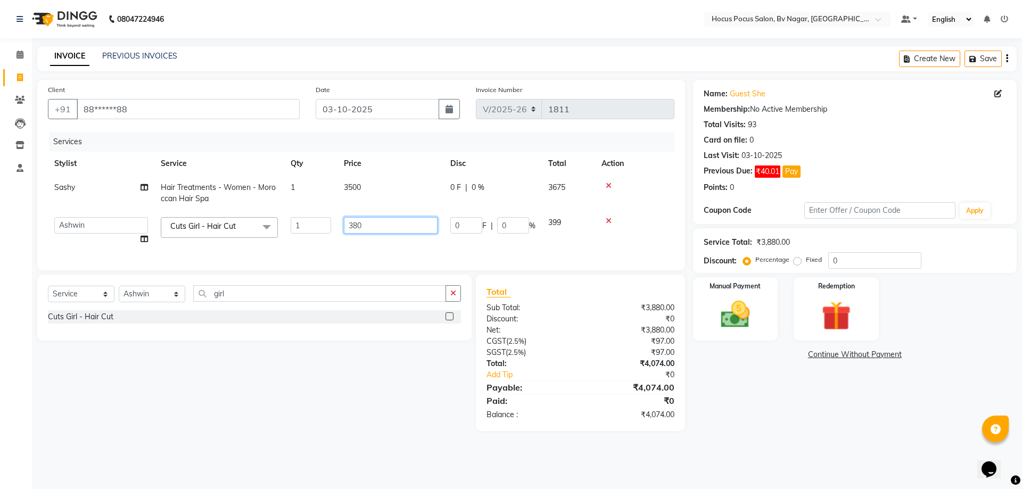
click at [371, 224] on input "380" at bounding box center [391, 225] width 94 height 17
type input "3"
type input "600"
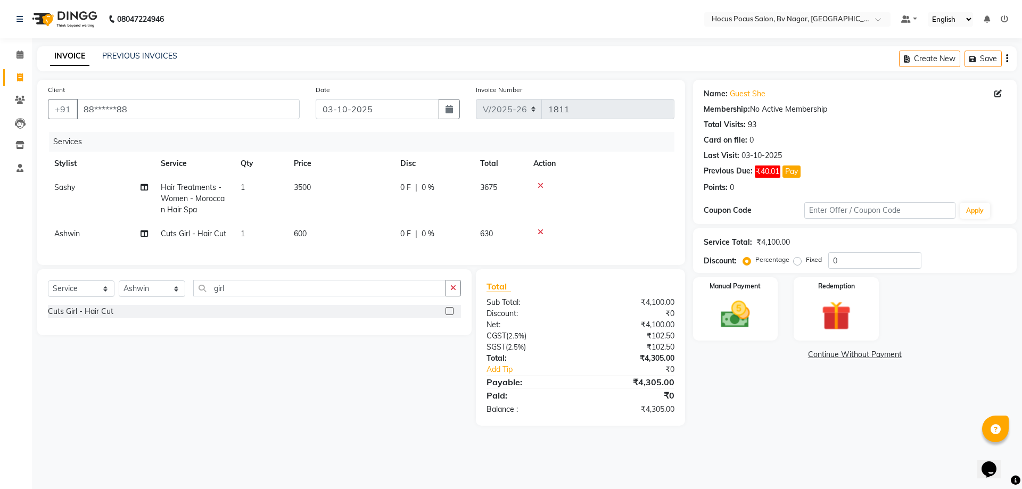
click at [278, 241] on tr "Ashwin Cuts Girl - Hair Cut 1 600 0 F | 0 % 630" at bounding box center [361, 234] width 627 height 24
click at [222, 297] on input "girl" at bounding box center [319, 288] width 253 height 17
click at [235, 297] on input "girl" at bounding box center [319, 288] width 253 height 17
type input "g"
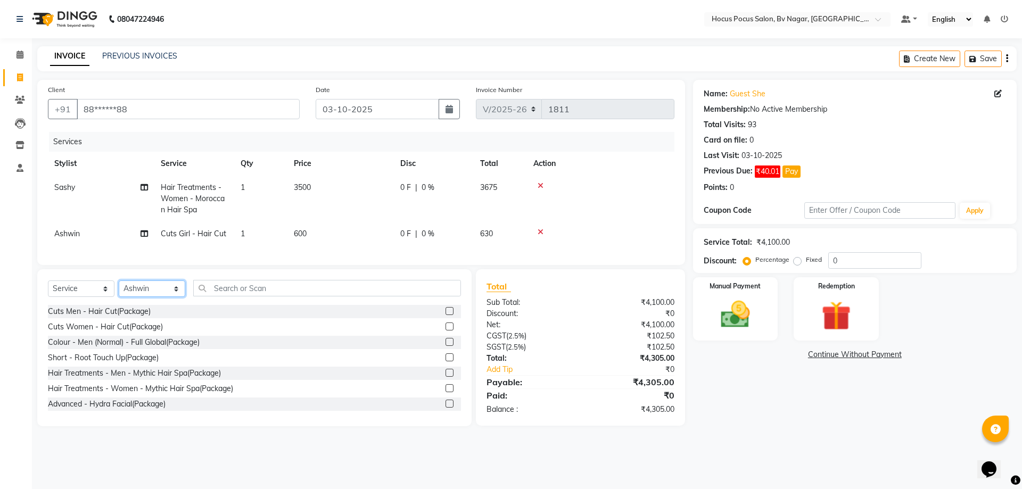
click at [157, 297] on select "Select Stylist [PERSON_NAME] [PERSON_NAME] hocus pocus [PERSON_NAME] Sashy" at bounding box center [152, 289] width 67 height 17
select select "43708"
click at [119, 289] on select "Select Stylist [PERSON_NAME] [PERSON_NAME] hocus pocus [PERSON_NAME] Sashy" at bounding box center [152, 289] width 67 height 17
click at [232, 296] on input "text" at bounding box center [327, 288] width 268 height 17
click at [202, 297] on input "text" at bounding box center [327, 288] width 268 height 17
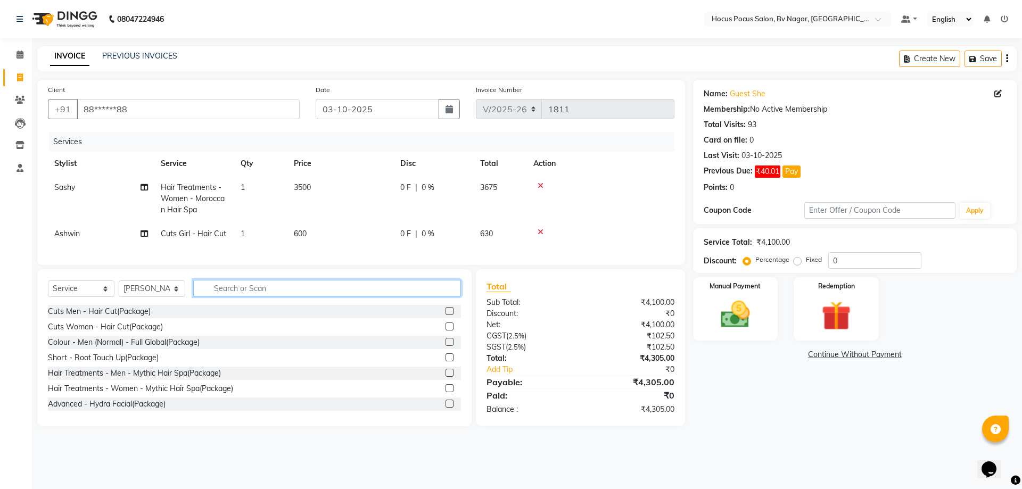
click at [201, 296] on input "text" at bounding box center [327, 288] width 268 height 17
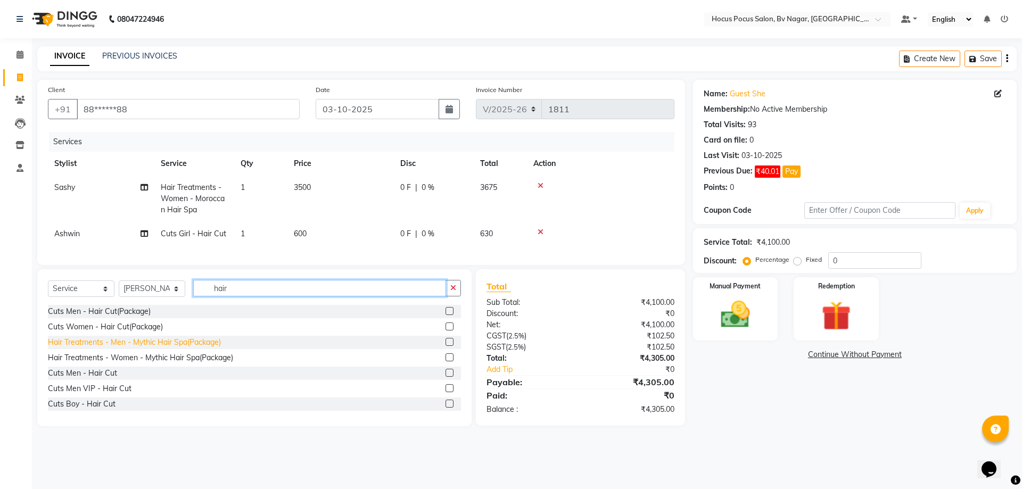
scroll to position [53, 0]
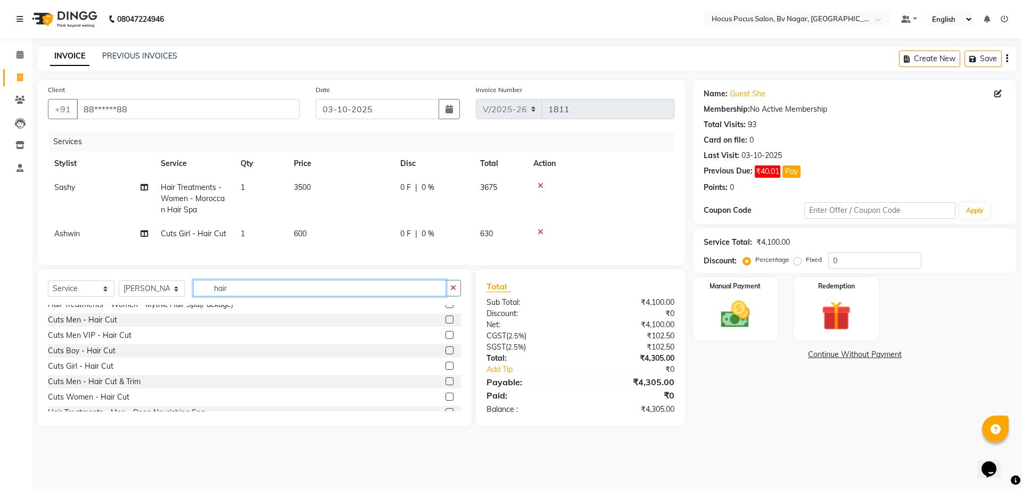
click at [244, 294] on input "hair" at bounding box center [319, 288] width 253 height 17
type input "h"
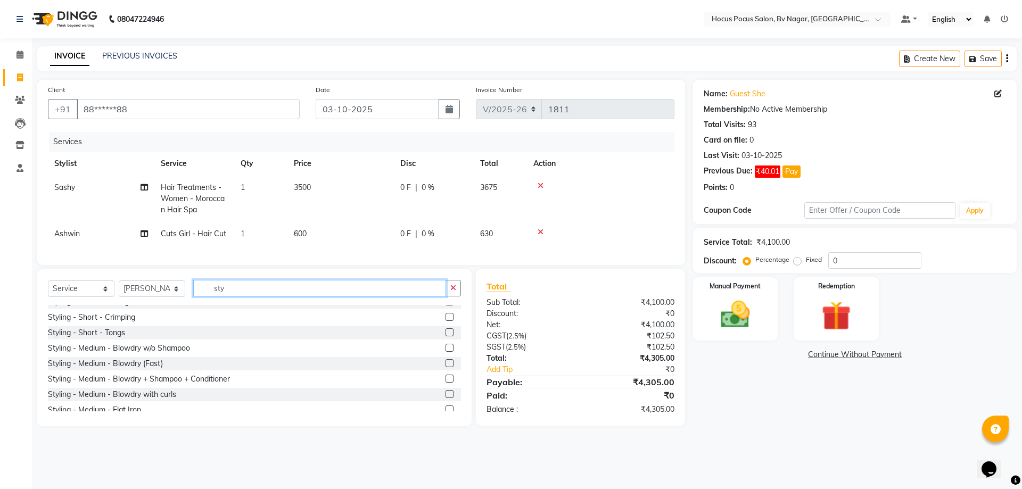
scroll to position [106, 0]
click at [233, 297] on input "sty" at bounding box center [319, 288] width 253 height 17
type input "s"
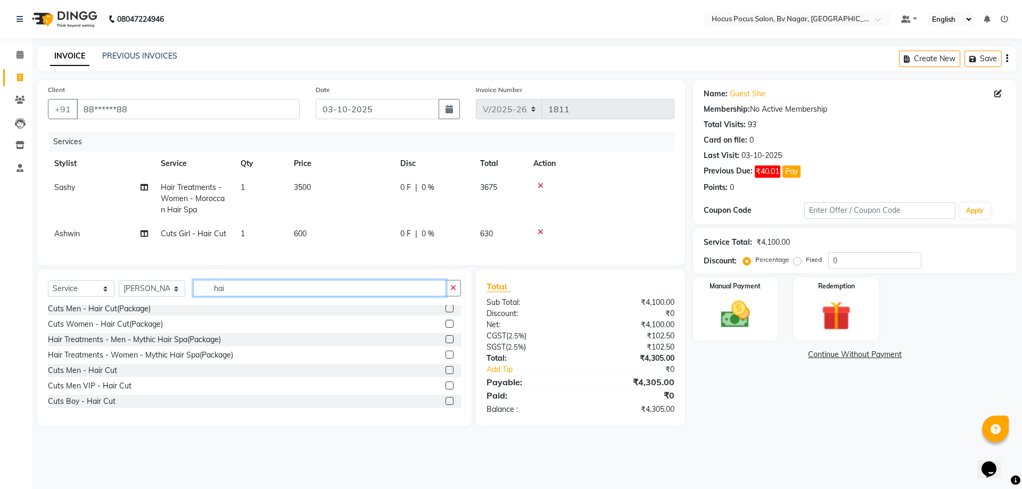
scroll to position [0, 0]
type input "hai"
click at [88, 317] on div "Cuts Men - Hair Cut(Package)" at bounding box center [99, 311] width 103 height 11
checkbox input "false"
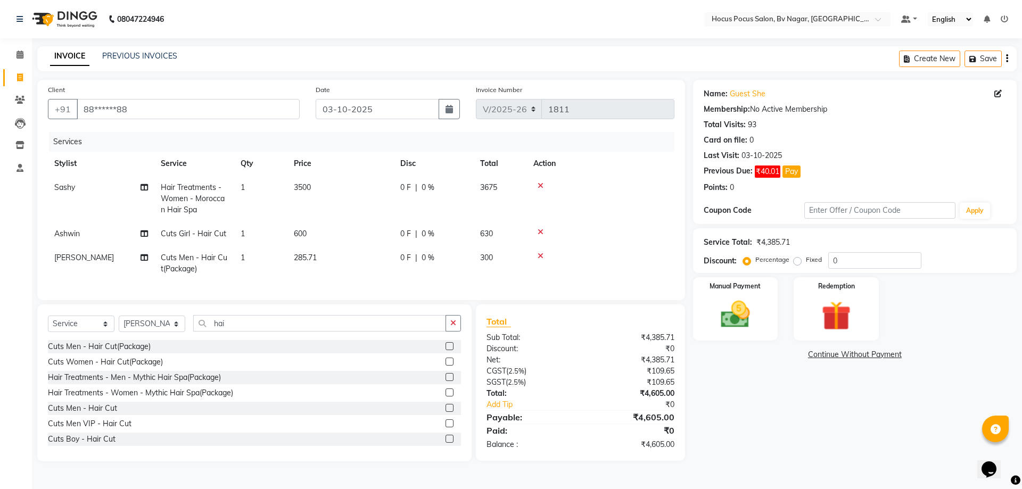
click at [542, 254] on icon at bounding box center [541, 255] width 6 height 7
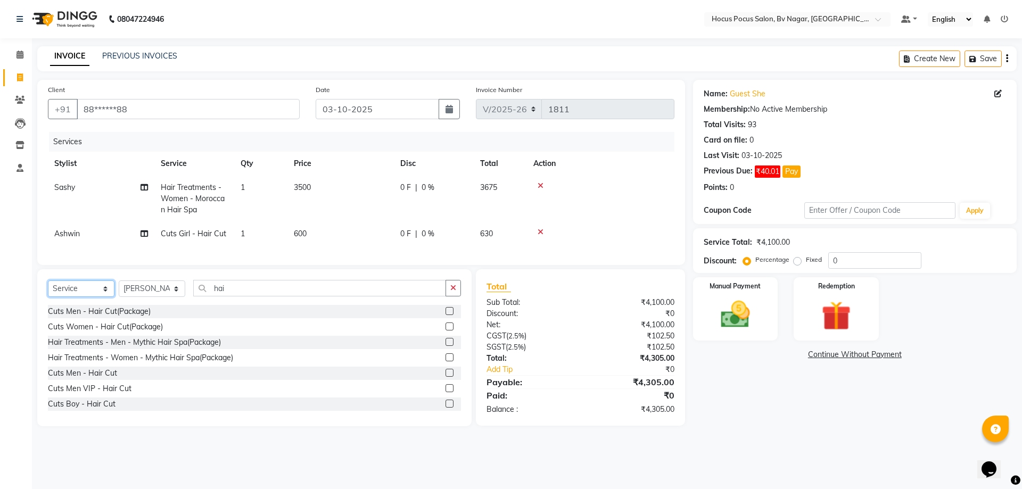
click at [77, 295] on select "Select Service Product Membership Package Voucher Prepaid Gift Card" at bounding box center [81, 289] width 67 height 17
select select "select"
click at [48, 289] on select "Select Service Product Membership Package Voucher Prepaid Gift Card" at bounding box center [81, 289] width 67 height 17
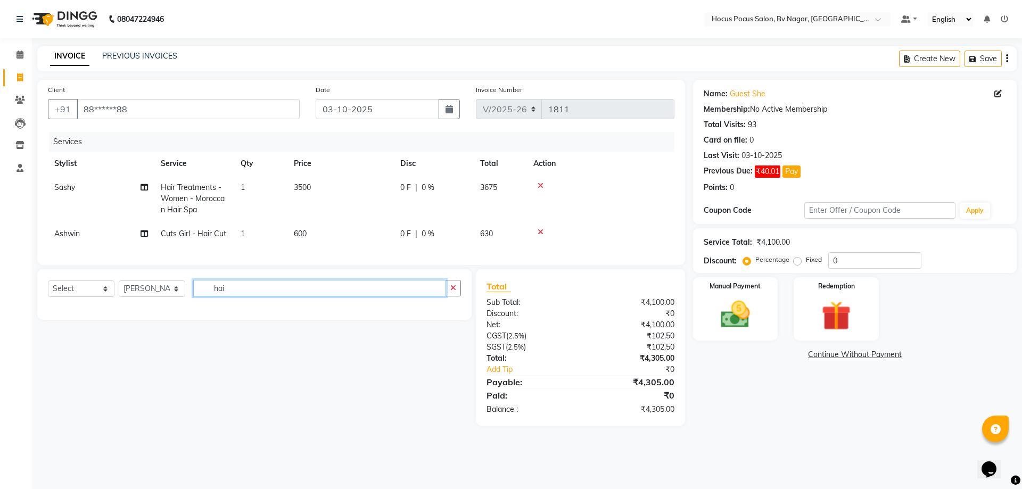
click at [231, 293] on input "hai" at bounding box center [319, 288] width 253 height 17
type input "h"
type input "g"
type input "hai"
click at [231, 297] on input "hai" at bounding box center [319, 288] width 253 height 17
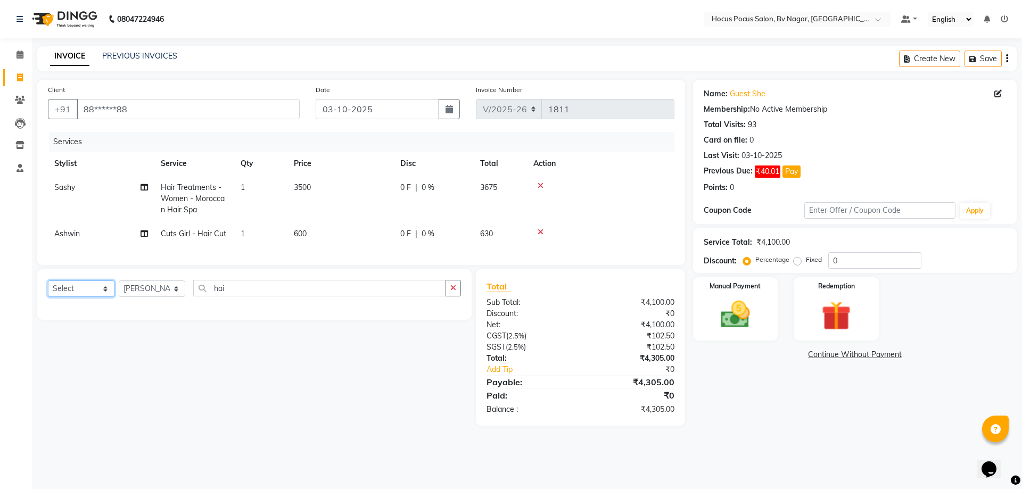
click at [83, 297] on select "Select Service Product Membership Package Voucher Prepaid Gift Card" at bounding box center [81, 289] width 67 height 17
select select "service"
click at [48, 289] on select "Select Service Product Membership Package Voucher Prepaid Gift Card" at bounding box center [81, 289] width 67 height 17
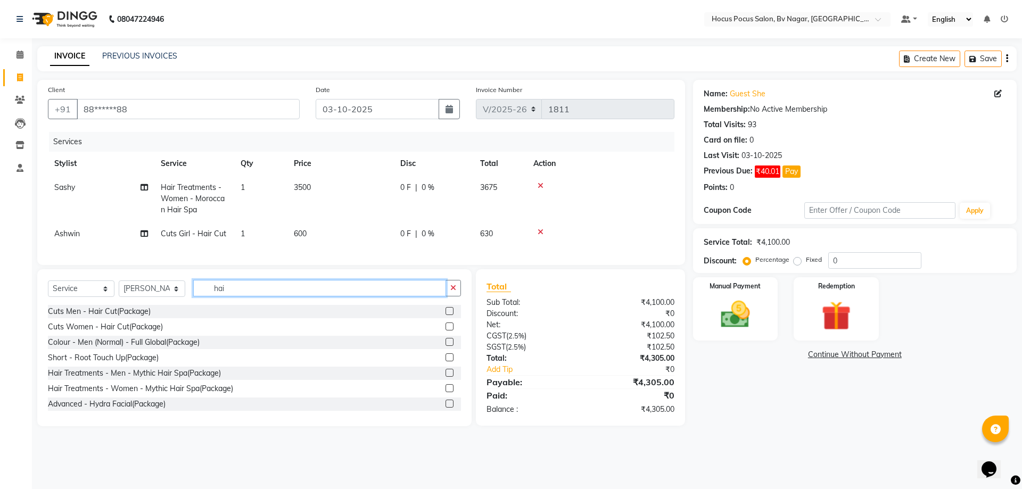
click at [234, 297] on input "hai" at bounding box center [319, 288] width 253 height 17
type input "h"
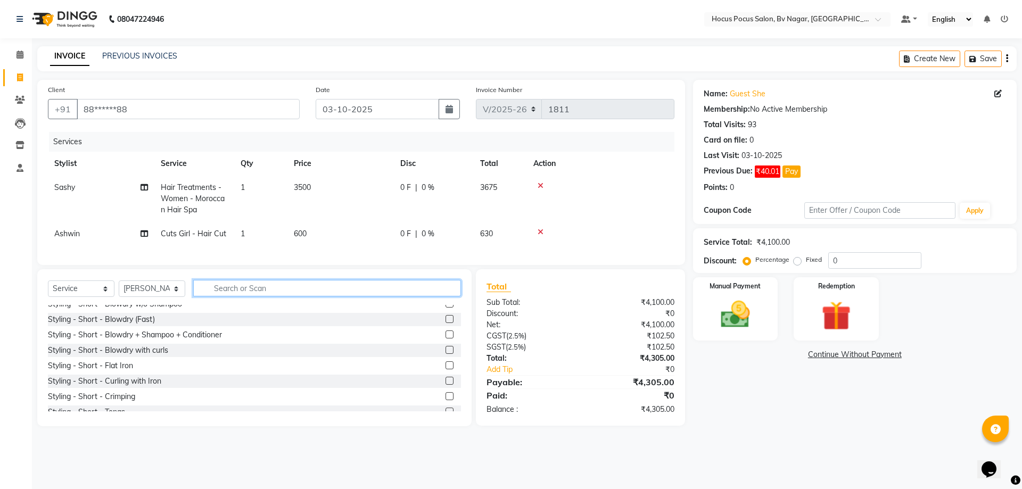
scroll to position [452, 0]
click at [218, 297] on input "text" at bounding box center [327, 288] width 268 height 17
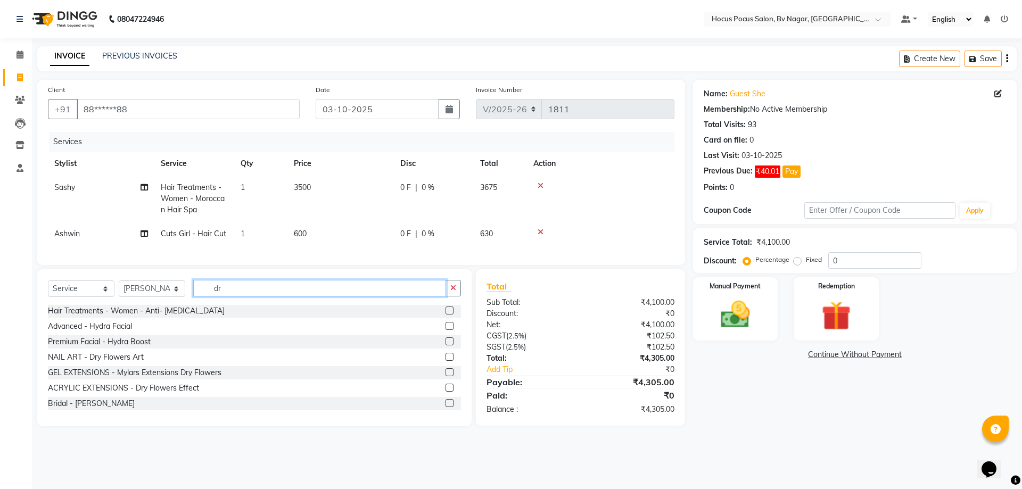
scroll to position [218, 0]
click at [235, 297] on input "dr" at bounding box center [319, 288] width 253 height 17
type input "d"
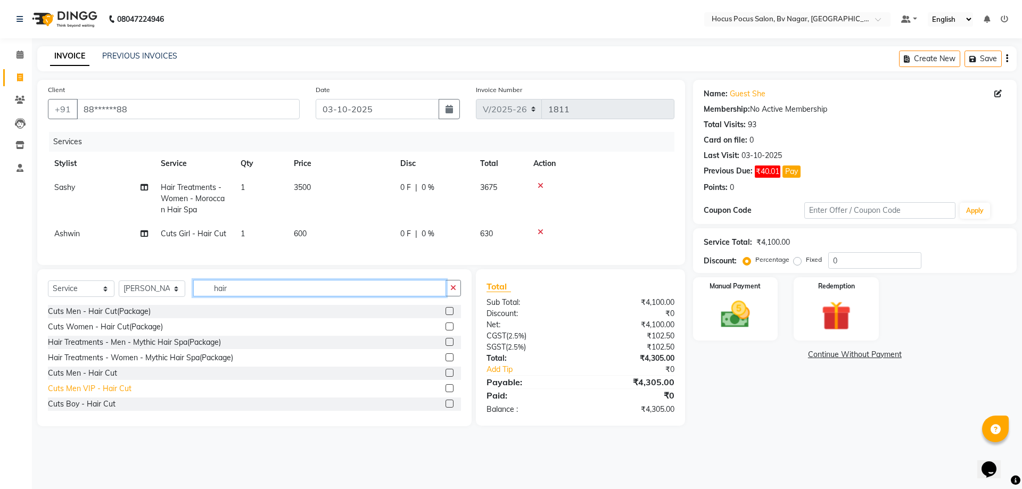
type input "hair"
click at [68, 394] on div "Cuts Men VIP - Hair Cut" at bounding box center [90, 388] width 84 height 11
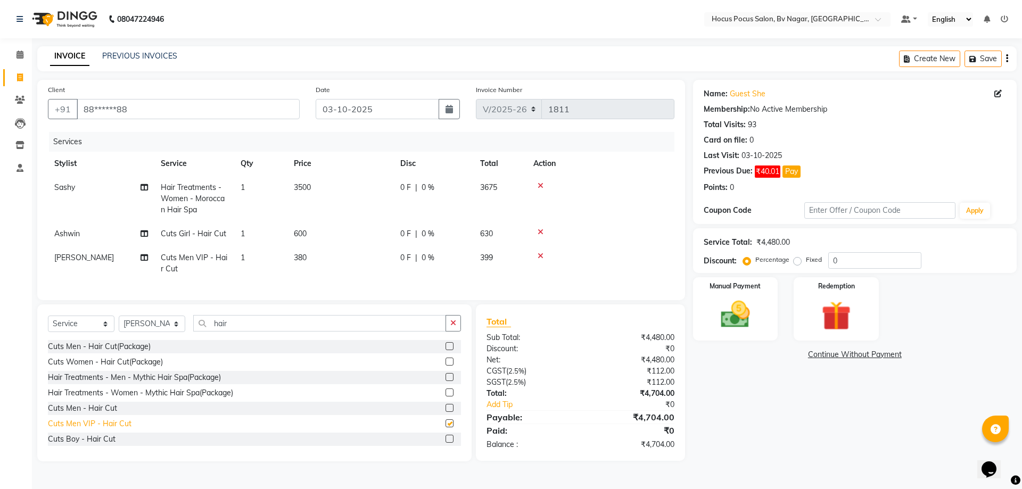
checkbox input "false"
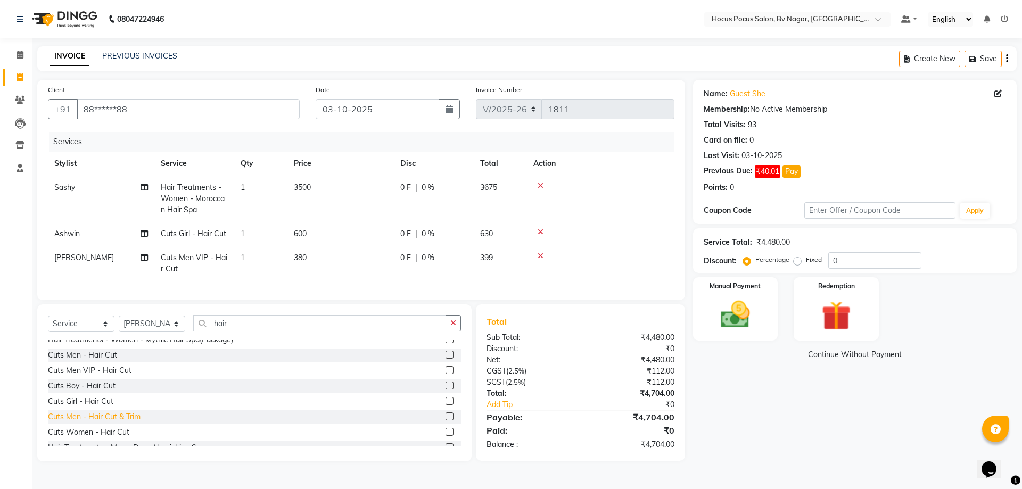
scroll to position [106, 0]
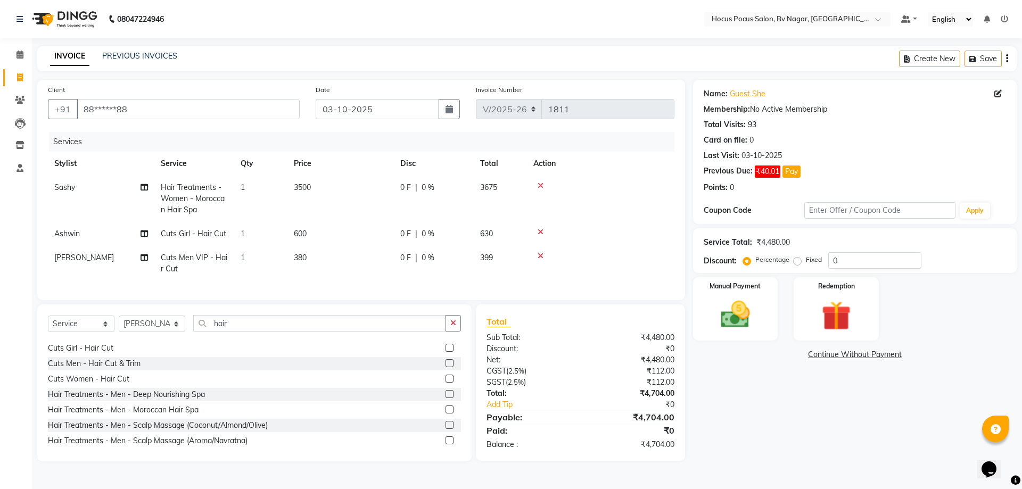
click at [540, 254] on icon at bounding box center [541, 255] width 6 height 7
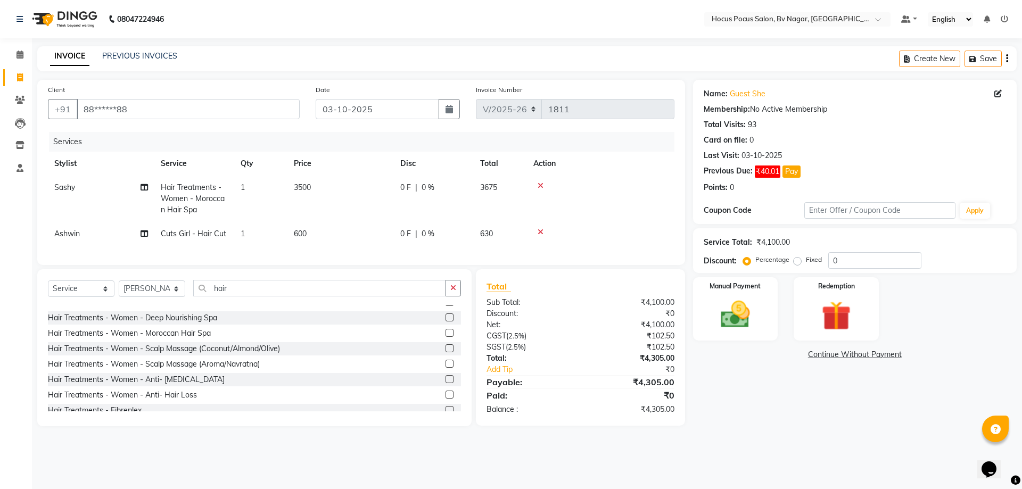
scroll to position [264, 0]
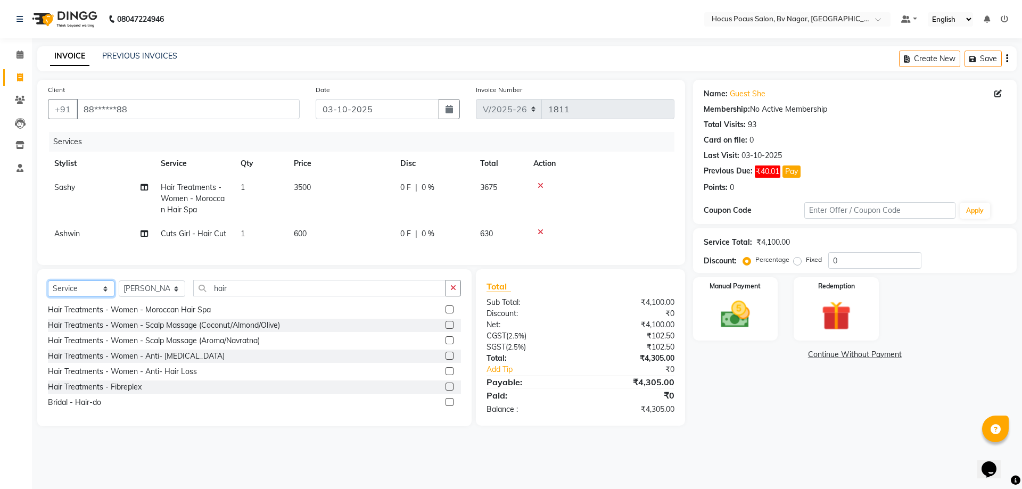
click at [102, 297] on select "Select Service Product Membership Package Voucher Prepaid Gift Card" at bounding box center [81, 289] width 67 height 17
click at [48, 289] on select "Select Service Product Membership Package Voucher Prepaid Gift Card" at bounding box center [81, 289] width 67 height 17
click at [171, 297] on select "Select Stylist [PERSON_NAME] [PERSON_NAME] hocus pocus [PERSON_NAME] Sashy" at bounding box center [152, 289] width 67 height 17
click at [119, 289] on select "Select Stylist [PERSON_NAME] [PERSON_NAME] hocus pocus [PERSON_NAME] Sashy" at bounding box center [152, 289] width 67 height 17
click at [249, 292] on input "hair" at bounding box center [319, 288] width 253 height 17
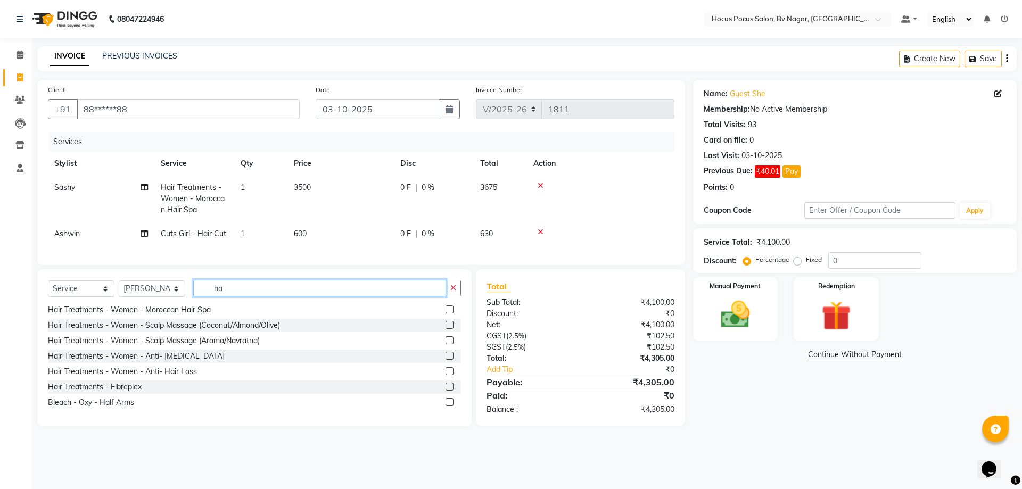
type input "h"
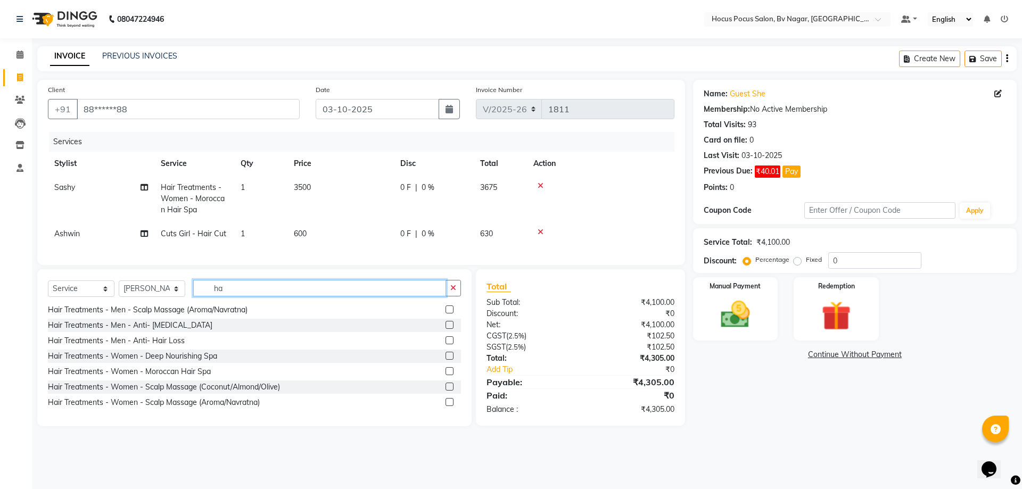
type input "h"
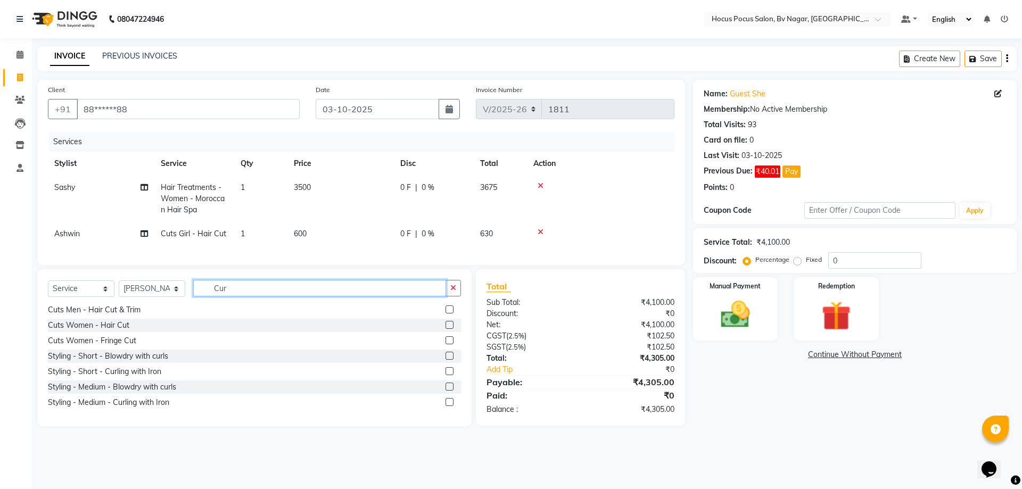
scroll to position [0, 0]
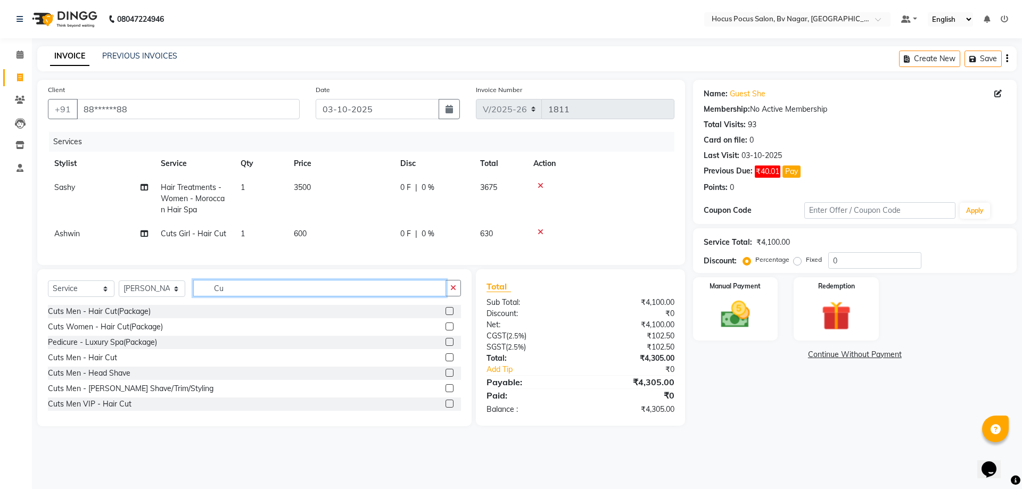
type input "Cu"
click at [446, 361] on label at bounding box center [450, 357] width 8 height 8
click at [446, 361] on input "checkbox" at bounding box center [449, 358] width 7 height 7
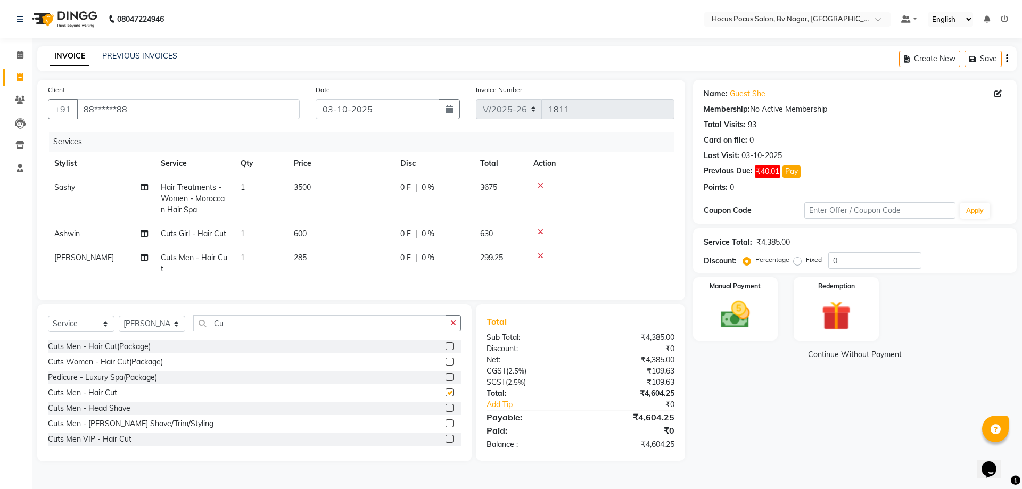
checkbox input "false"
click at [311, 256] on td "285" at bounding box center [340, 263] width 106 height 35
select select "43708"
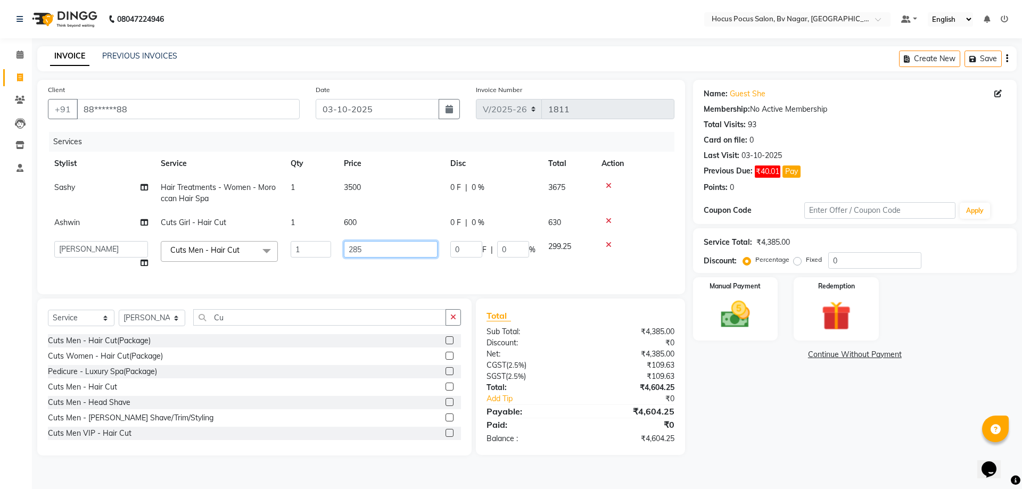
click at [400, 243] on td "285" at bounding box center [391, 255] width 106 height 40
type input "2"
type input "8"
type input "1300"
click at [641, 260] on td at bounding box center [634, 255] width 79 height 40
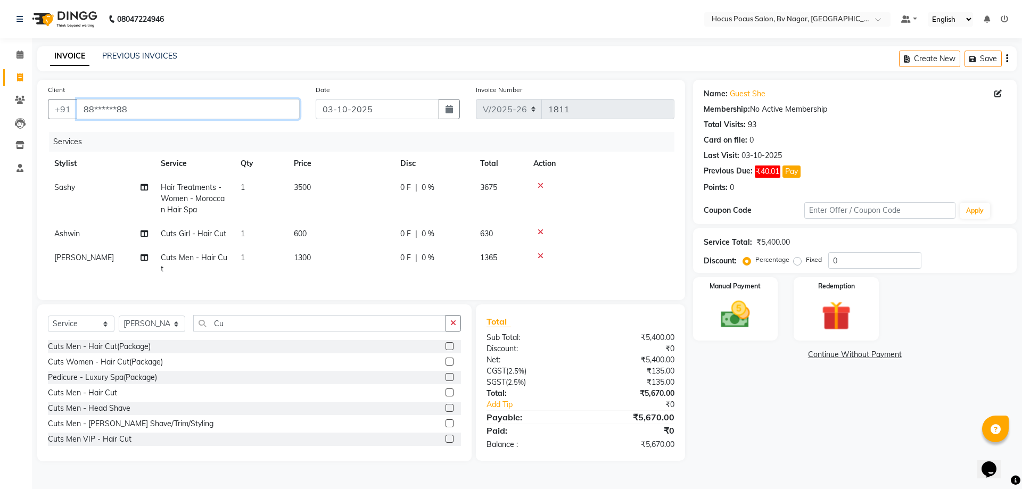
click at [157, 109] on input "88******88" at bounding box center [188, 109] width 223 height 20
click at [156, 106] on input "88******88" at bounding box center [188, 109] width 223 height 20
click at [742, 312] on img at bounding box center [736, 314] width 50 height 35
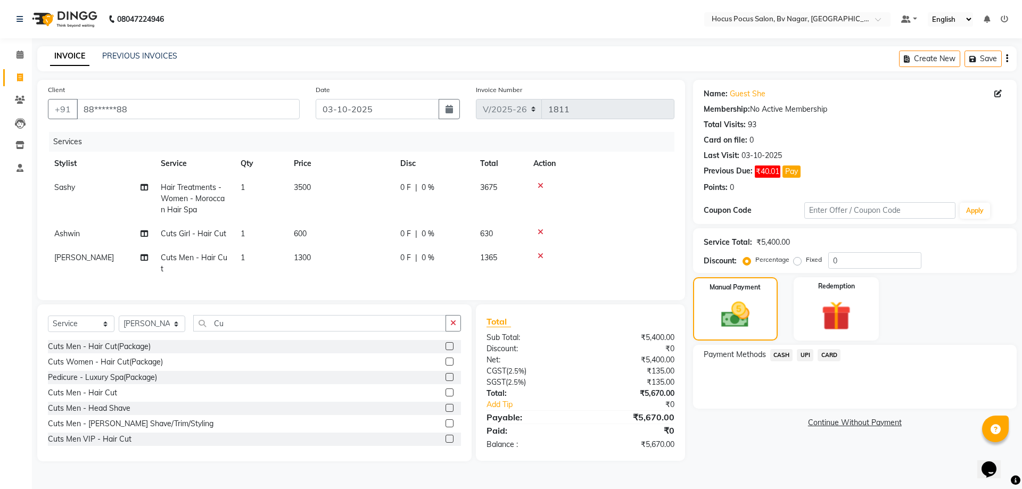
click at [800, 353] on span "UPI" at bounding box center [805, 355] width 17 height 12
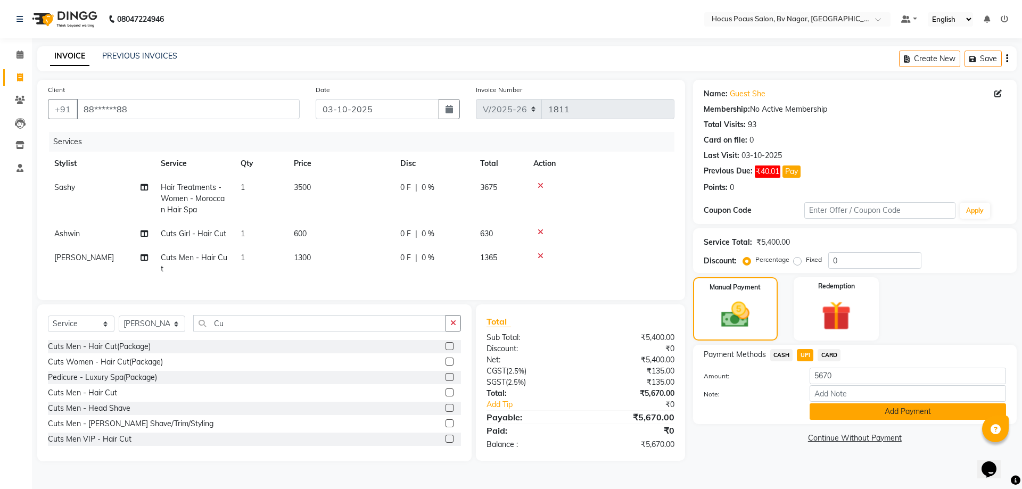
click at [944, 413] on button "Add Payment" at bounding box center [908, 412] width 196 height 17
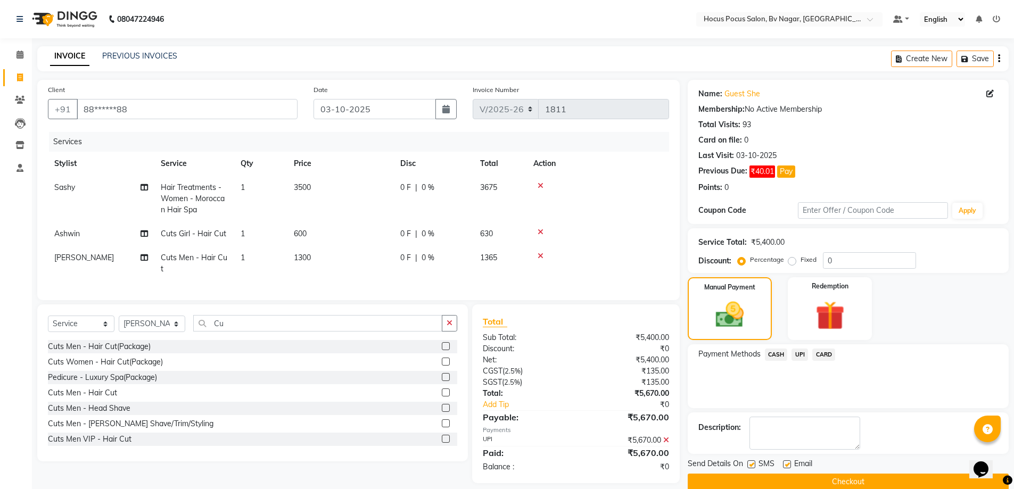
click at [751, 464] on label at bounding box center [751, 464] width 8 height 8
click at [751, 464] on input "checkbox" at bounding box center [750, 465] width 7 height 7
checkbox input "false"
click at [755, 482] on button "Checkout" at bounding box center [848, 482] width 321 height 17
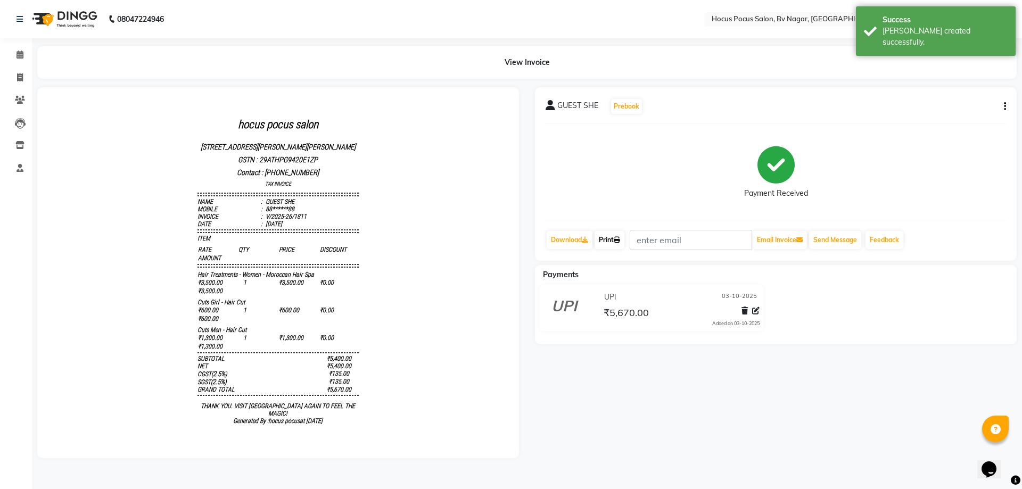
click at [614, 242] on link "Print" at bounding box center [610, 240] width 30 height 18
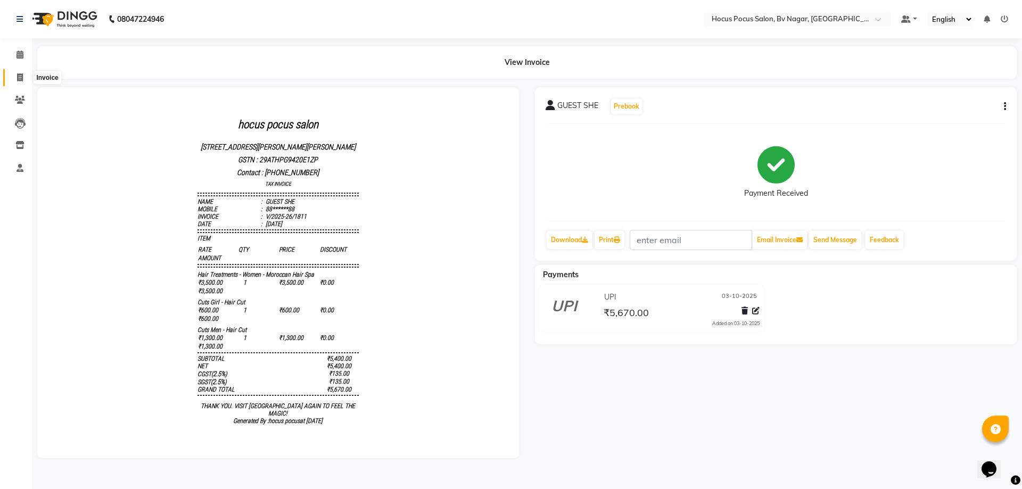
click at [20, 76] on icon at bounding box center [20, 77] width 6 height 8
select select "service"
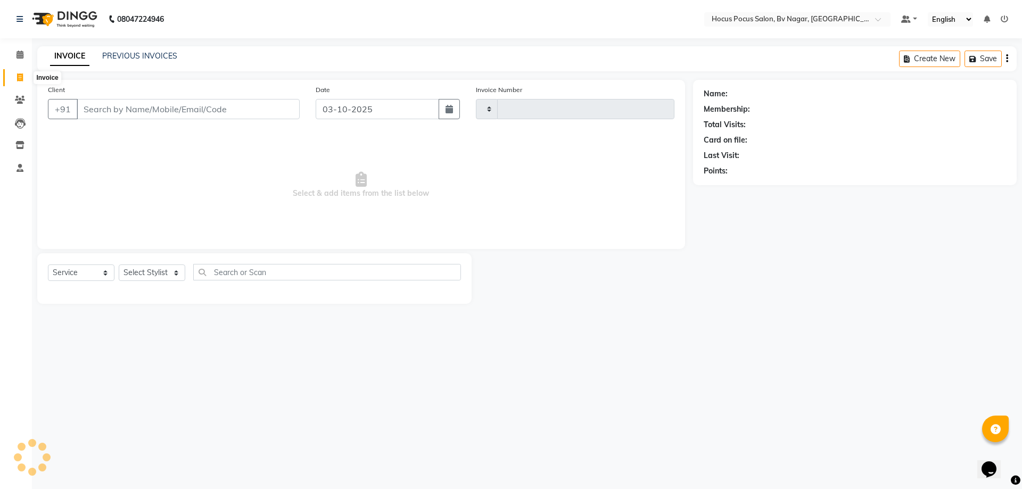
type input "1812"
select select "6056"
click at [134, 57] on link "PREVIOUS INVOICES" at bounding box center [139, 56] width 75 height 10
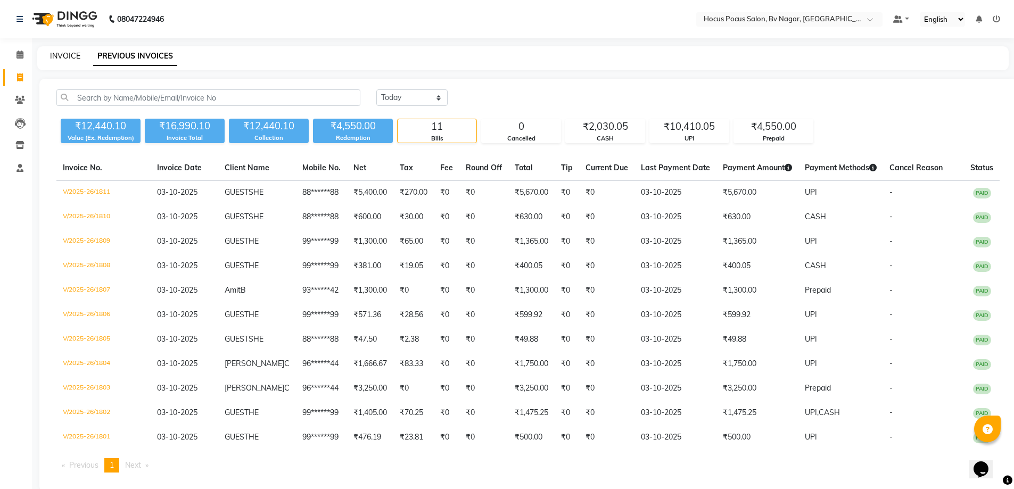
click at [67, 56] on link "INVOICE" at bounding box center [65, 56] width 30 height 10
select select "6056"
select select "service"
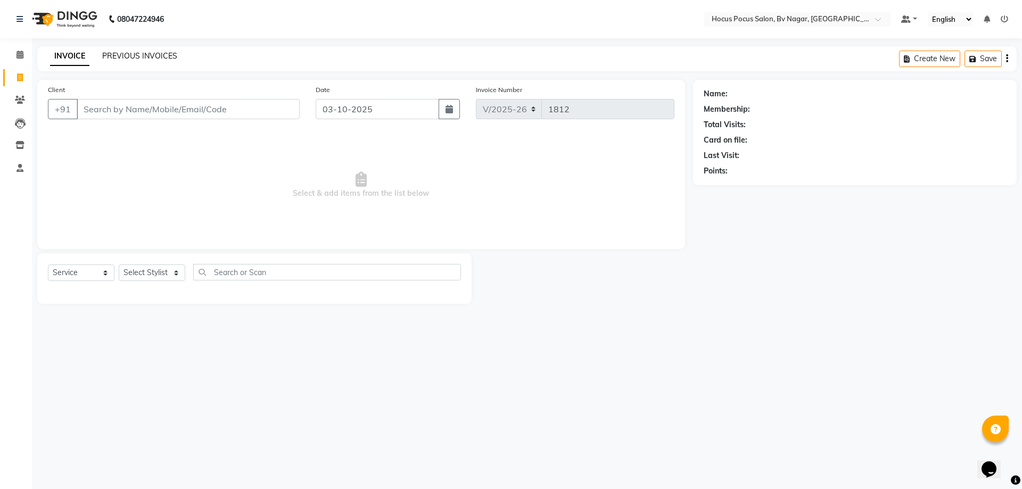
click at [127, 54] on link "PREVIOUS INVOICES" at bounding box center [139, 56] width 75 height 10
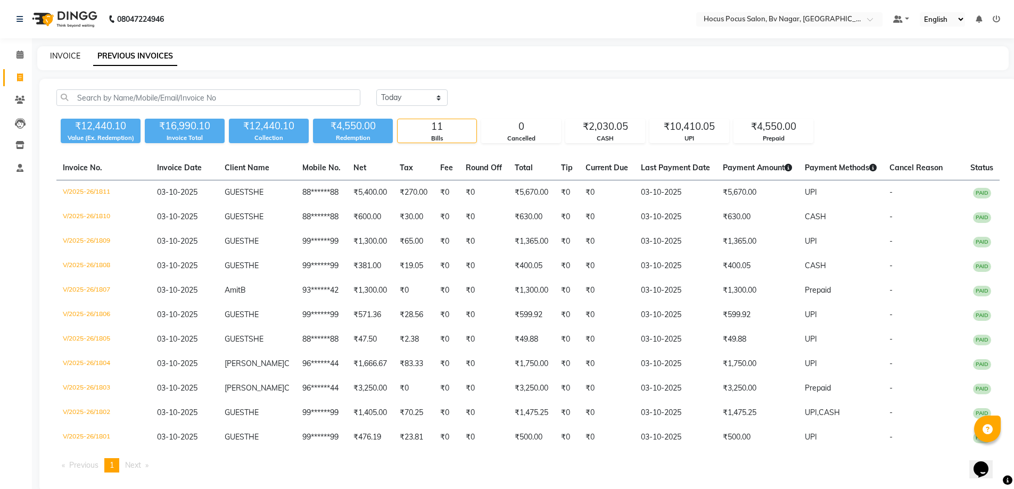
click at [65, 55] on link "INVOICE" at bounding box center [65, 56] width 30 height 10
select select "service"
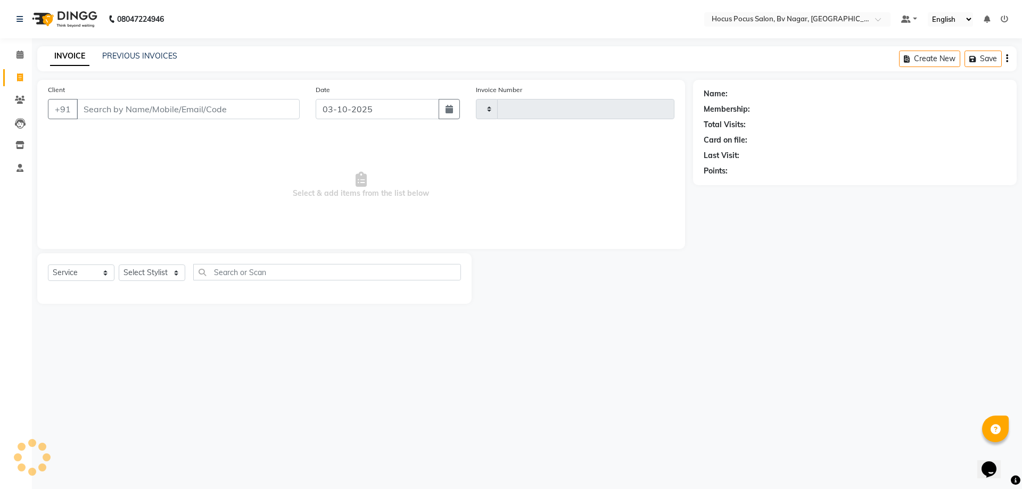
type input "1812"
select select "6056"
click at [157, 56] on link "PREVIOUS INVOICES" at bounding box center [139, 56] width 75 height 10
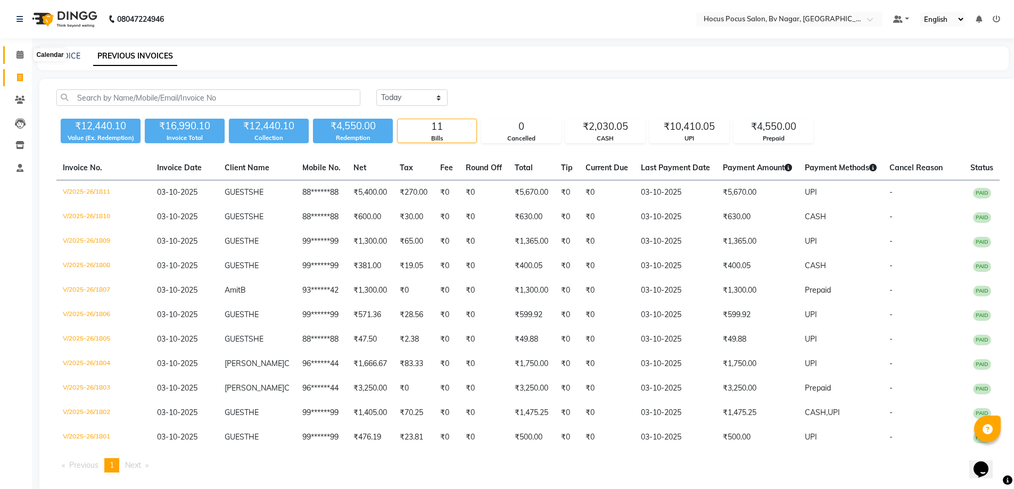
click at [15, 54] on span at bounding box center [20, 55] width 19 height 12
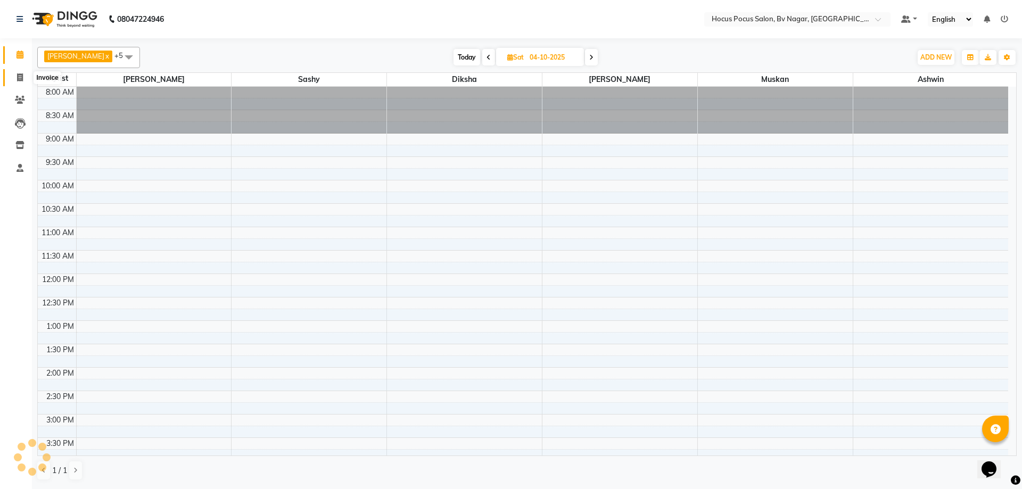
click at [16, 77] on span at bounding box center [20, 78] width 19 height 12
select select "service"
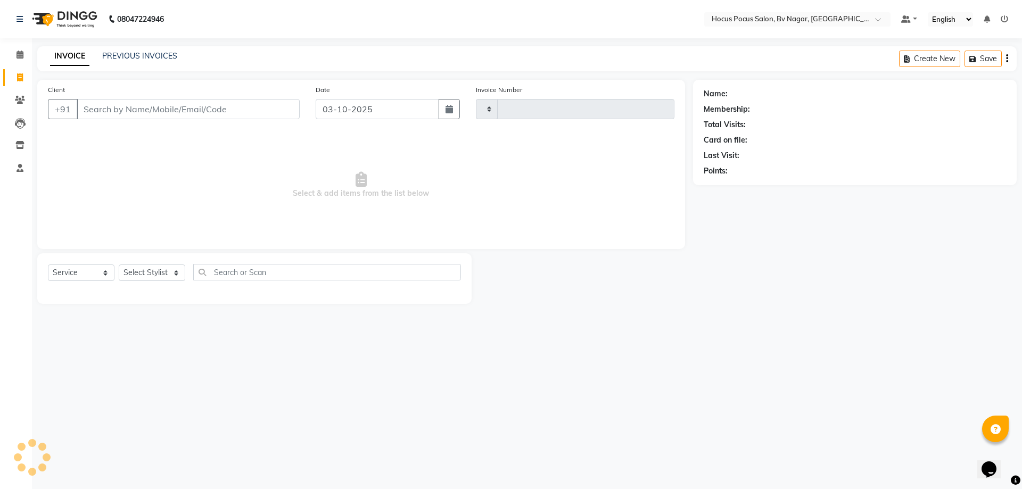
type input "1812"
select select "6056"
click at [976, 60] on icon "button" at bounding box center [974, 58] width 11 height 7
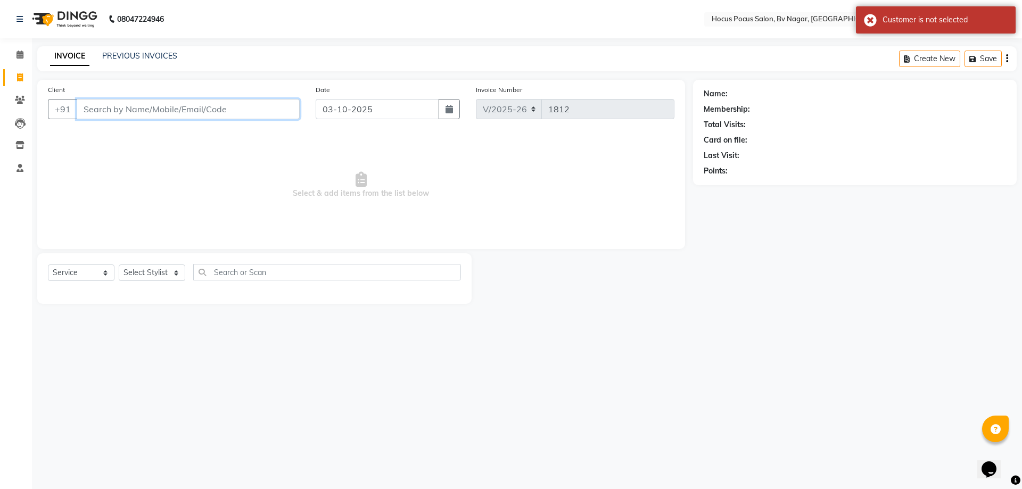
click at [104, 113] on input "Client" at bounding box center [188, 109] width 223 height 20
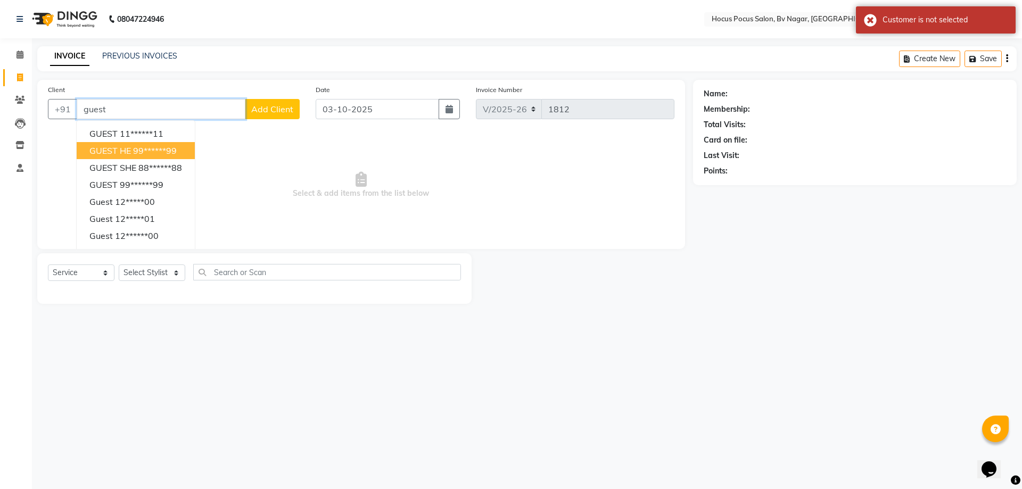
click at [129, 151] on span "GUEST HE" at bounding box center [110, 150] width 42 height 11
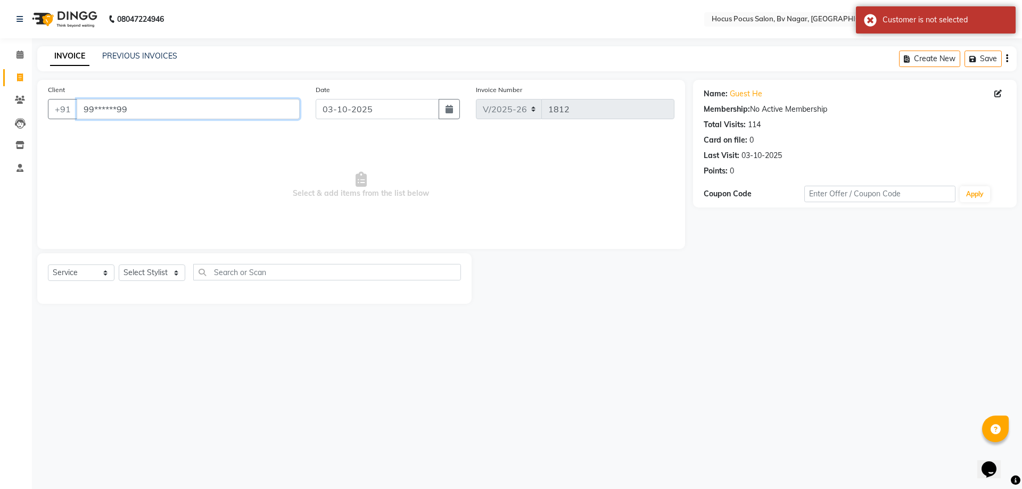
click at [139, 112] on input "99******99" at bounding box center [188, 109] width 223 height 20
click at [141, 109] on input "99******99" at bounding box center [188, 109] width 223 height 20
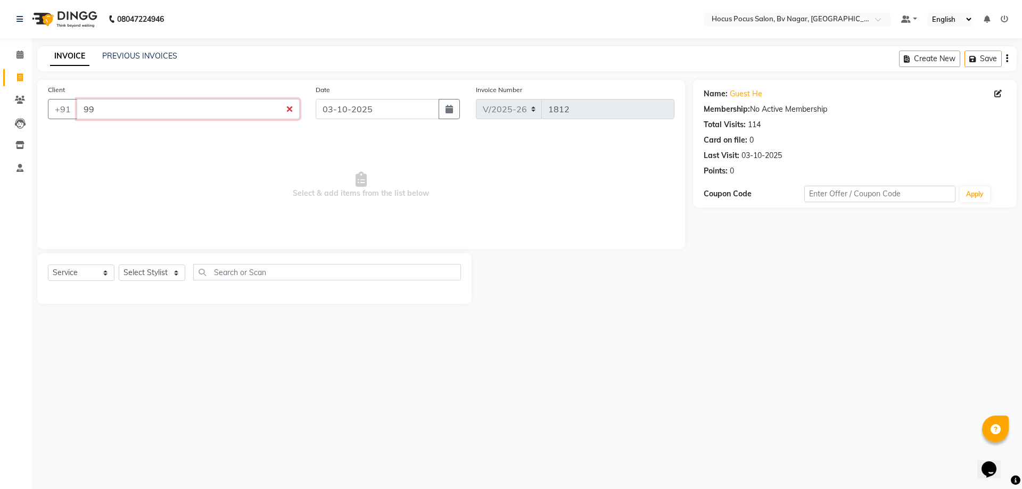
type input "9"
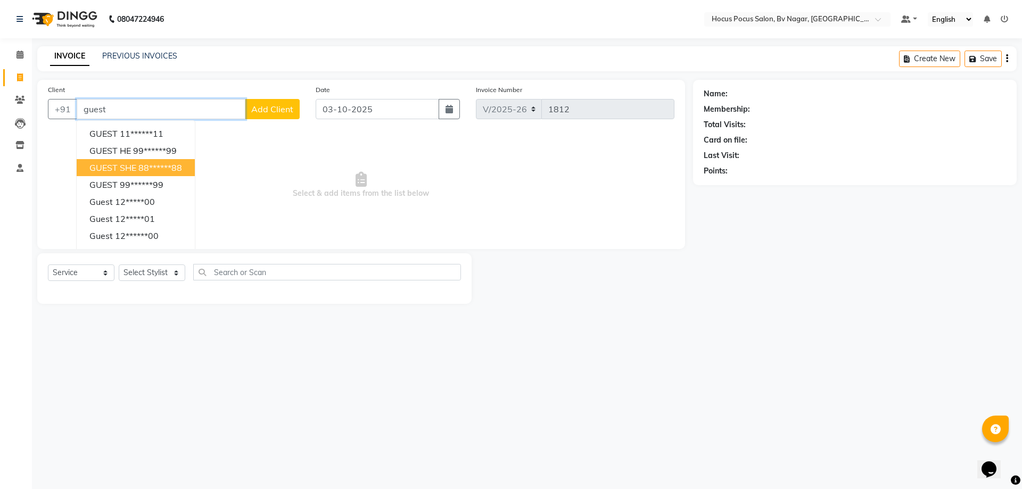
click at [126, 171] on span "GUEST SHE" at bounding box center [112, 167] width 47 height 11
type input "88******88"
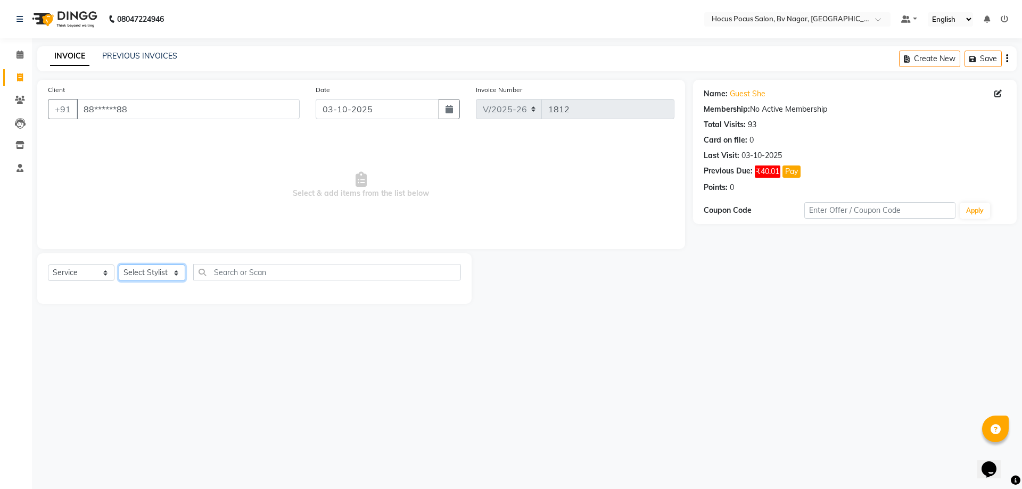
click at [152, 271] on select "Select Stylist [PERSON_NAME] [PERSON_NAME] hocus pocus [PERSON_NAME] Sashy" at bounding box center [152, 273] width 67 height 17
select select "88248"
click at [119, 265] on select "Select Stylist [PERSON_NAME] [PERSON_NAME] hocus pocus [PERSON_NAME] Sashy" at bounding box center [152, 273] width 67 height 17
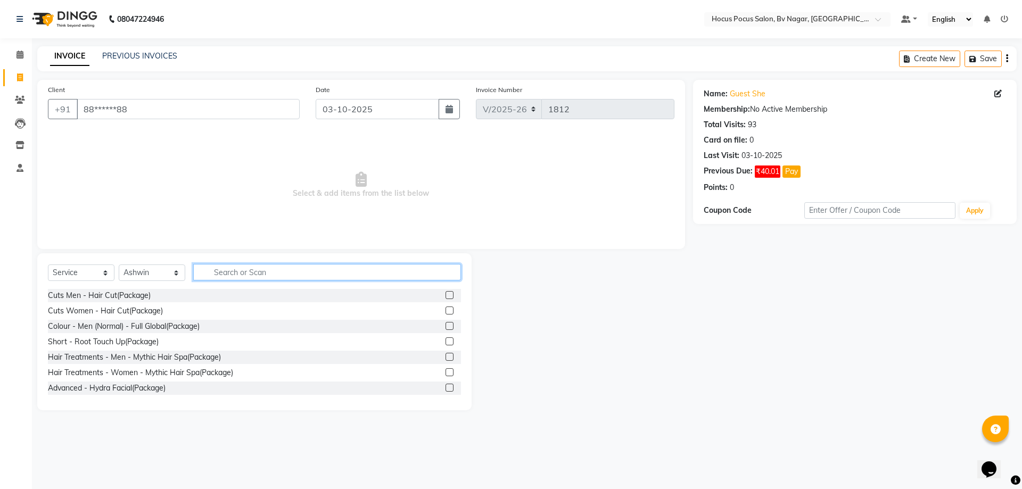
click at [209, 269] on input "text" at bounding box center [327, 272] width 268 height 17
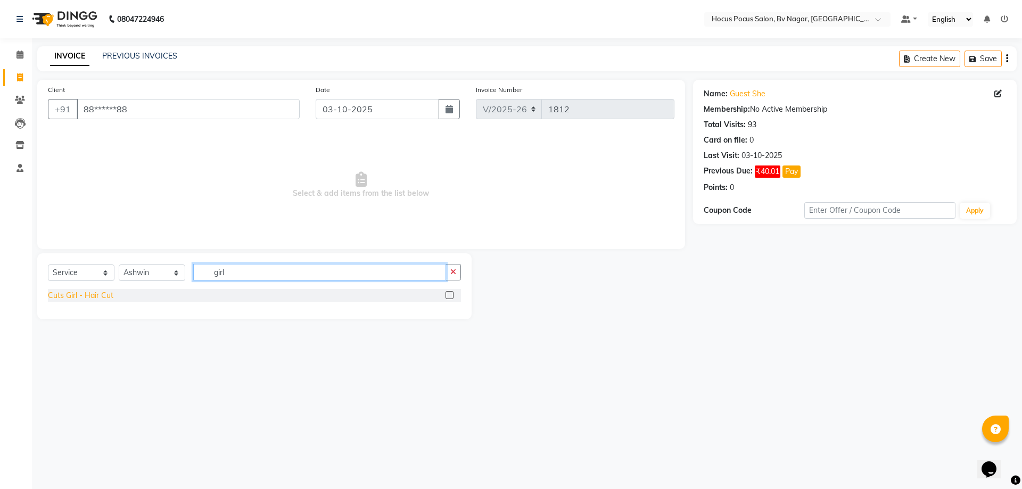
type input "girl"
click at [88, 295] on div "Cuts Girl - Hair Cut" at bounding box center [80, 295] width 65 height 11
checkbox input "false"
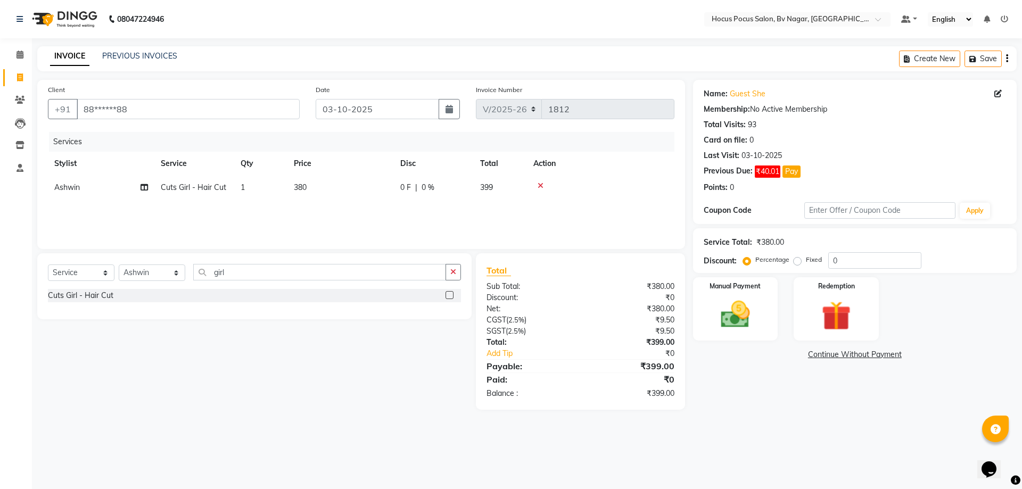
click at [298, 183] on span "380" at bounding box center [300, 188] width 13 height 10
click at [384, 188] on input "380" at bounding box center [391, 190] width 94 height 17
type input "3"
type input "600"
click at [611, 185] on div at bounding box center [600, 185] width 135 height 7
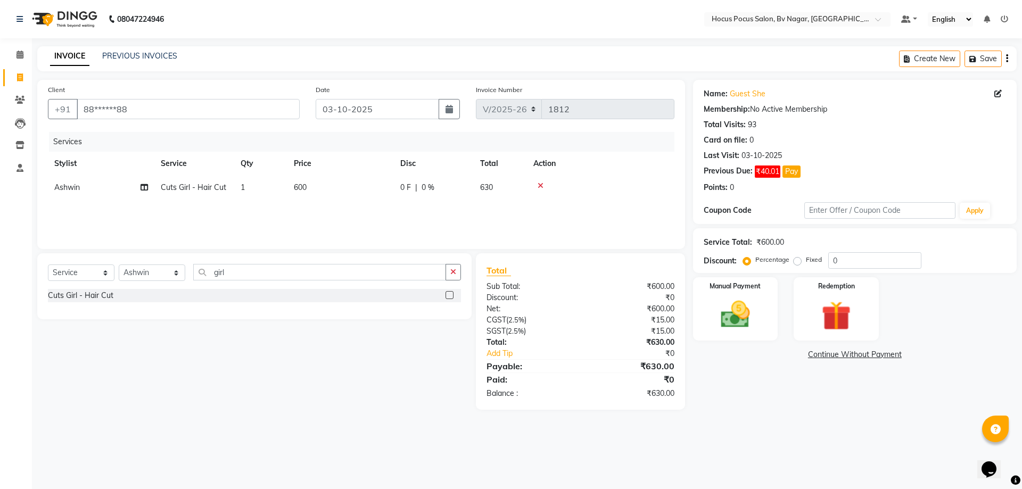
click at [541, 183] on icon at bounding box center [541, 185] width 6 height 7
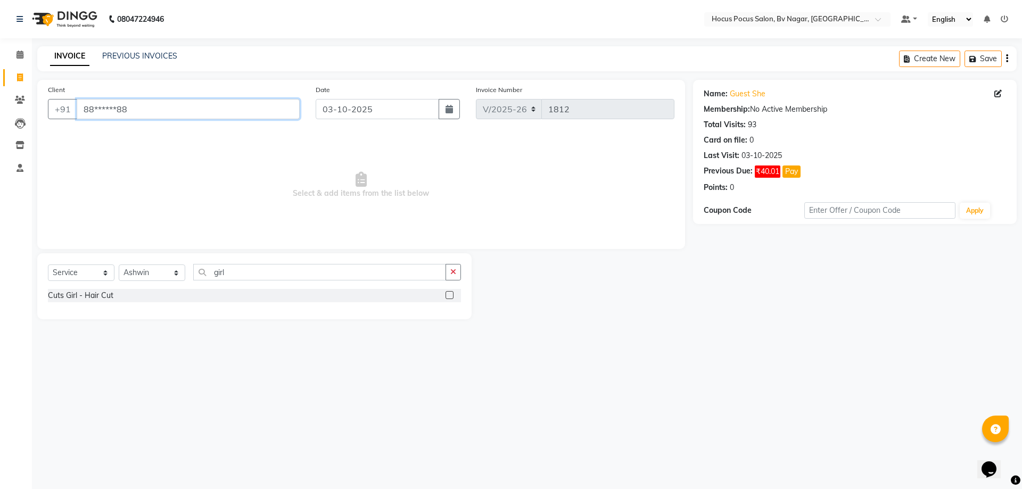
click at [169, 103] on input "88******88" at bounding box center [188, 109] width 223 height 20
type input "8"
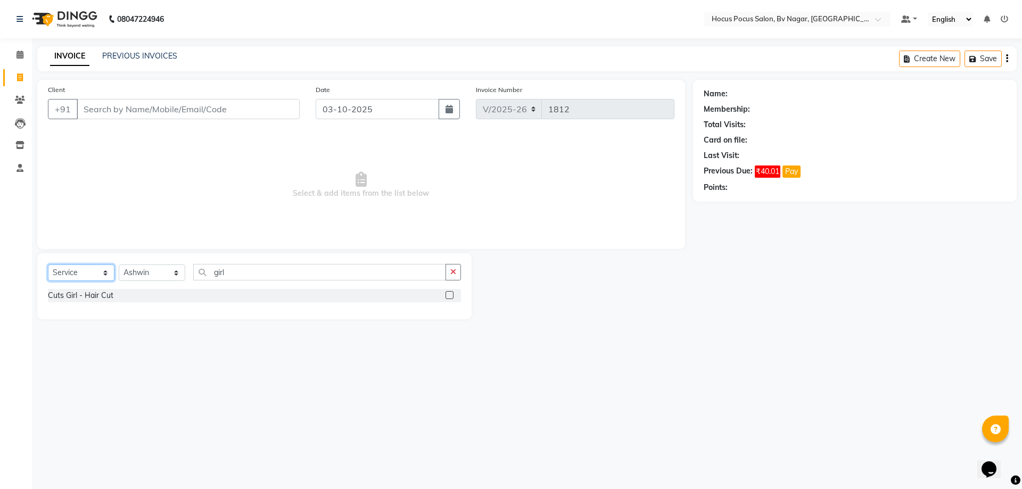
click at [69, 269] on select "Select Service Product Membership Package Voucher Prepaid Gift Card" at bounding box center [81, 273] width 67 height 17
click at [48, 265] on select "Select Service Product Membership Package Voucher Prepaid Gift Card" at bounding box center [81, 273] width 67 height 17
click at [91, 269] on select "Select Service Product Membership Package Voucher Prepaid Gift Card" at bounding box center [81, 273] width 67 height 17
select select "membership"
click at [48, 265] on select "Select Service Product Membership Package Voucher Prepaid Gift Card" at bounding box center [81, 273] width 67 height 17
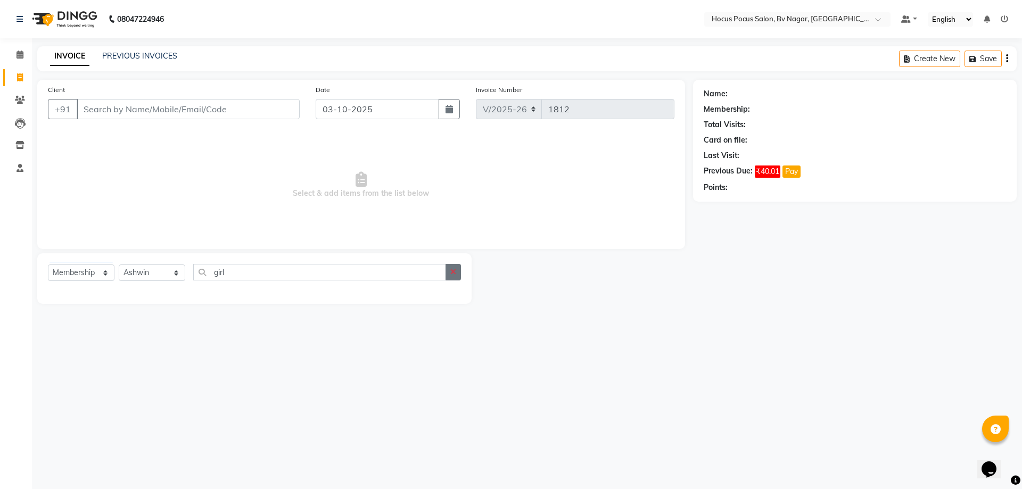
click at [455, 272] on icon "button" at bounding box center [453, 271] width 6 height 7
click at [152, 271] on select "Select Stylist [PERSON_NAME] [PERSON_NAME] hocus pocus [PERSON_NAME] Sashy" at bounding box center [152, 273] width 67 height 17
select select "43715"
click at [119, 265] on select "Select Stylist [PERSON_NAME] [PERSON_NAME] hocus pocus [PERSON_NAME] Sashy" at bounding box center [152, 273] width 67 height 17
click at [89, 273] on select "Select Service Product Membership Package Voucher Prepaid Gift Card" at bounding box center [81, 273] width 67 height 17
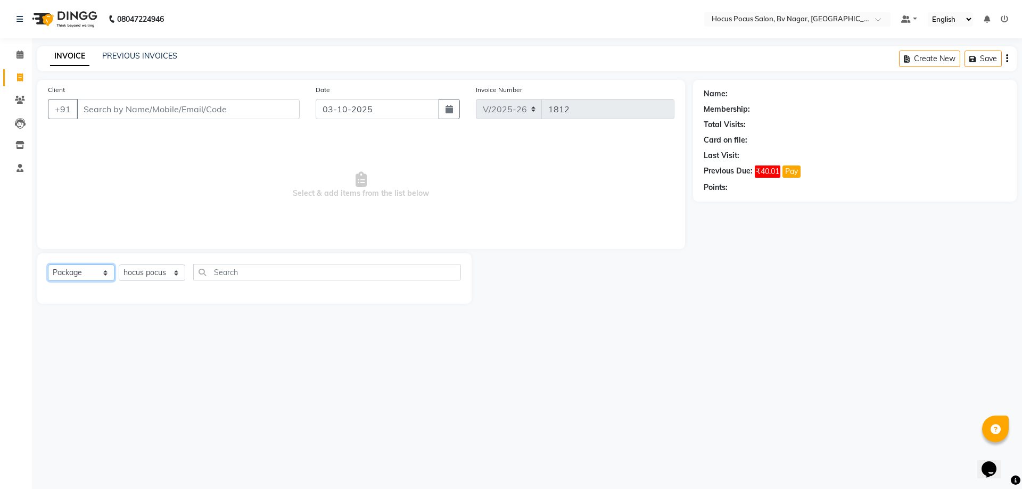
click at [48, 265] on select "Select Service Product Membership Package Voucher Prepaid Gift Card" at bounding box center [81, 273] width 67 height 17
click at [87, 268] on select "Select Service Product Membership Package Voucher Prepaid Gift Card" at bounding box center [81, 273] width 67 height 17
select select "P"
click at [48, 265] on select "Select Service Product Membership Package Voucher Prepaid Gift Card" at bounding box center [81, 273] width 67 height 17
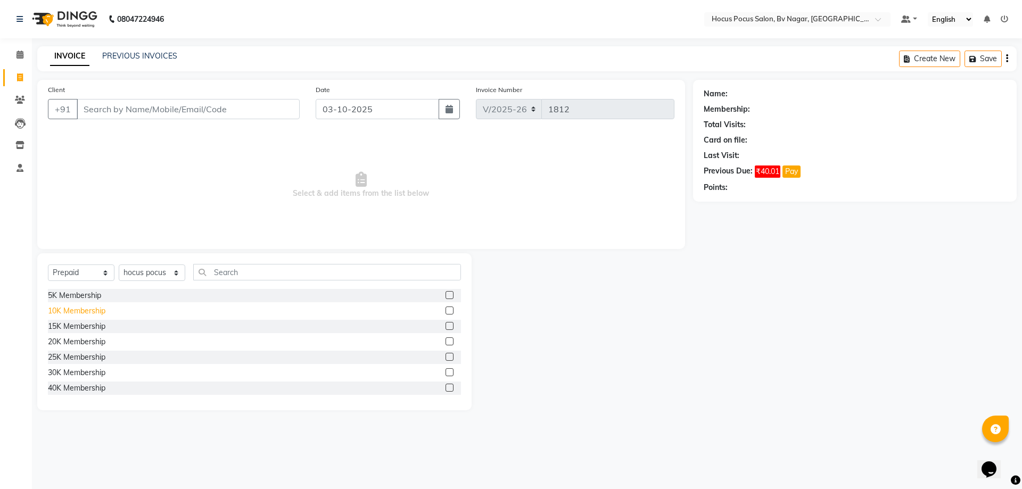
click at [79, 309] on div "10K Membership" at bounding box center [76, 311] width 57 height 11
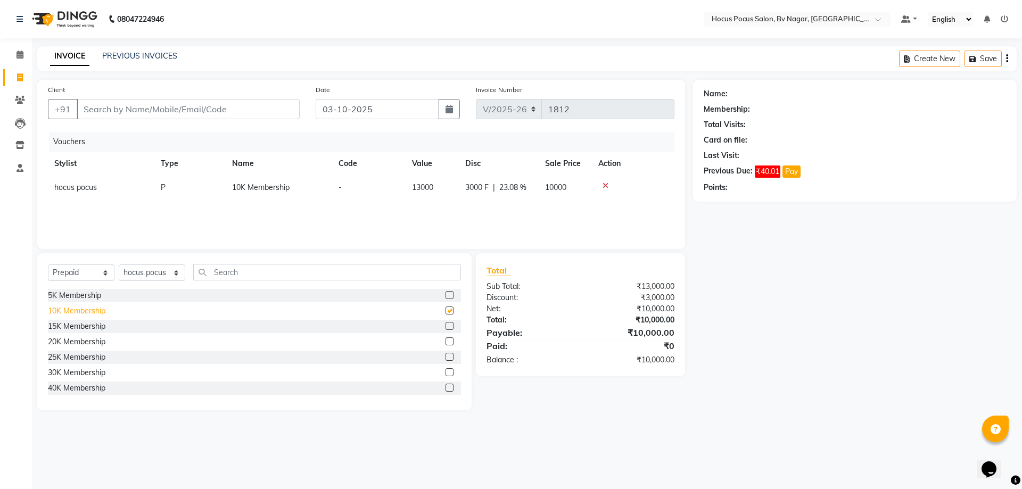
checkbox input "false"
click at [143, 110] on input "Client" at bounding box center [188, 109] width 223 height 20
type input "t"
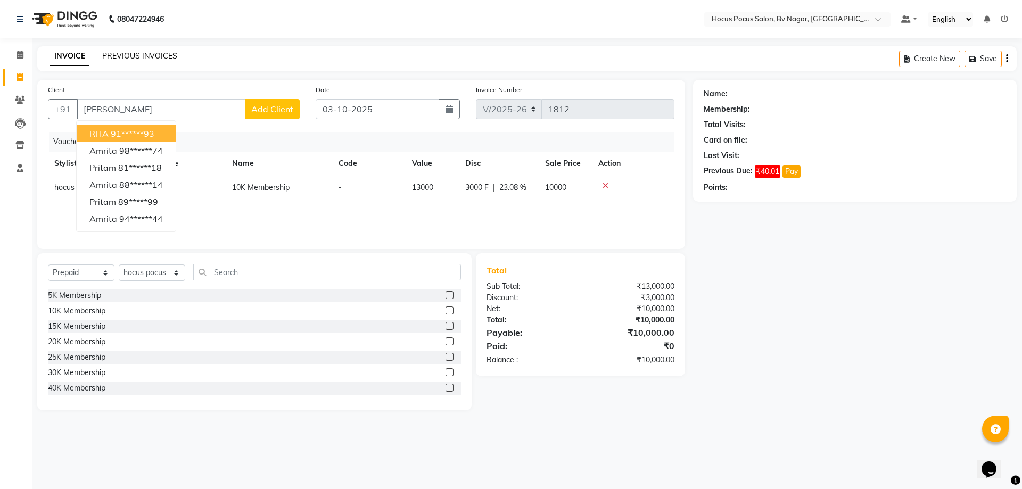
click at [139, 56] on link "PREVIOUS INVOICES" at bounding box center [139, 56] width 75 height 10
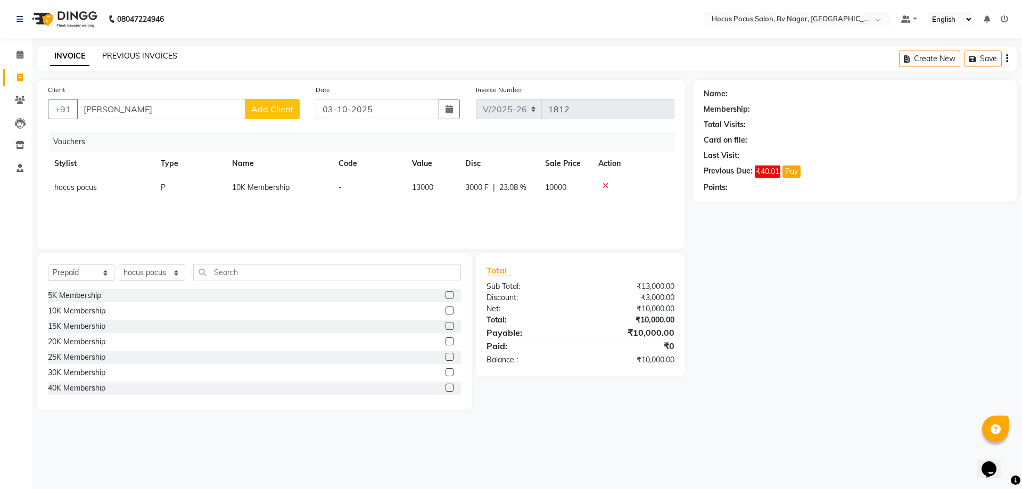
click at [134, 53] on link "PREVIOUS INVOICES" at bounding box center [139, 56] width 75 height 10
click at [603, 185] on icon at bounding box center [606, 185] width 6 height 7
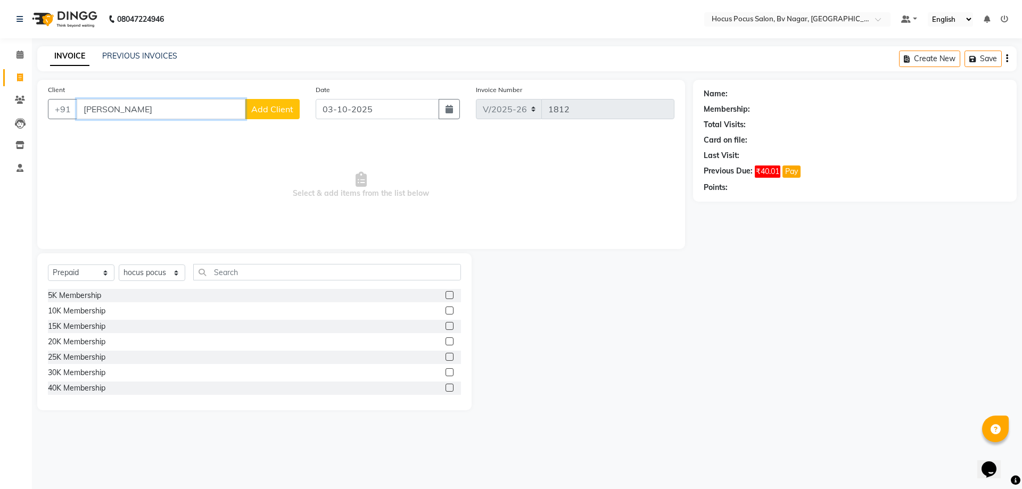
click at [161, 114] on input "[PERSON_NAME]" at bounding box center [161, 109] width 169 height 20
type input "r"
click at [123, 55] on link "PREVIOUS INVOICES" at bounding box center [139, 56] width 75 height 10
click at [18, 50] on span at bounding box center [20, 55] width 19 height 12
click at [15, 53] on span at bounding box center [20, 55] width 19 height 12
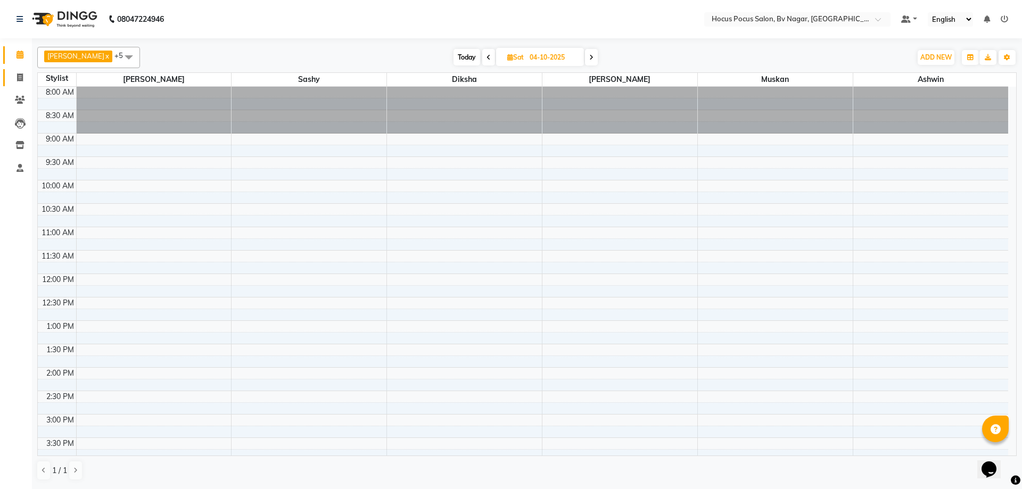
click at [23, 76] on icon at bounding box center [20, 77] width 6 height 8
select select "service"
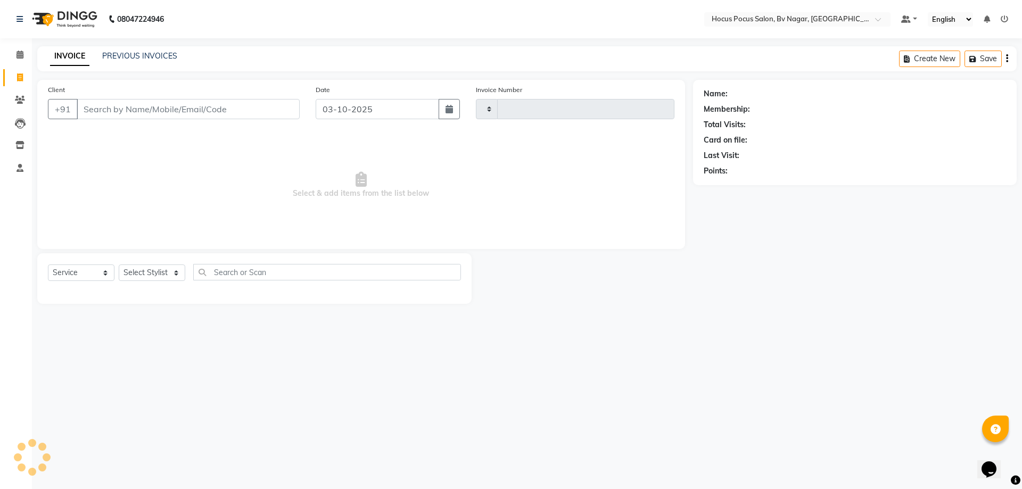
type input "1812"
select select "6056"
click at [134, 56] on link "PREVIOUS INVOICES" at bounding box center [139, 56] width 75 height 10
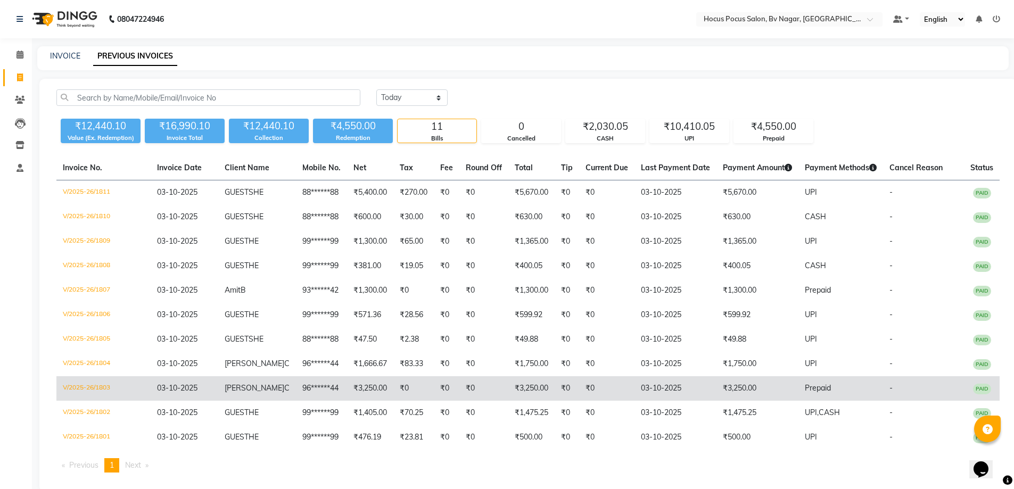
scroll to position [19, 0]
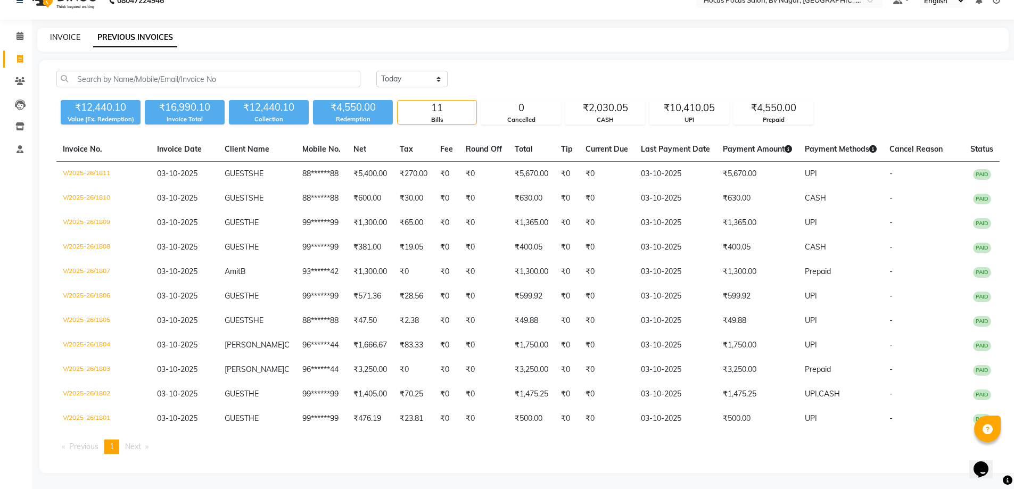
click at [60, 39] on link "INVOICE" at bounding box center [65, 37] width 30 height 10
select select "service"
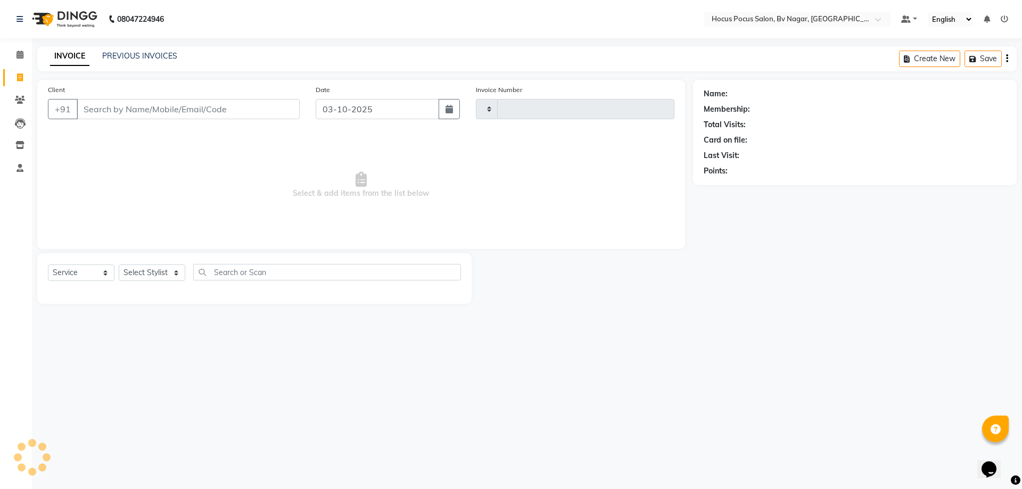
type input "1812"
select select "6056"
click at [94, 109] on input "Client" at bounding box center [188, 109] width 223 height 20
type input "RI"
click at [132, 55] on link "PREVIOUS INVOICES" at bounding box center [139, 56] width 75 height 10
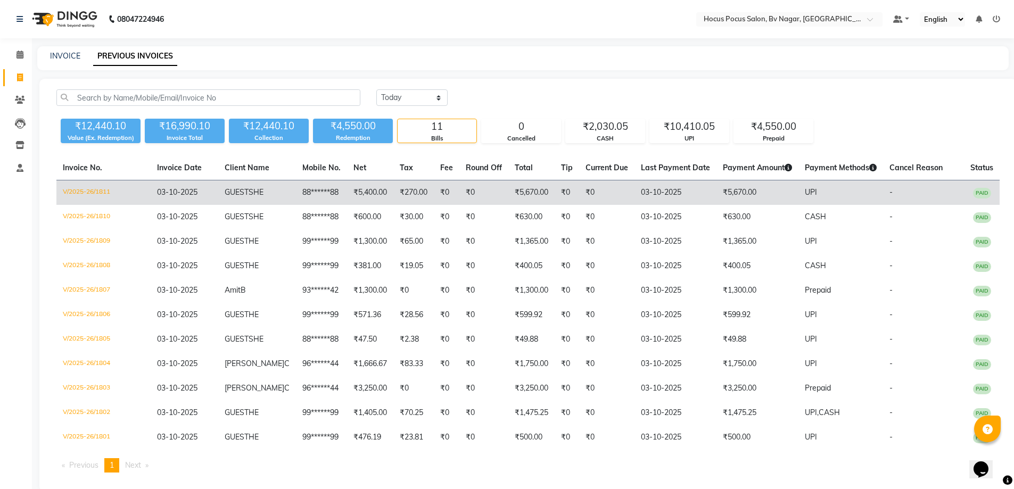
click at [579, 195] on td "₹0" at bounding box center [606, 192] width 55 height 25
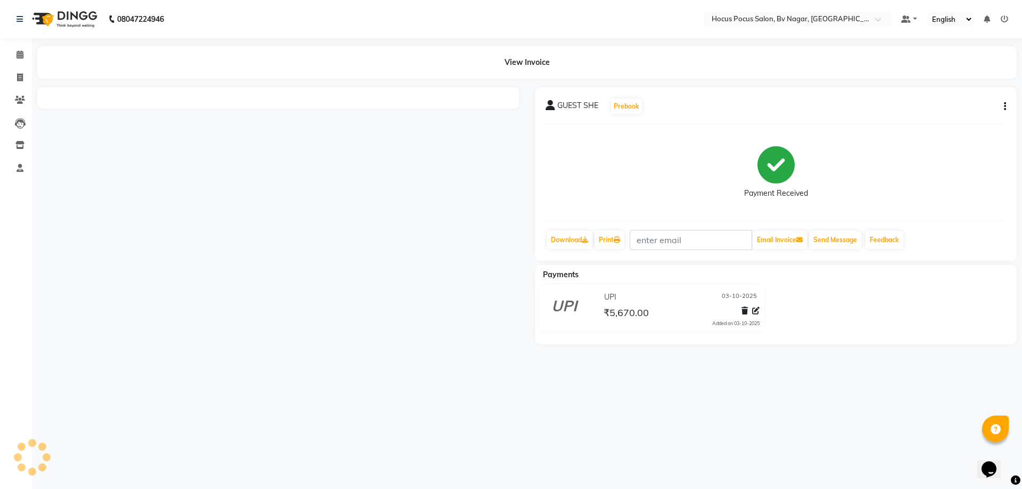
click at [1006, 105] on div "GUEST SHE Prebook Payment Received Download Print Email Invoice Send Message Fe…" at bounding box center [776, 174] width 482 height 174
click at [1003, 108] on button "button" at bounding box center [1003, 106] width 6 height 11
click at [974, 100] on div "Edit Invoice" at bounding box center [964, 99] width 48 height 13
select select "service"
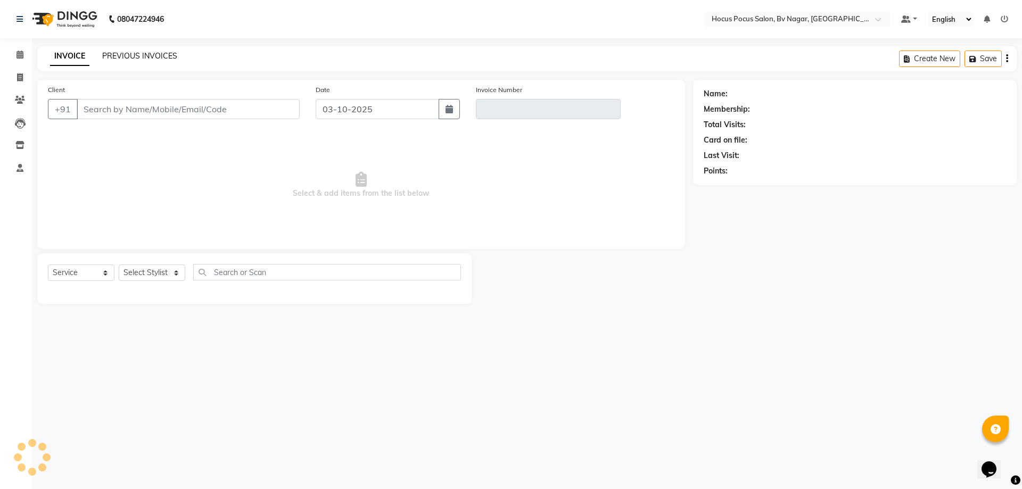
click at [122, 52] on link "PREVIOUS INVOICES" at bounding box center [139, 56] width 75 height 10
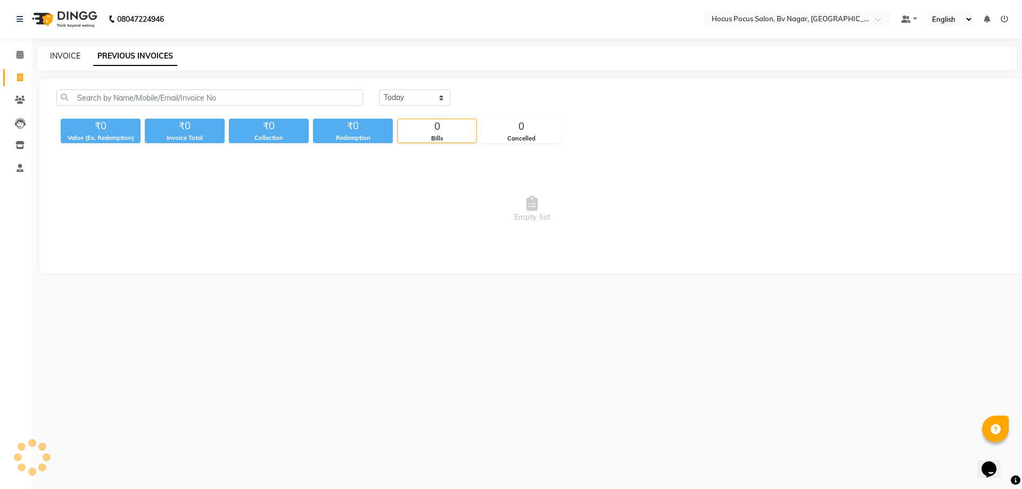
click at [68, 54] on link "INVOICE" at bounding box center [65, 56] width 30 height 10
select select "service"
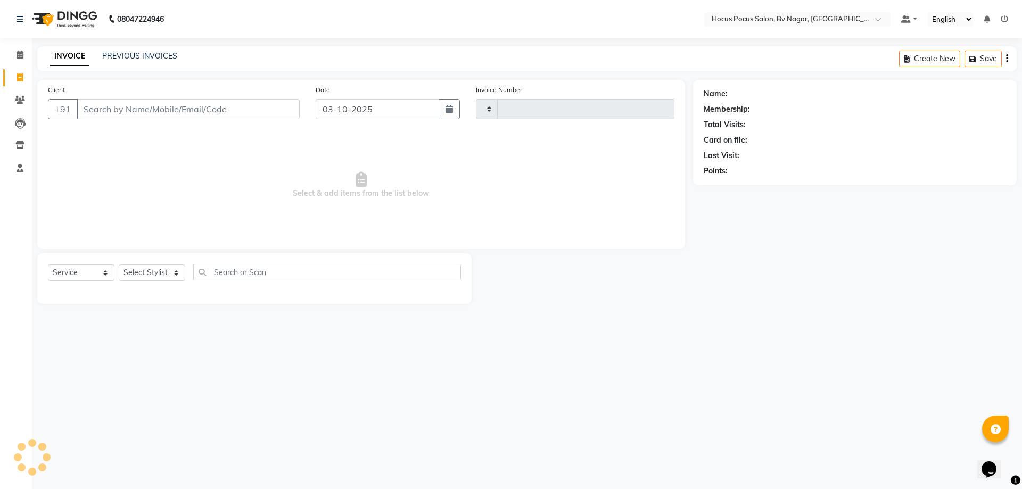
click at [57, 18] on img at bounding box center [63, 19] width 73 height 30
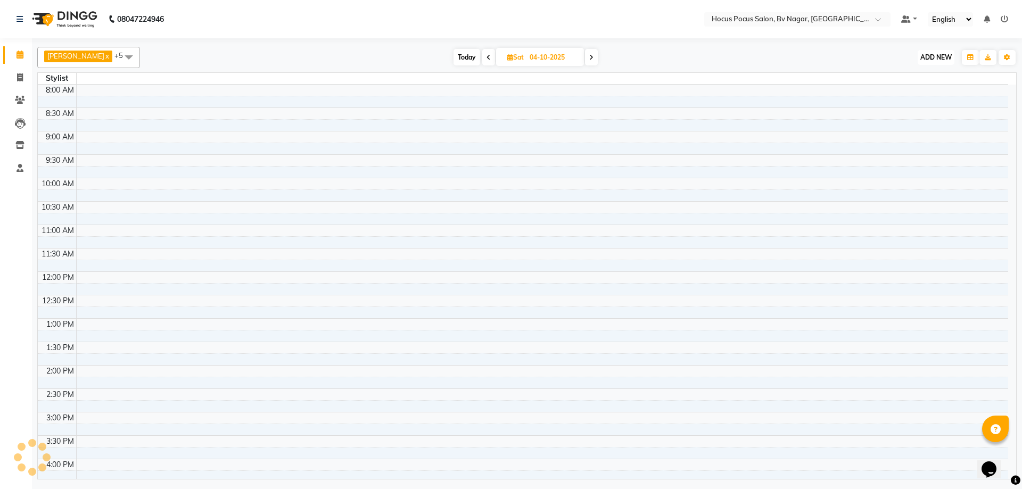
click at [933, 57] on span "ADD NEW" at bounding box center [935, 57] width 31 height 8
click at [912, 91] on link "Add Invoice" at bounding box center [912, 92] width 84 height 14
select select "service"
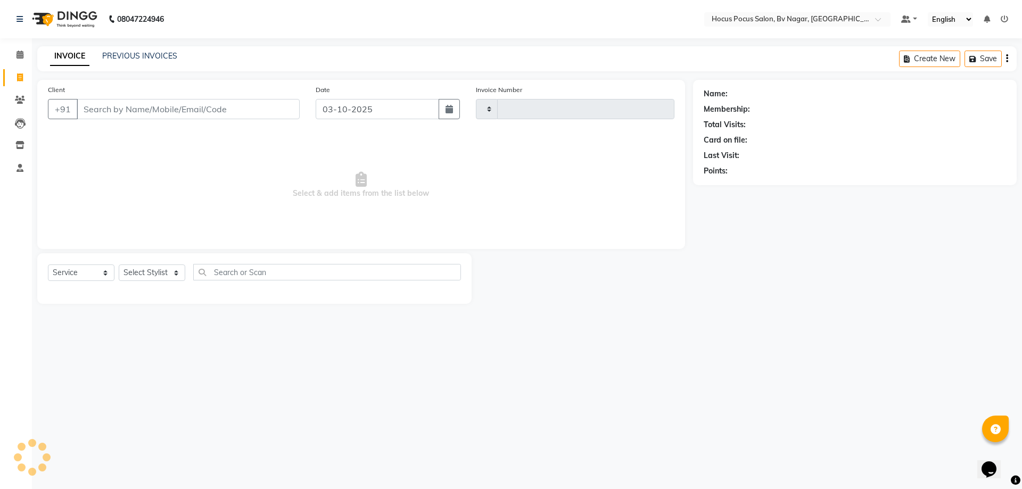
click at [103, 111] on input "Client" at bounding box center [188, 109] width 223 height 20
drag, startPoint x: 103, startPoint y: 111, endPoint x: 108, endPoint y: 106, distance: 6.4
click at [106, 108] on input "Client" at bounding box center [188, 109] width 223 height 20
type input "RITA"
select select "6056"
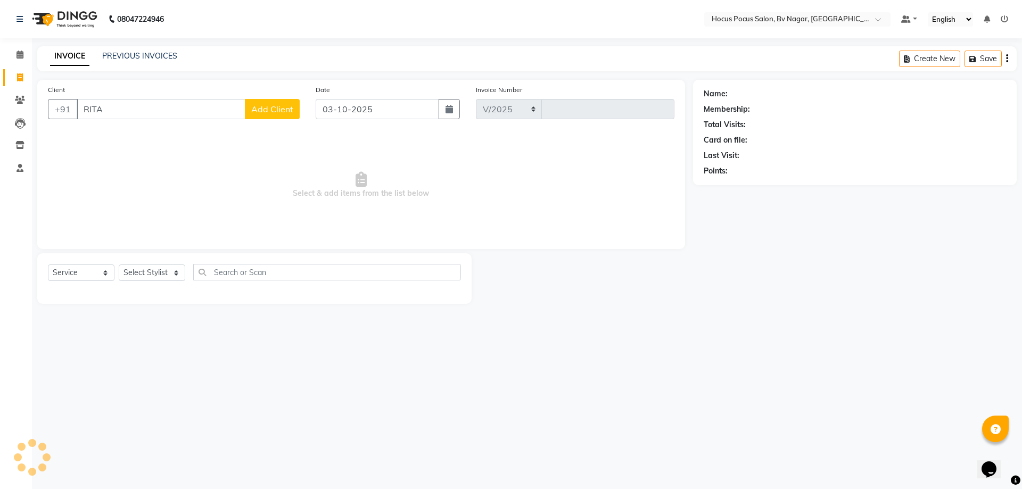
type input "1812"
type input "RITA MADAPPA"
click at [273, 111] on span "Add Client" at bounding box center [272, 109] width 42 height 11
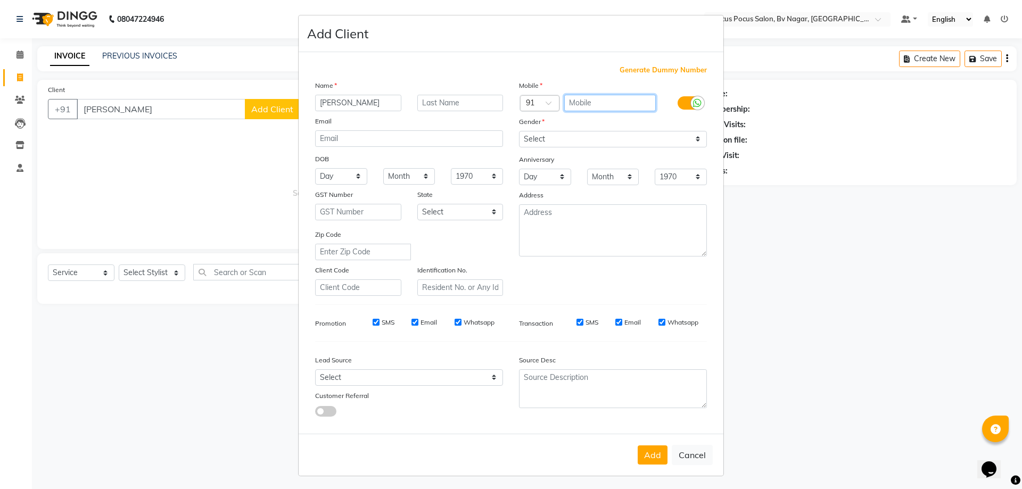
click at [588, 100] on input "text" at bounding box center [610, 103] width 92 height 17
type input "9448168595"
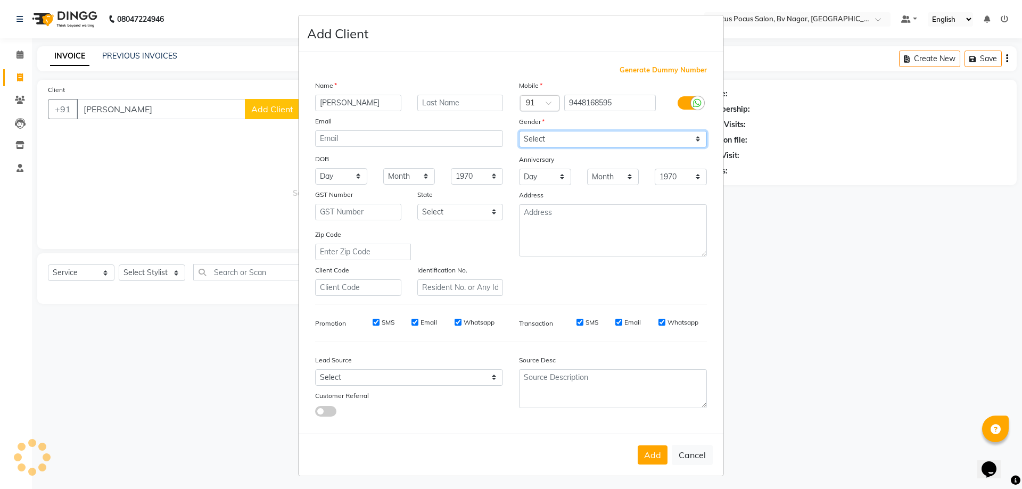
click at [570, 136] on select "Select [DEMOGRAPHIC_DATA] [DEMOGRAPHIC_DATA] Other Prefer Not To Say" at bounding box center [613, 139] width 188 height 17
select select "female"
click at [519, 131] on select "Select [DEMOGRAPHIC_DATA] [DEMOGRAPHIC_DATA] Other Prefer Not To Say" at bounding box center [613, 139] width 188 height 17
click at [643, 454] on button "Add" at bounding box center [653, 455] width 30 height 19
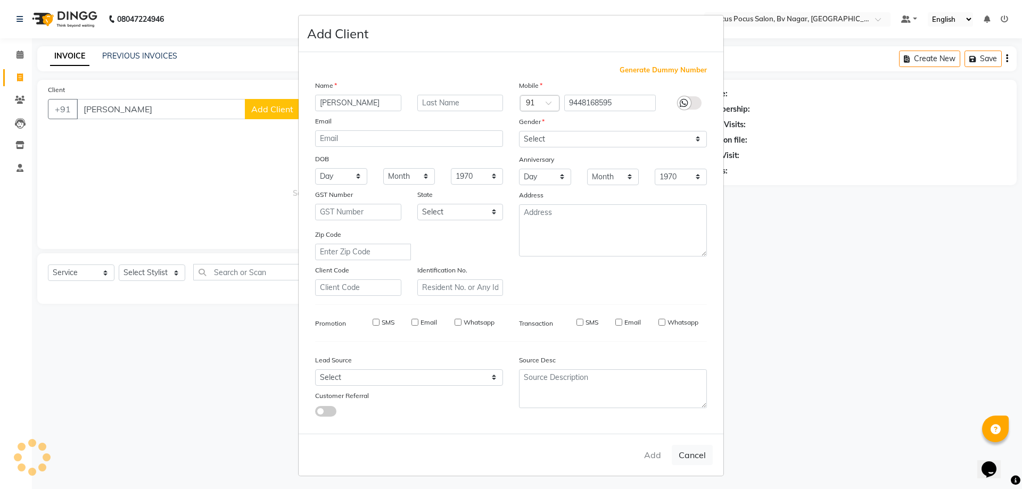
type input "94******95"
select select
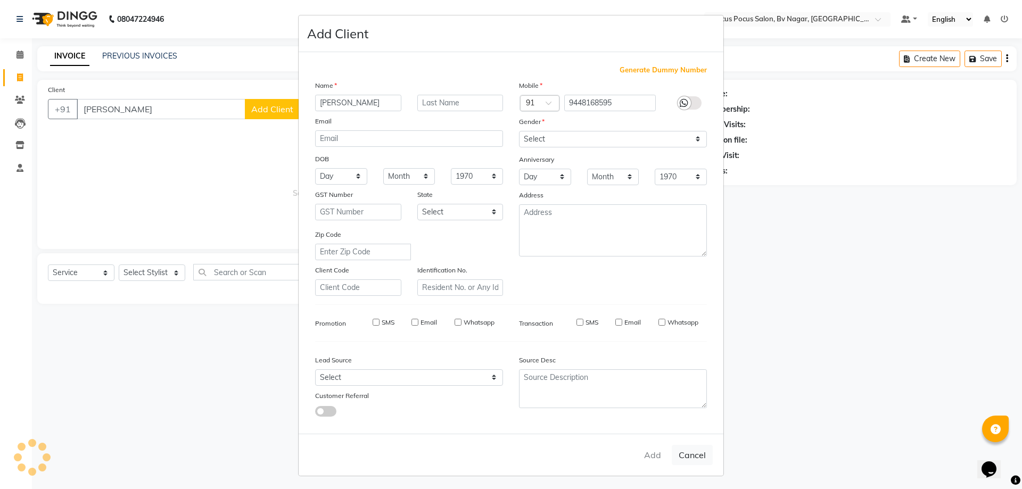
select select
checkbox input "false"
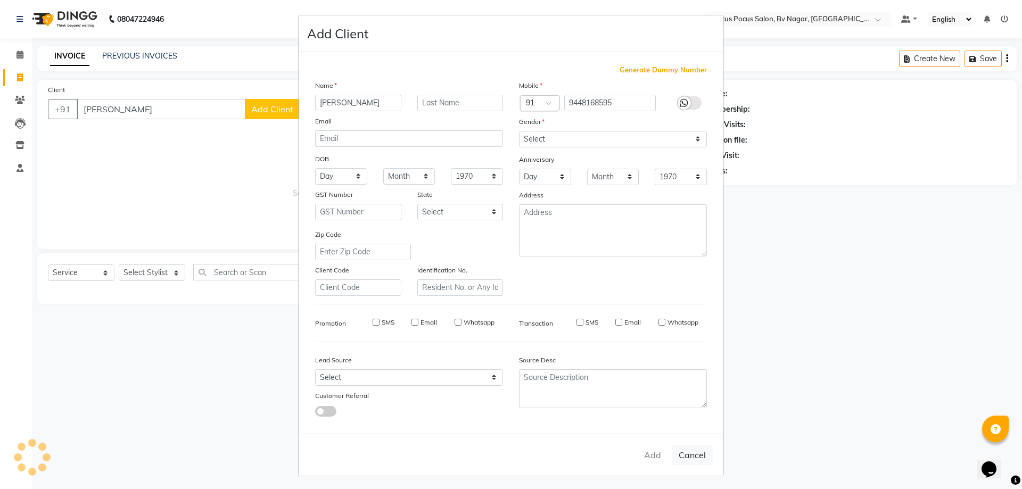
checkbox input "false"
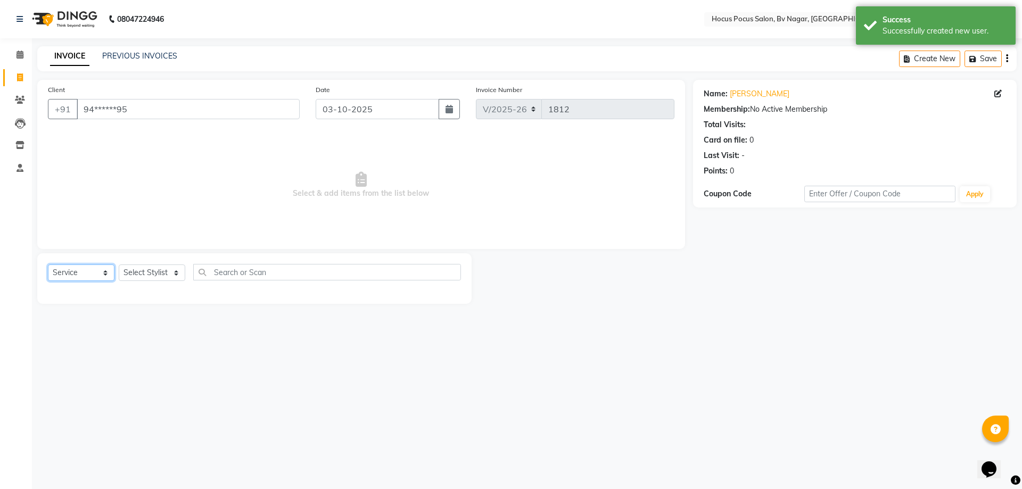
click at [94, 275] on select "Select Service Product Membership Package Voucher Prepaid Gift Card" at bounding box center [81, 273] width 67 height 17
select select "P"
click at [48, 265] on select "Select Service Product Membership Package Voucher Prepaid Gift Card" at bounding box center [81, 273] width 67 height 17
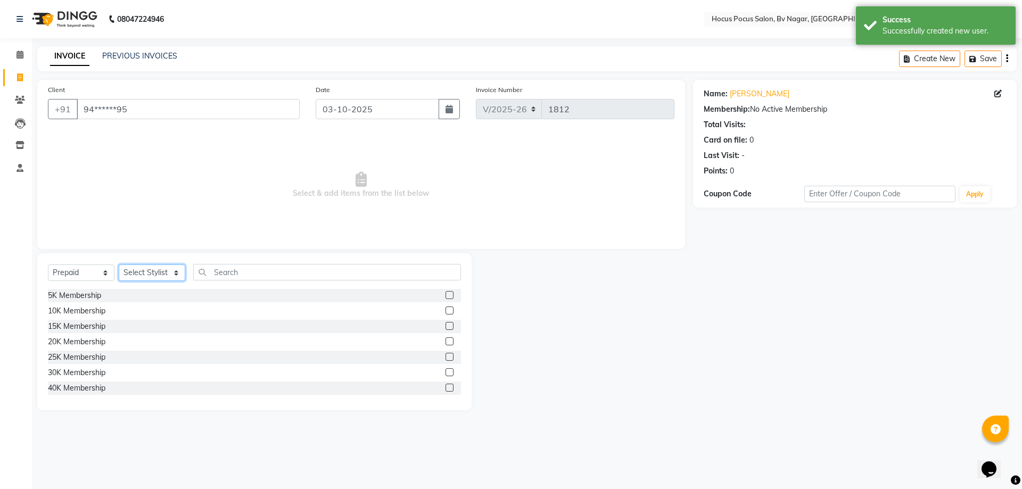
click at [155, 277] on select "Select Stylist [PERSON_NAME] [PERSON_NAME] hocus pocus [PERSON_NAME] Sashy" at bounding box center [152, 273] width 67 height 17
select select "43711"
click at [119, 265] on select "Select Stylist [PERSON_NAME] [PERSON_NAME] hocus pocus [PERSON_NAME] Sashy" at bounding box center [152, 273] width 67 height 17
click at [446, 311] on label at bounding box center [450, 311] width 8 height 8
click at [446, 311] on input "checkbox" at bounding box center [449, 311] width 7 height 7
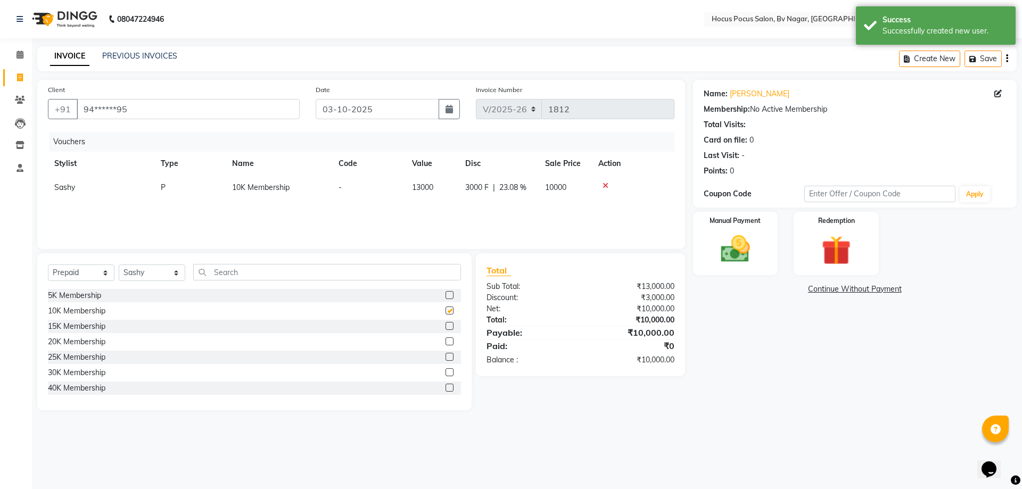
checkbox input "false"
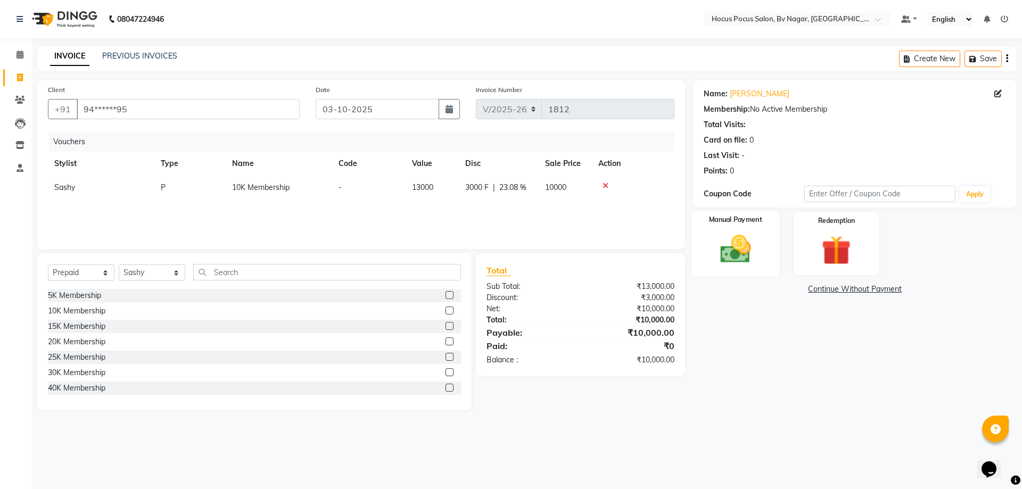
click at [723, 237] on img at bounding box center [736, 249] width 50 height 35
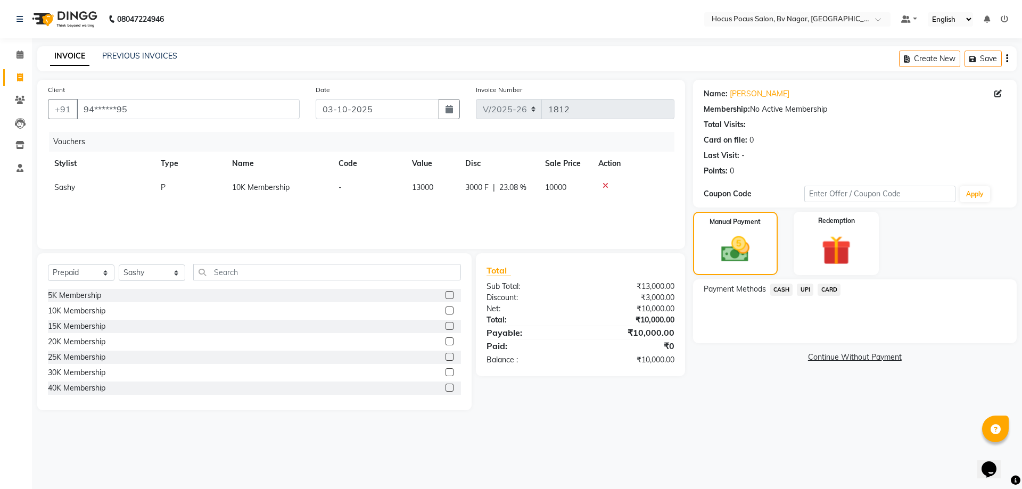
click at [832, 290] on span "CARD" at bounding box center [829, 290] width 23 height 12
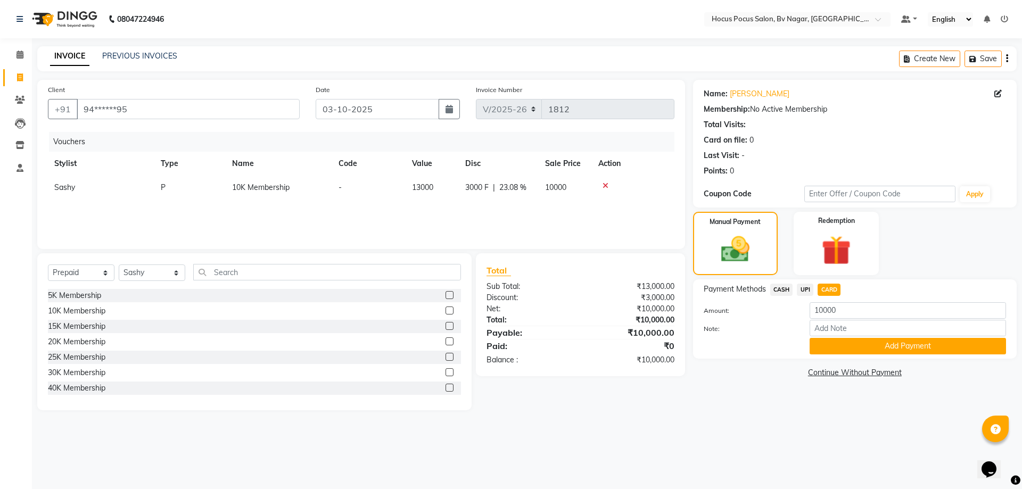
drag, startPoint x: 837, startPoint y: 347, endPoint x: 832, endPoint y: 337, distance: 11.0
click at [836, 346] on button "Add Payment" at bounding box center [908, 346] width 196 height 17
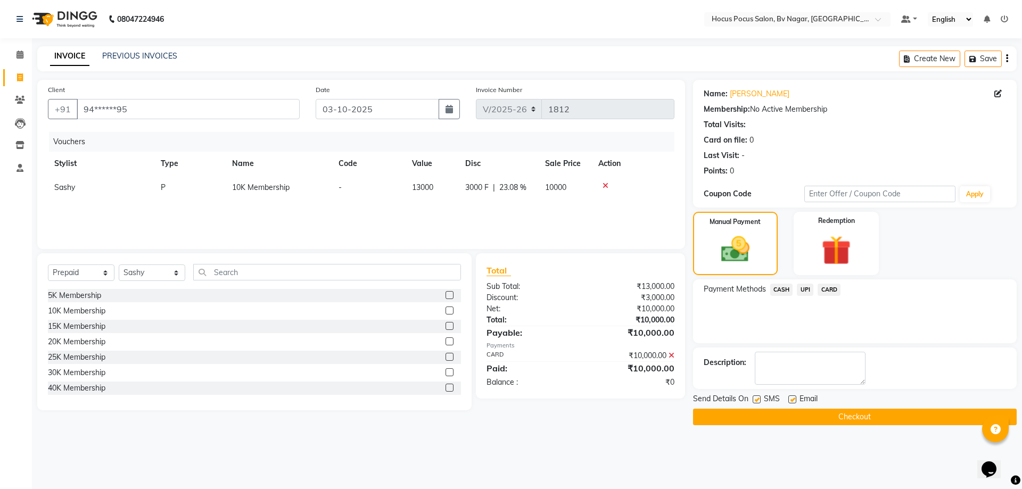
drag, startPoint x: 758, startPoint y: 400, endPoint x: 759, endPoint y: 406, distance: 5.4
click at [758, 400] on label at bounding box center [757, 400] width 8 height 8
click at [758, 400] on input "checkbox" at bounding box center [756, 400] width 7 height 7
checkbox input "false"
click at [762, 415] on button "Checkout" at bounding box center [855, 417] width 324 height 17
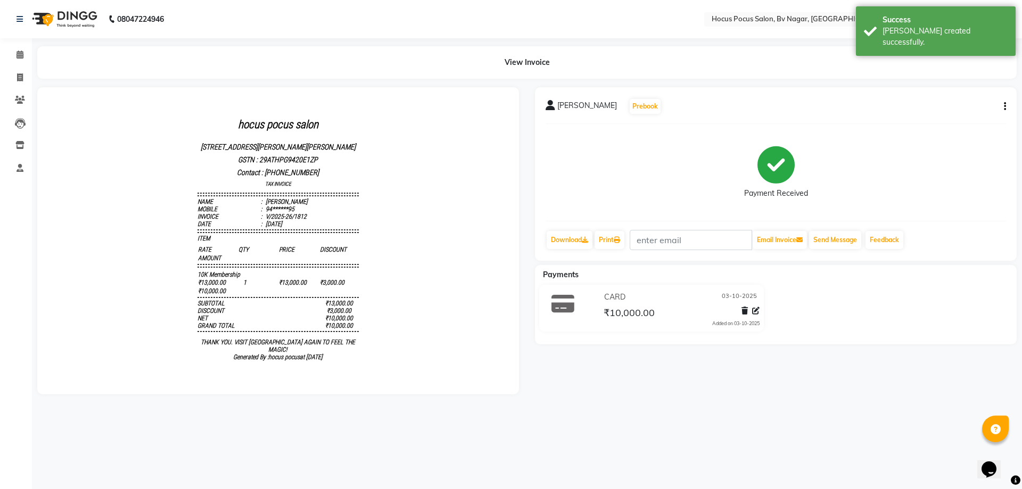
click at [53, 12] on img at bounding box center [63, 19] width 73 height 30
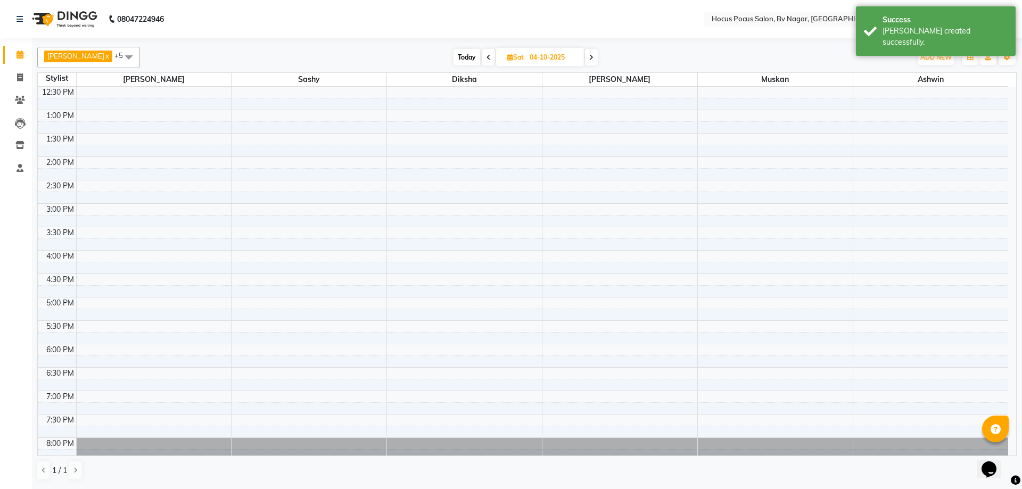
scroll to position [186, 0]
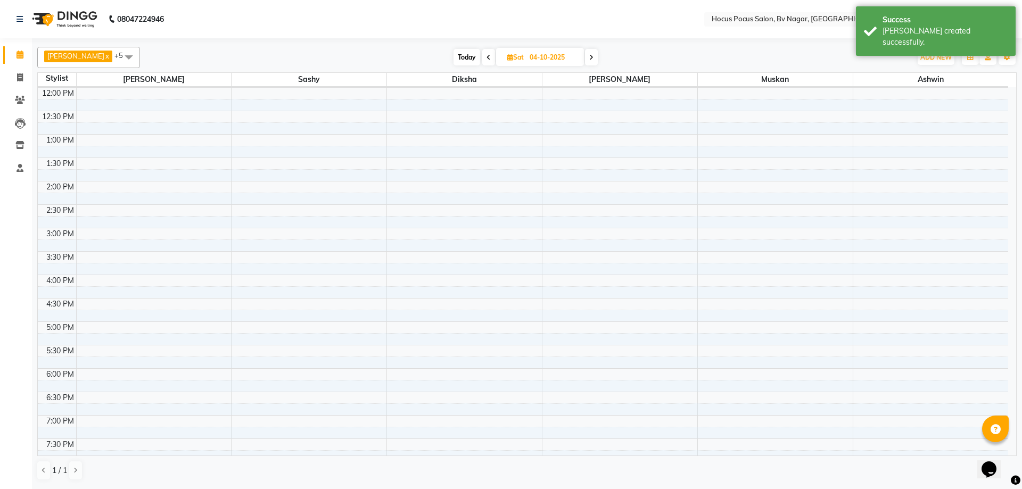
click at [589, 55] on icon at bounding box center [591, 57] width 4 height 6
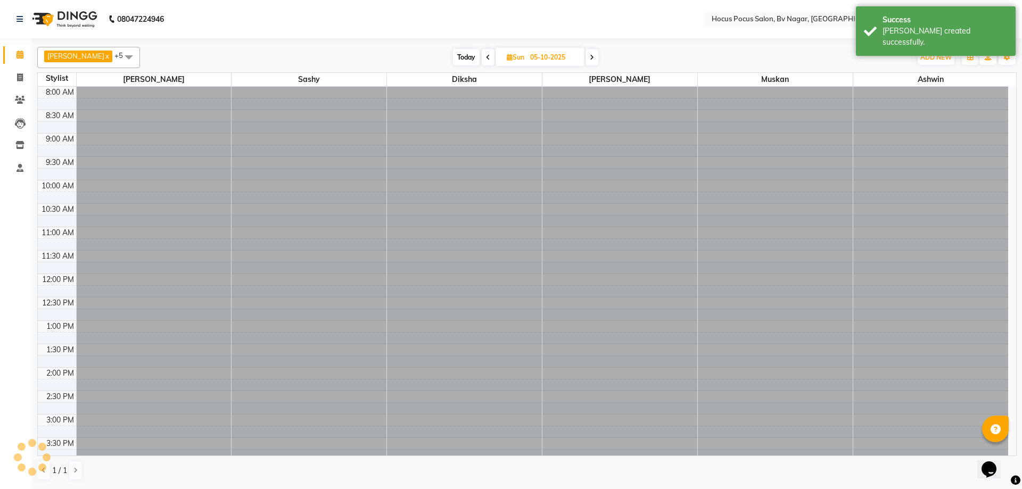
drag, startPoint x: 478, startPoint y: 58, endPoint x: 452, endPoint y: 95, distance: 44.7
click at [482, 58] on span at bounding box center [488, 57] width 13 height 17
type input "04-10-2025"
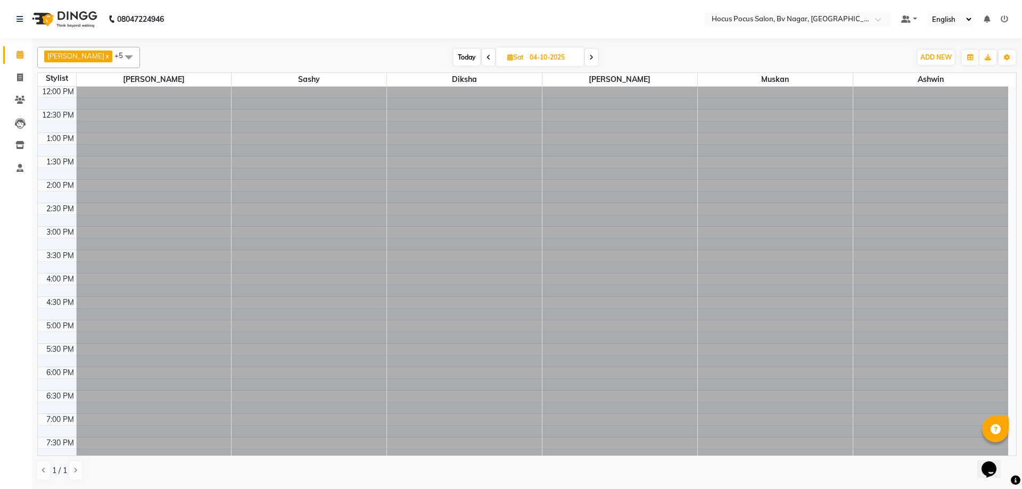
scroll to position [240, 0]
click at [81, 19] on img at bounding box center [63, 19] width 73 height 30
click at [935, 56] on span "ADD NEW" at bounding box center [935, 57] width 31 height 8
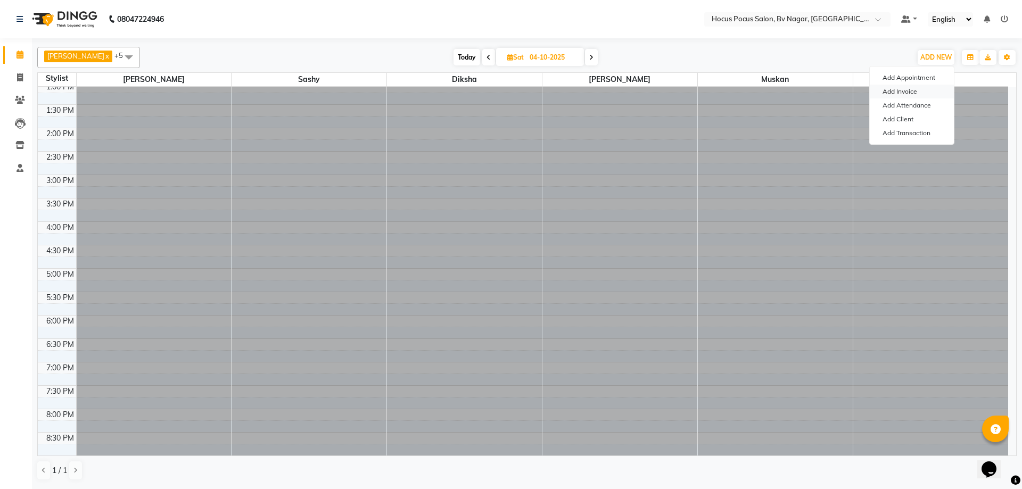
click at [912, 92] on link "Add Invoice" at bounding box center [912, 92] width 84 height 14
select select "6056"
select select "service"
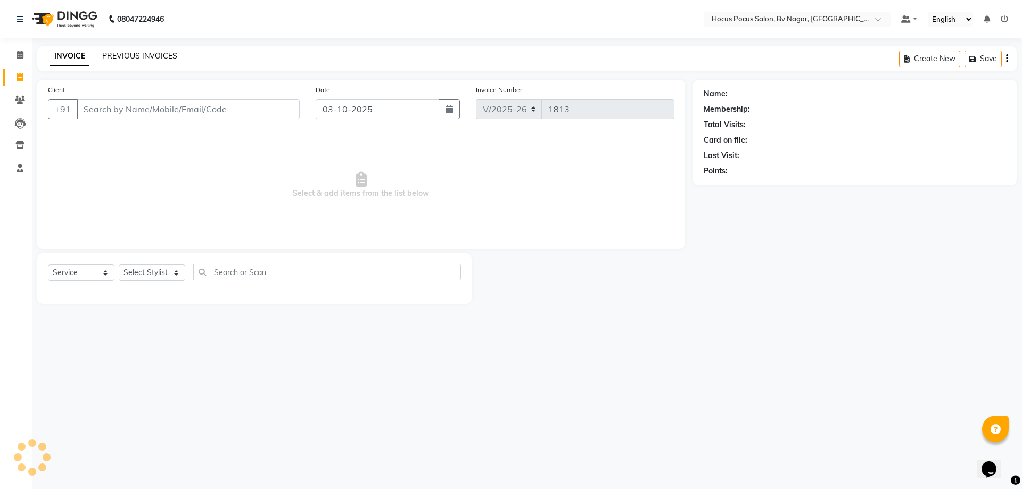
click at [125, 51] on link "PREVIOUS INVOICES" at bounding box center [139, 56] width 75 height 10
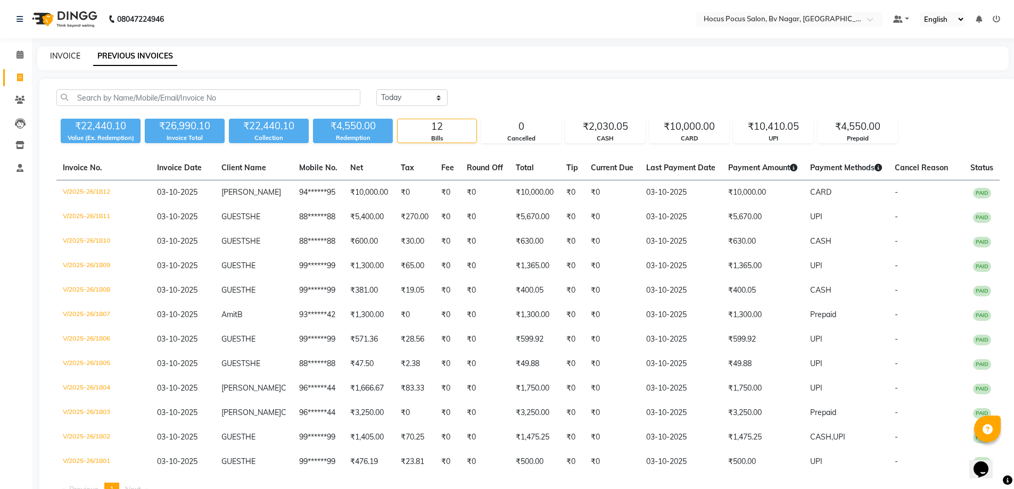
click at [69, 55] on link "INVOICE" at bounding box center [65, 56] width 30 height 10
select select "service"
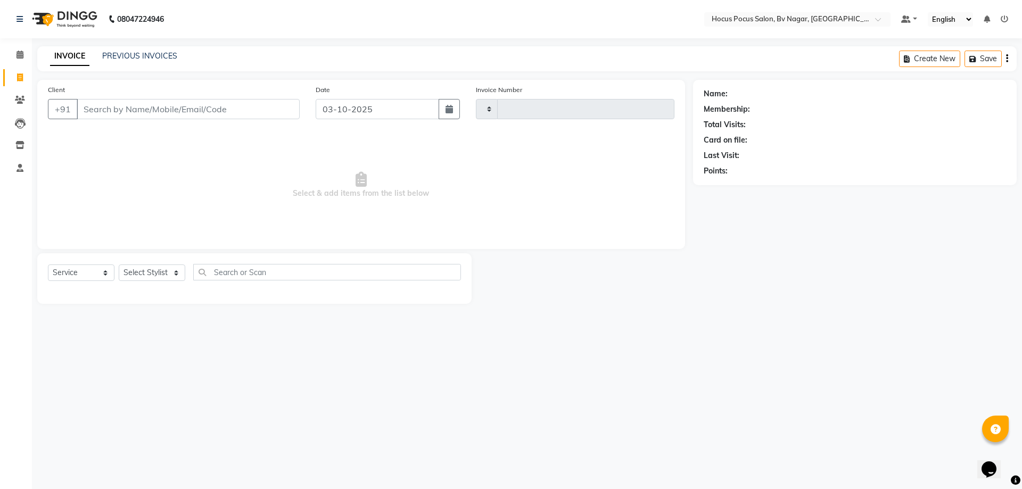
type input "1813"
click at [69, 55] on link "INVOICE" at bounding box center [69, 56] width 39 height 19
select select "6056"
click at [69, 55] on link "INVOICE" at bounding box center [69, 56] width 39 height 19
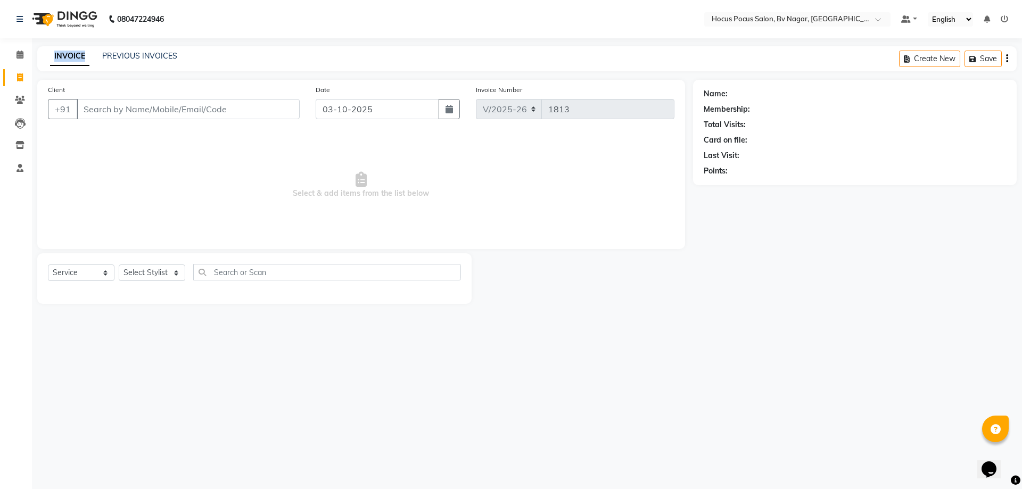
click at [70, 18] on img at bounding box center [63, 19] width 73 height 30
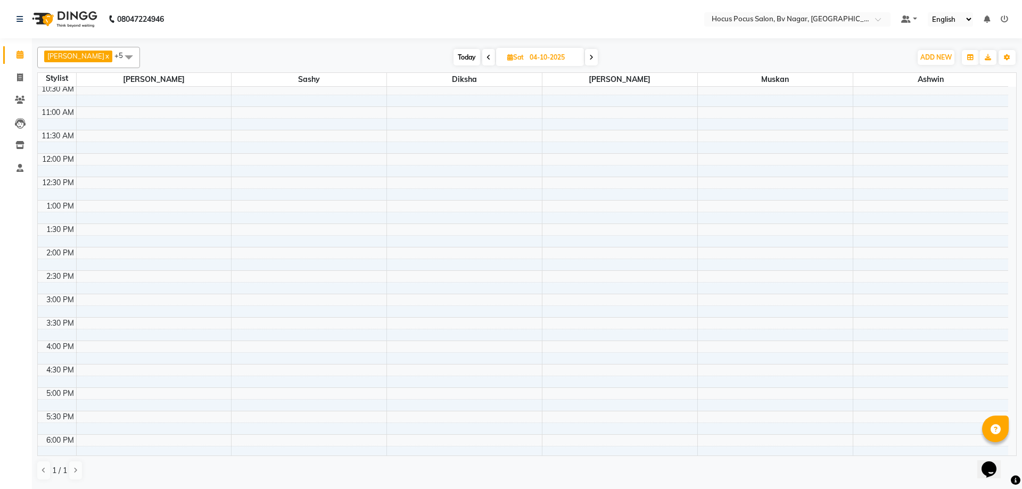
scroll to position [240, 0]
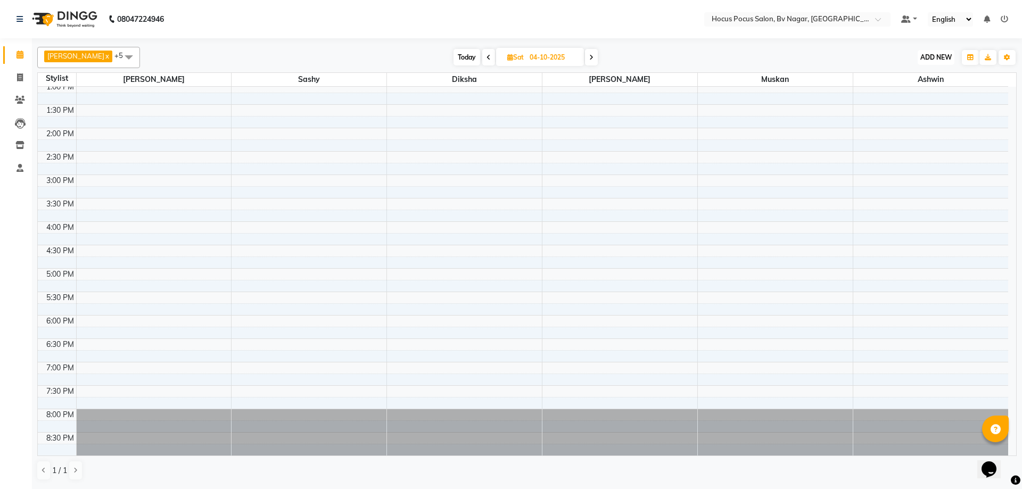
click at [942, 57] on span "ADD NEW" at bounding box center [935, 57] width 31 height 8
click at [916, 90] on link "Add Invoice" at bounding box center [912, 92] width 84 height 14
select select "6056"
select select "service"
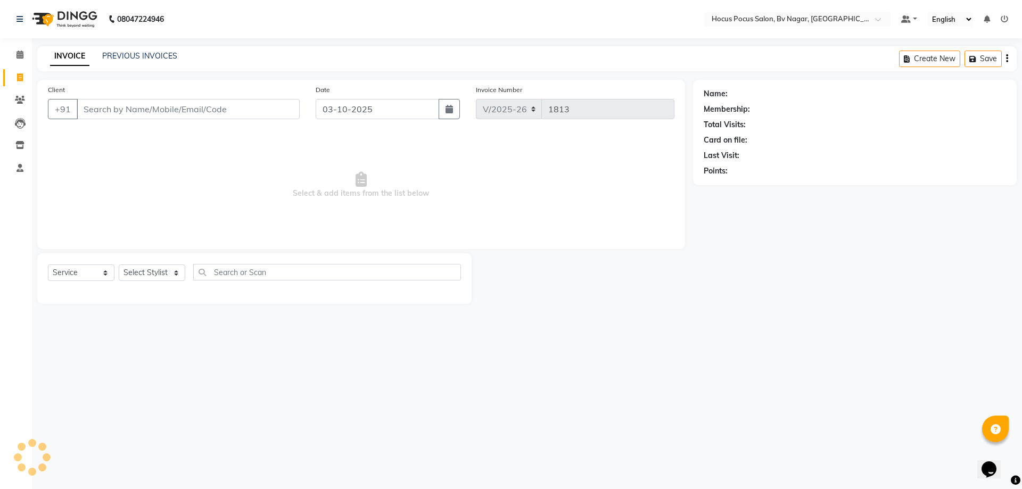
click at [163, 114] on input "Client" at bounding box center [188, 109] width 223 height 20
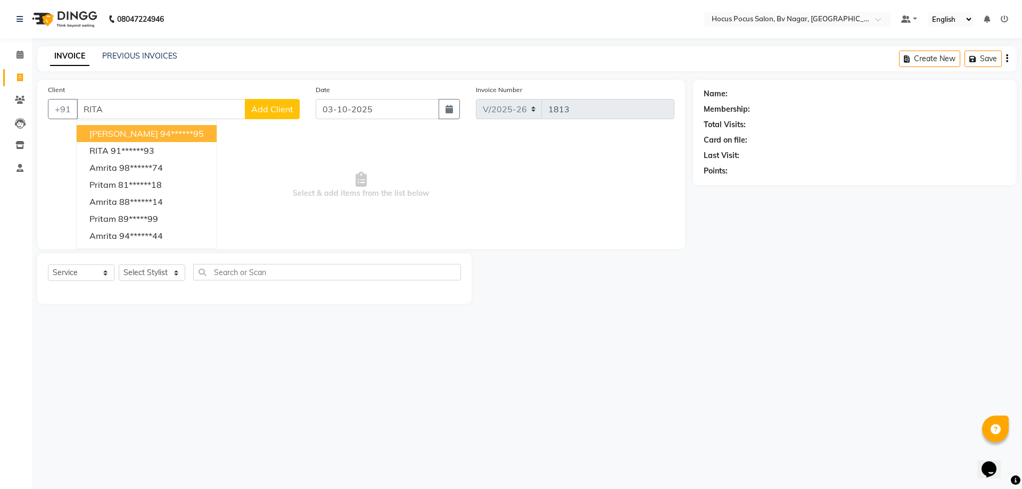
click at [163, 133] on ngb-highlight "94******95" at bounding box center [182, 133] width 44 height 11
type input "94******95"
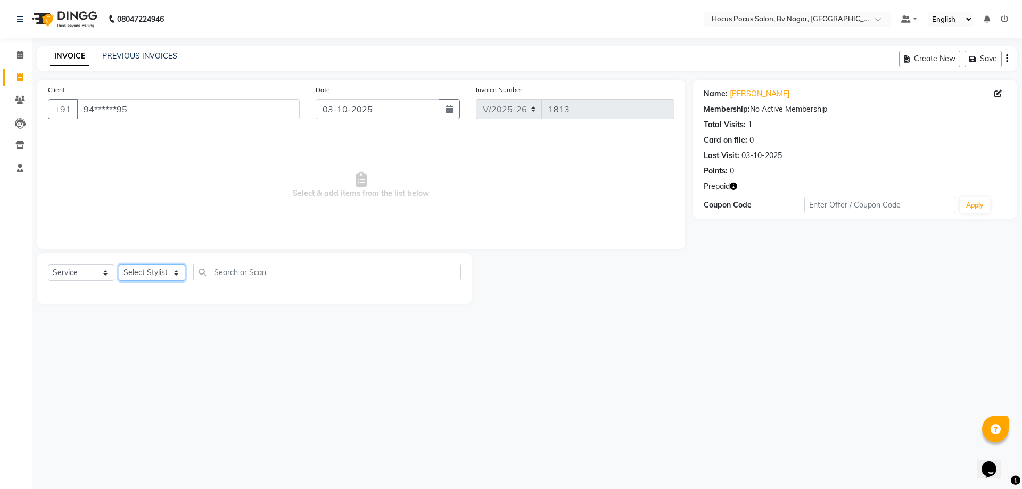
click at [152, 275] on select "Select Stylist [PERSON_NAME] [PERSON_NAME] hocus pocus [PERSON_NAME] Sashy" at bounding box center [152, 273] width 67 height 17
select select "86022"
click at [119, 265] on select "Select Stylist [PERSON_NAME] [PERSON_NAME] hocus pocus [PERSON_NAME] Sashy" at bounding box center [152, 273] width 67 height 17
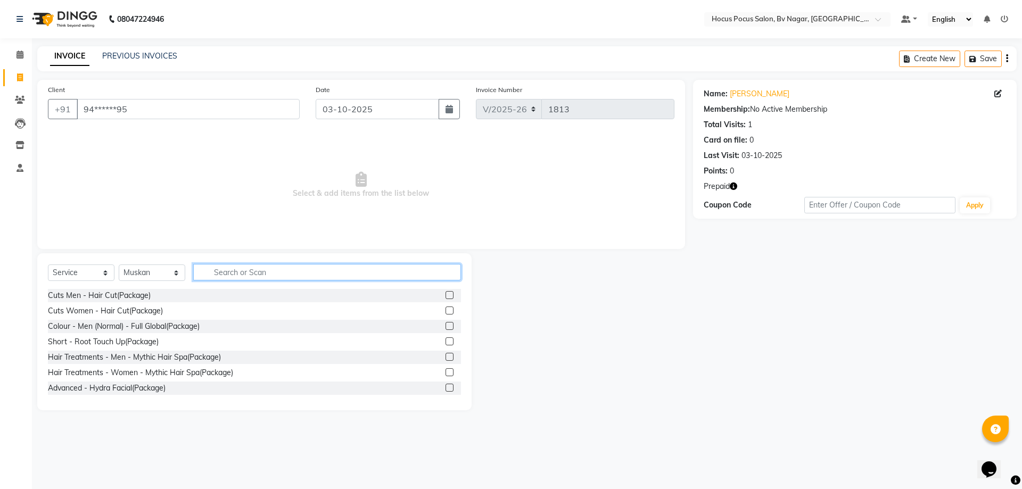
click at [287, 266] on input "text" at bounding box center [327, 272] width 268 height 17
type input "FACI"
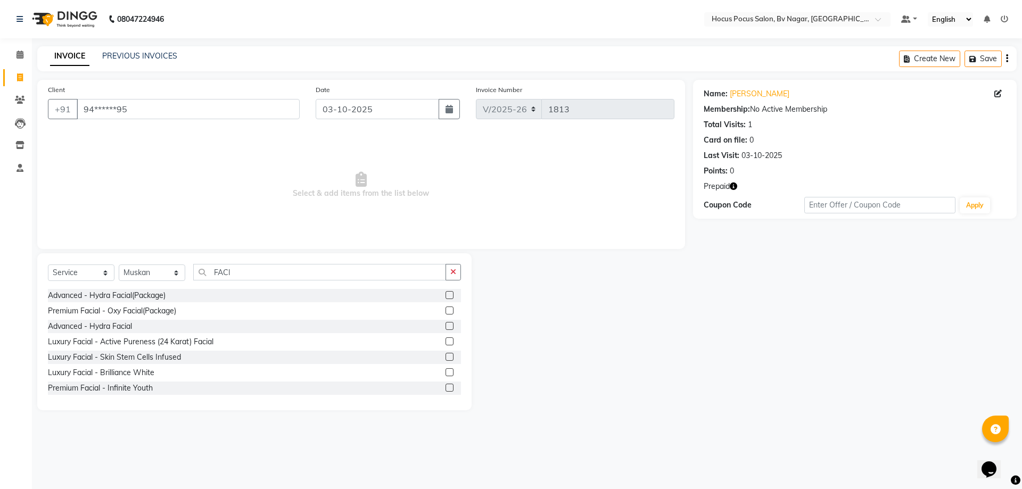
click at [446, 326] on label at bounding box center [450, 326] width 8 height 8
click at [446, 326] on input "checkbox" at bounding box center [449, 326] width 7 height 7
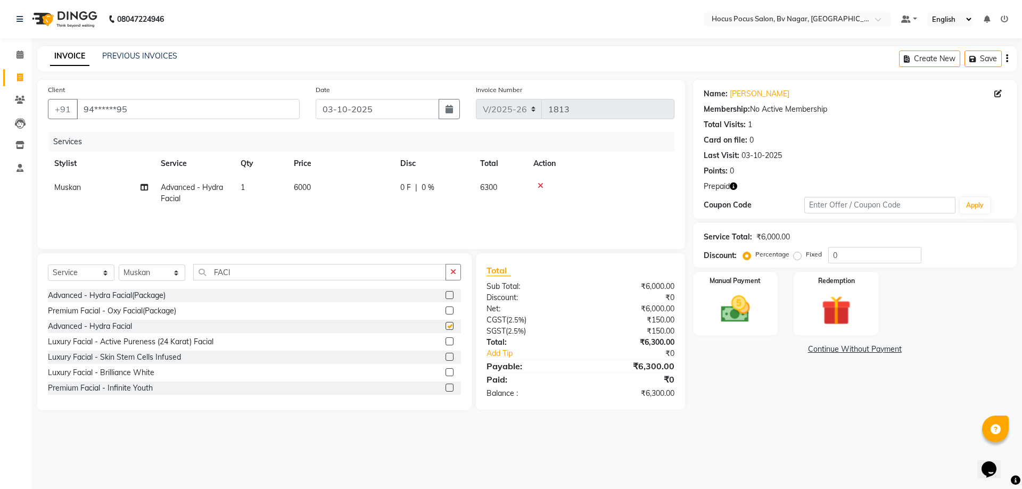
checkbox input "false"
click at [538, 184] on icon at bounding box center [541, 185] width 6 height 7
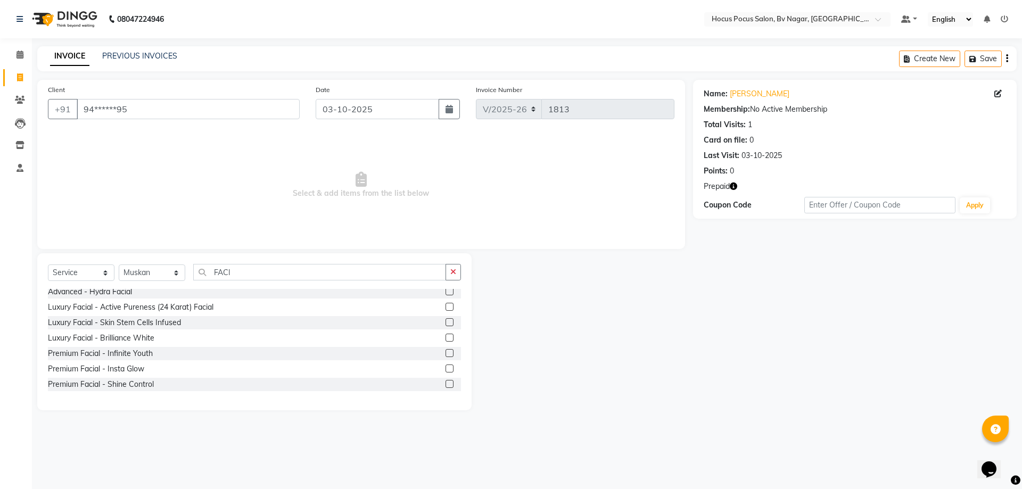
scroll to position [79, 0]
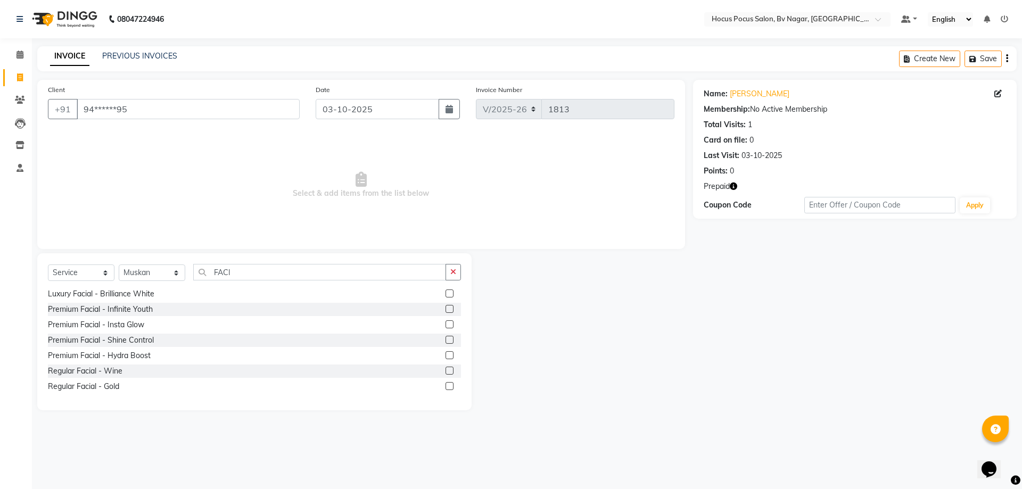
click at [446, 356] on label at bounding box center [450, 355] width 8 height 8
click at [446, 356] on input "checkbox" at bounding box center [449, 355] width 7 height 7
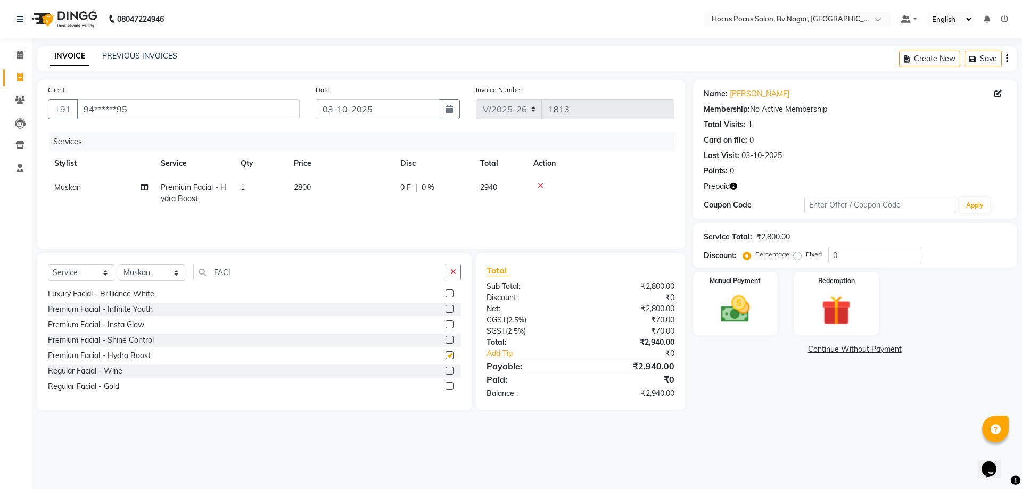
checkbox input "false"
click at [156, 271] on select "Select Stylist [PERSON_NAME] [PERSON_NAME] hocus pocus [PERSON_NAME] Sashy" at bounding box center [152, 273] width 67 height 17
drag, startPoint x: 297, startPoint y: 261, endPoint x: 298, endPoint y: 269, distance: 8.1
click at [298, 268] on div "Select Service Product Membership Package Voucher Prepaid Gift Card Select Styl…" at bounding box center [254, 331] width 434 height 157
click at [299, 271] on input "FACI" at bounding box center [319, 272] width 253 height 17
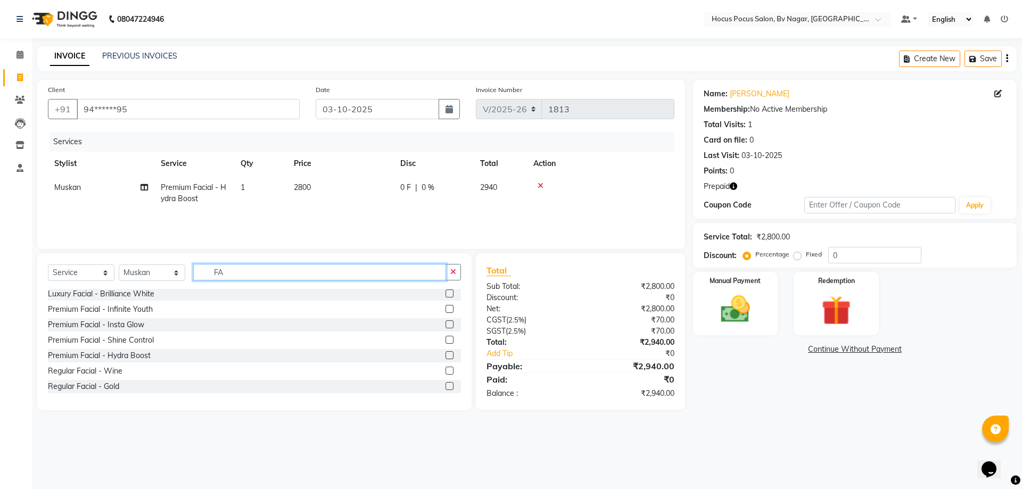
type input "F"
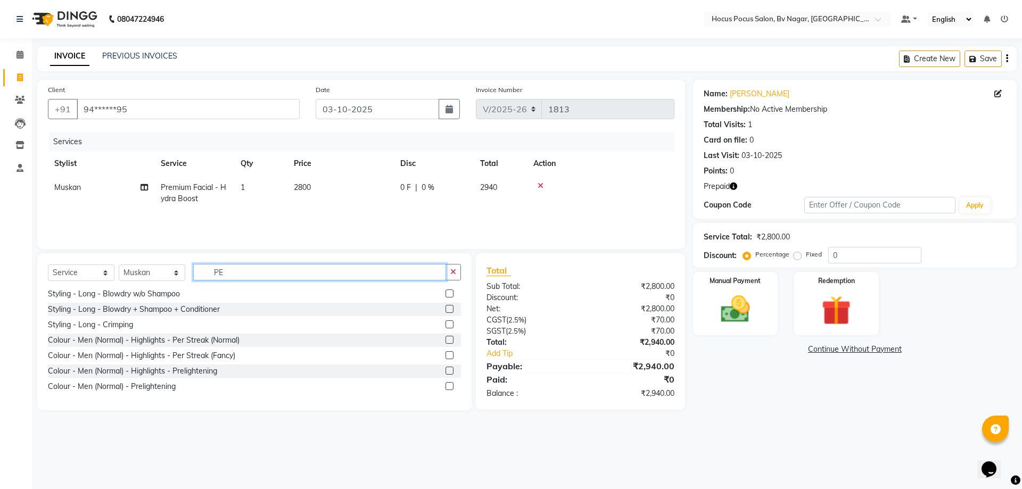
scroll to position [0, 0]
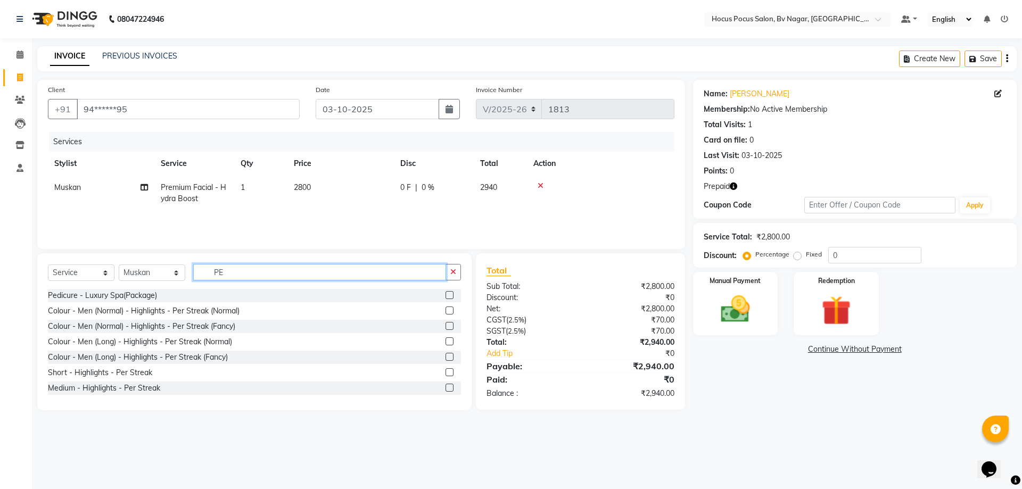
type input "P"
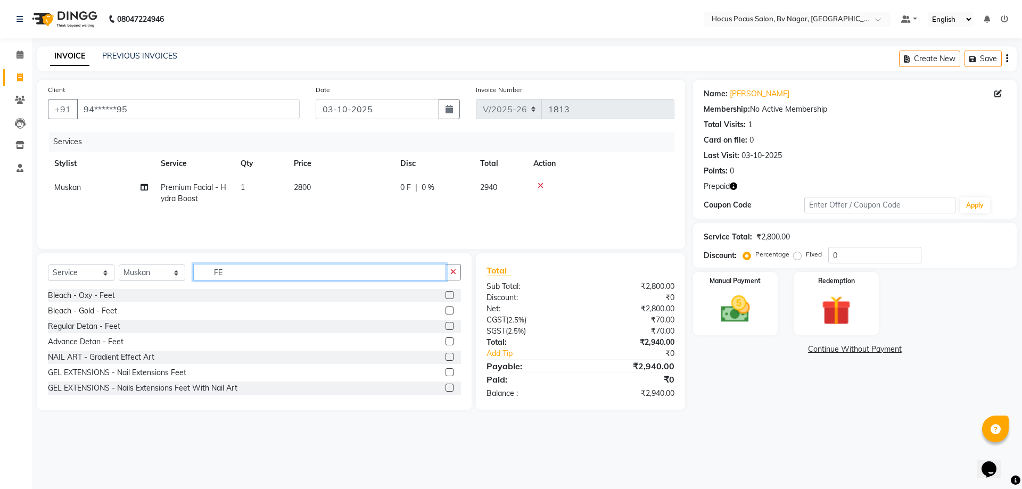
type input "F"
type input "MANI"
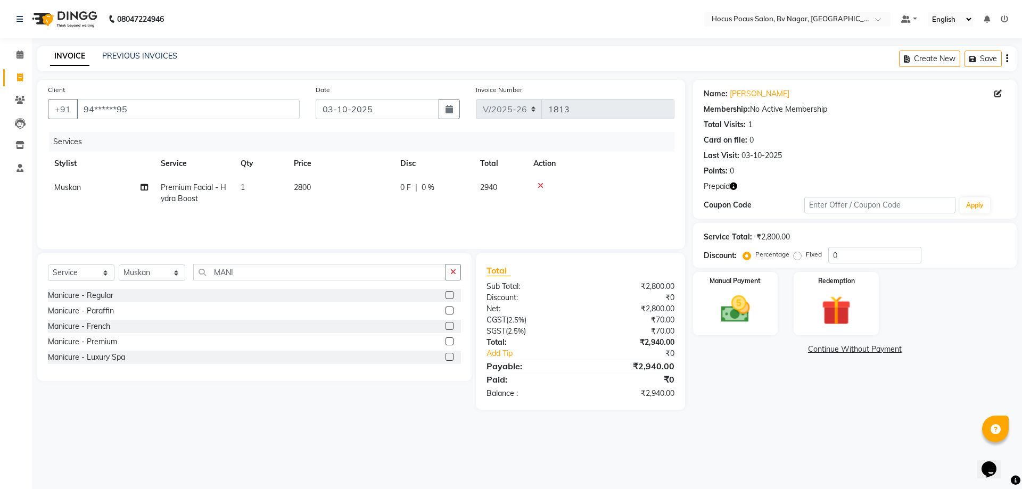
click at [450, 309] on label at bounding box center [450, 311] width 8 height 8
click at [450, 309] on input "checkbox" at bounding box center [449, 311] width 7 height 7
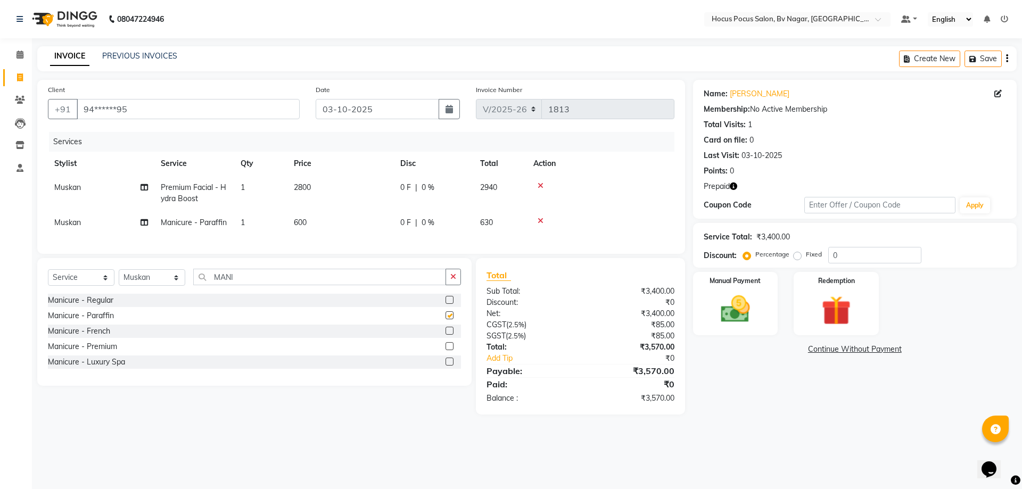
checkbox input "false"
drag, startPoint x: 458, startPoint y: 283, endPoint x: 449, endPoint y: 285, distance: 9.3
click at [455, 283] on button "button" at bounding box center [453, 277] width 15 height 17
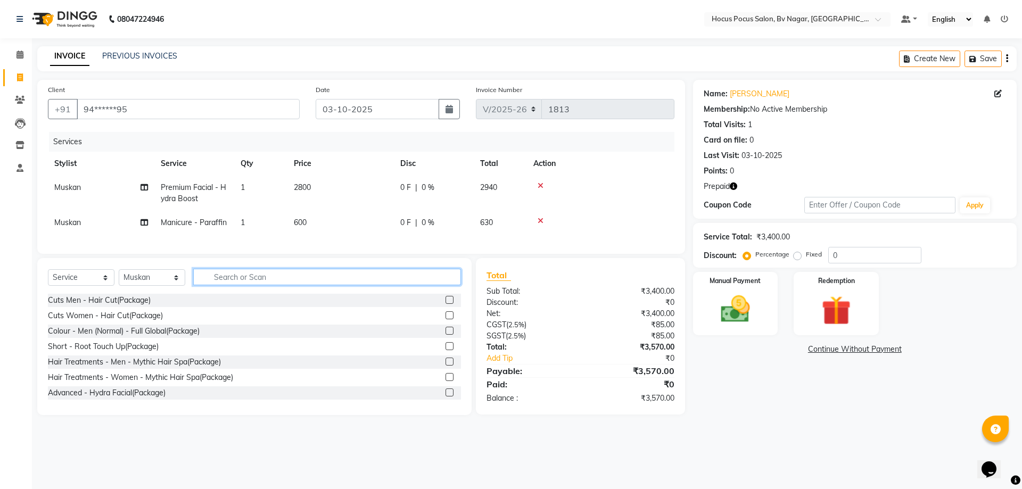
click at [436, 285] on input "text" at bounding box center [327, 277] width 268 height 17
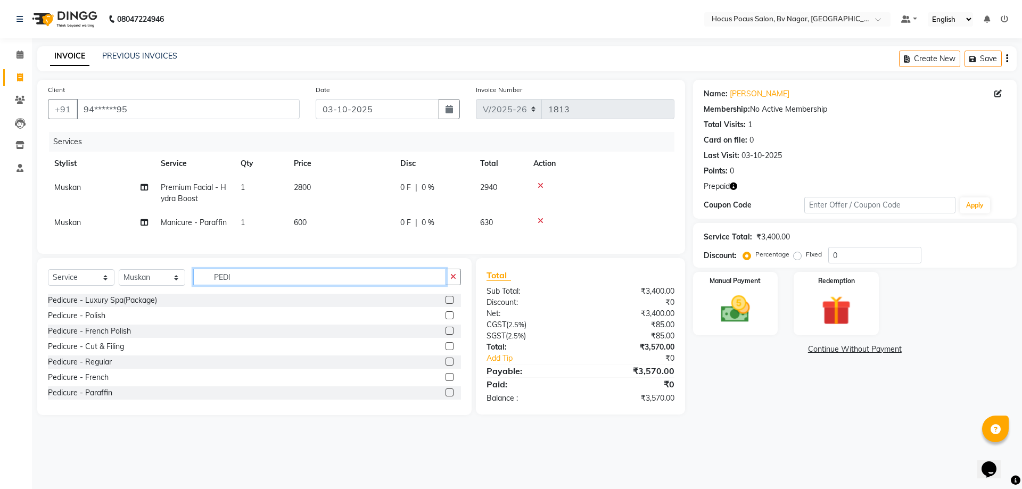
type input "PEDI"
click at [446, 397] on label at bounding box center [450, 393] width 8 height 8
click at [446, 397] on input "checkbox" at bounding box center [449, 393] width 7 height 7
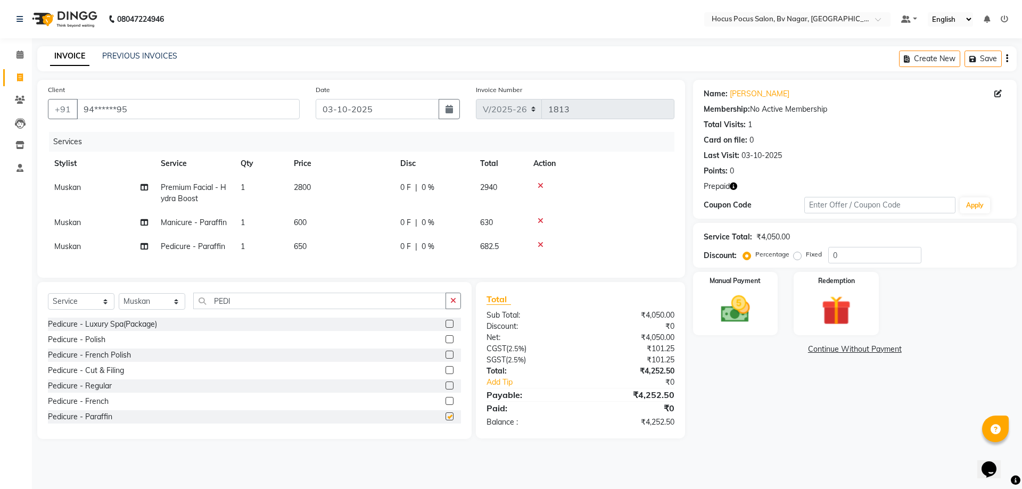
checkbox input "false"
click at [822, 307] on img at bounding box center [836, 311] width 50 height 38
click at [819, 348] on span "Prepaid 1" at bounding box center [819, 350] width 35 height 12
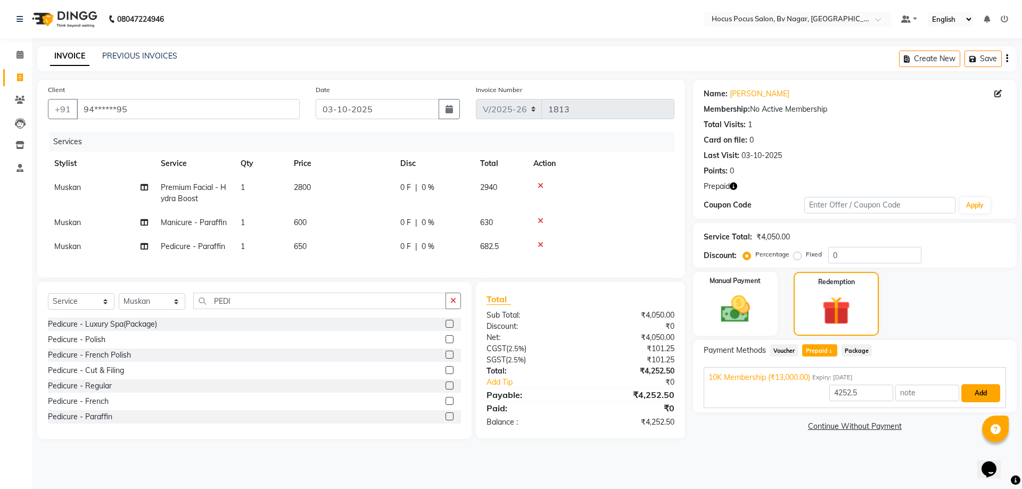
click at [981, 391] on button "Add" at bounding box center [980, 393] width 39 height 18
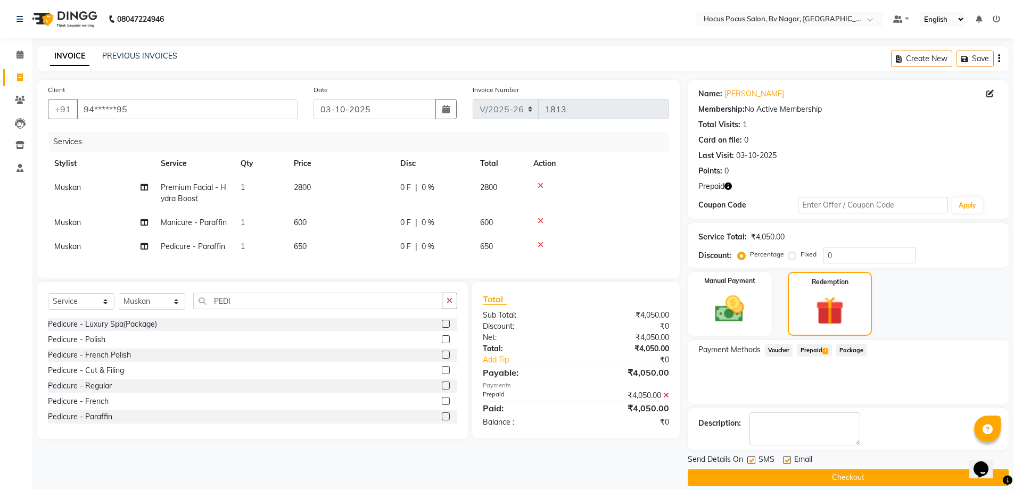
click at [753, 460] on label at bounding box center [751, 460] width 8 height 8
click at [753, 460] on input "checkbox" at bounding box center [750, 460] width 7 height 7
checkbox input "false"
click at [751, 474] on button "Checkout" at bounding box center [848, 478] width 321 height 17
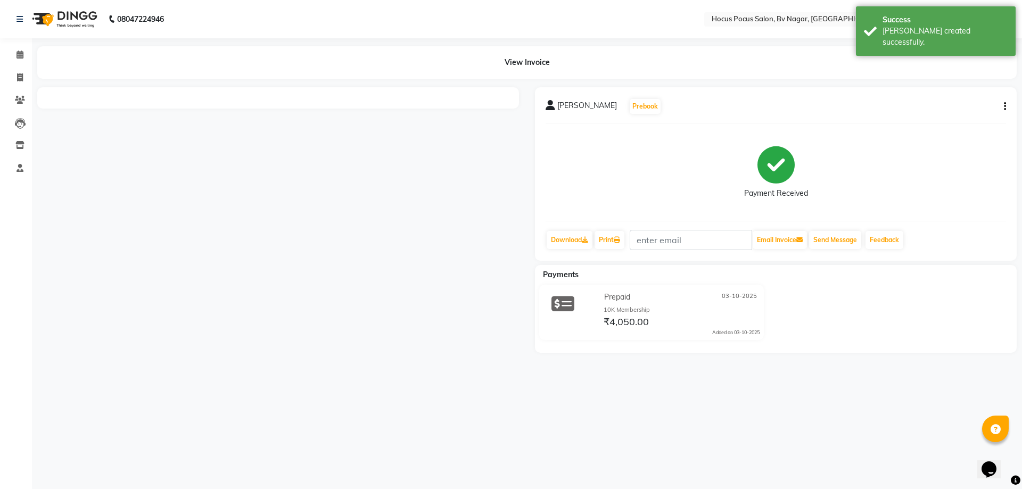
click at [67, 16] on img at bounding box center [63, 19] width 73 height 30
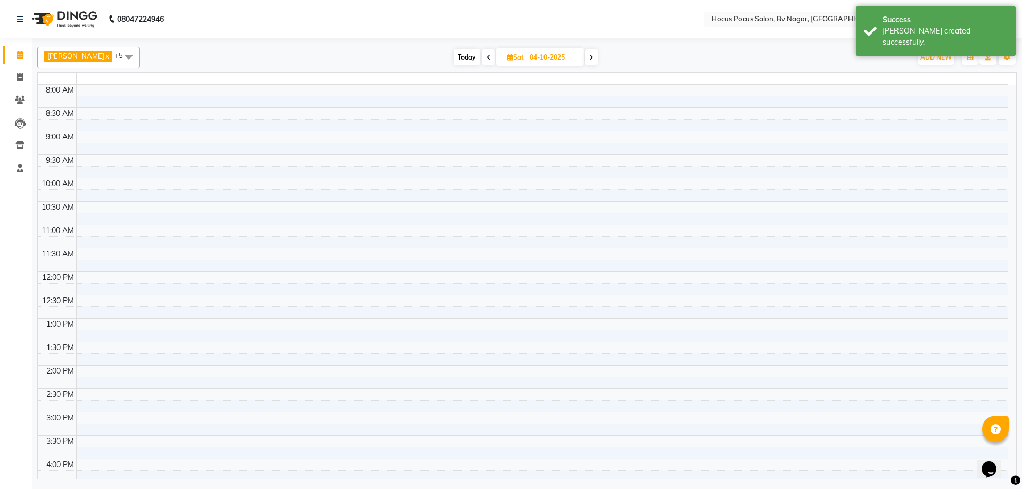
drag, startPoint x: 67, startPoint y: 16, endPoint x: 91, endPoint y: 11, distance: 25.0
click at [87, 12] on img at bounding box center [63, 19] width 73 height 30
